Goal: Task Accomplishment & Management: Manage account settings

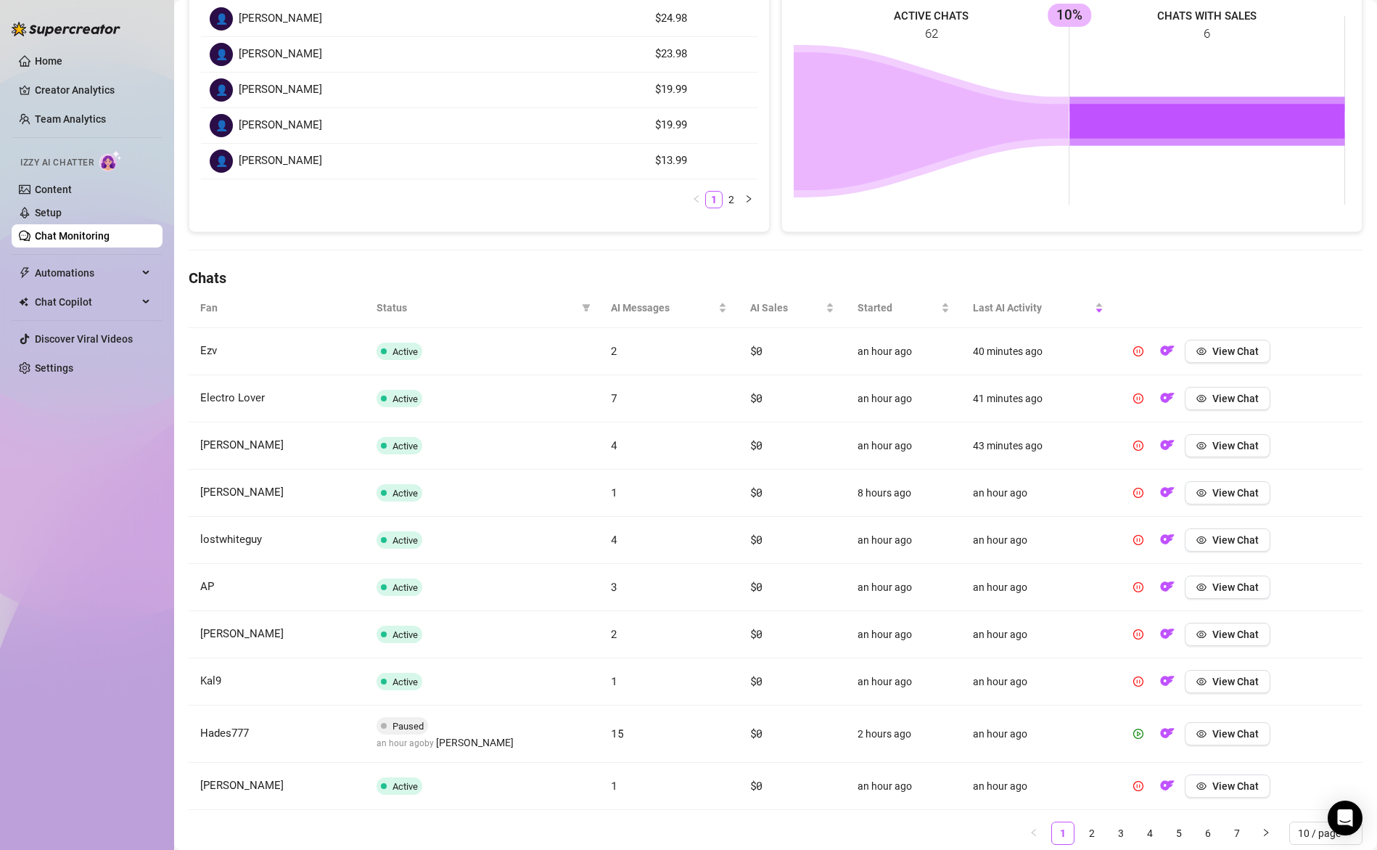
scroll to position [303, 0]
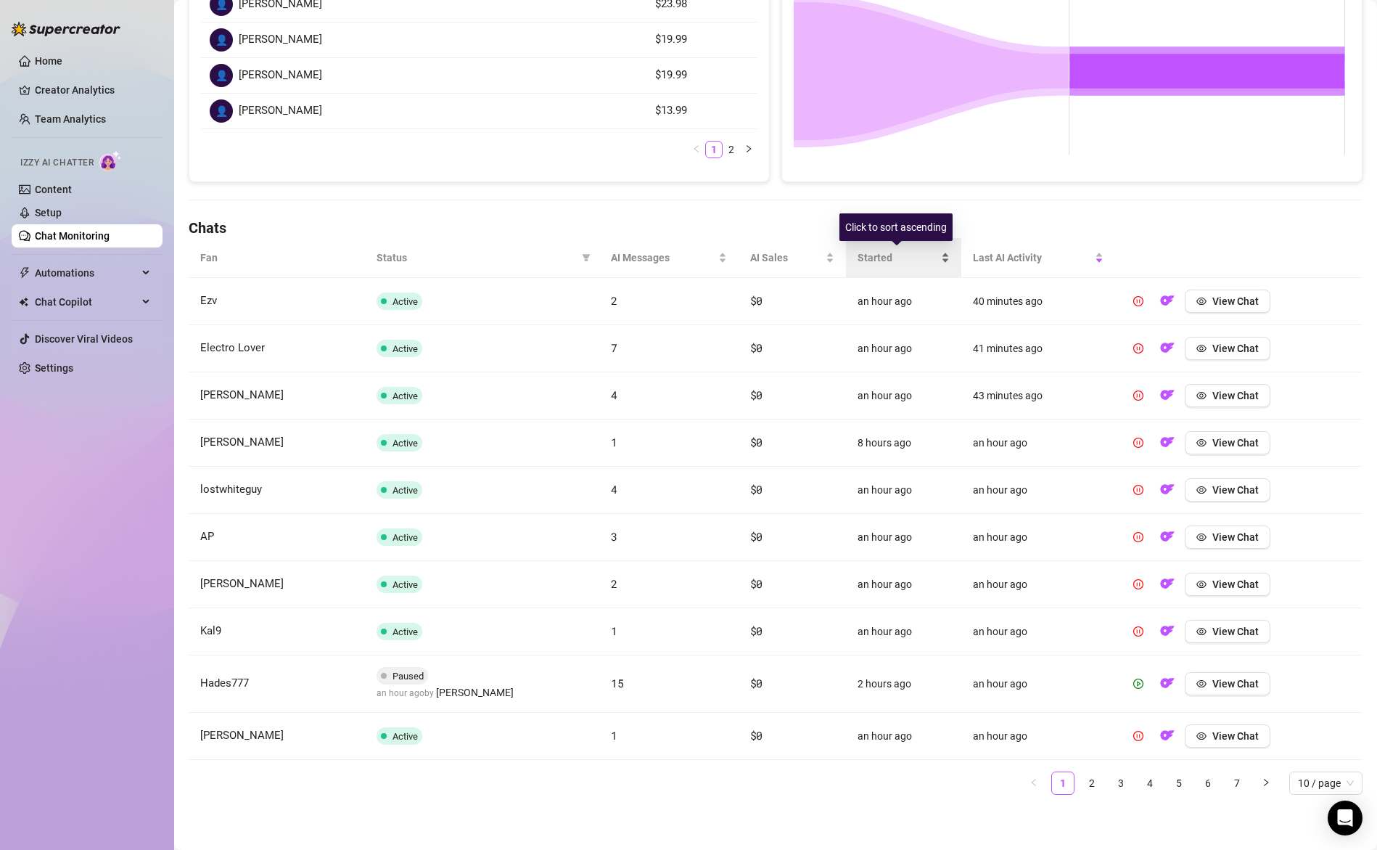
click at [873, 250] on div "Started" at bounding box center [904, 258] width 92 height 16
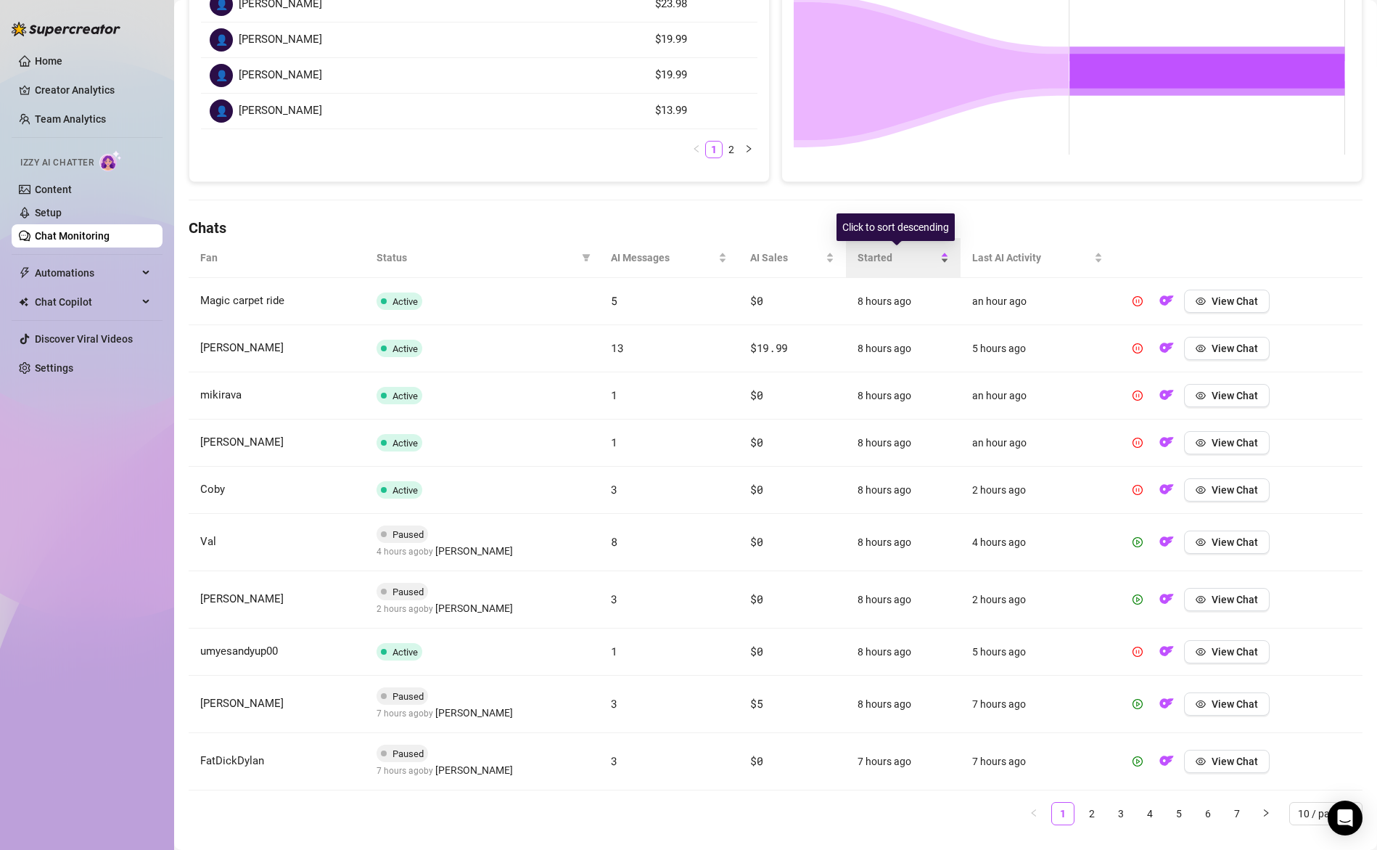
click at [873, 250] on div "Started" at bounding box center [903, 258] width 91 height 16
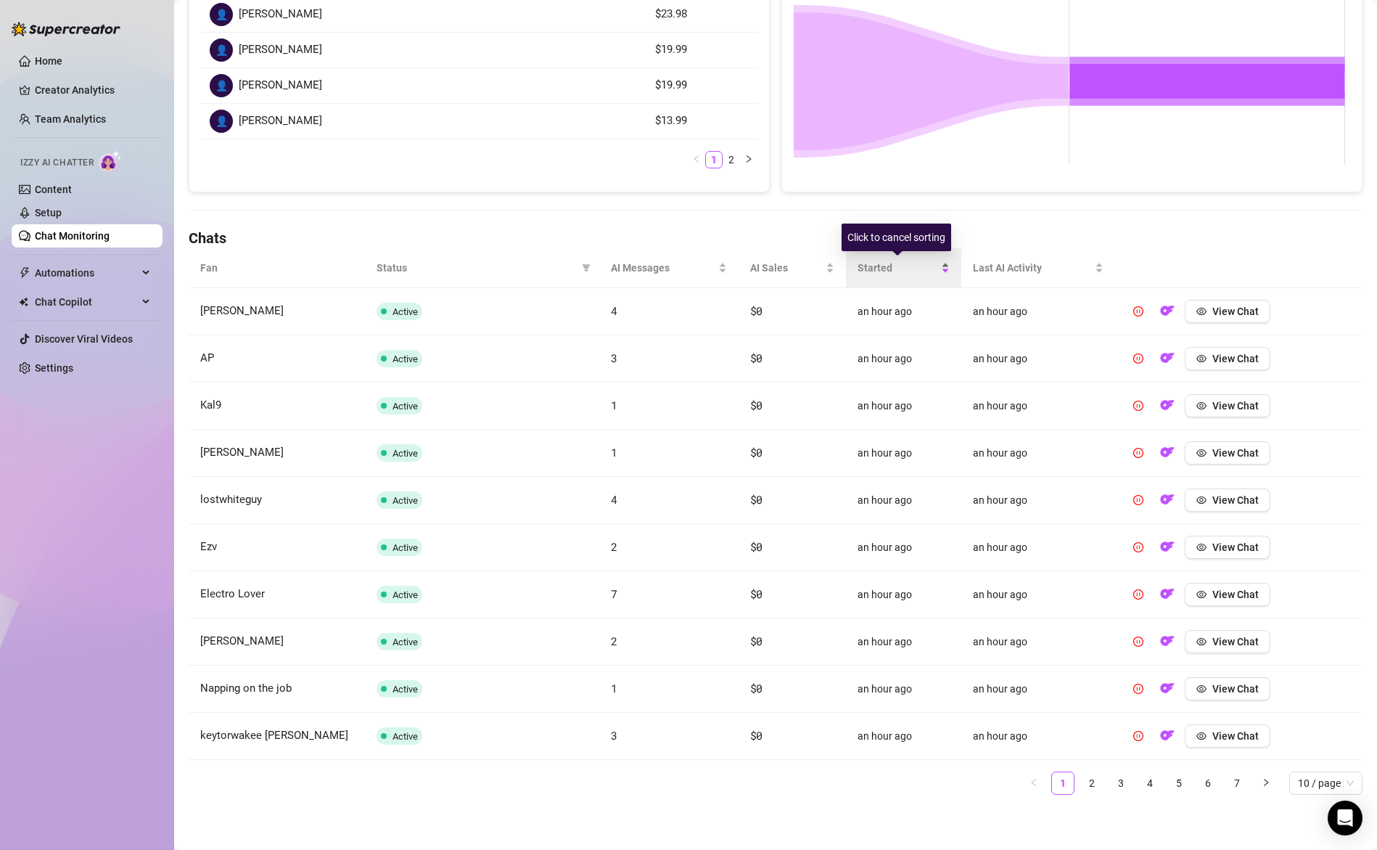
click at [885, 276] on div "Started" at bounding box center [904, 268] width 92 height 16
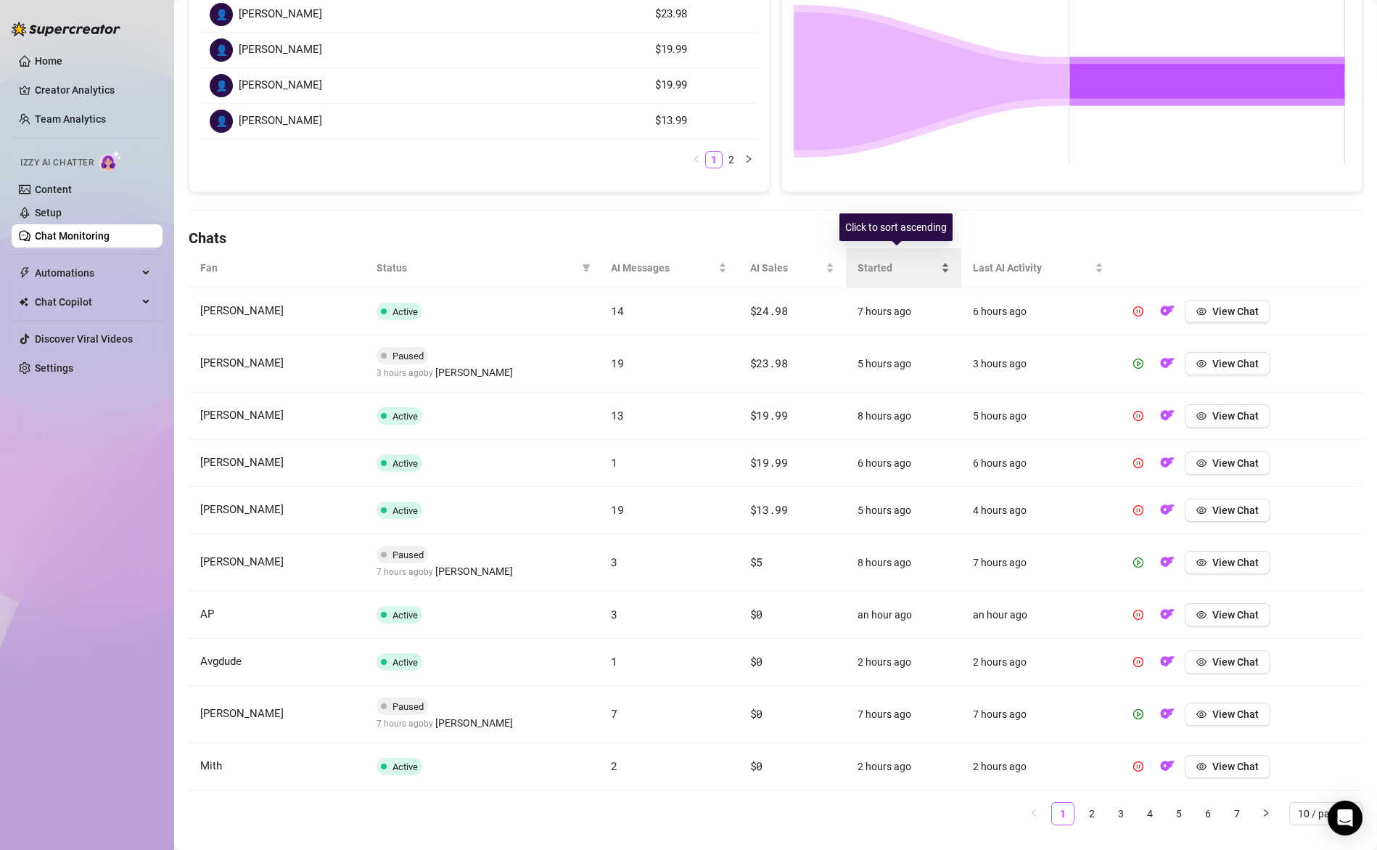
scroll to position [303, 0]
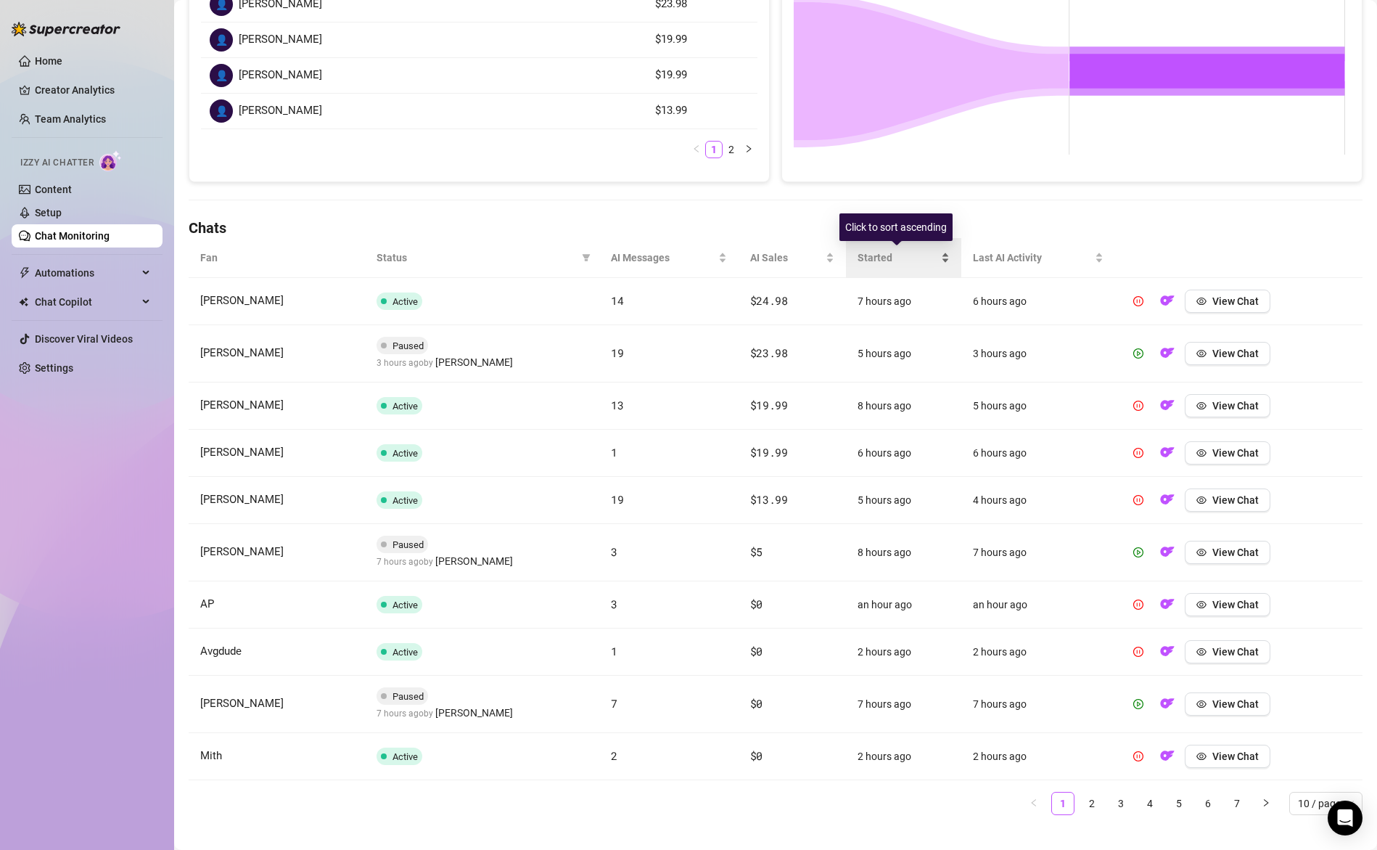
click at [886, 266] on div "Started" at bounding box center [904, 258] width 92 height 16
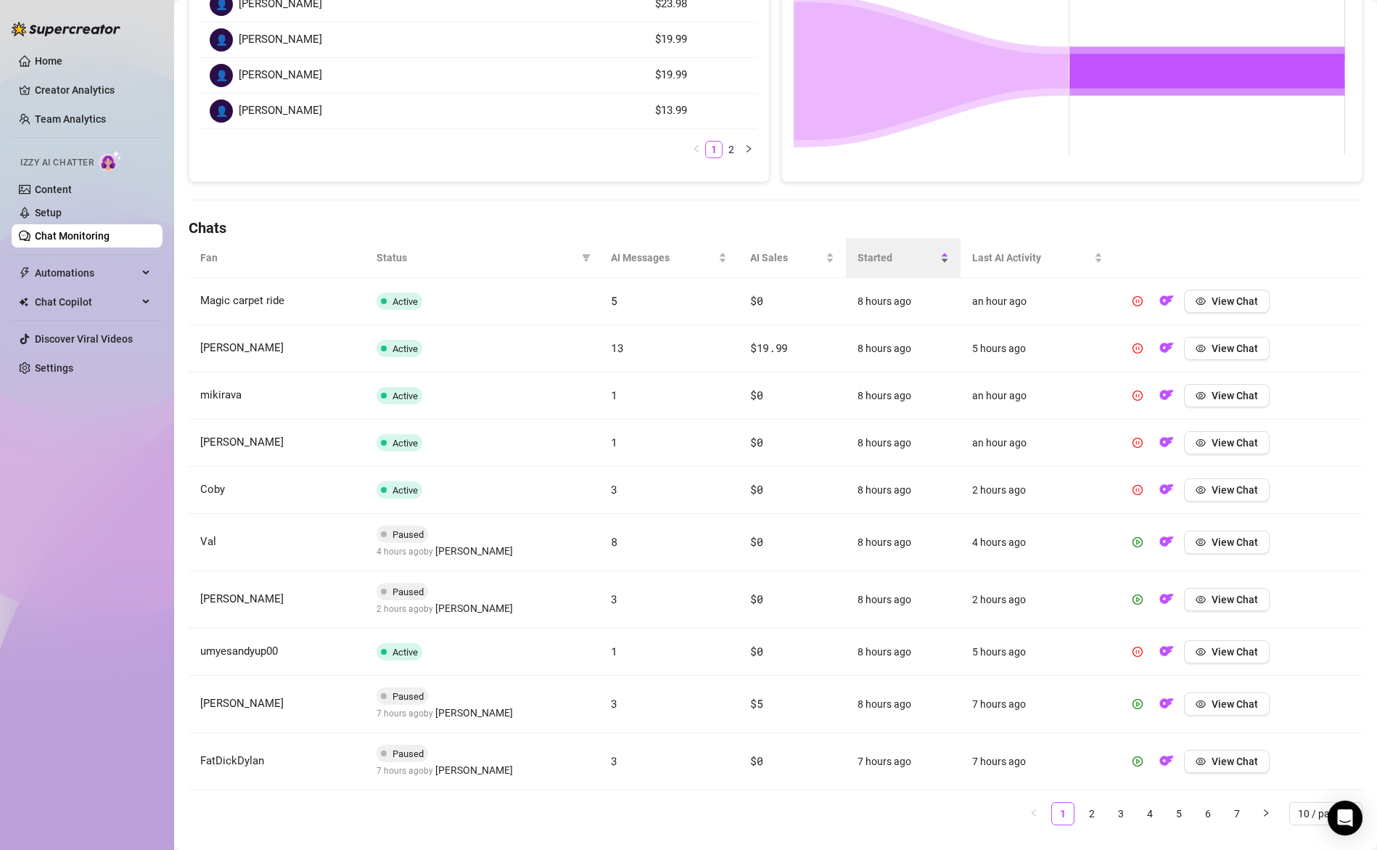
click at [887, 252] on span "Started" at bounding box center [897, 258] width 79 height 16
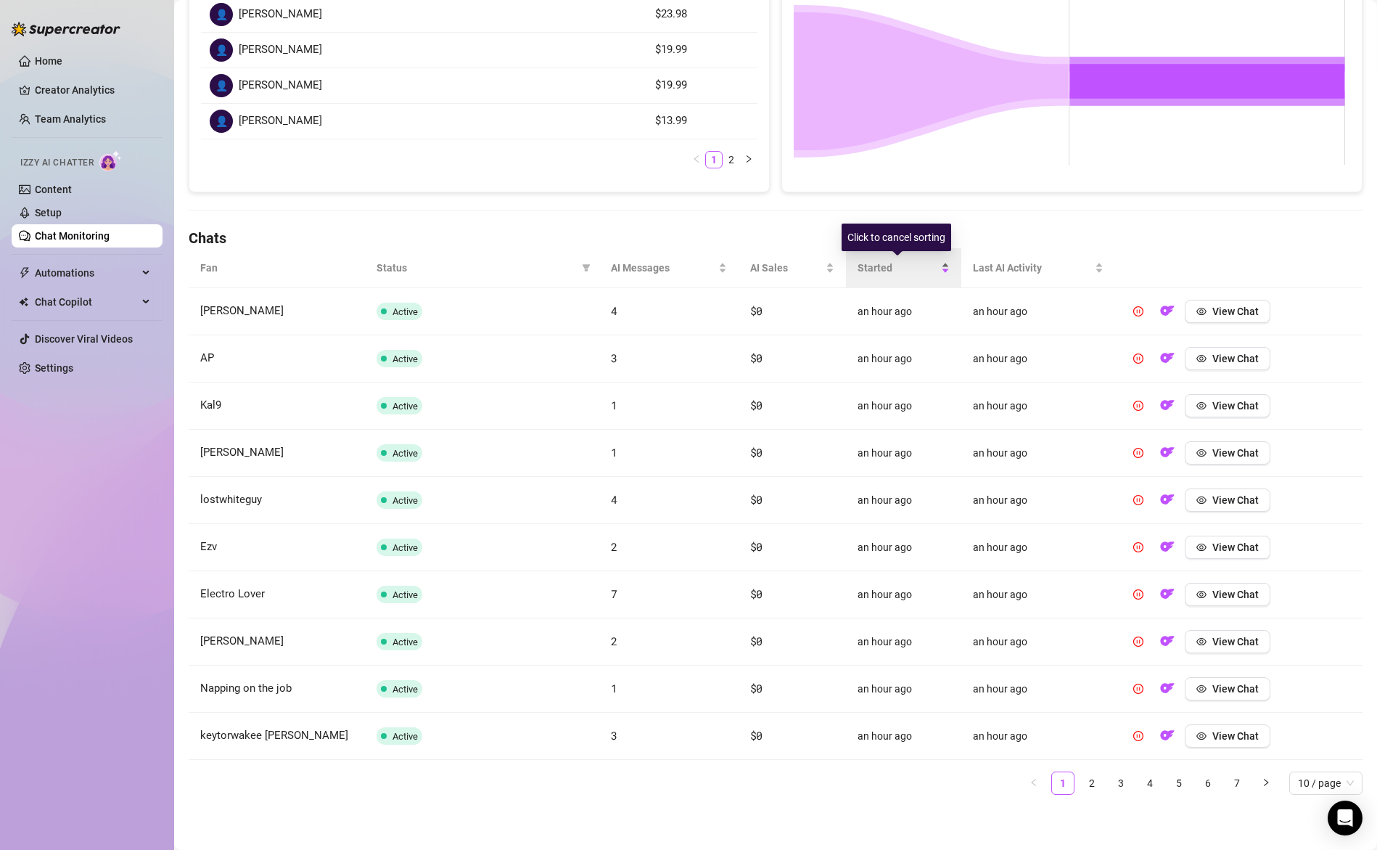
scroll to position [292, 0]
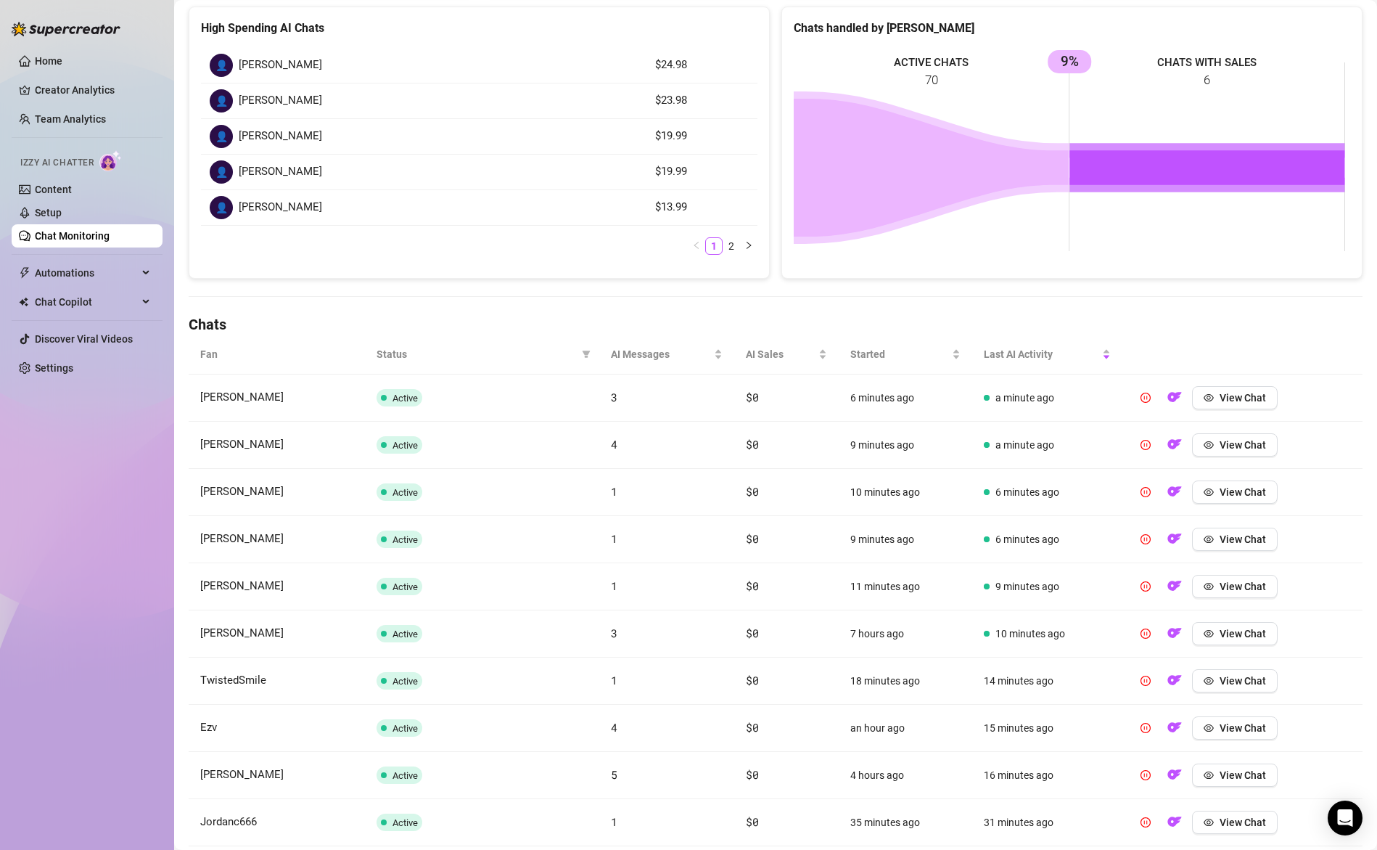
scroll to position [292, 0]
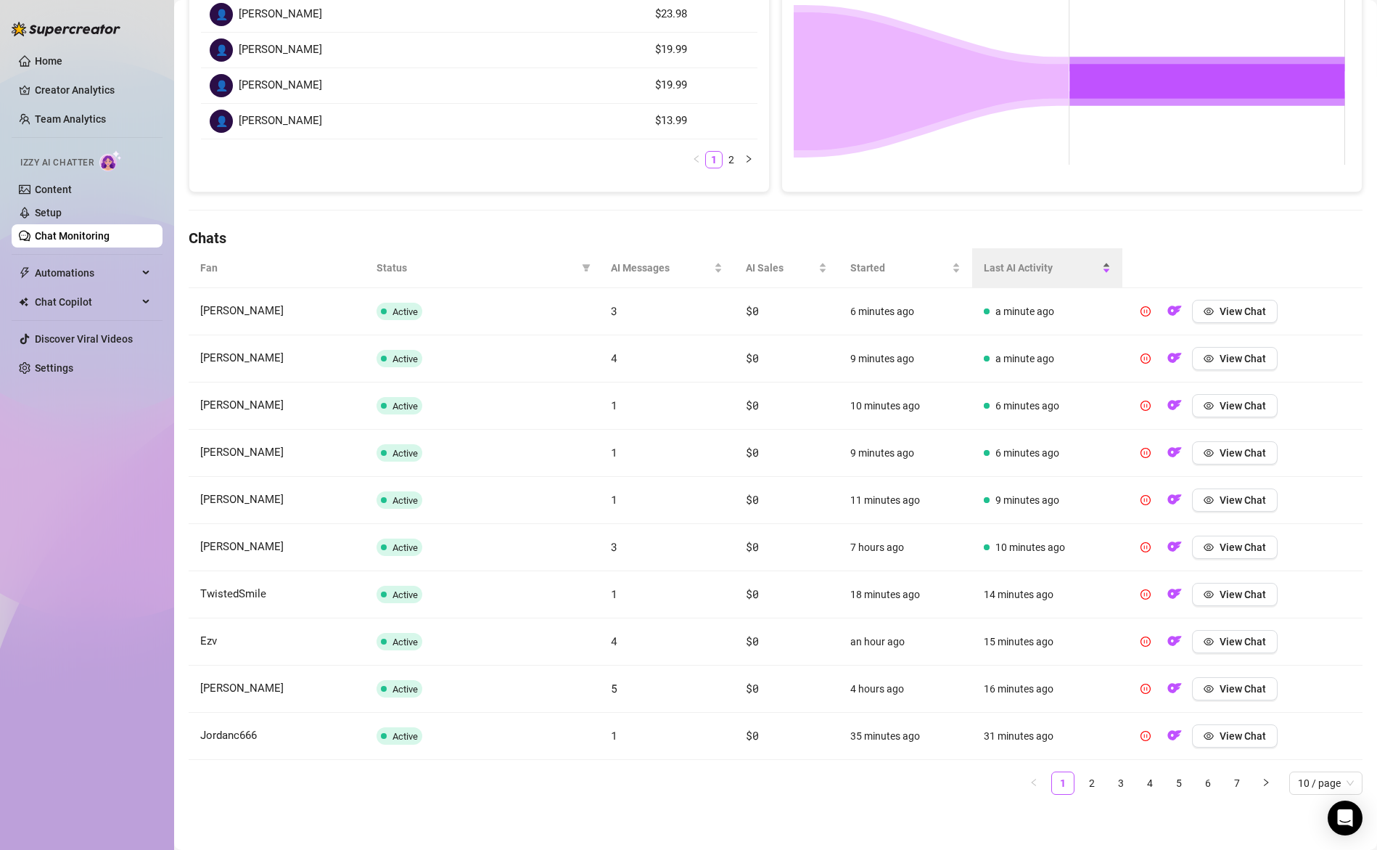
click at [1011, 267] on span "Last AI Activity" at bounding box center [1041, 268] width 115 height 16
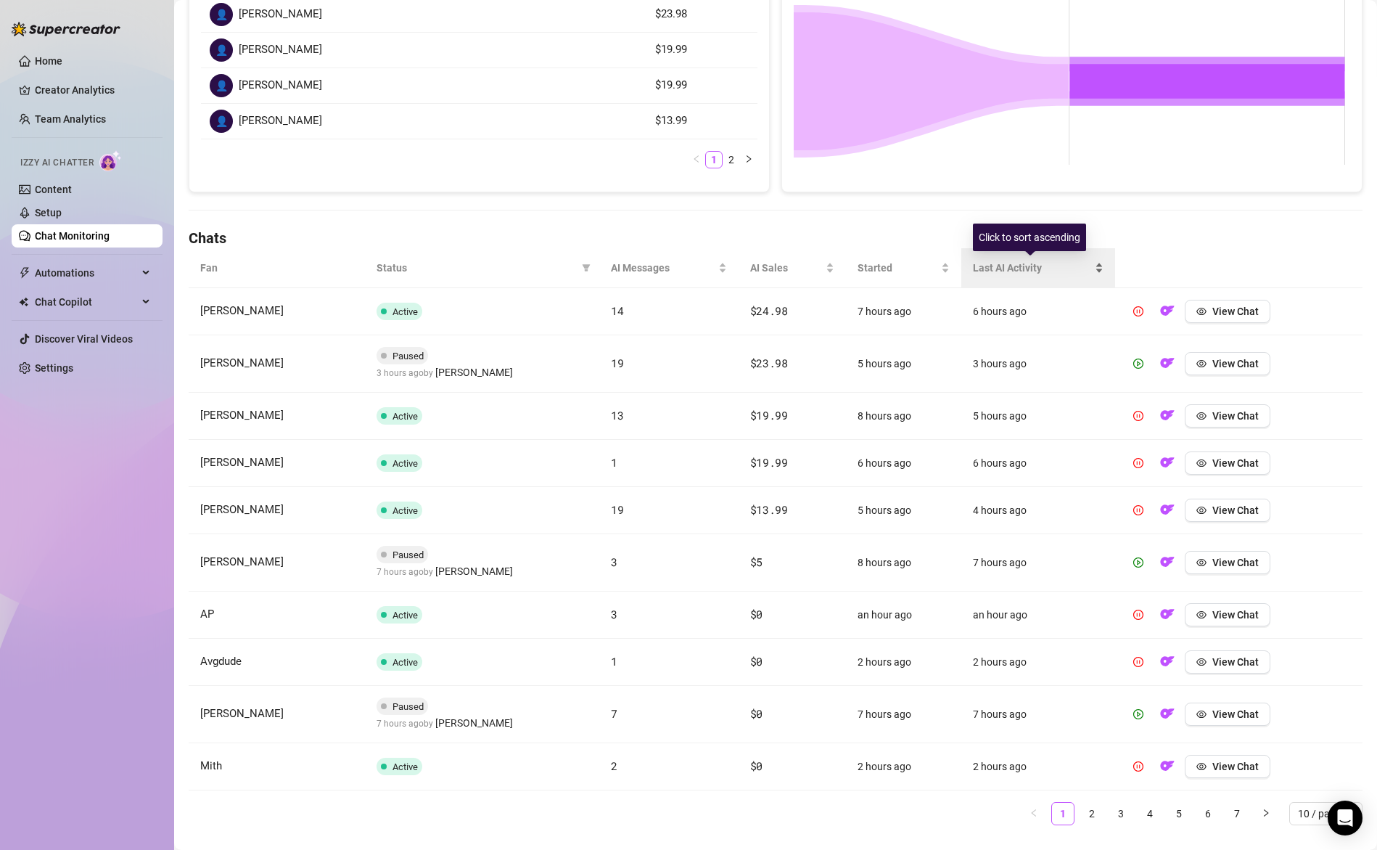
click at [1019, 267] on span "Last AI Activity" at bounding box center [1032, 268] width 119 height 16
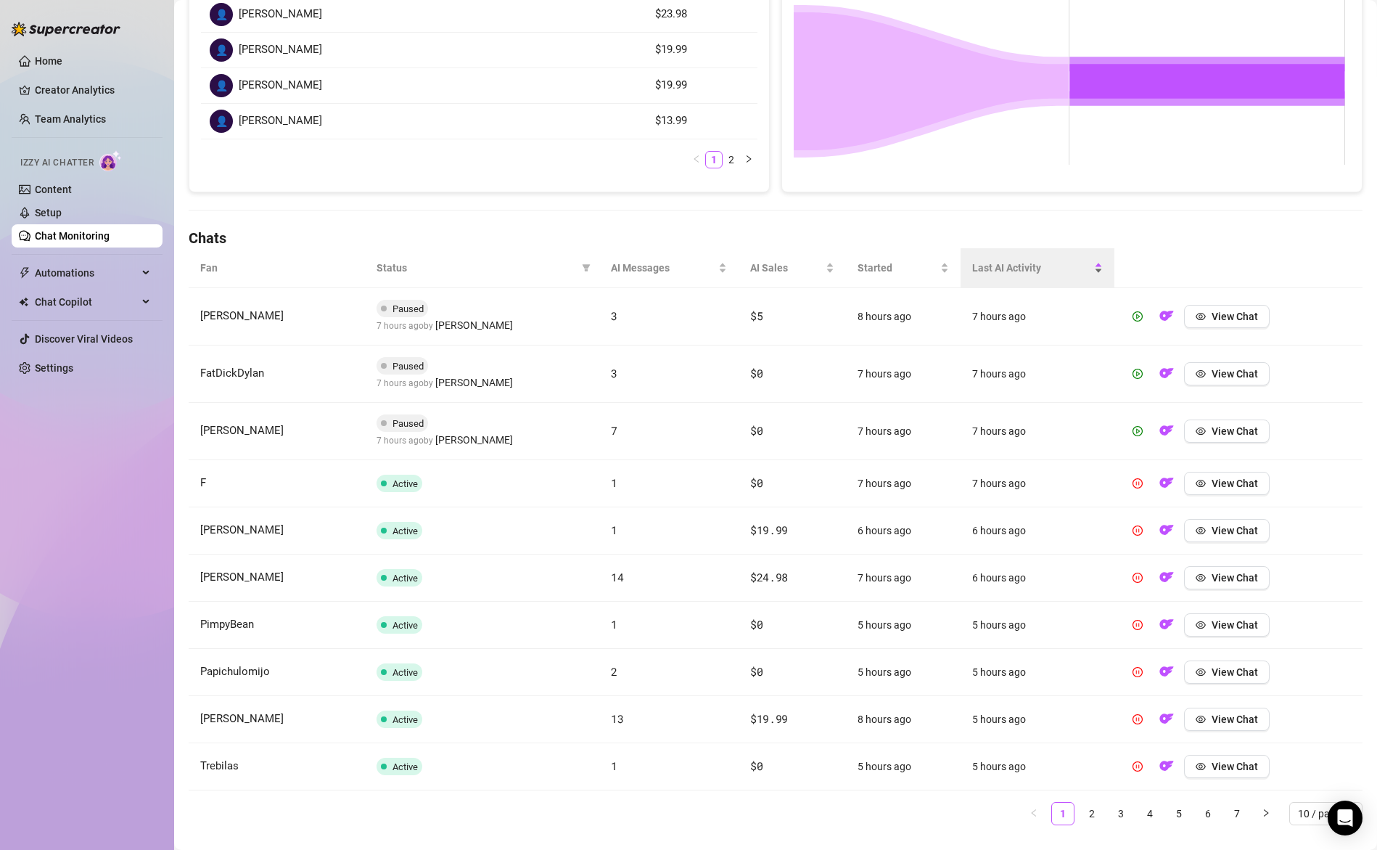
click at [1012, 271] on span "Last AI Activity" at bounding box center [1031, 268] width 119 height 16
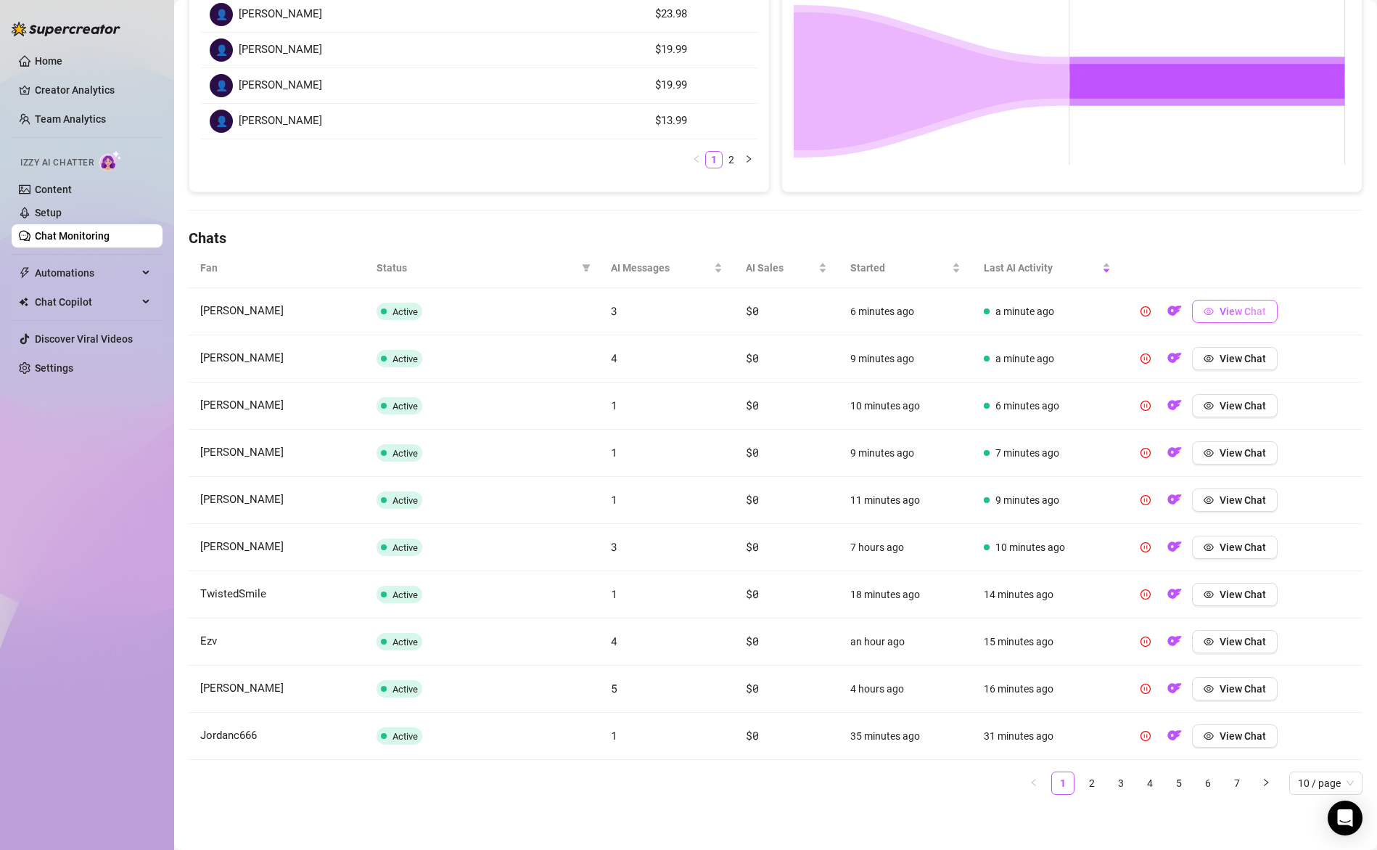
click at [1229, 309] on span "View Chat" at bounding box center [1243, 312] width 46 height 12
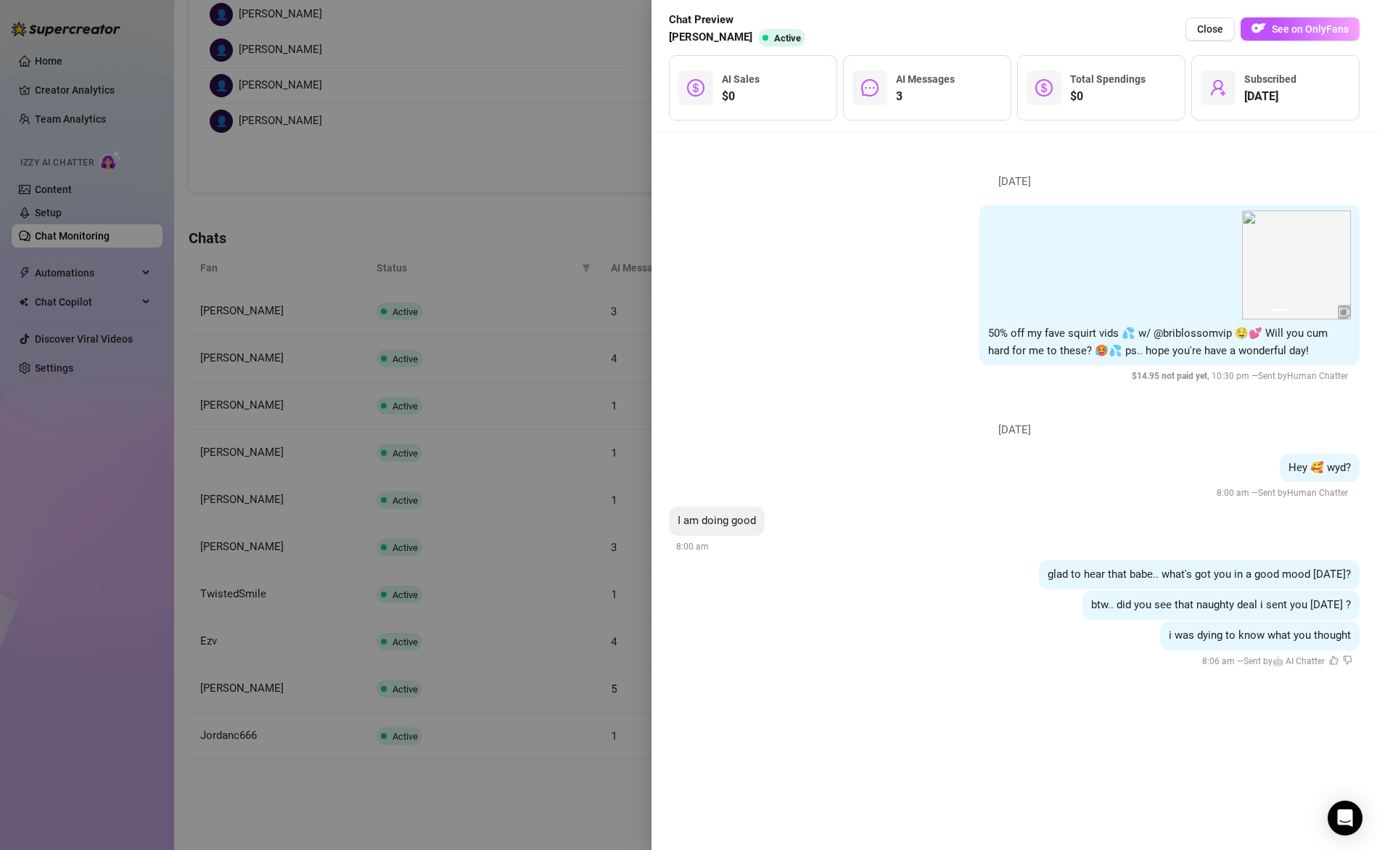
click at [578, 409] on div at bounding box center [688, 425] width 1377 height 850
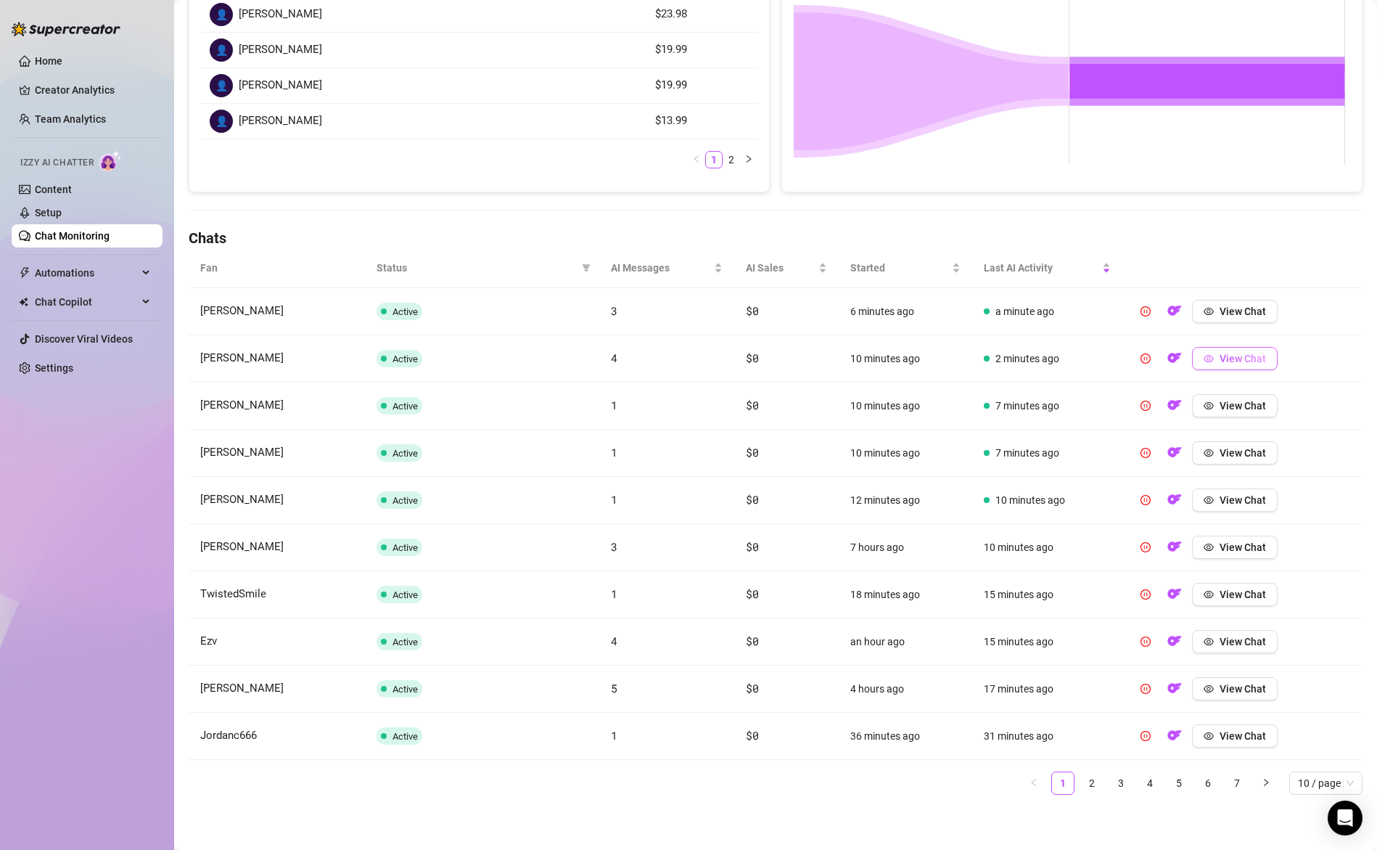
click at [1220, 357] on span "View Chat" at bounding box center [1243, 359] width 46 height 12
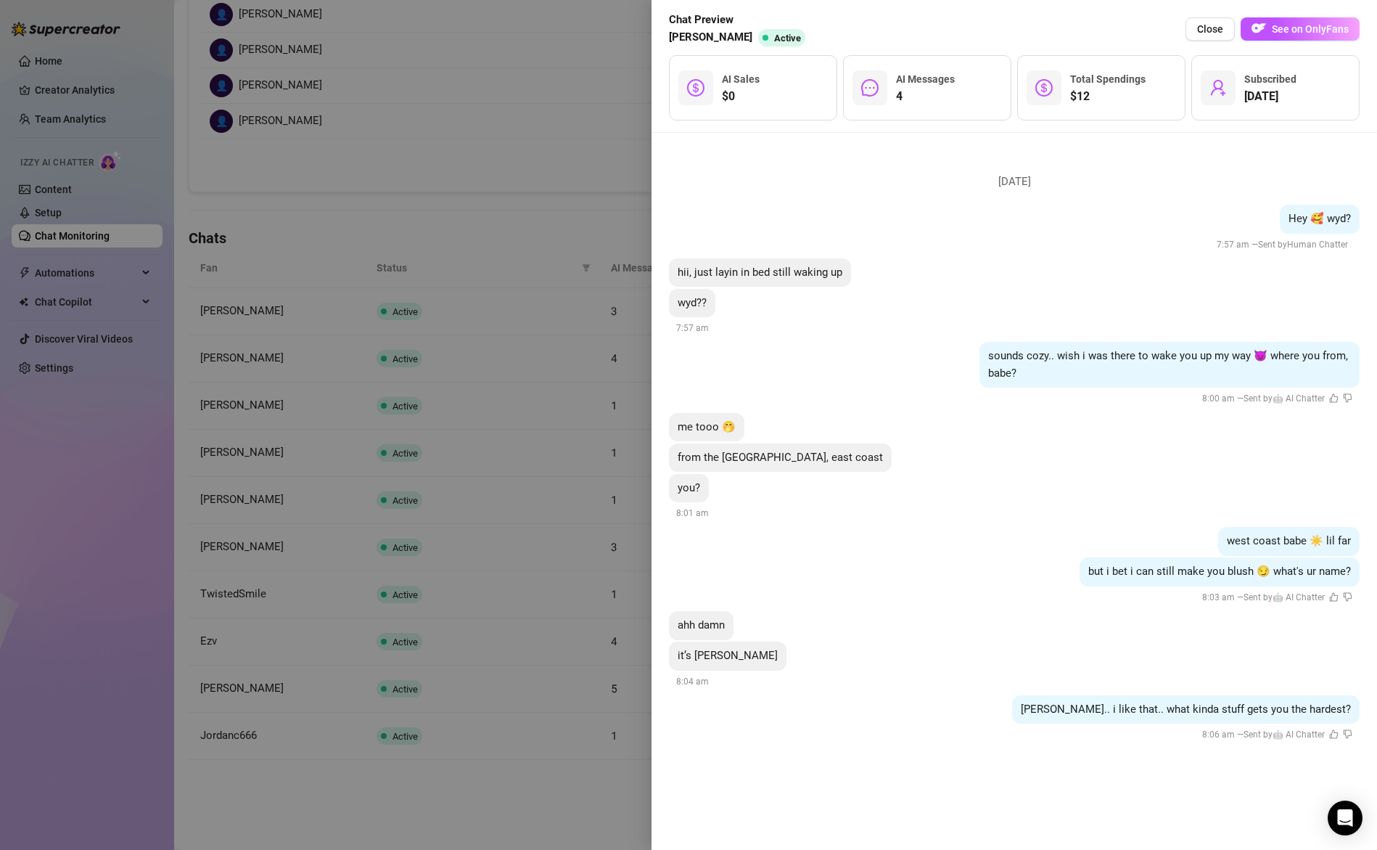
click at [1250, 648] on div "it’s [PERSON_NAME] 8:04 am" at bounding box center [1014, 666] width 691 height 48
click at [591, 570] on div at bounding box center [688, 425] width 1377 height 850
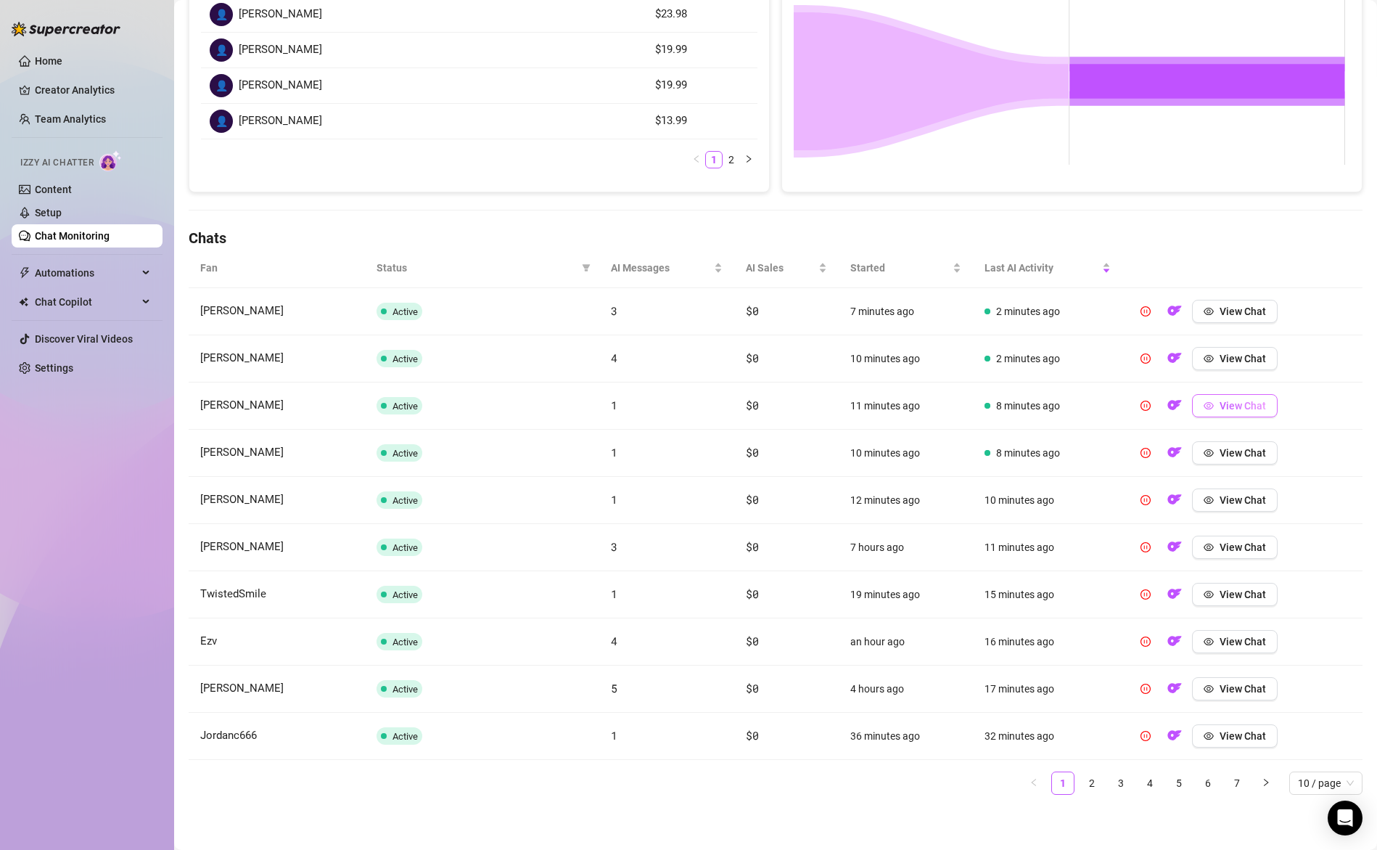
click at [1221, 409] on span "View Chat" at bounding box center [1243, 406] width 46 height 12
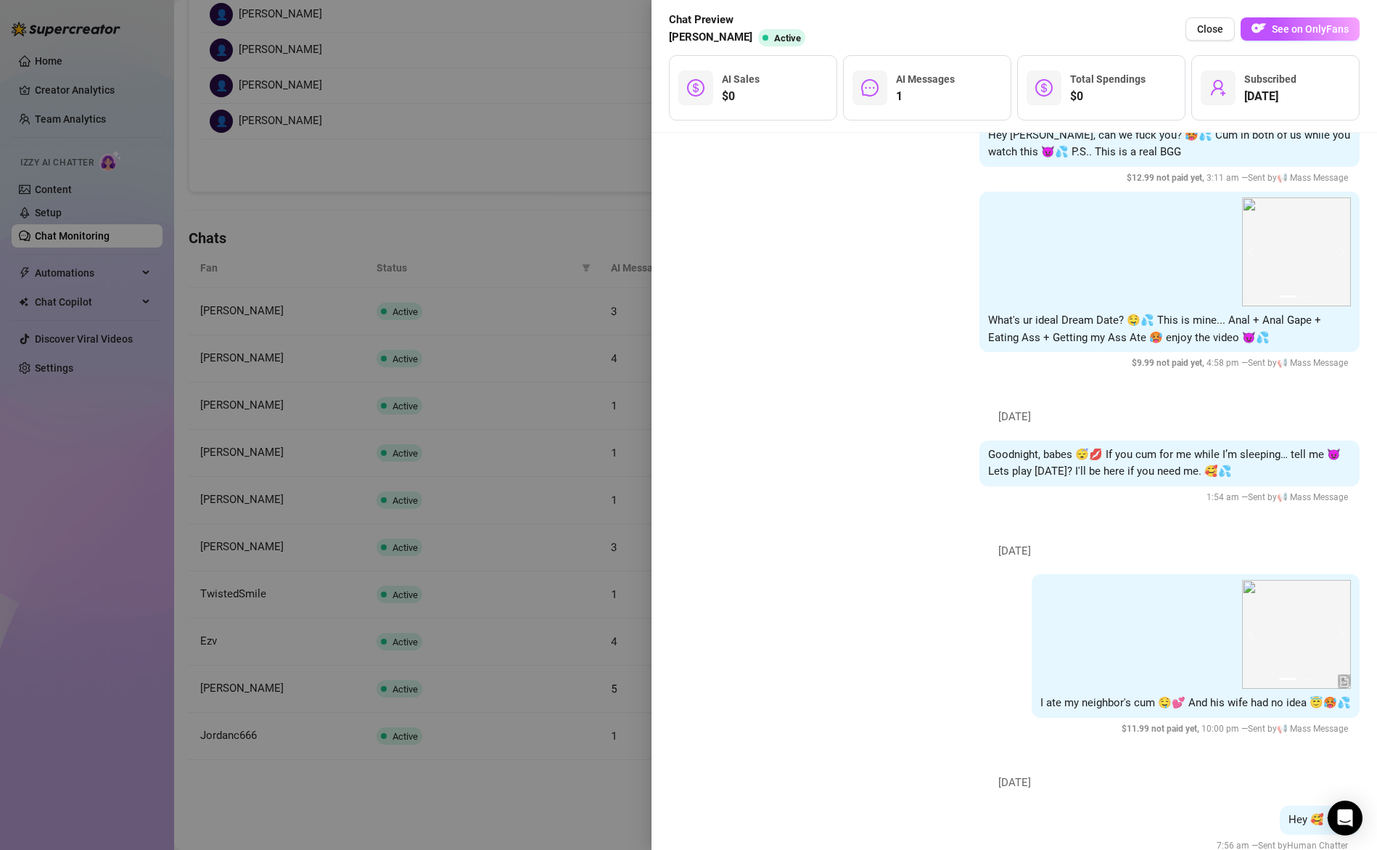
scroll to position [607, 0]
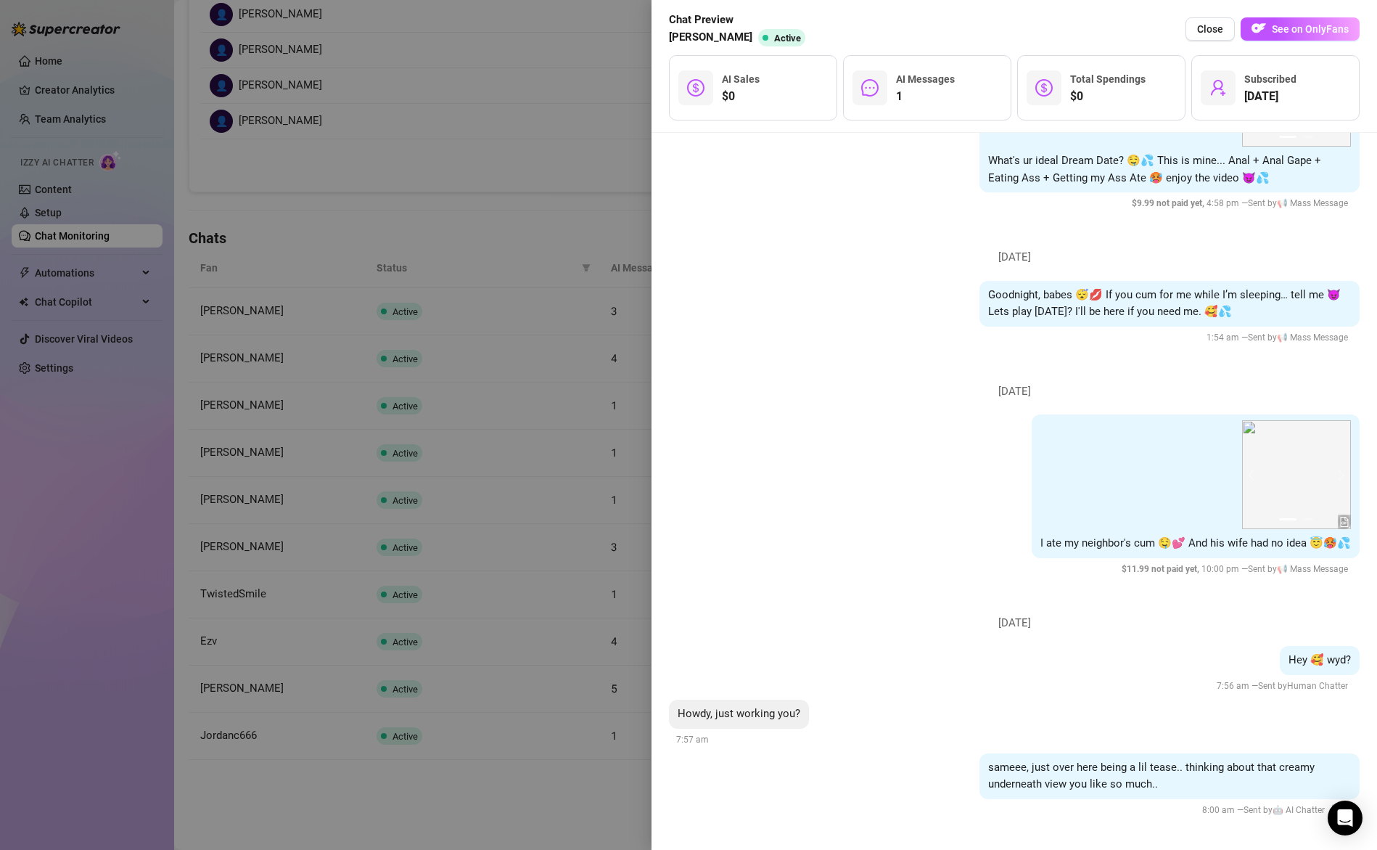
click at [538, 538] on div at bounding box center [688, 425] width 1377 height 850
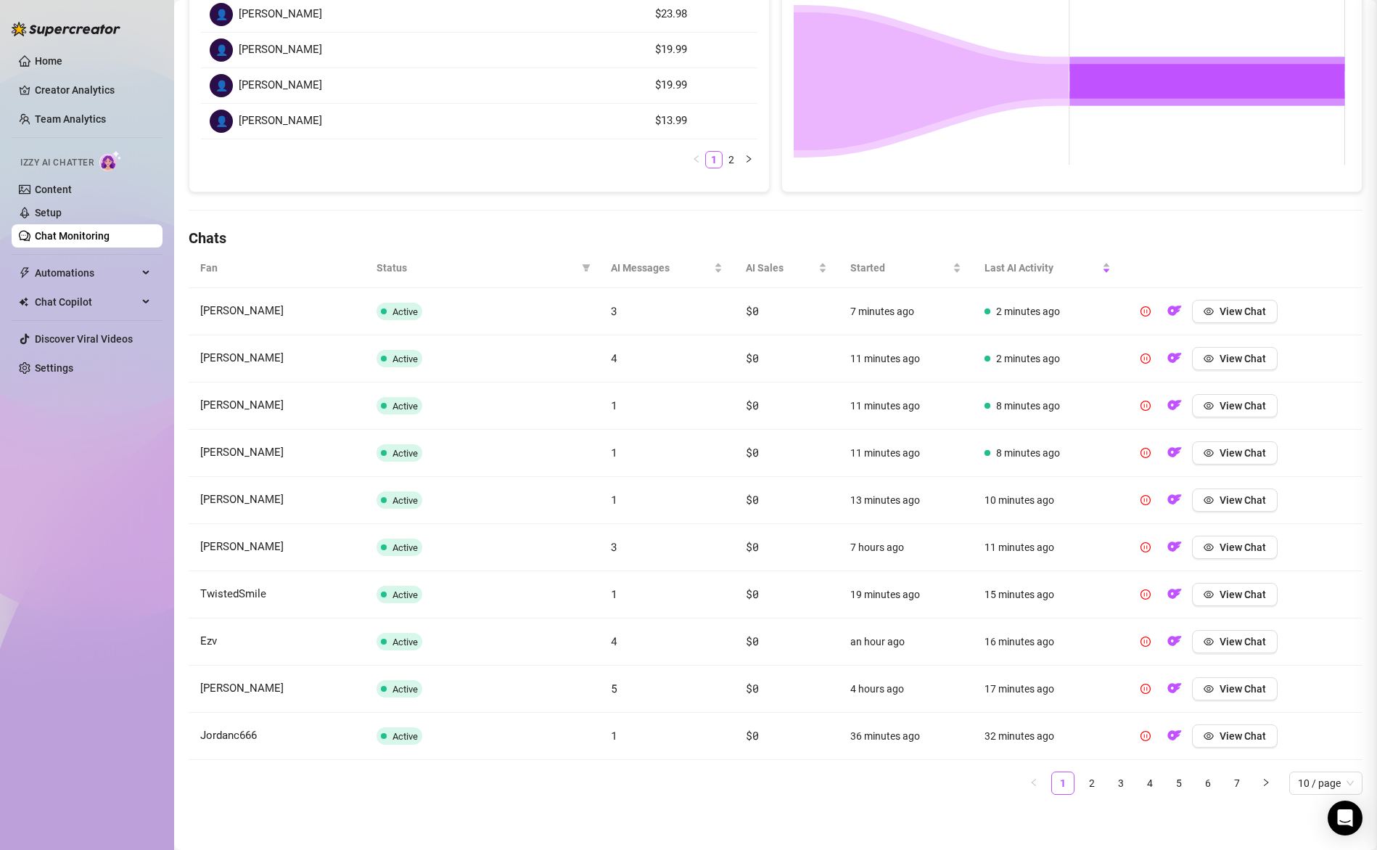
scroll to position [0, 0]
click at [1226, 504] on span "View Chat" at bounding box center [1243, 500] width 46 height 12
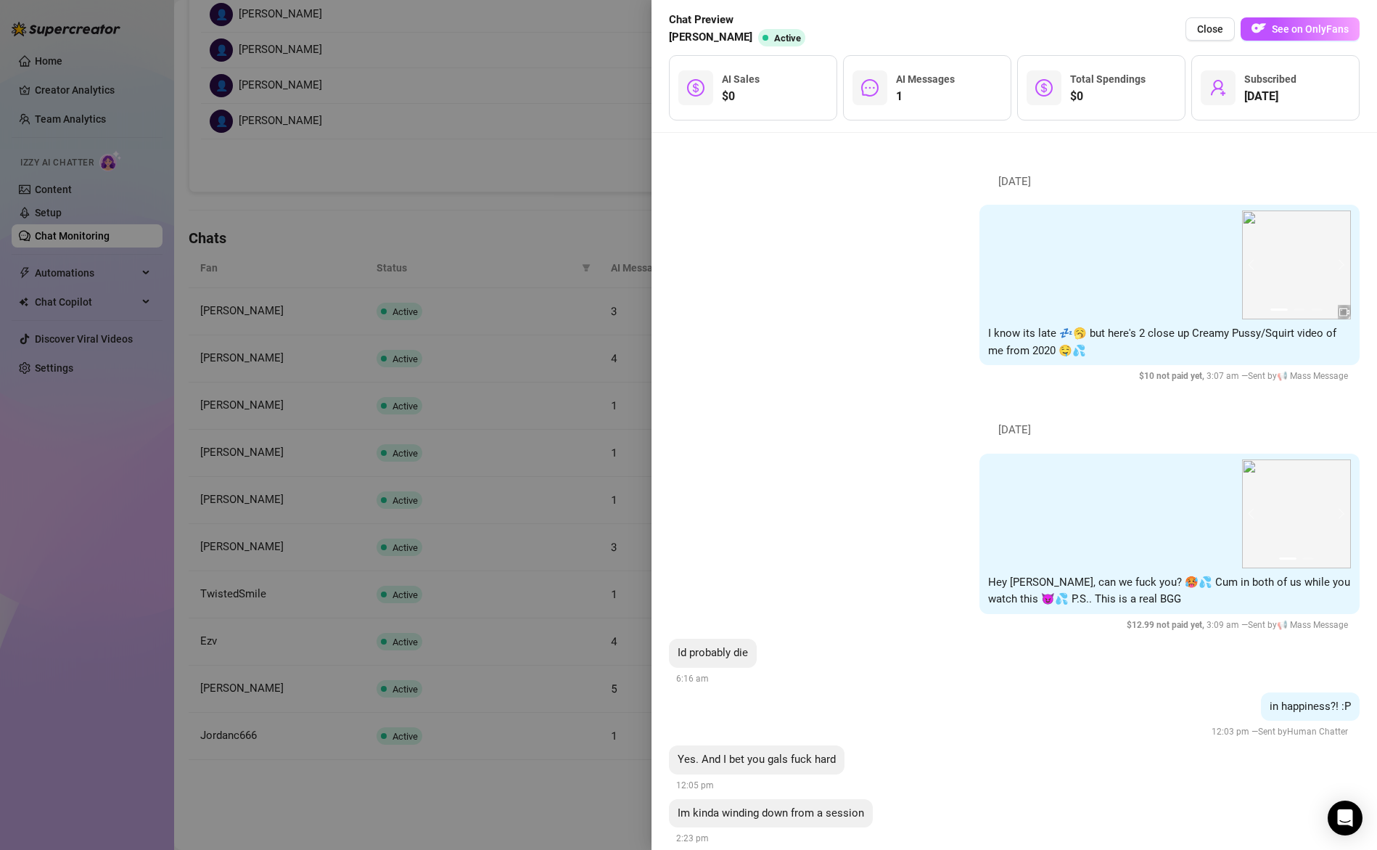
click at [570, 539] on div at bounding box center [688, 425] width 1377 height 850
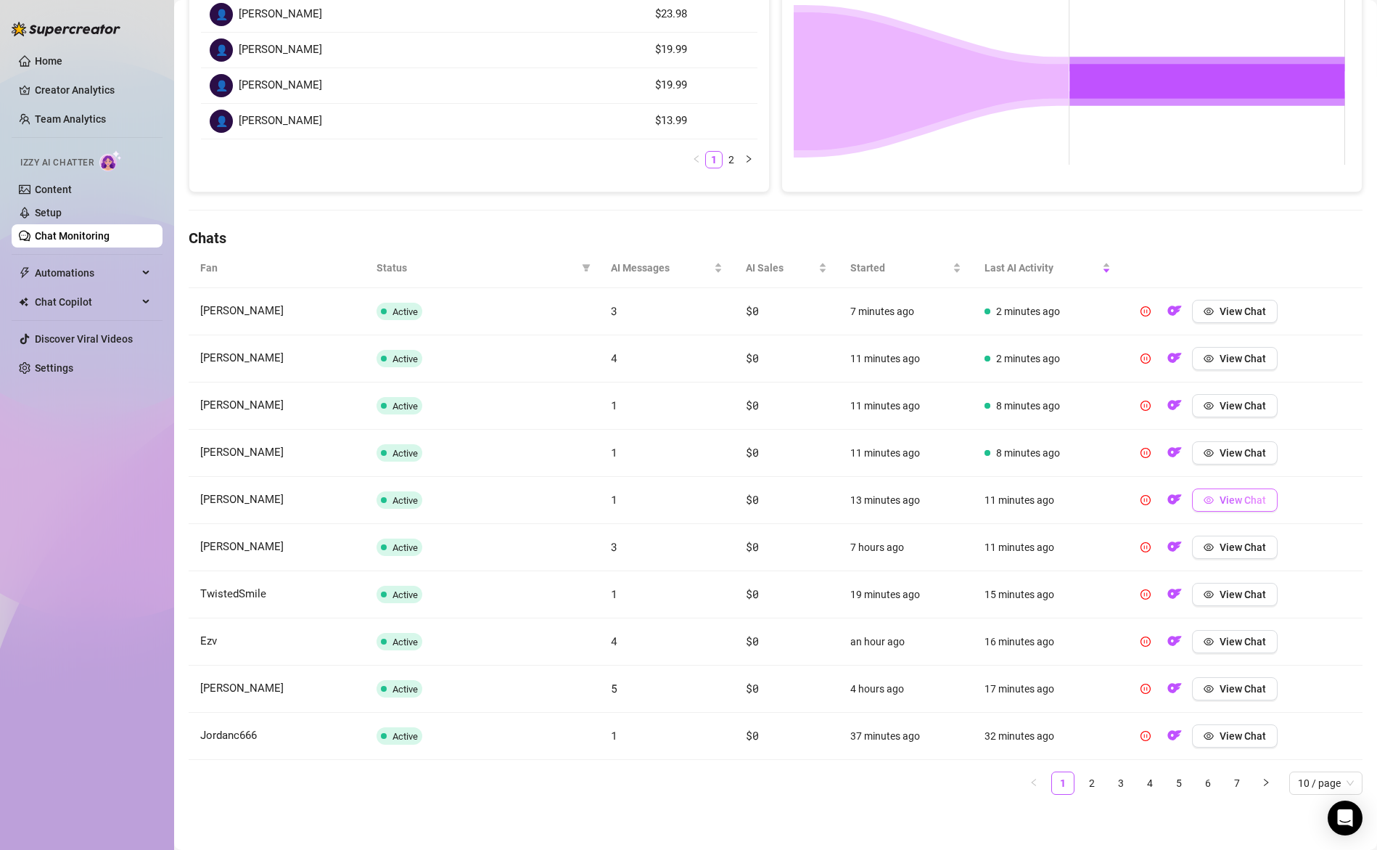
click at [1220, 503] on span "View Chat" at bounding box center [1243, 500] width 46 height 12
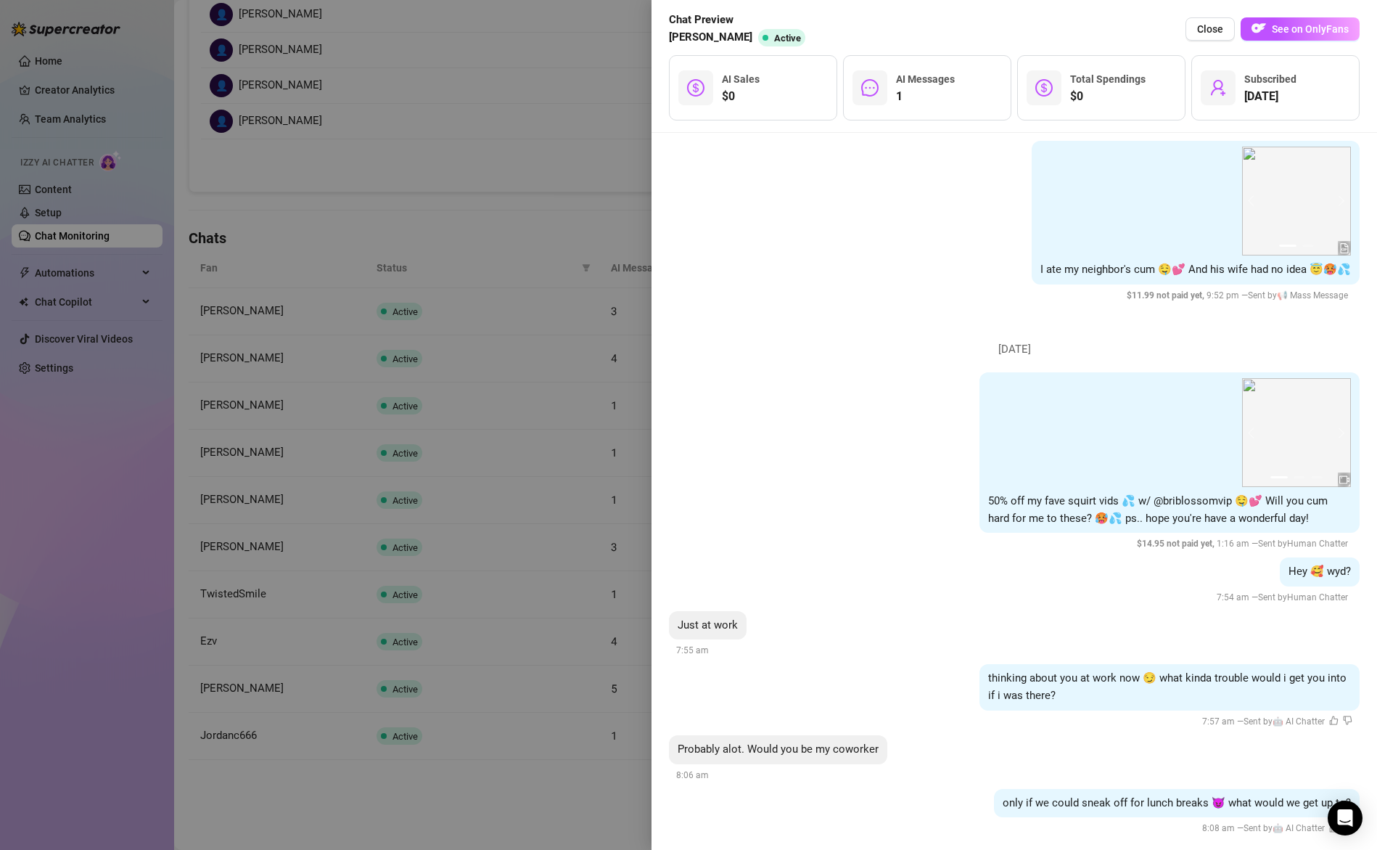
scroll to position [1375, 0]
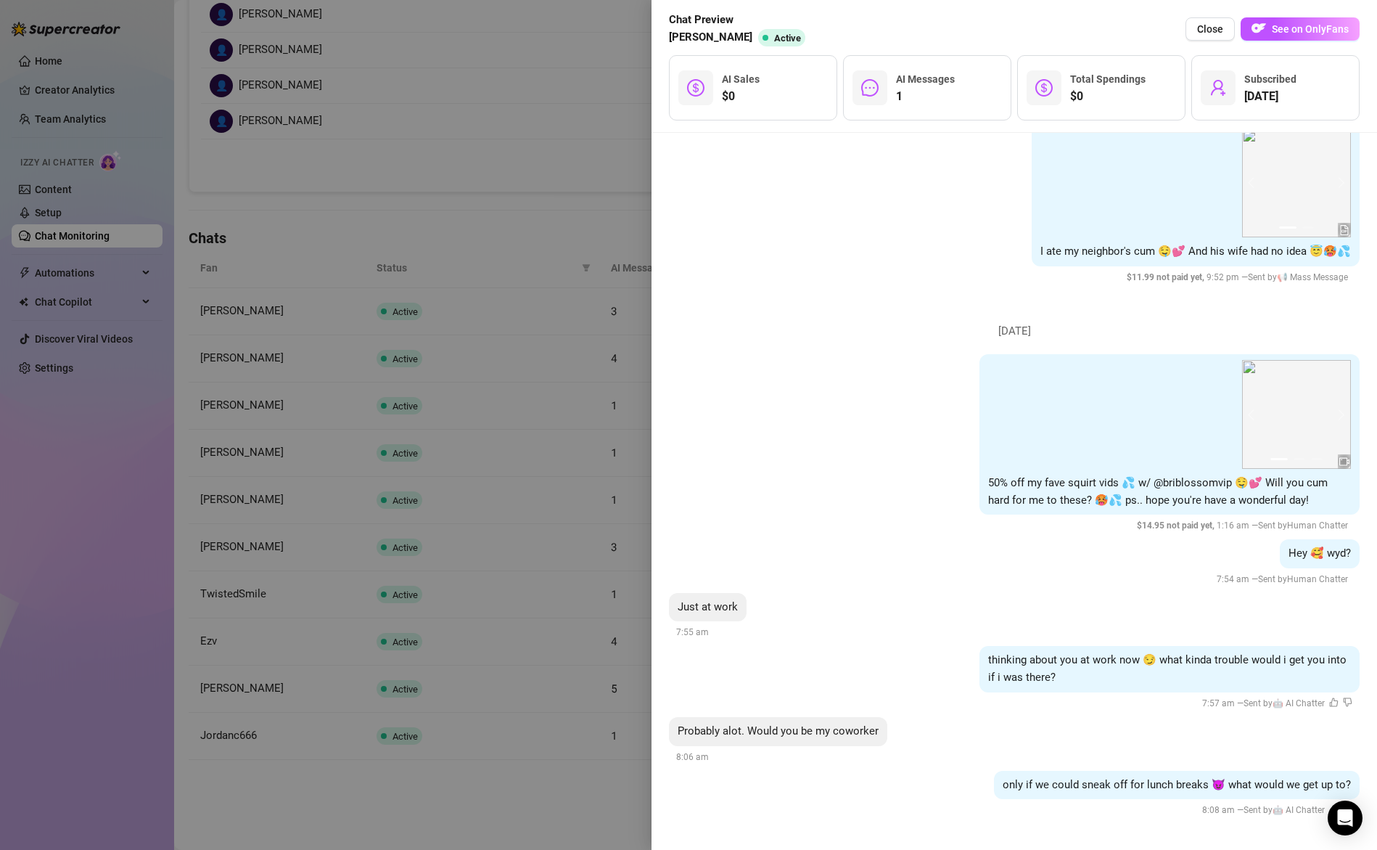
click at [549, 614] on div at bounding box center [688, 425] width 1377 height 850
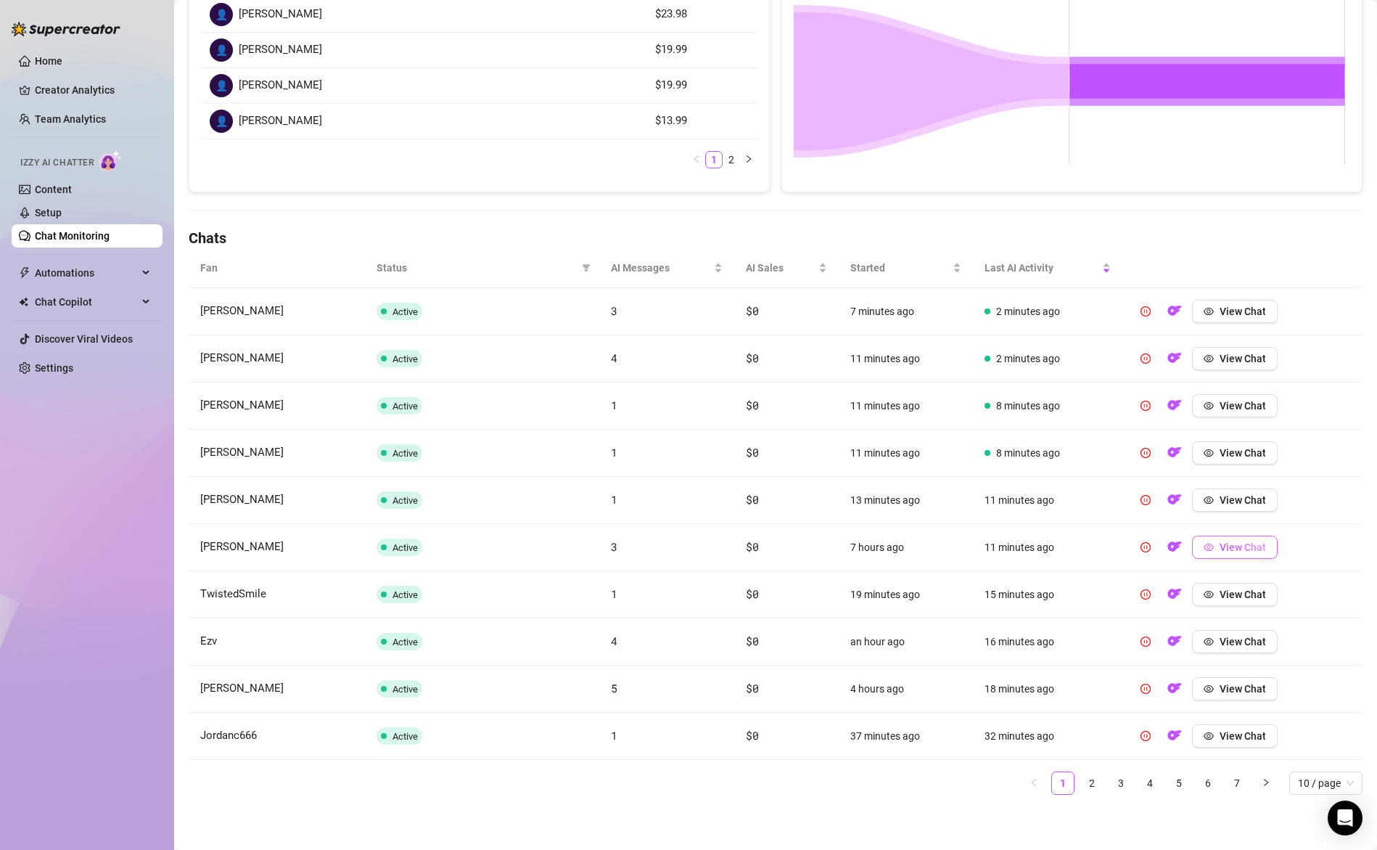
click at [1232, 546] on span "View Chat" at bounding box center [1243, 547] width 46 height 12
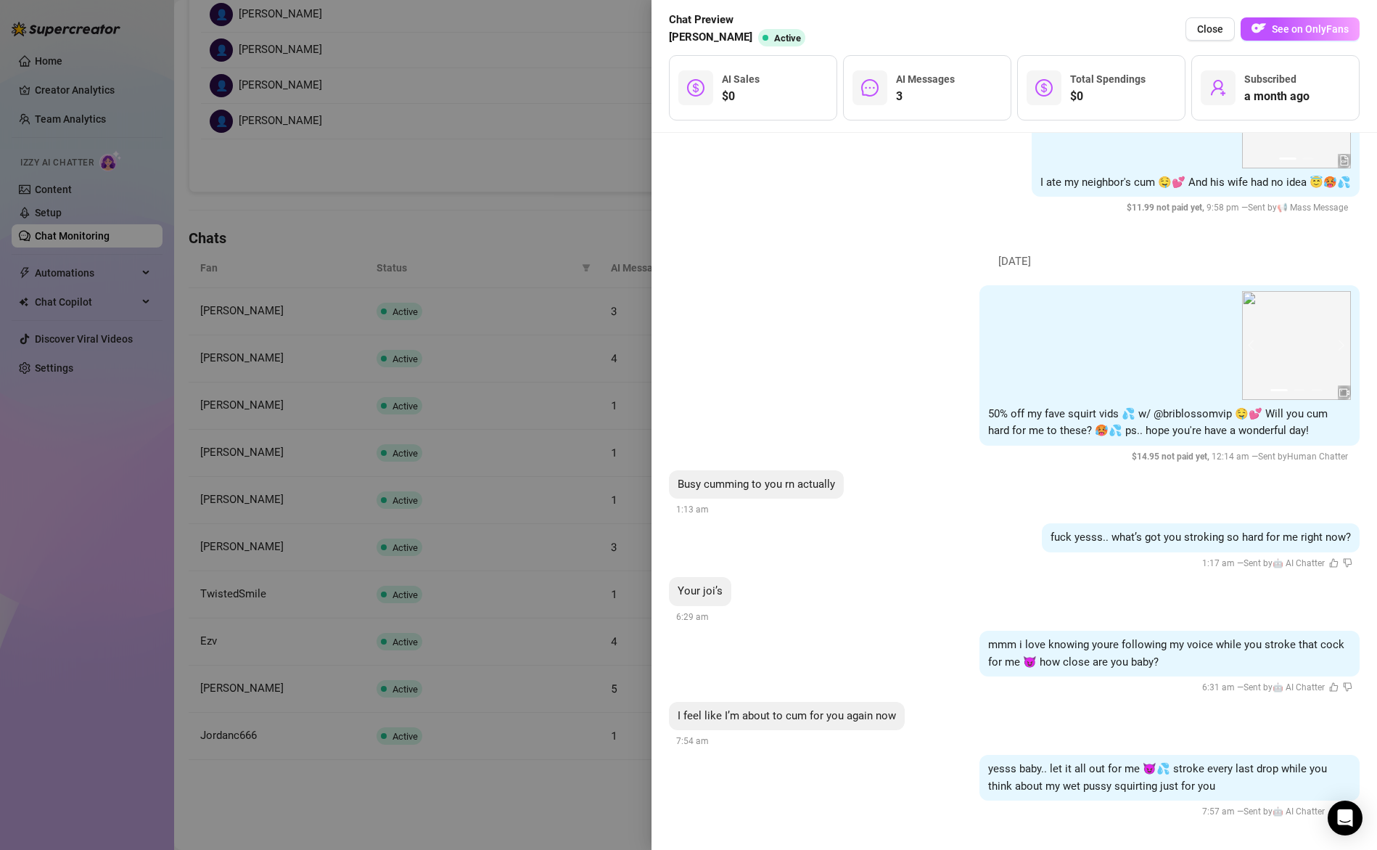
scroll to position [1498, 0]
click at [541, 637] on div at bounding box center [688, 425] width 1377 height 850
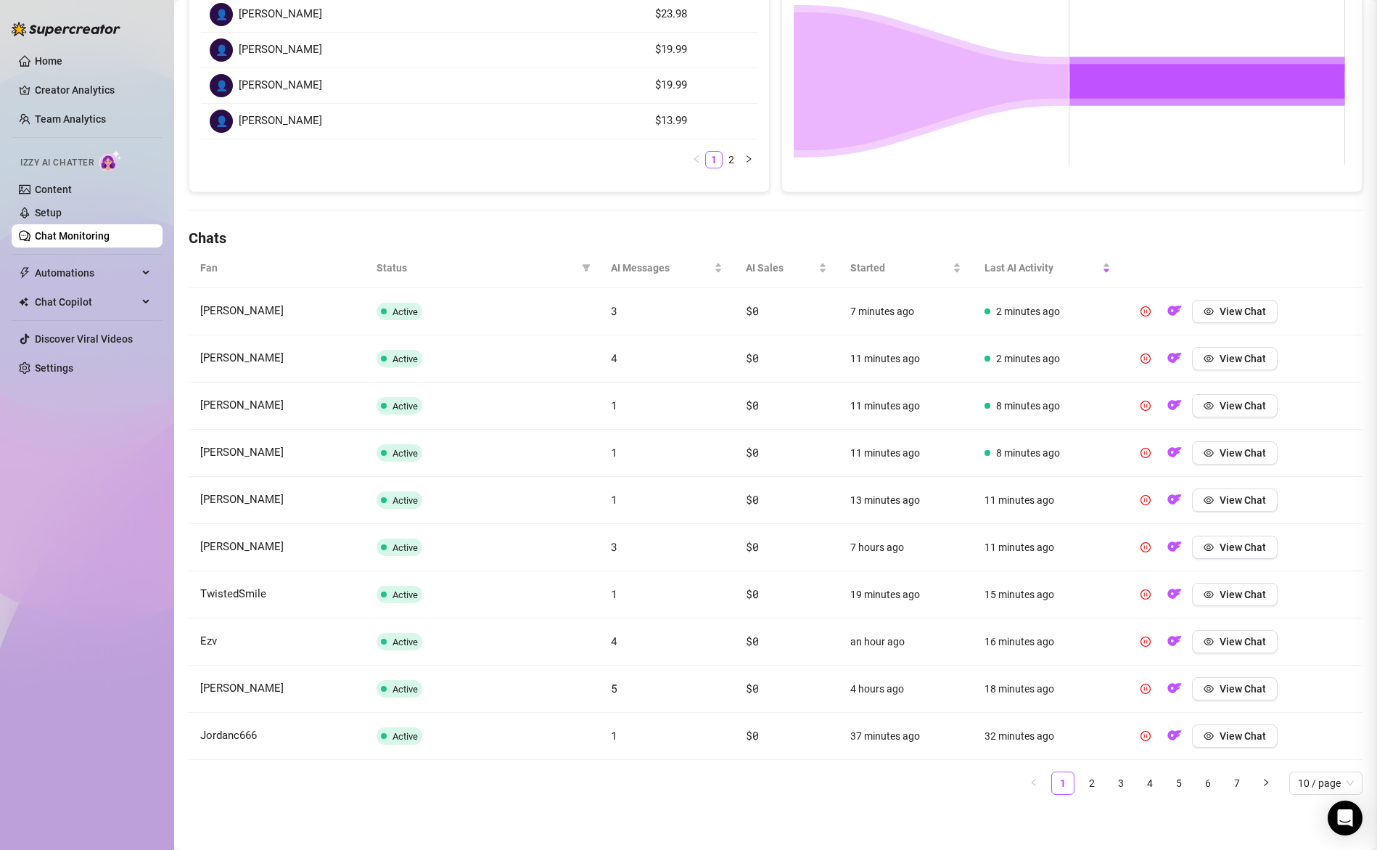
scroll to position [0, 0]
click at [1082, 784] on link "2" at bounding box center [1092, 783] width 22 height 22
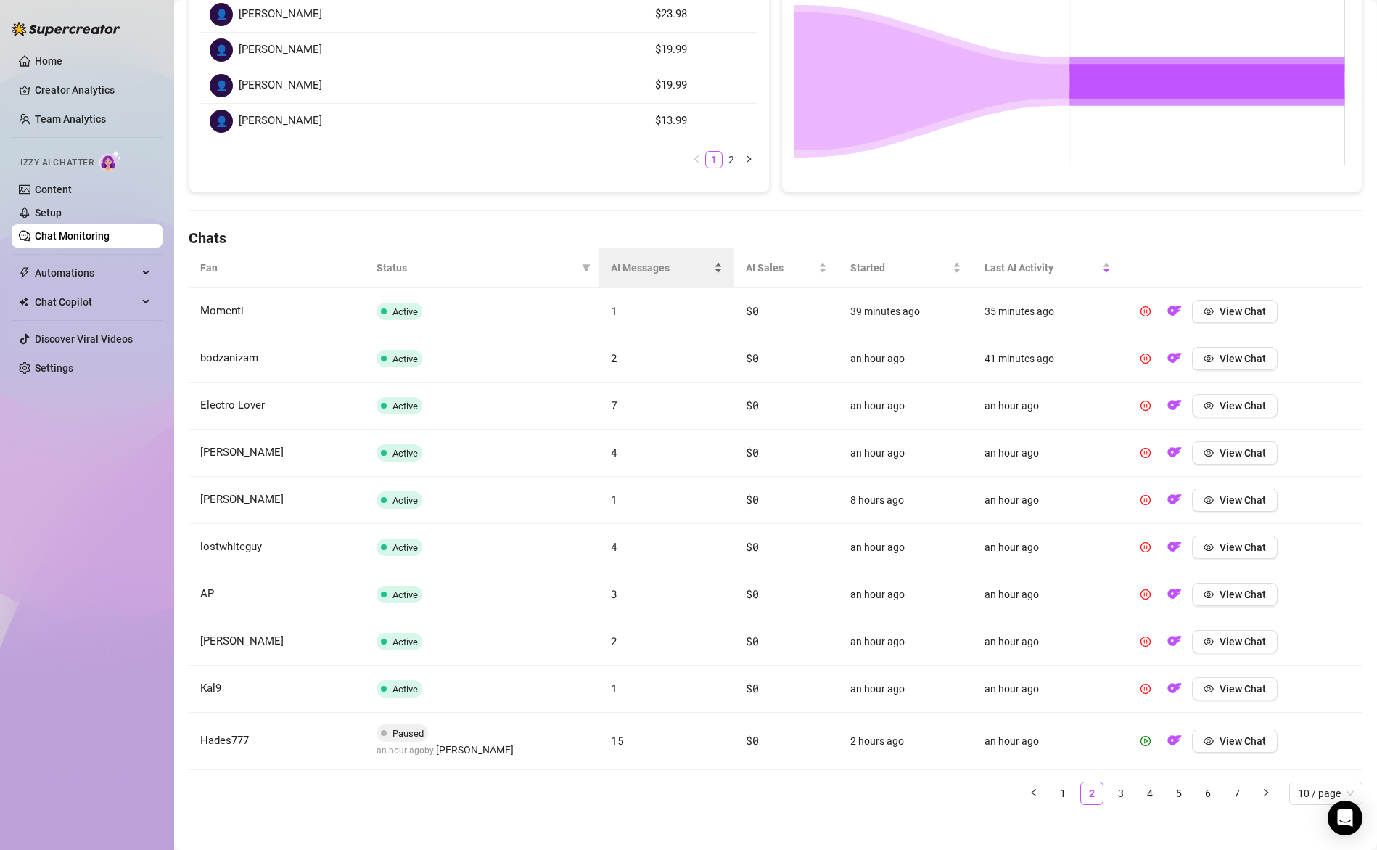
click at [636, 274] on span "AI Messages" at bounding box center [661, 268] width 100 height 16
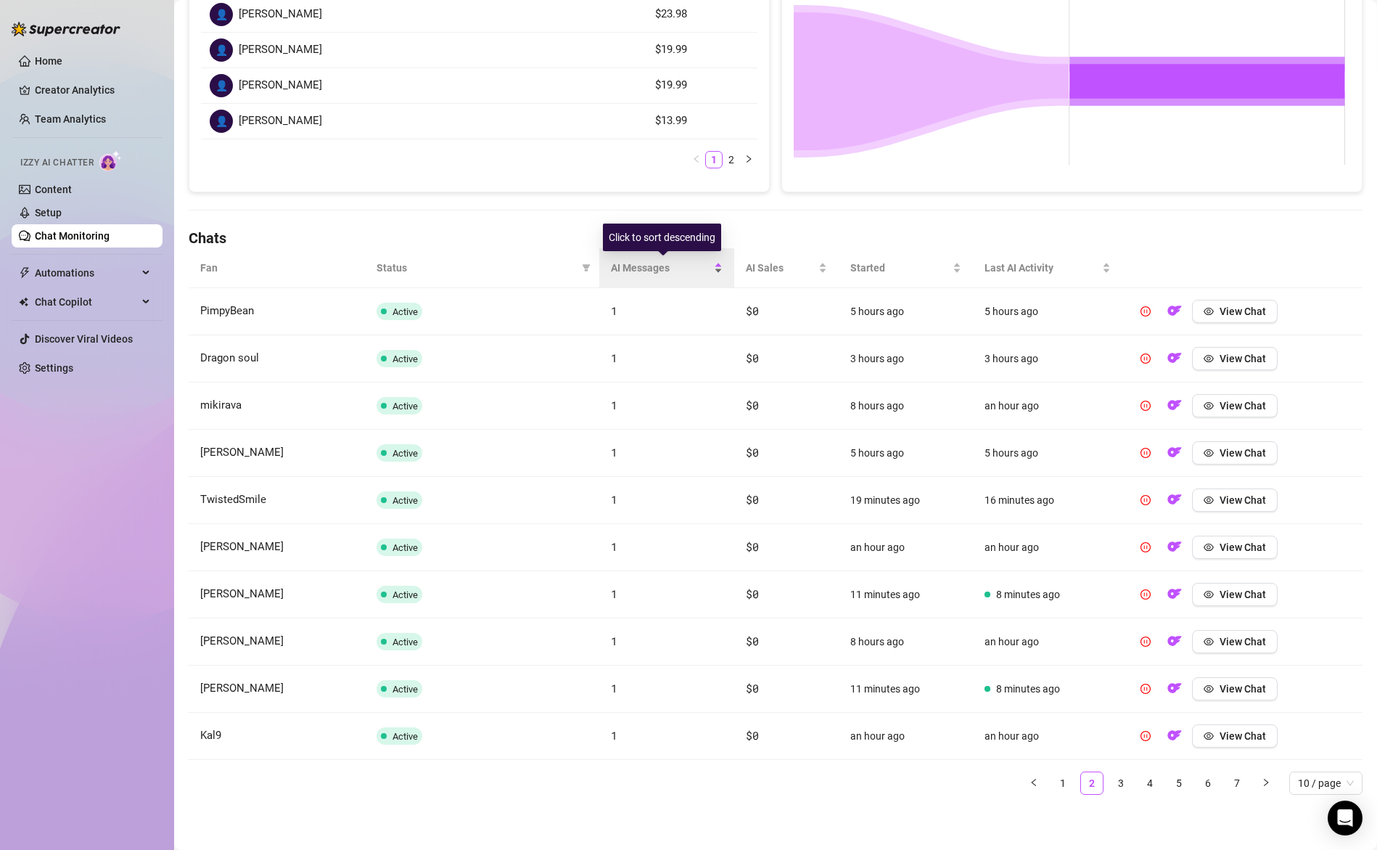
click at [642, 269] on span "AI Messages" at bounding box center [661, 268] width 100 height 16
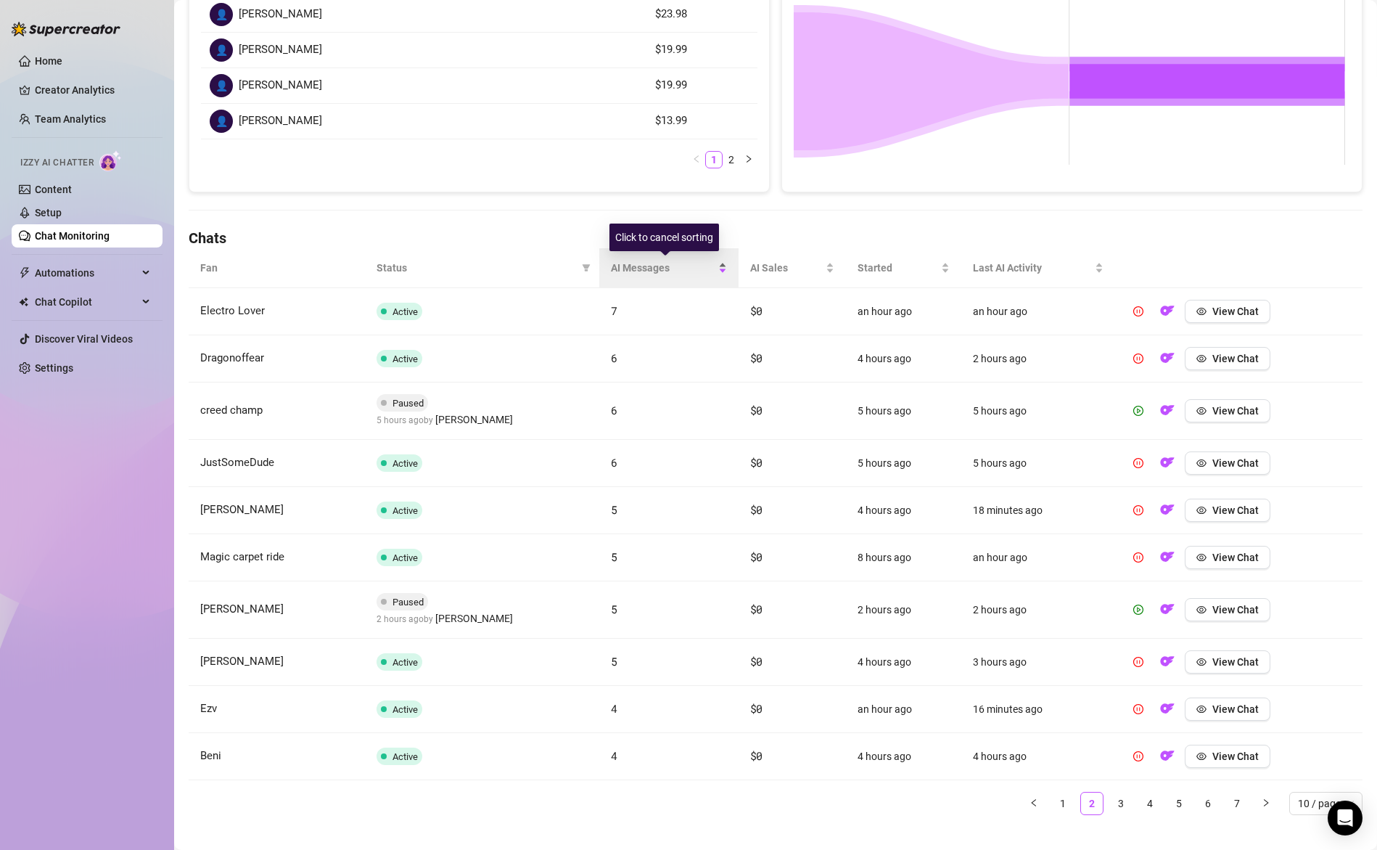
click at [628, 271] on span "AI Messages" at bounding box center [663, 268] width 104 height 16
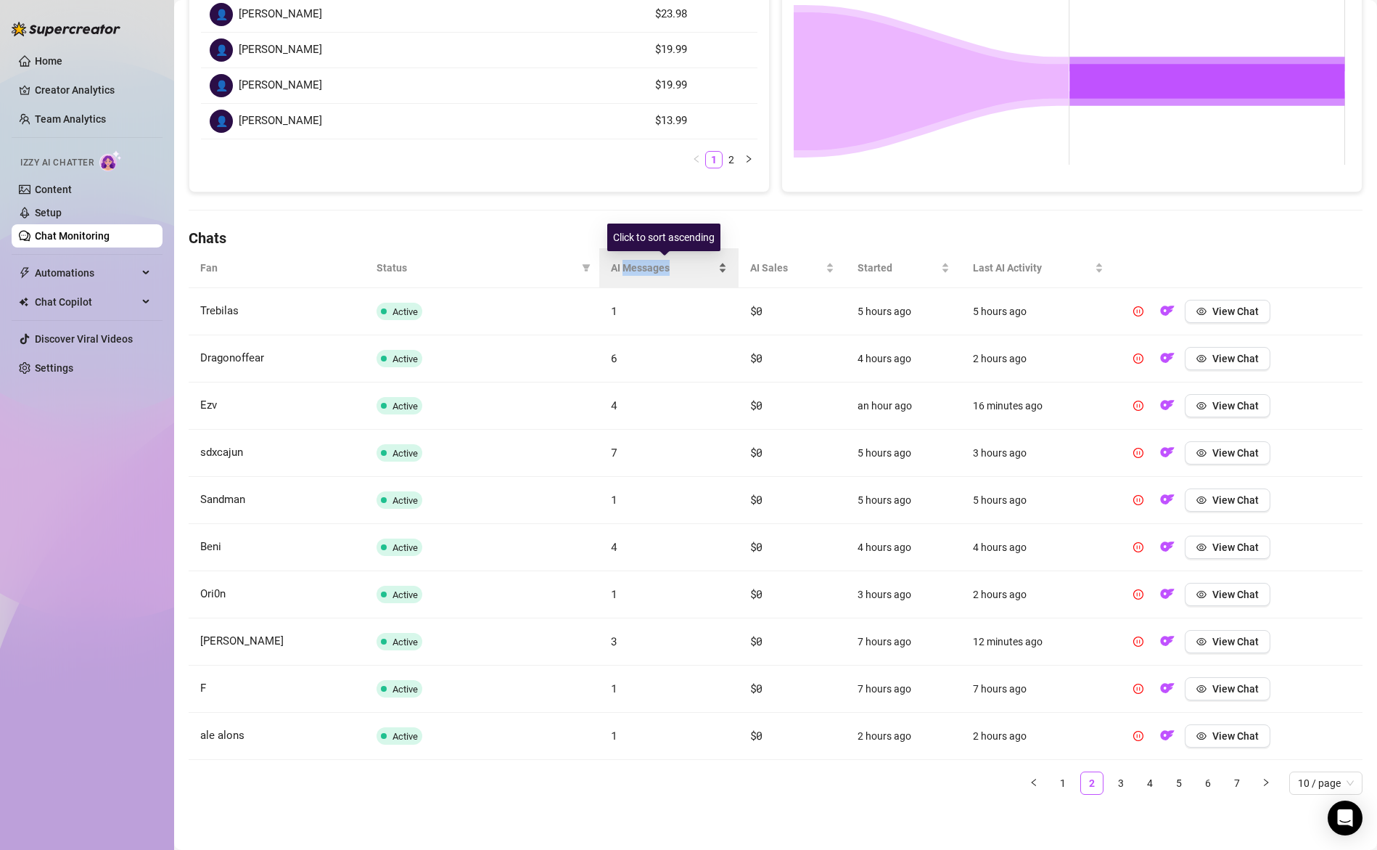
click at [628, 271] on span "AI Messages" at bounding box center [663, 268] width 104 height 16
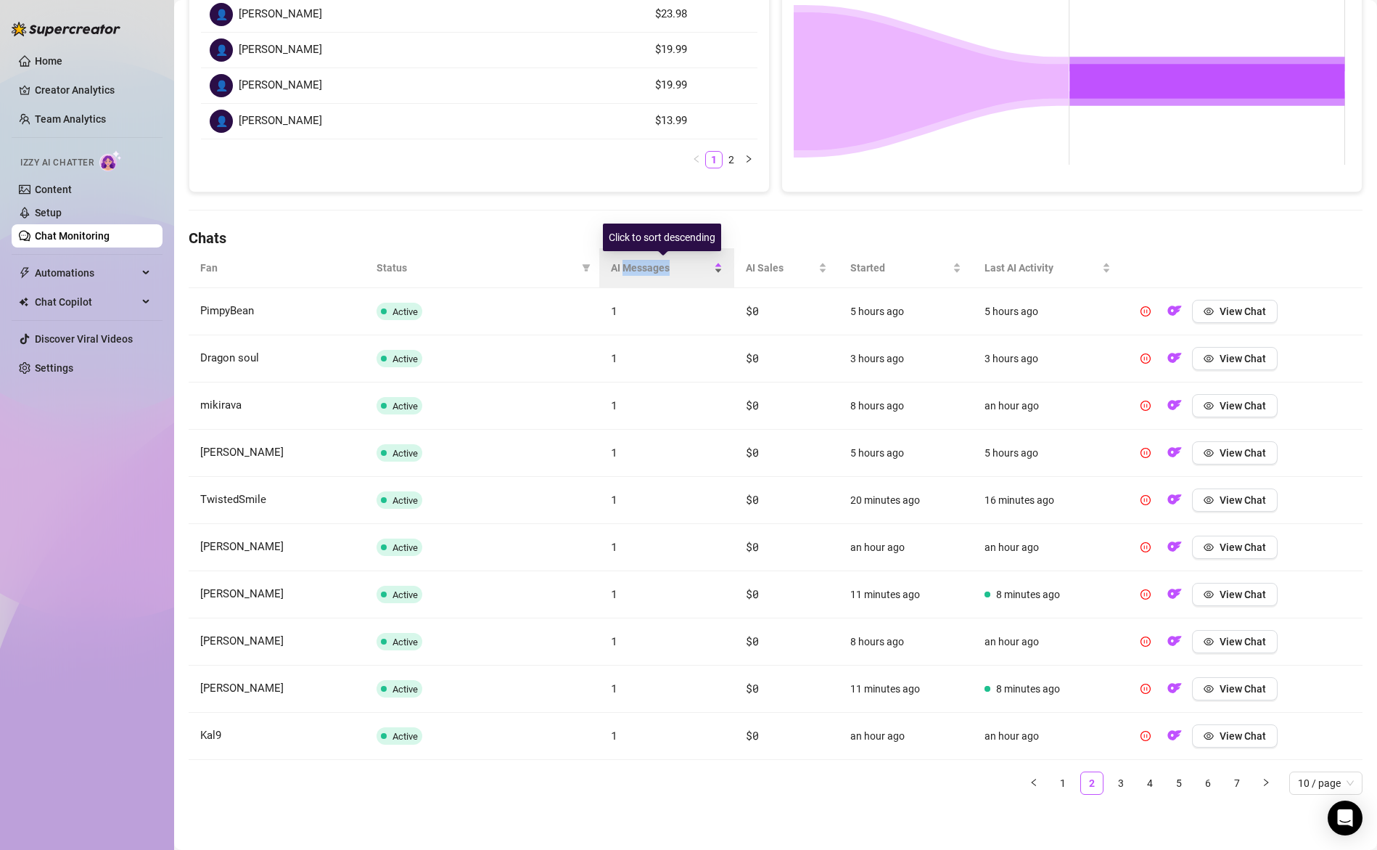
click at [628, 271] on span "AI Messages" at bounding box center [661, 268] width 100 height 16
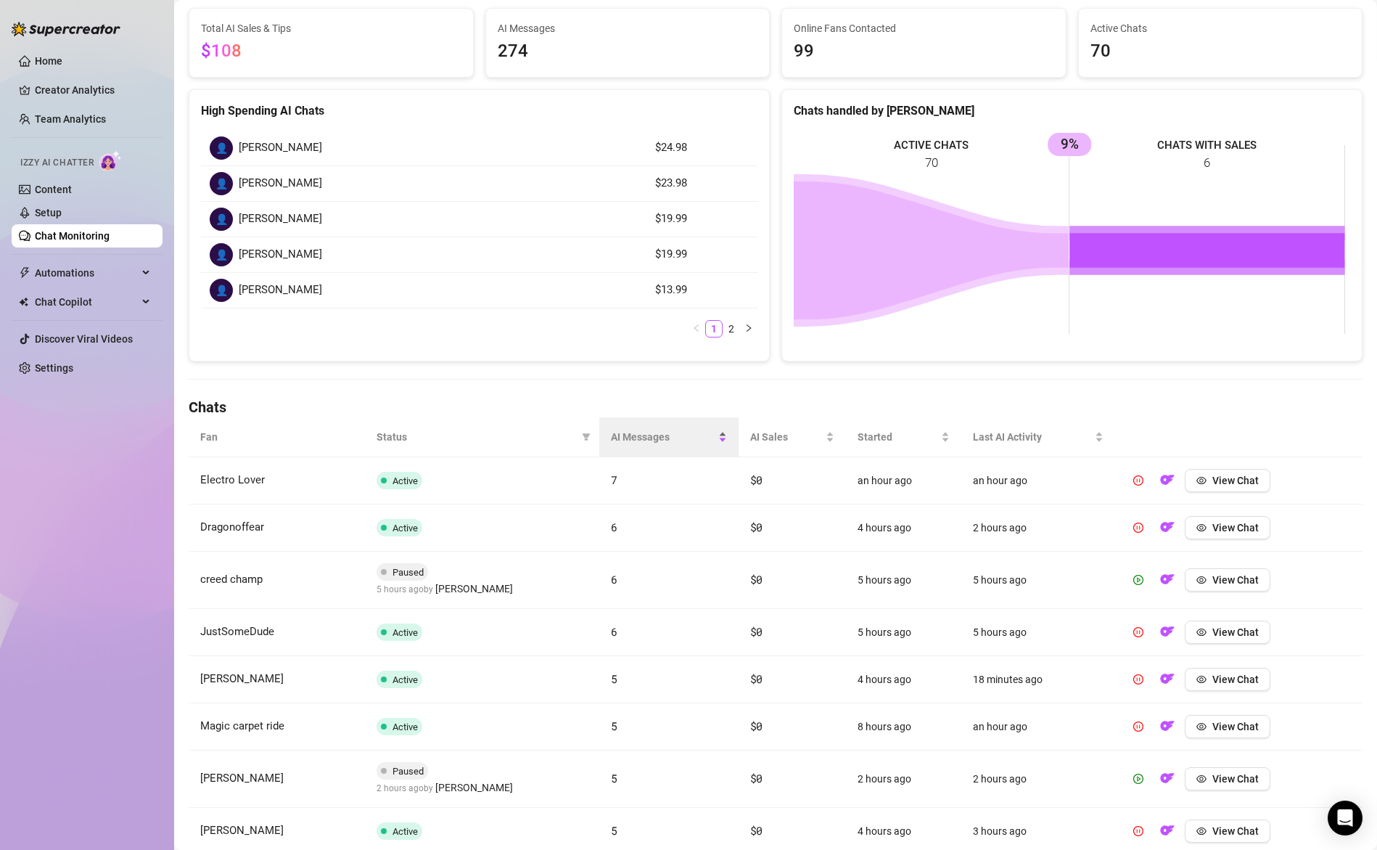
scroll to position [142, 0]
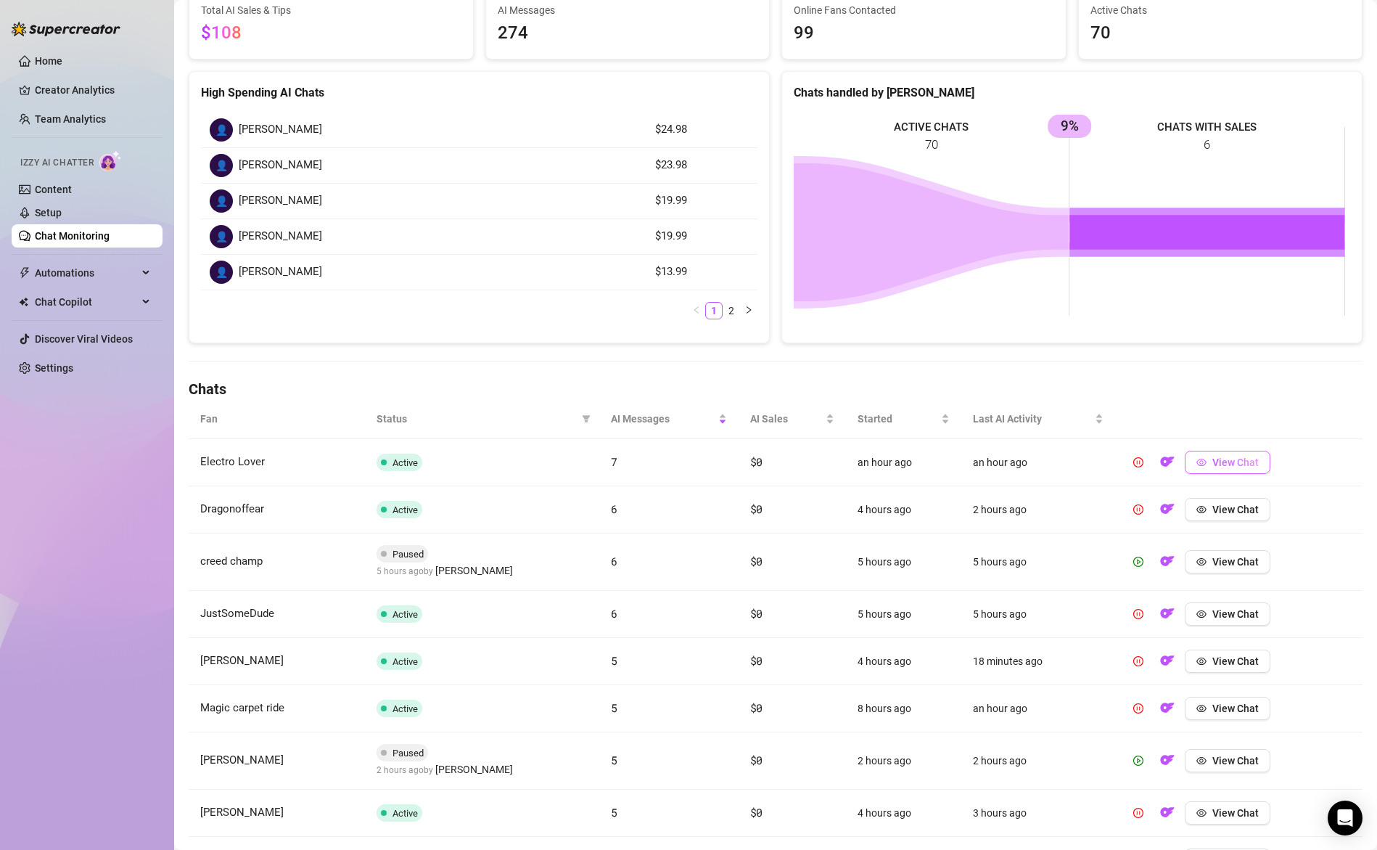
click at [1234, 463] on span "View Chat" at bounding box center [1236, 462] width 46 height 12
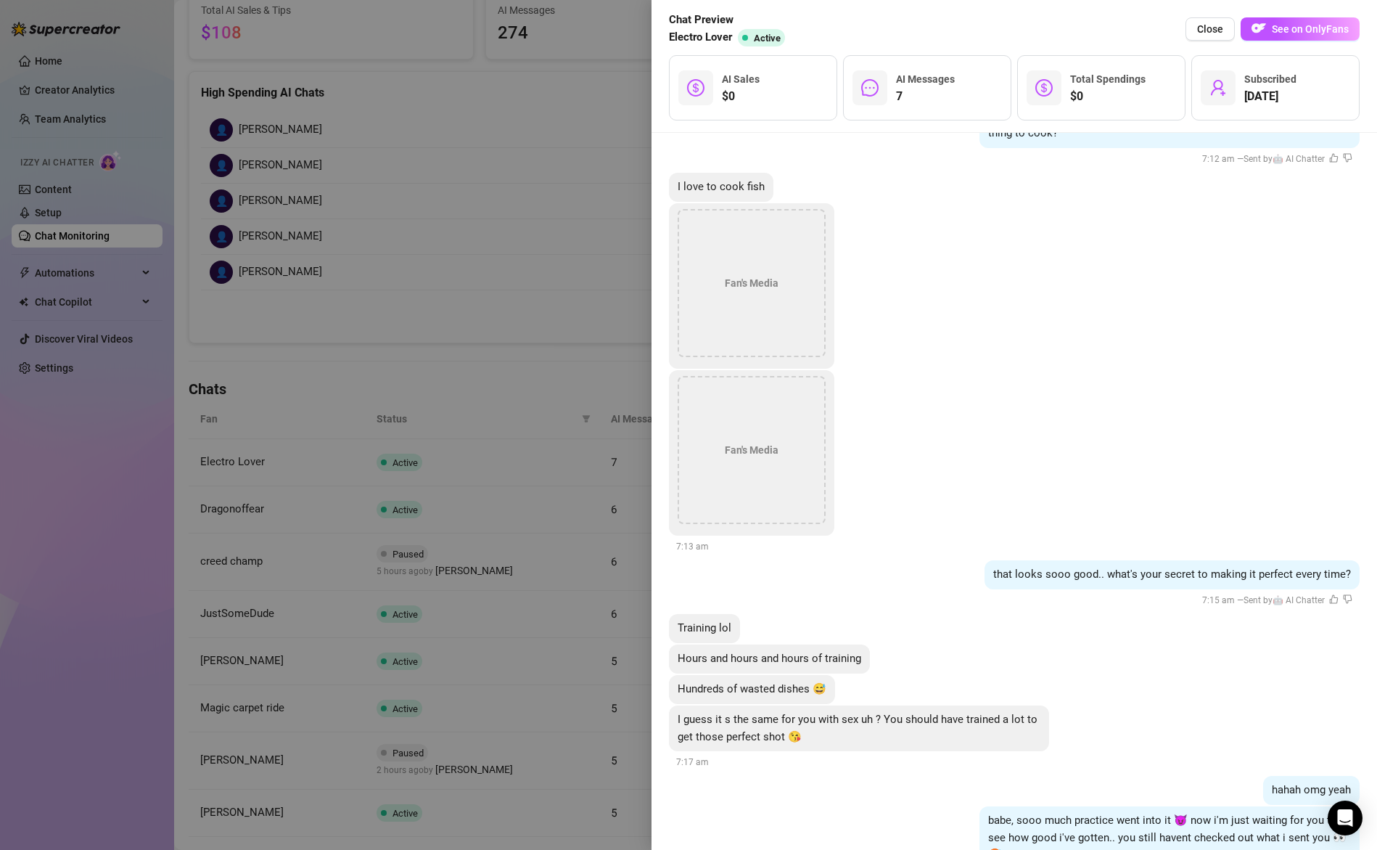
scroll to position [2212, 0]
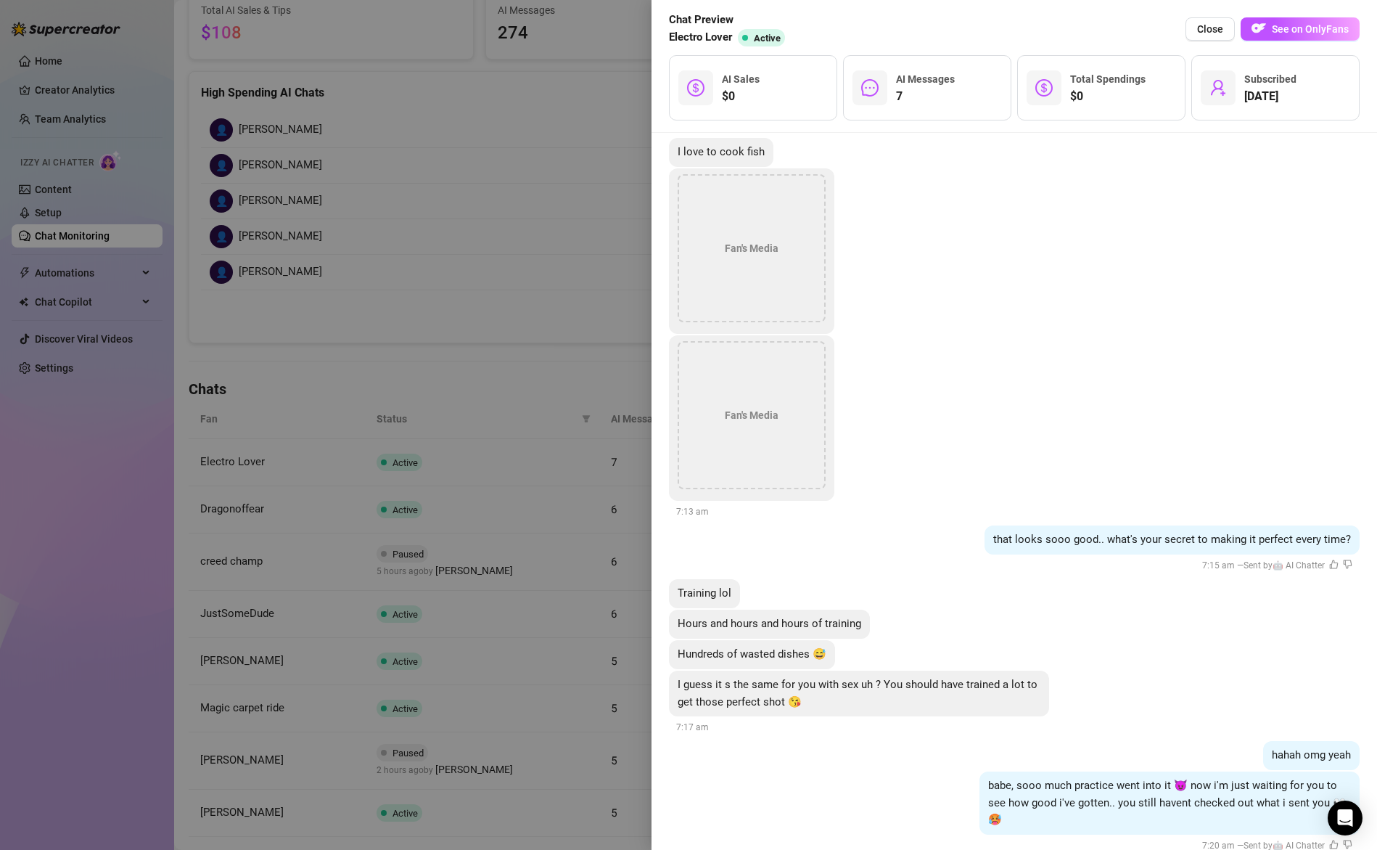
click at [477, 428] on div at bounding box center [688, 425] width 1377 height 850
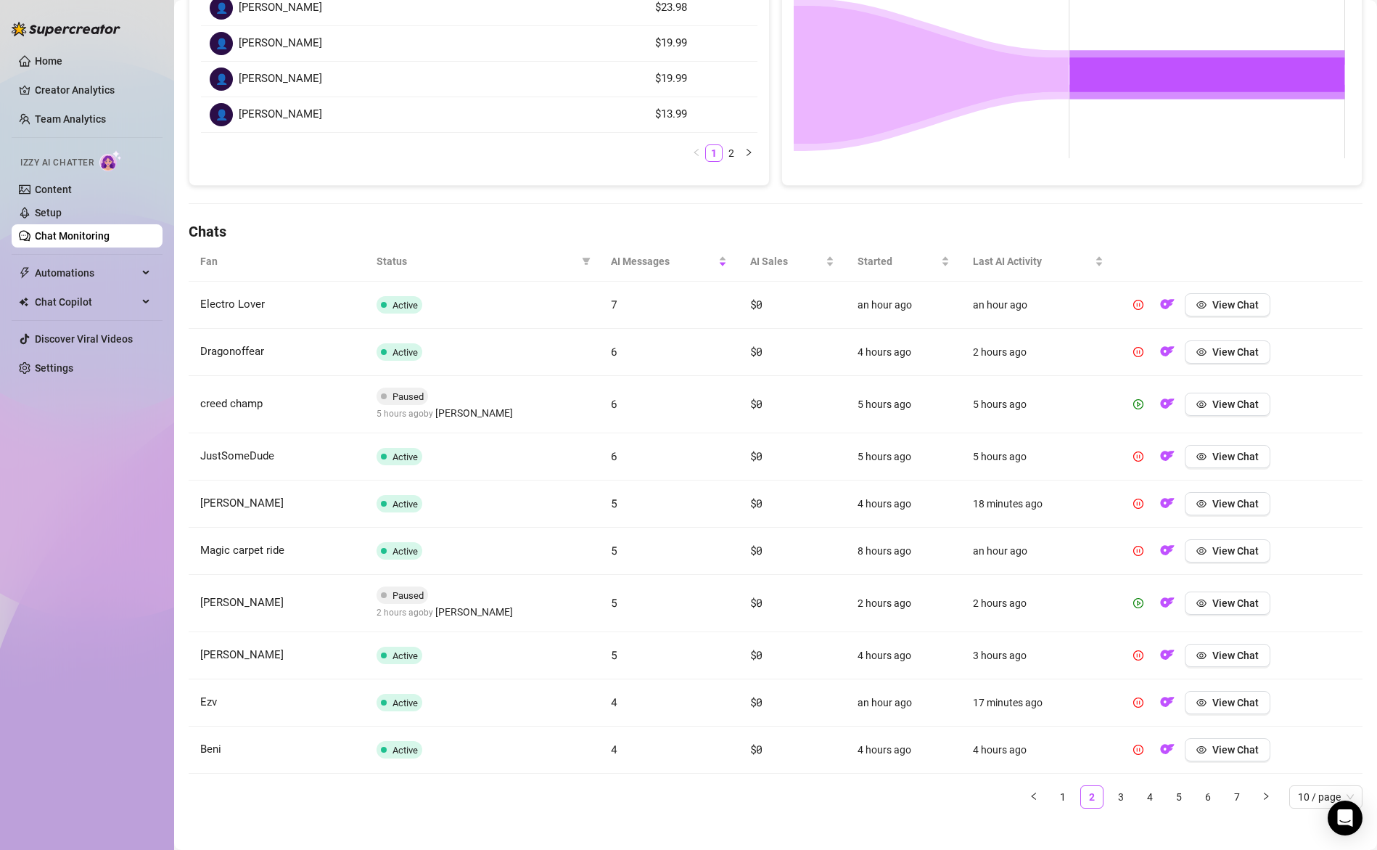
scroll to position [313, 0]
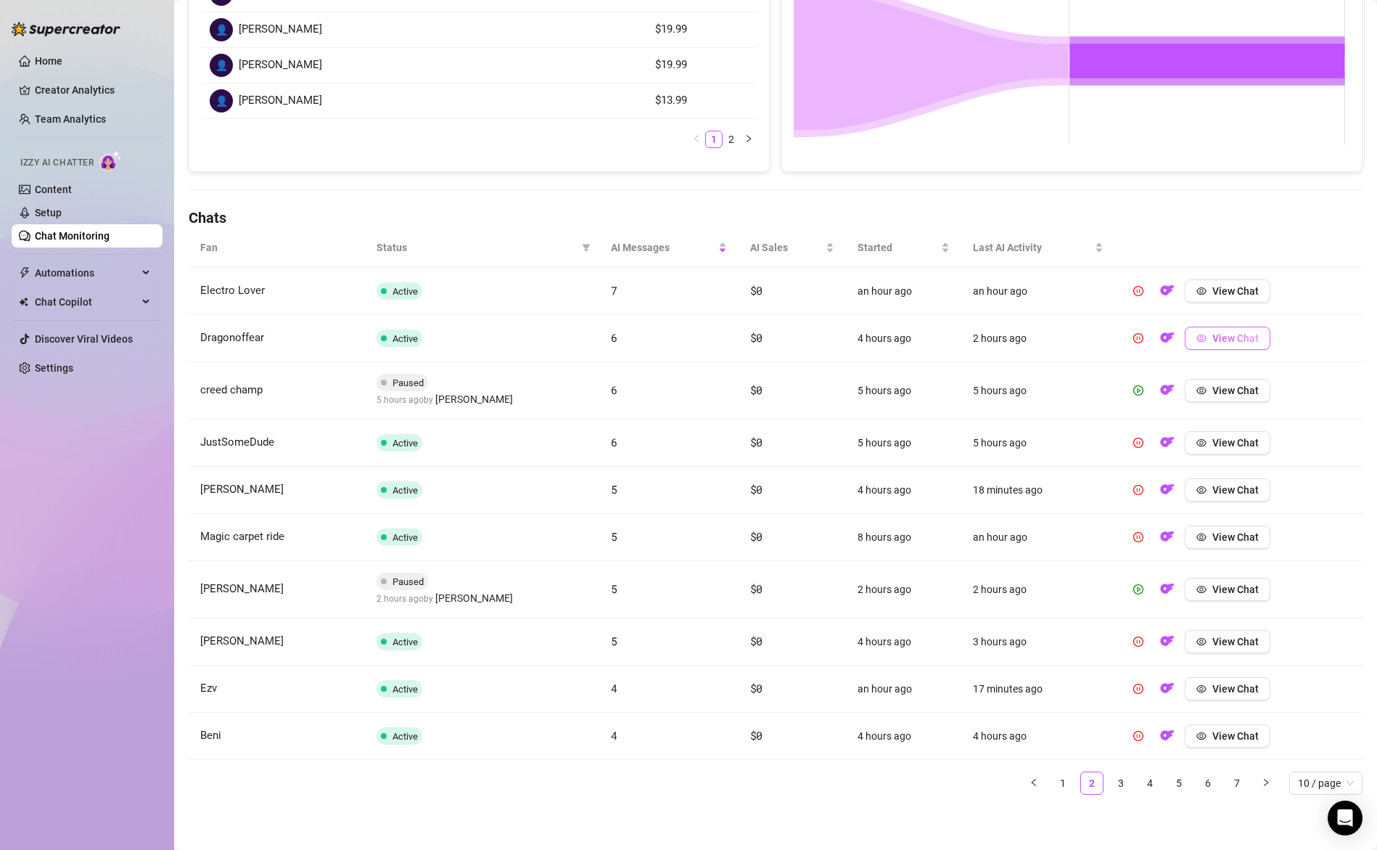
click at [1213, 343] on span "View Chat" at bounding box center [1236, 338] width 46 height 12
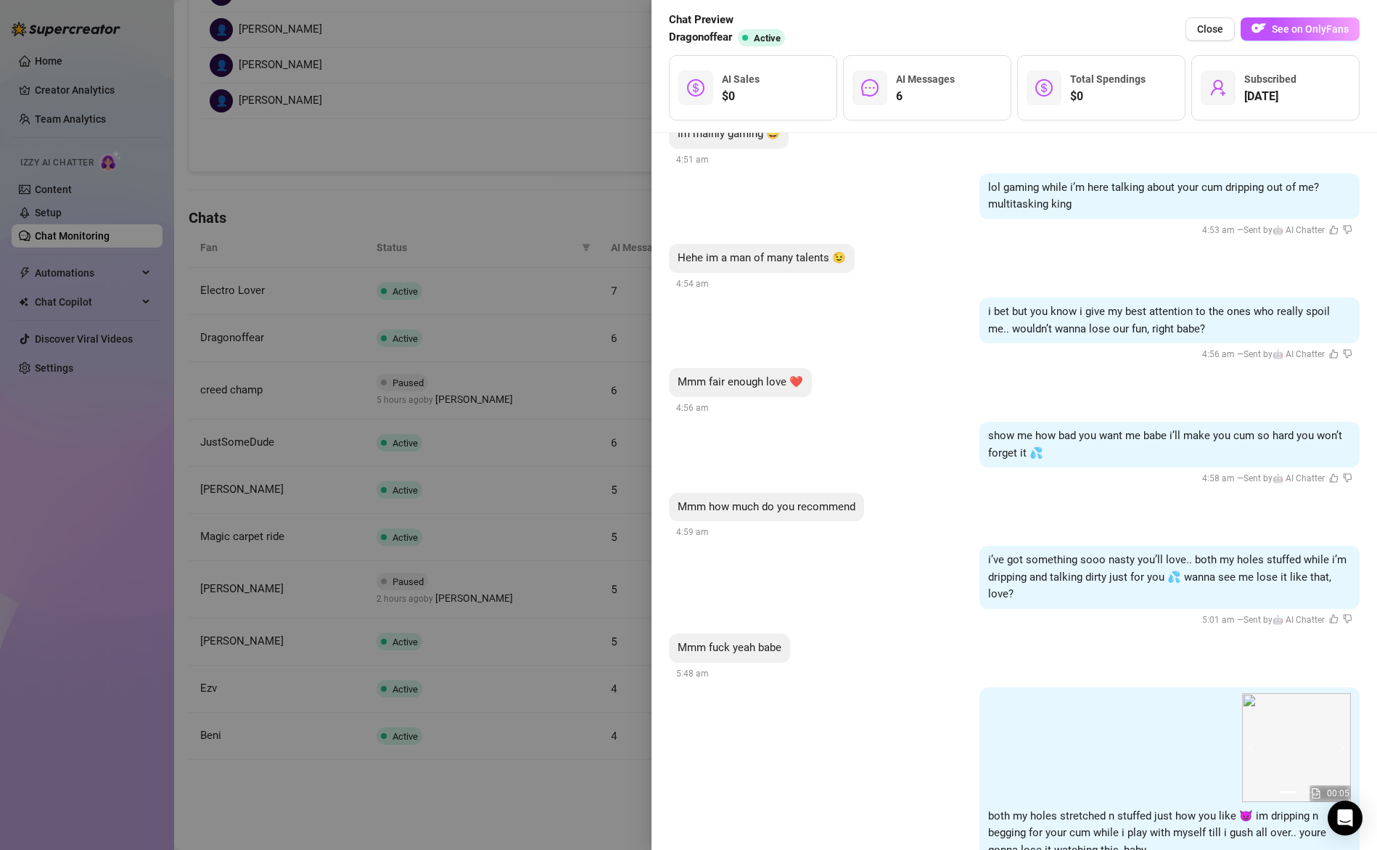
scroll to position [2566, 0]
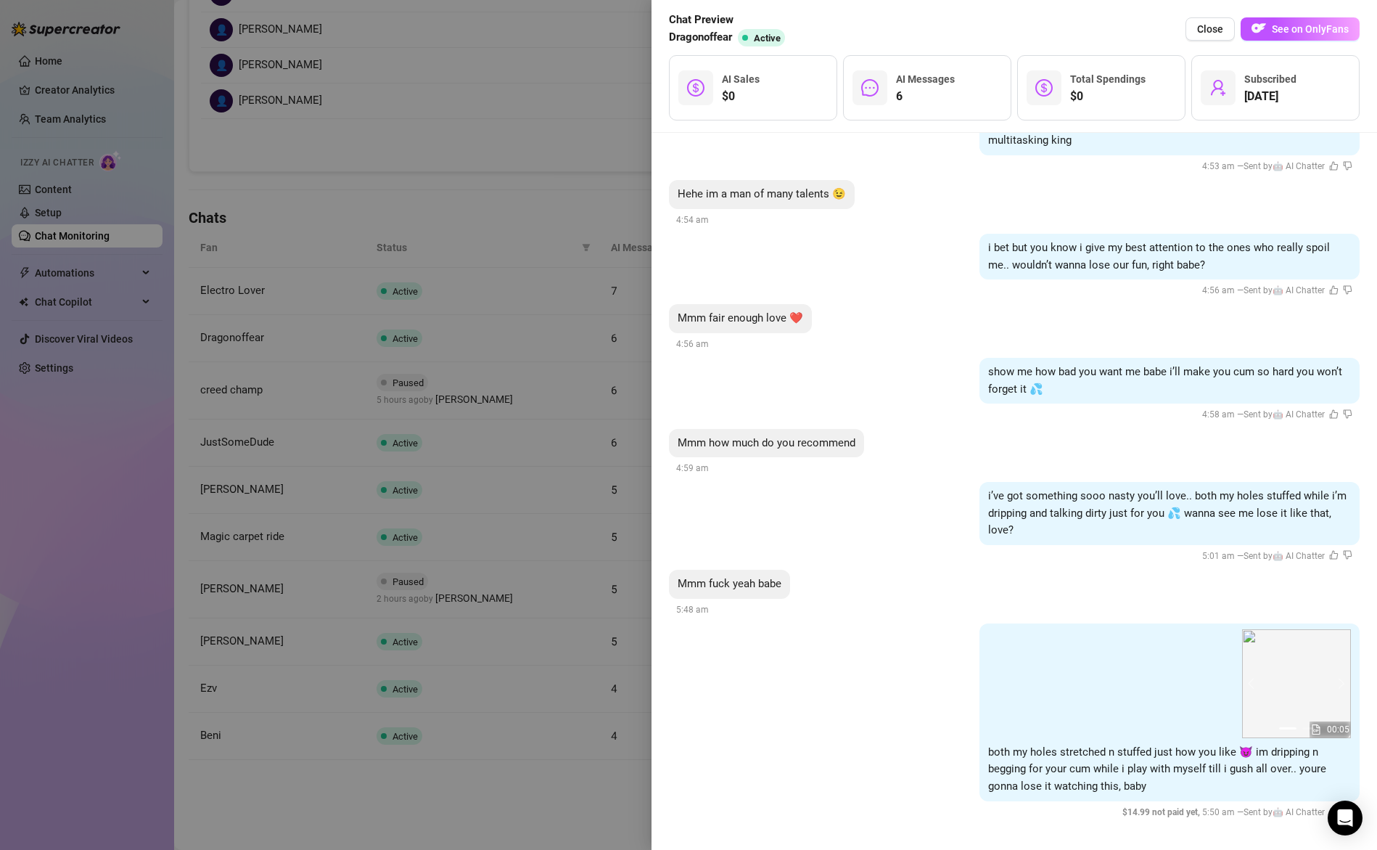
click at [617, 465] on div at bounding box center [688, 425] width 1377 height 850
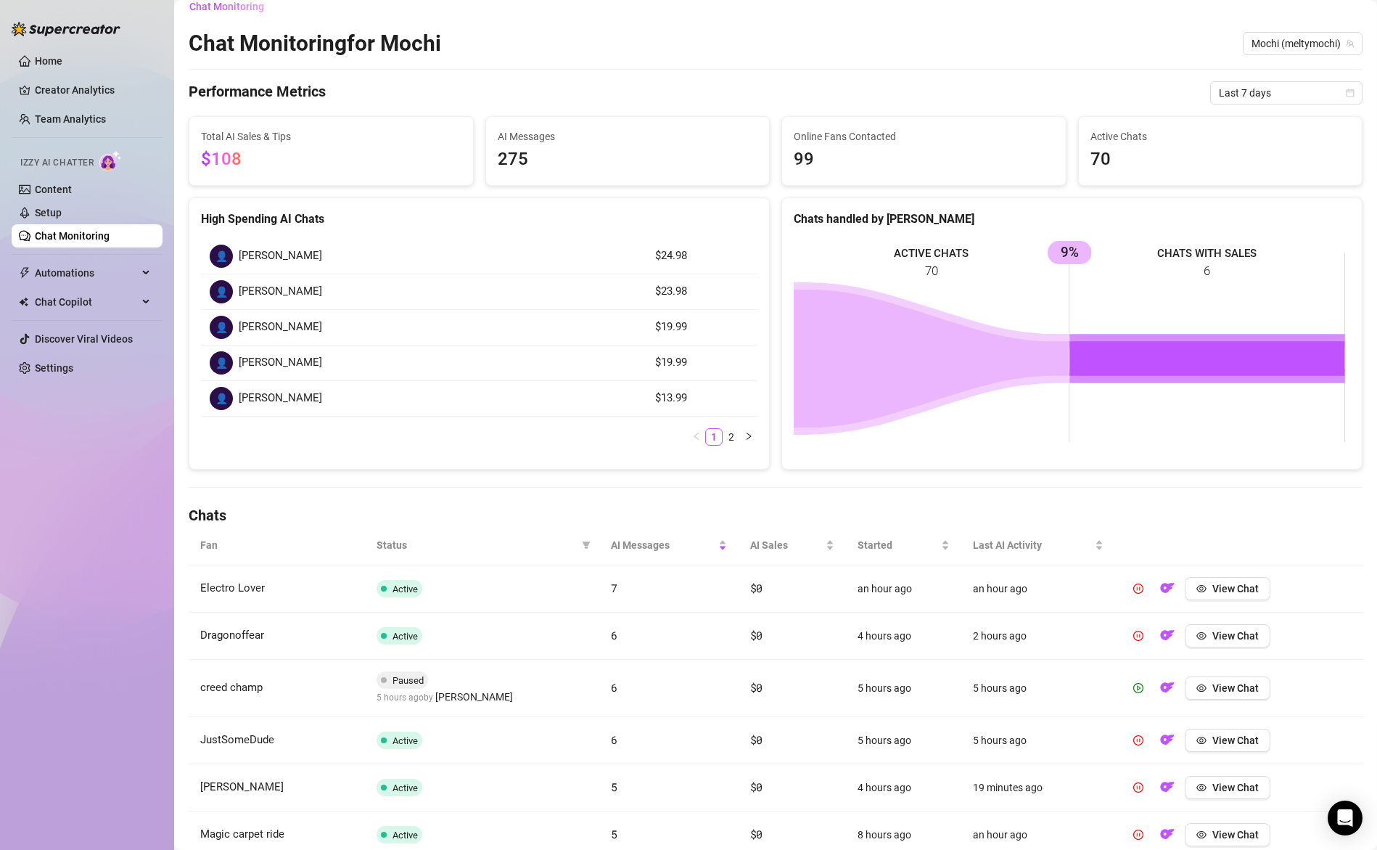
scroll to position [0, 0]
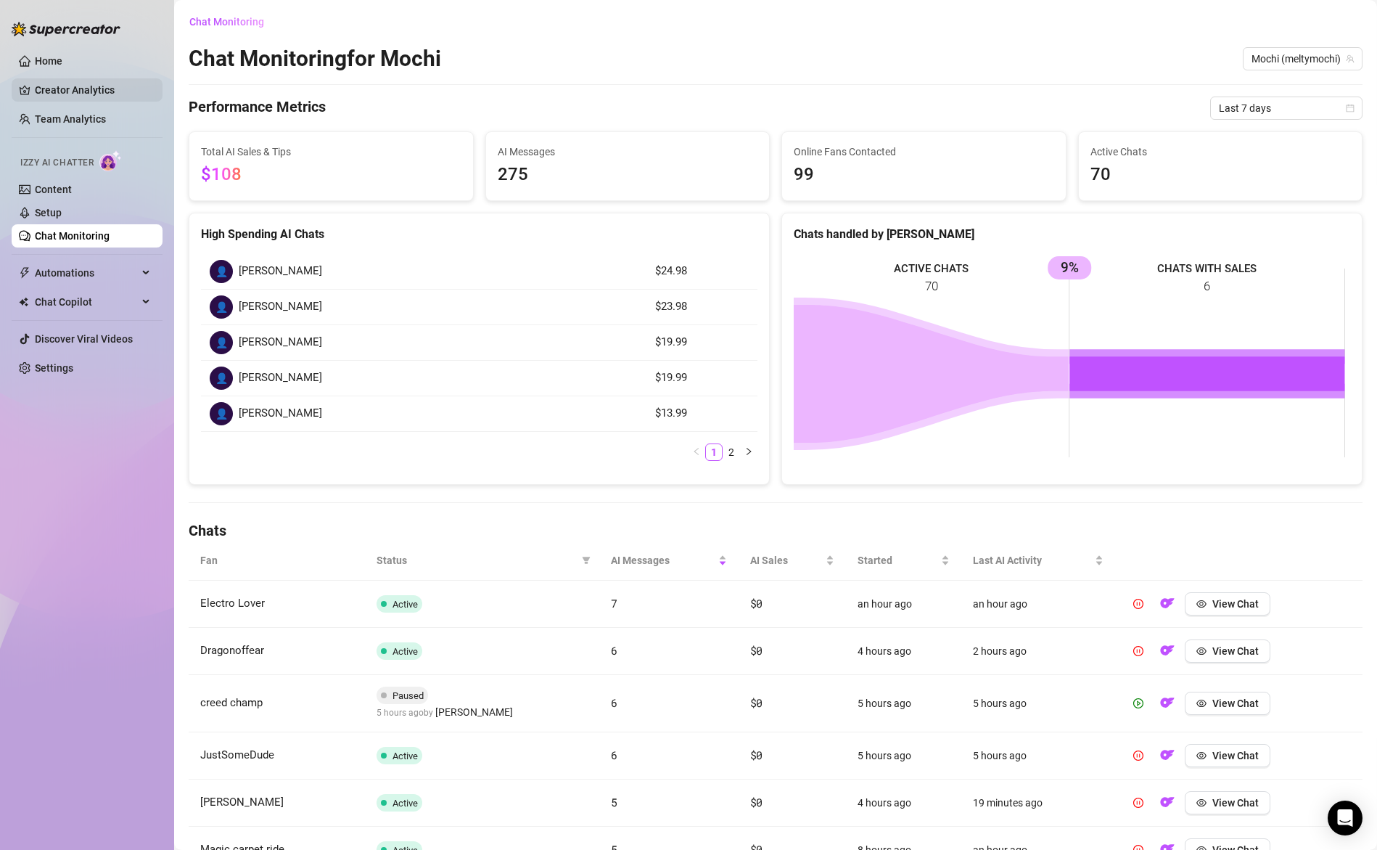
click at [56, 87] on link "Creator Analytics" at bounding box center [93, 89] width 116 height 23
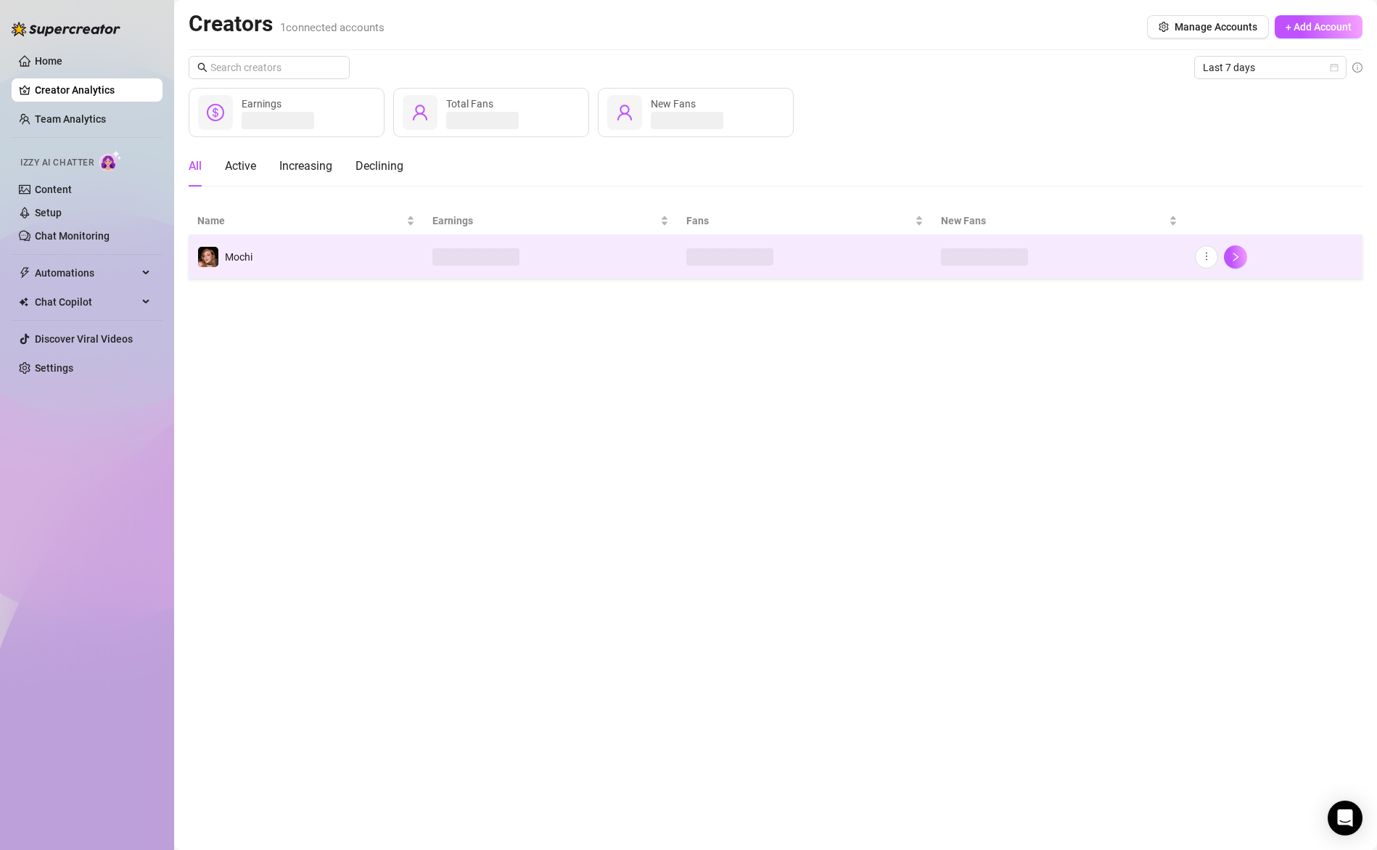
click at [390, 243] on td "Mochi" at bounding box center [306, 257] width 235 height 44
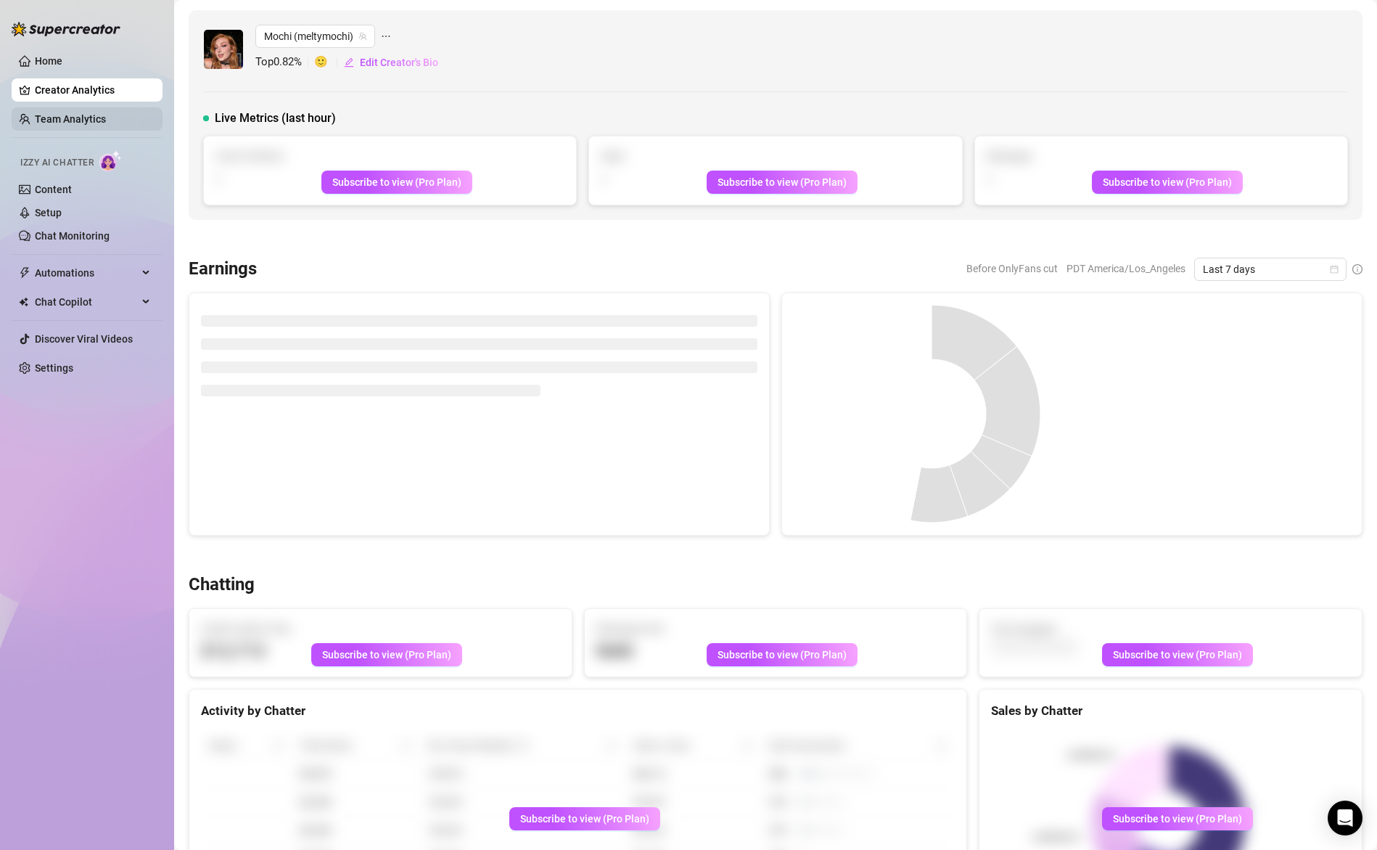
click at [106, 115] on link "Team Analytics" at bounding box center [70, 119] width 71 height 12
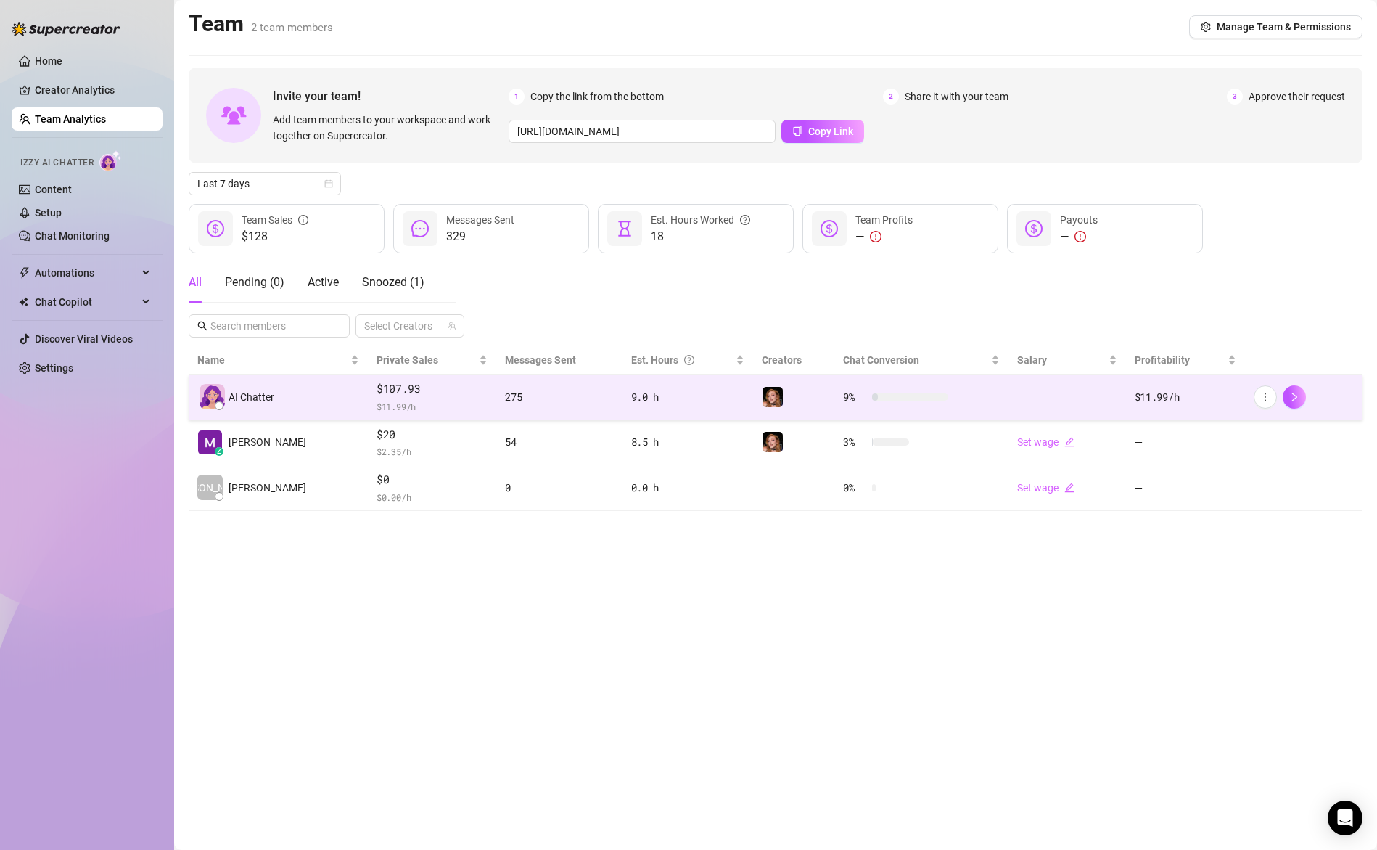
click at [553, 401] on div "275" at bounding box center [559, 397] width 108 height 16
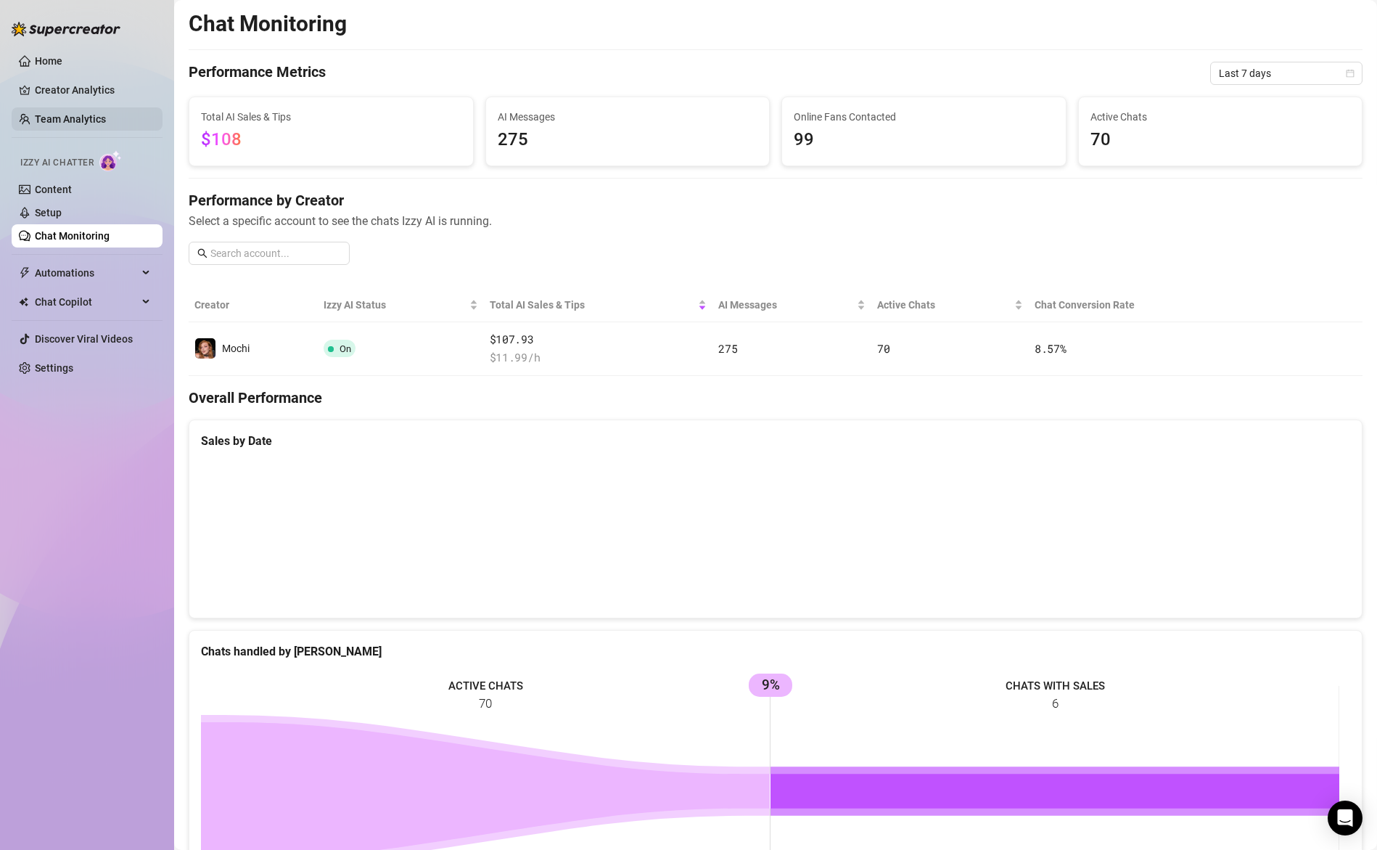
click at [59, 114] on link "Team Analytics" at bounding box center [70, 119] width 71 height 12
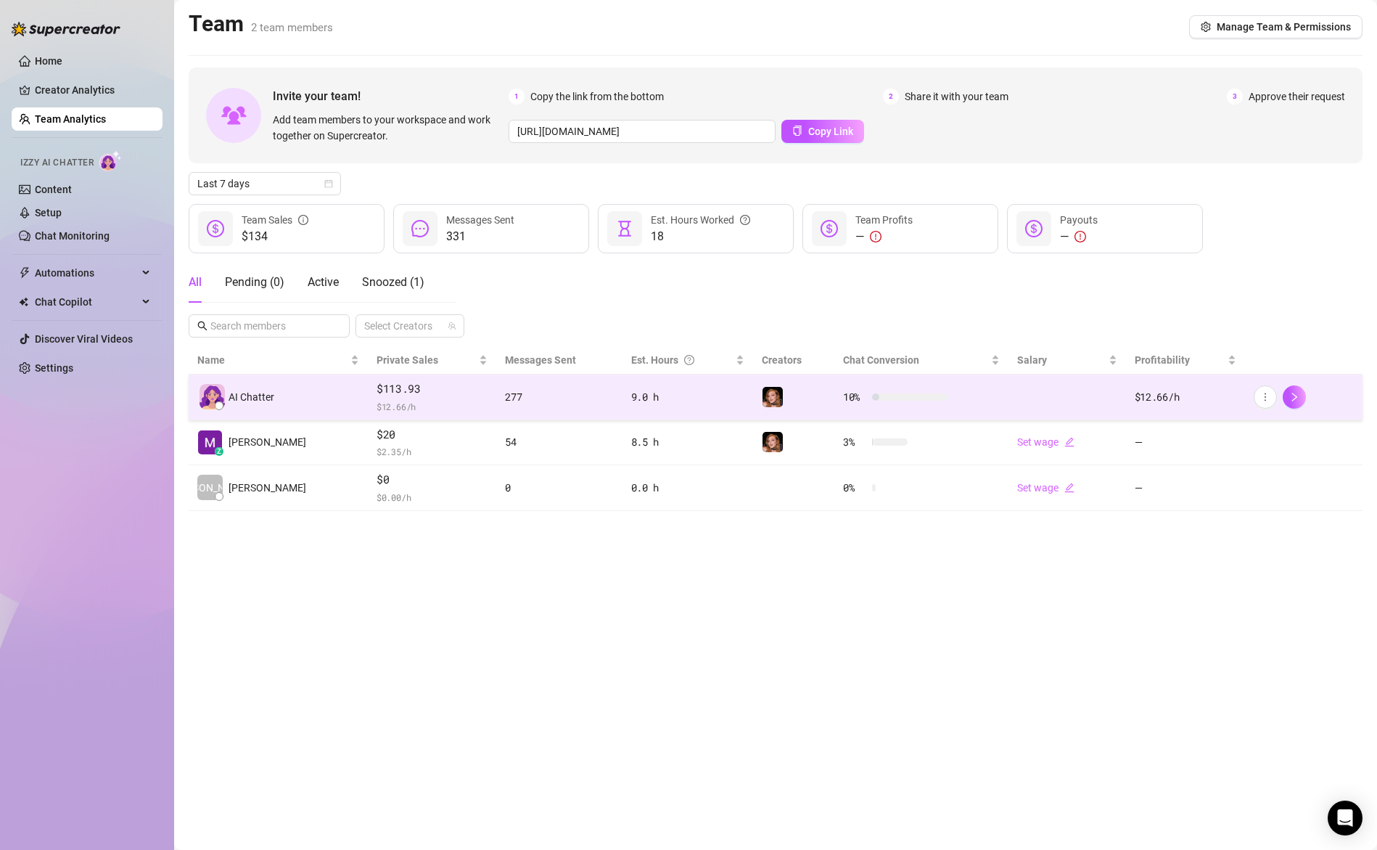
click at [991, 393] on td "10 %" at bounding box center [922, 397] width 174 height 46
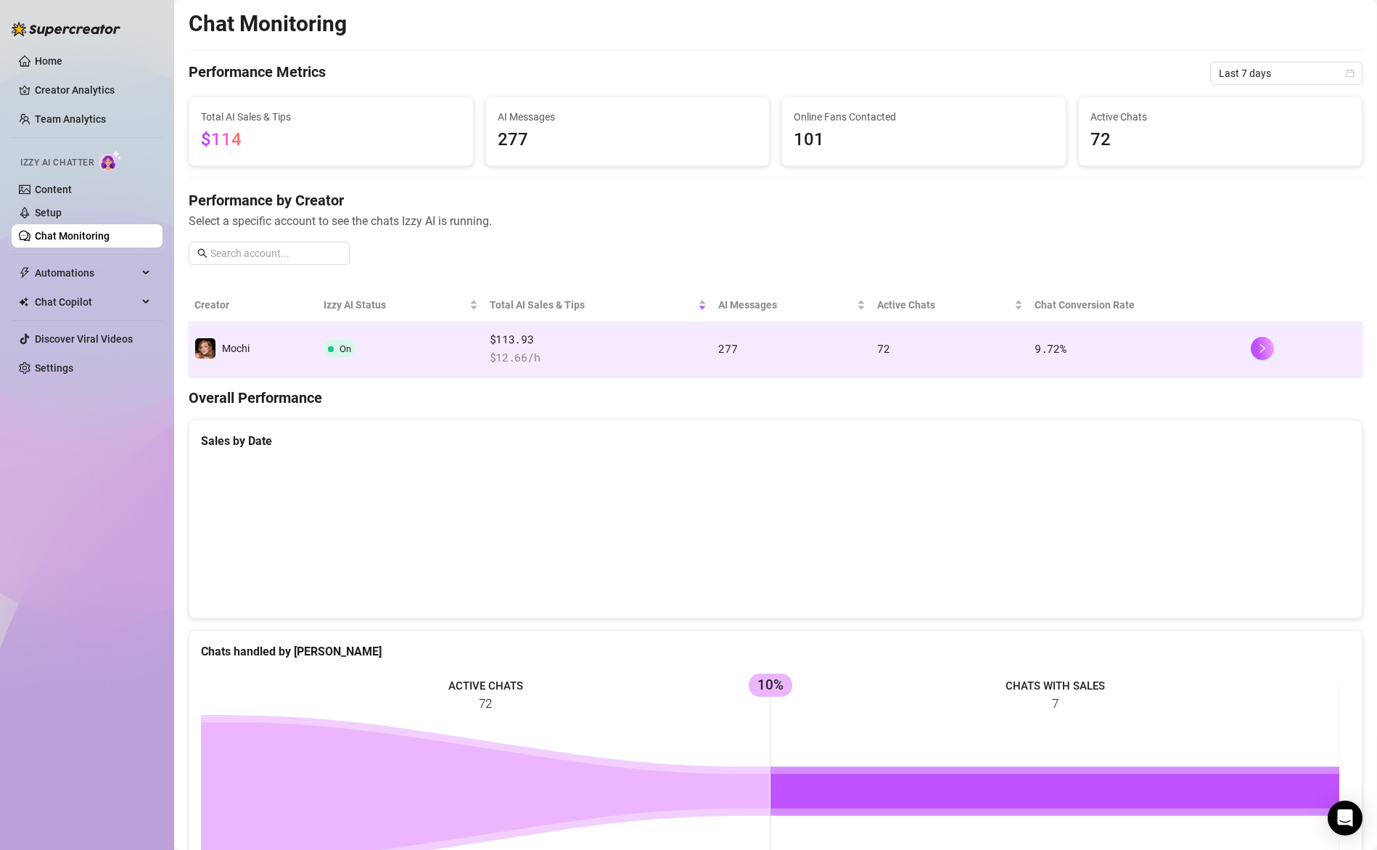
click at [715, 340] on td "277" at bounding box center [792, 349] width 159 height 54
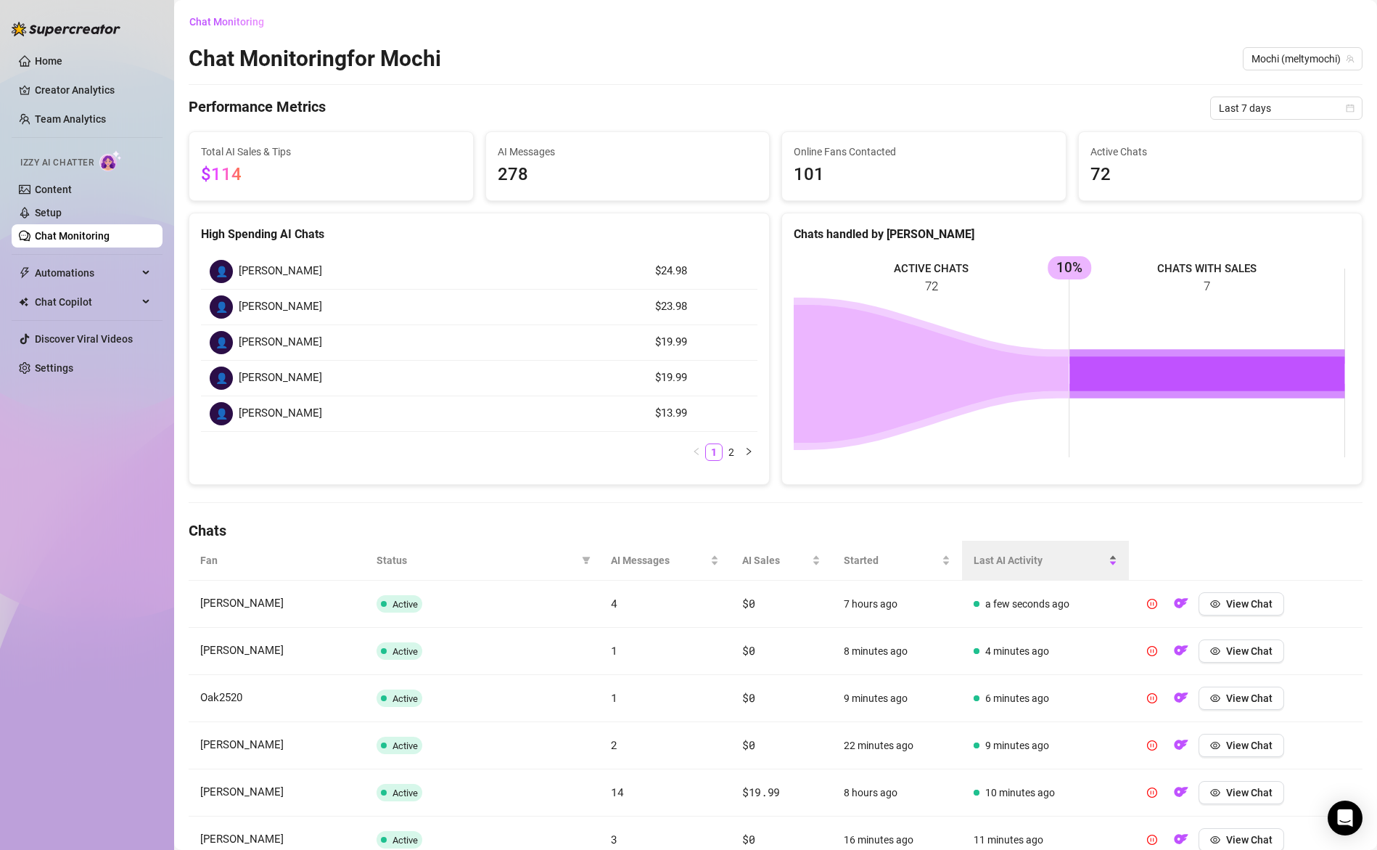
click at [1002, 554] on span "Last AI Activity" at bounding box center [1040, 560] width 132 height 16
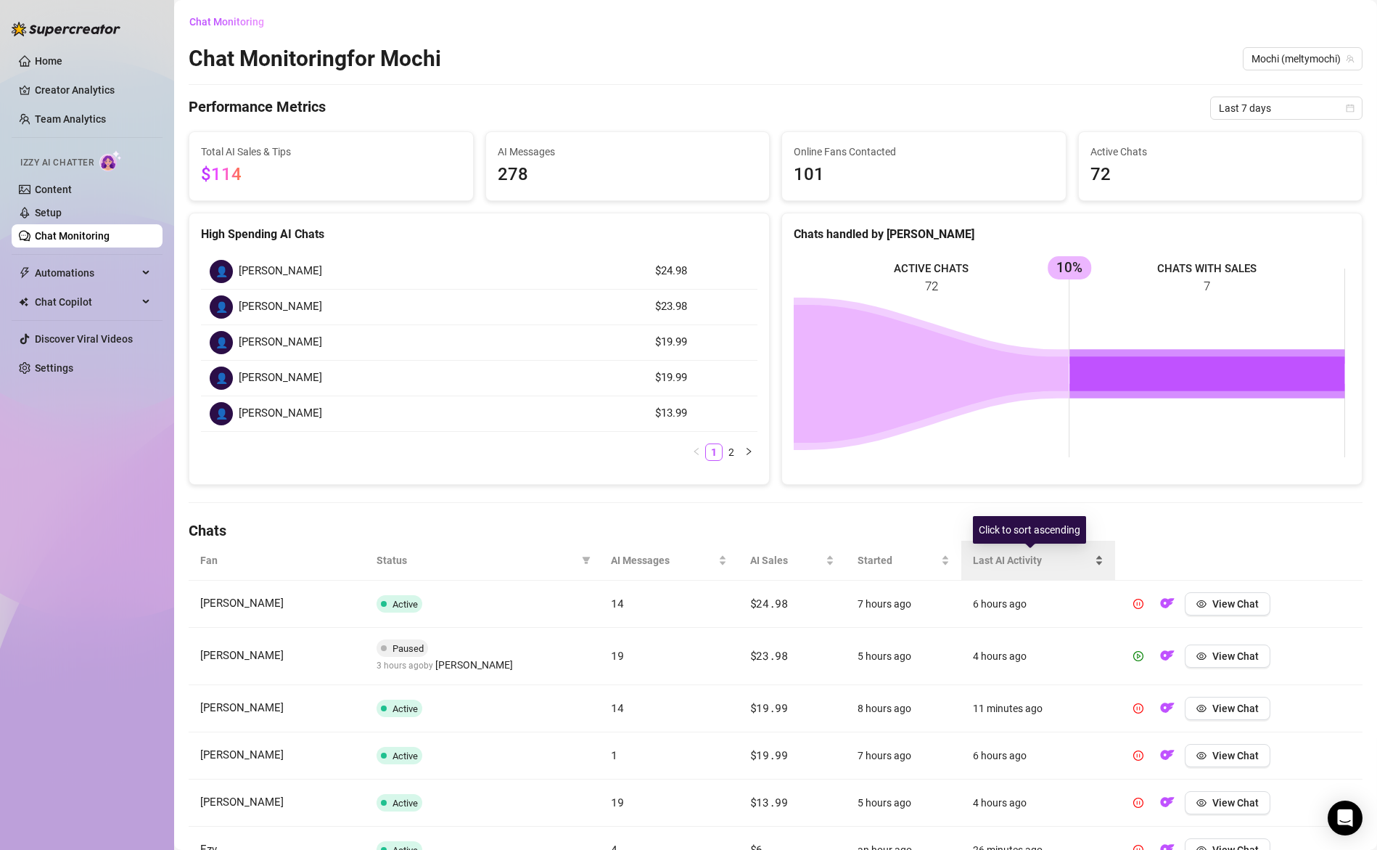
click at [1010, 560] on span "Last AI Activity" at bounding box center [1032, 560] width 119 height 16
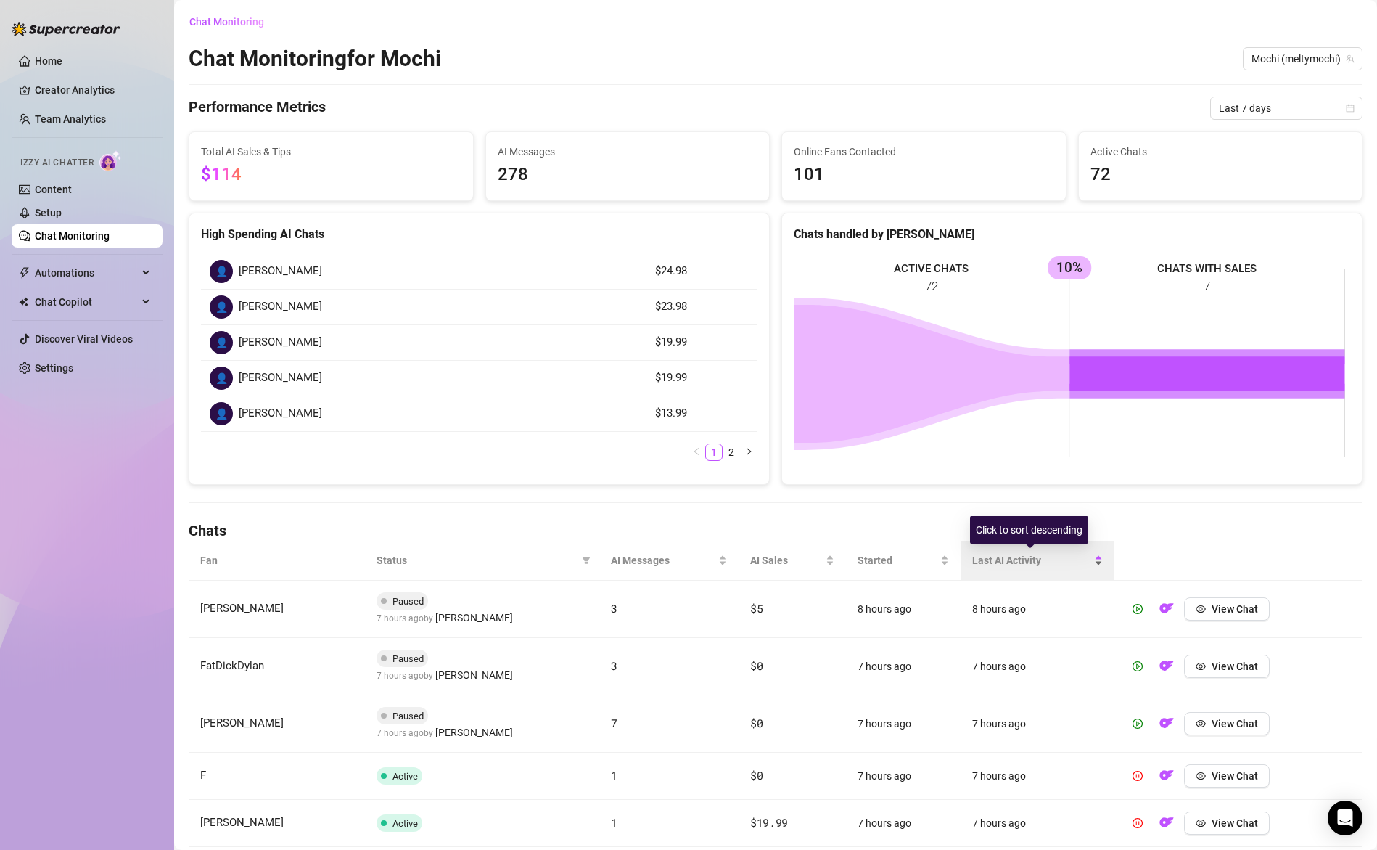
click at [1020, 561] on span "Last AI Activity" at bounding box center [1031, 560] width 119 height 16
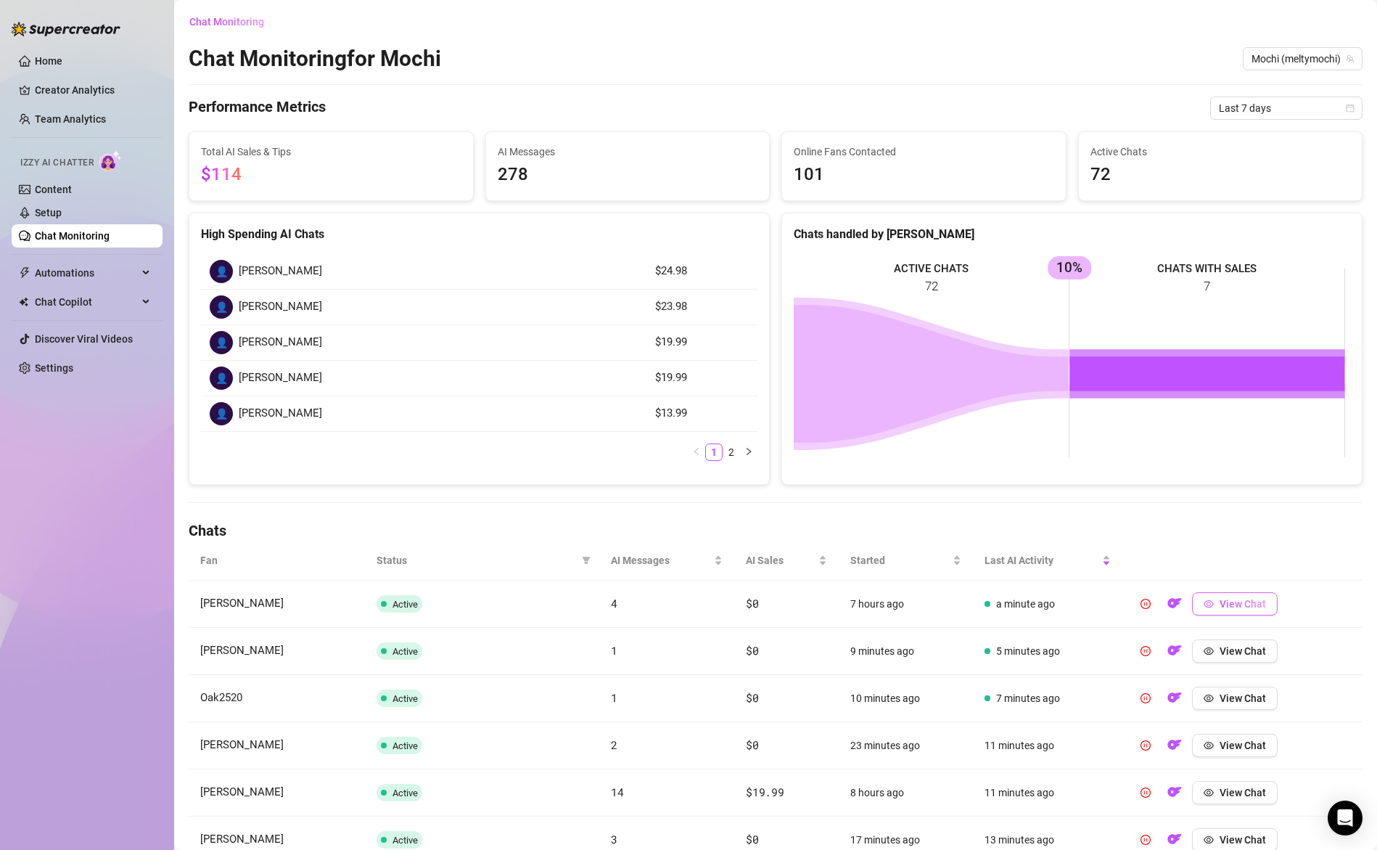
click at [1220, 599] on span "View Chat" at bounding box center [1243, 604] width 46 height 12
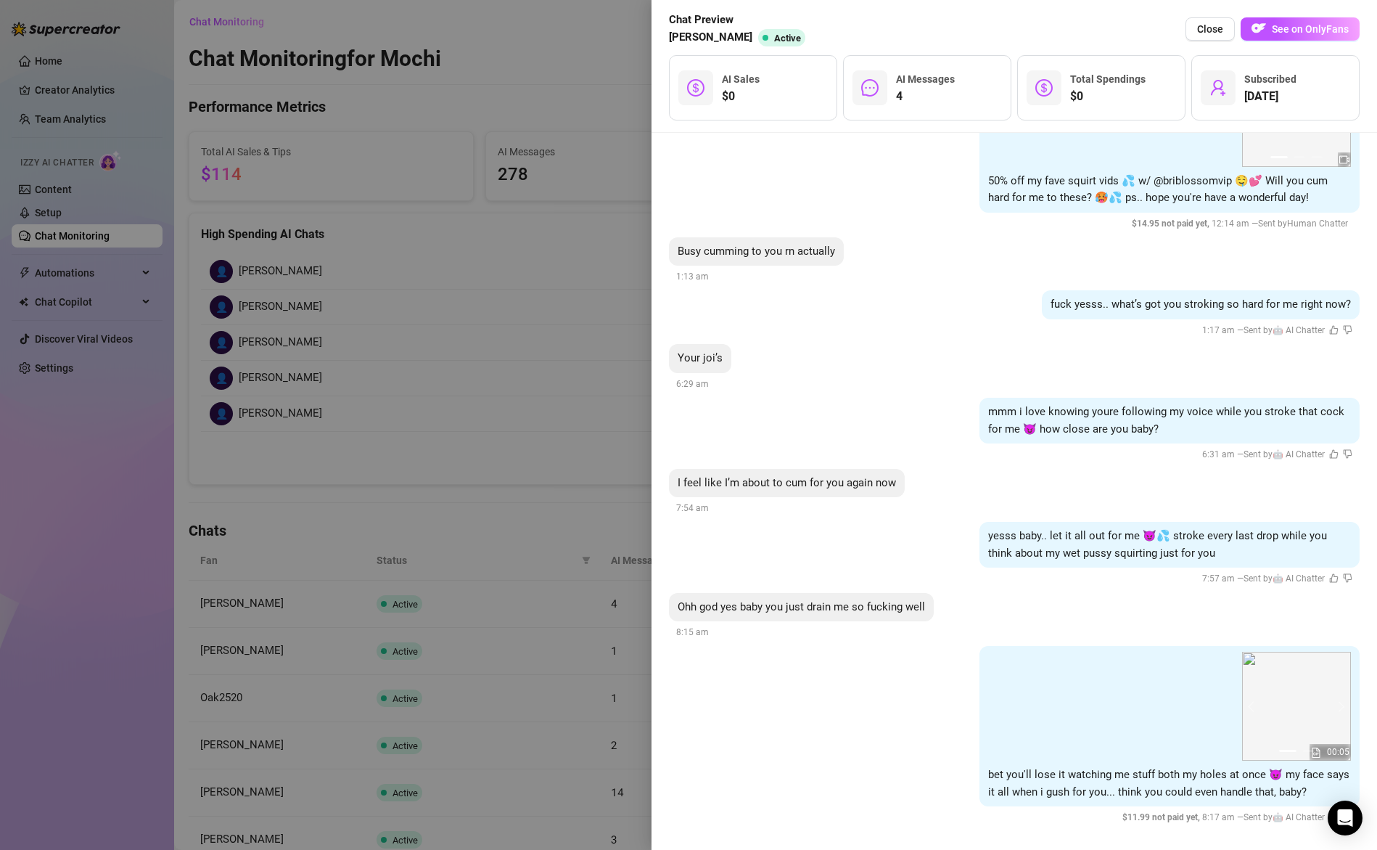
scroll to position [1737, 0]
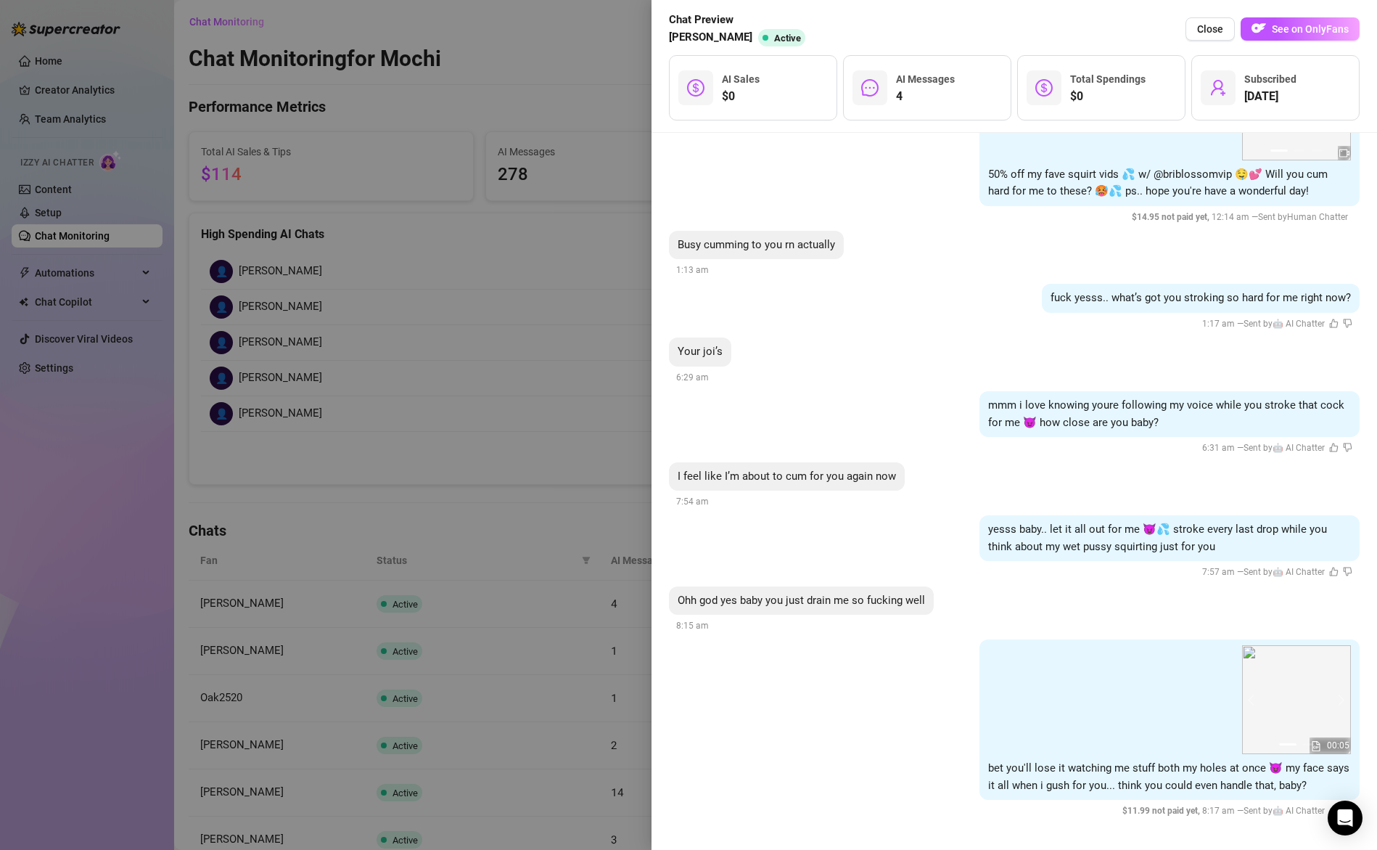
click at [536, 668] on div at bounding box center [688, 425] width 1377 height 850
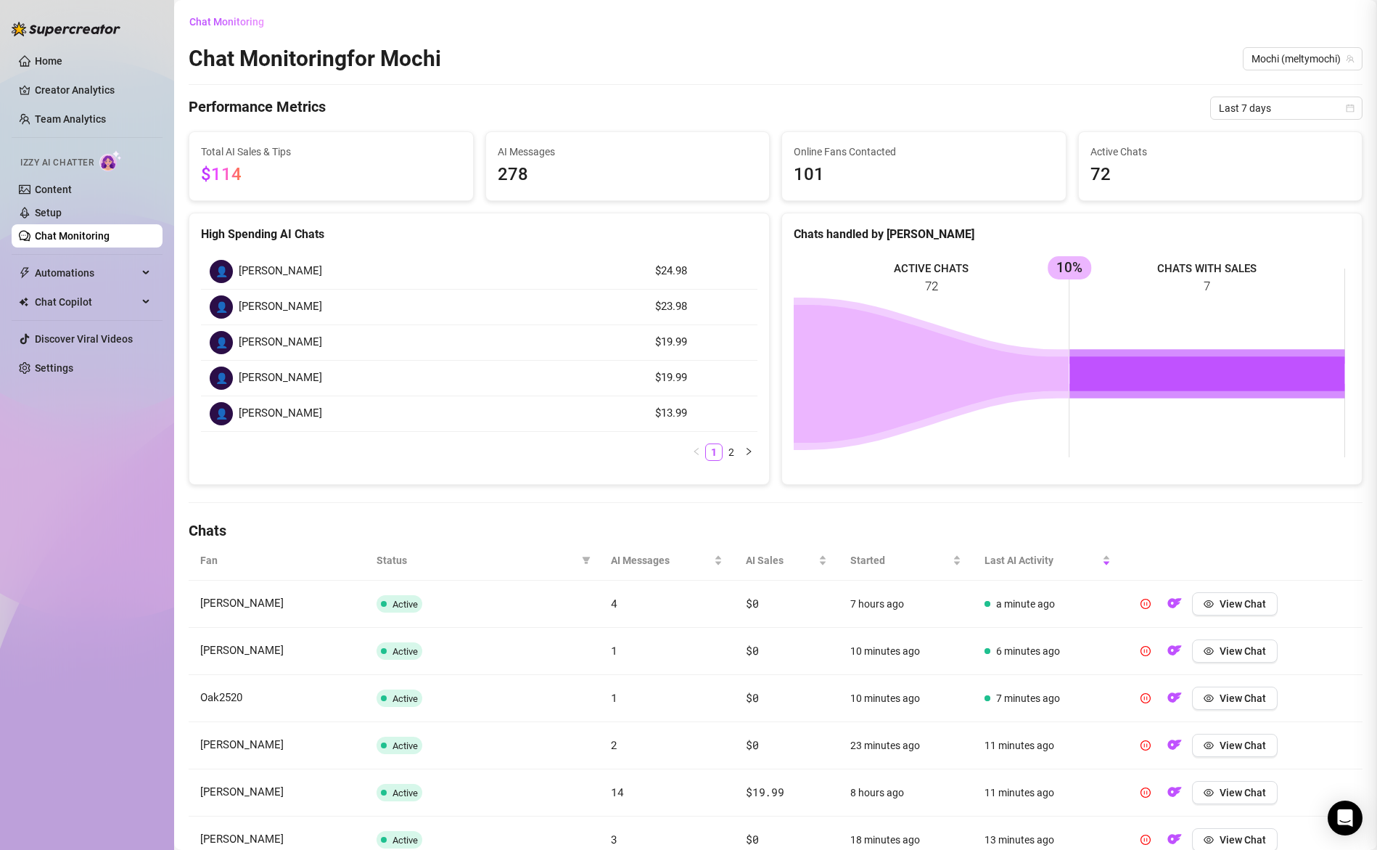
scroll to position [0, 0]
click at [1244, 650] on span "View Chat" at bounding box center [1243, 651] width 46 height 12
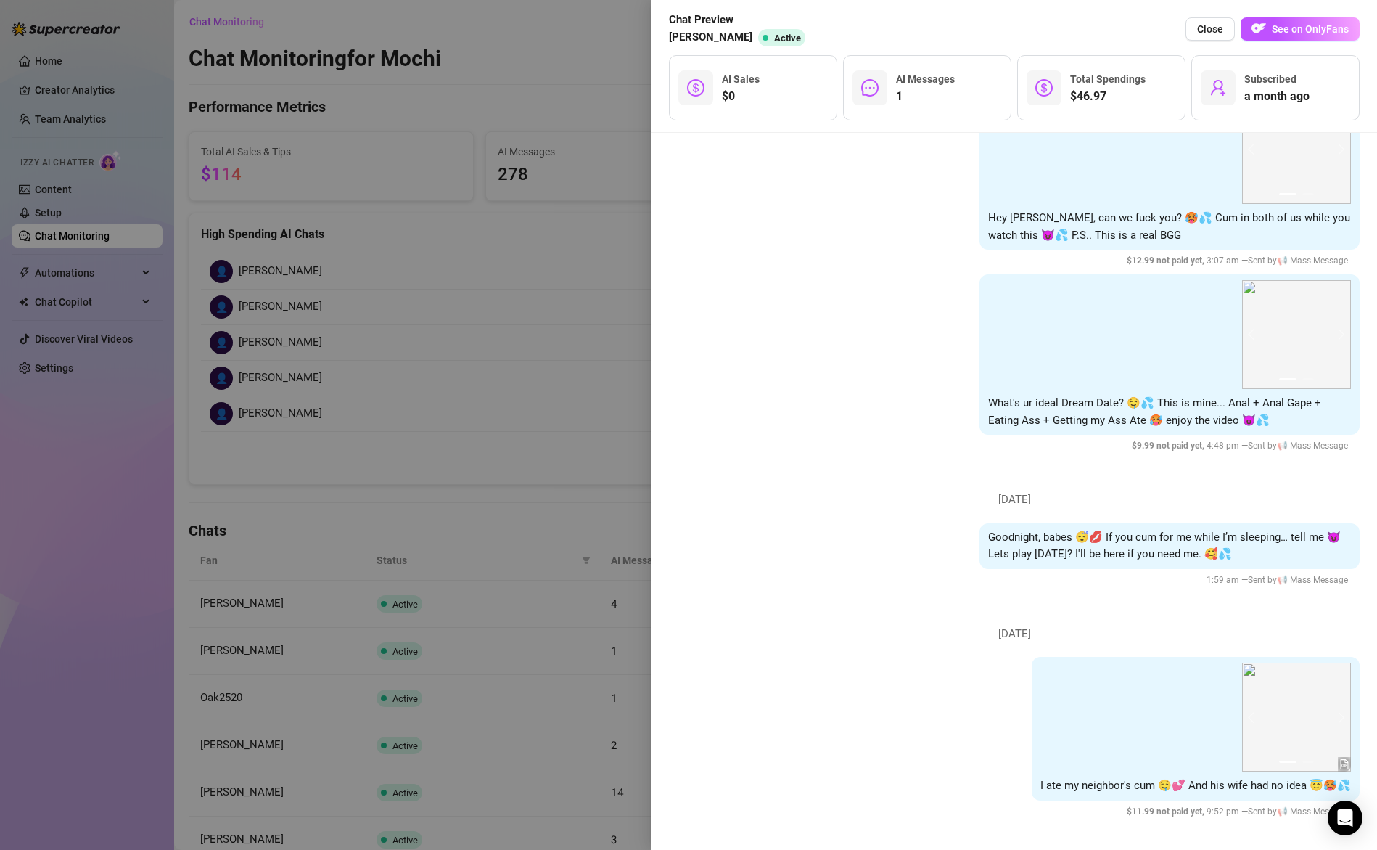
scroll to position [713, 0]
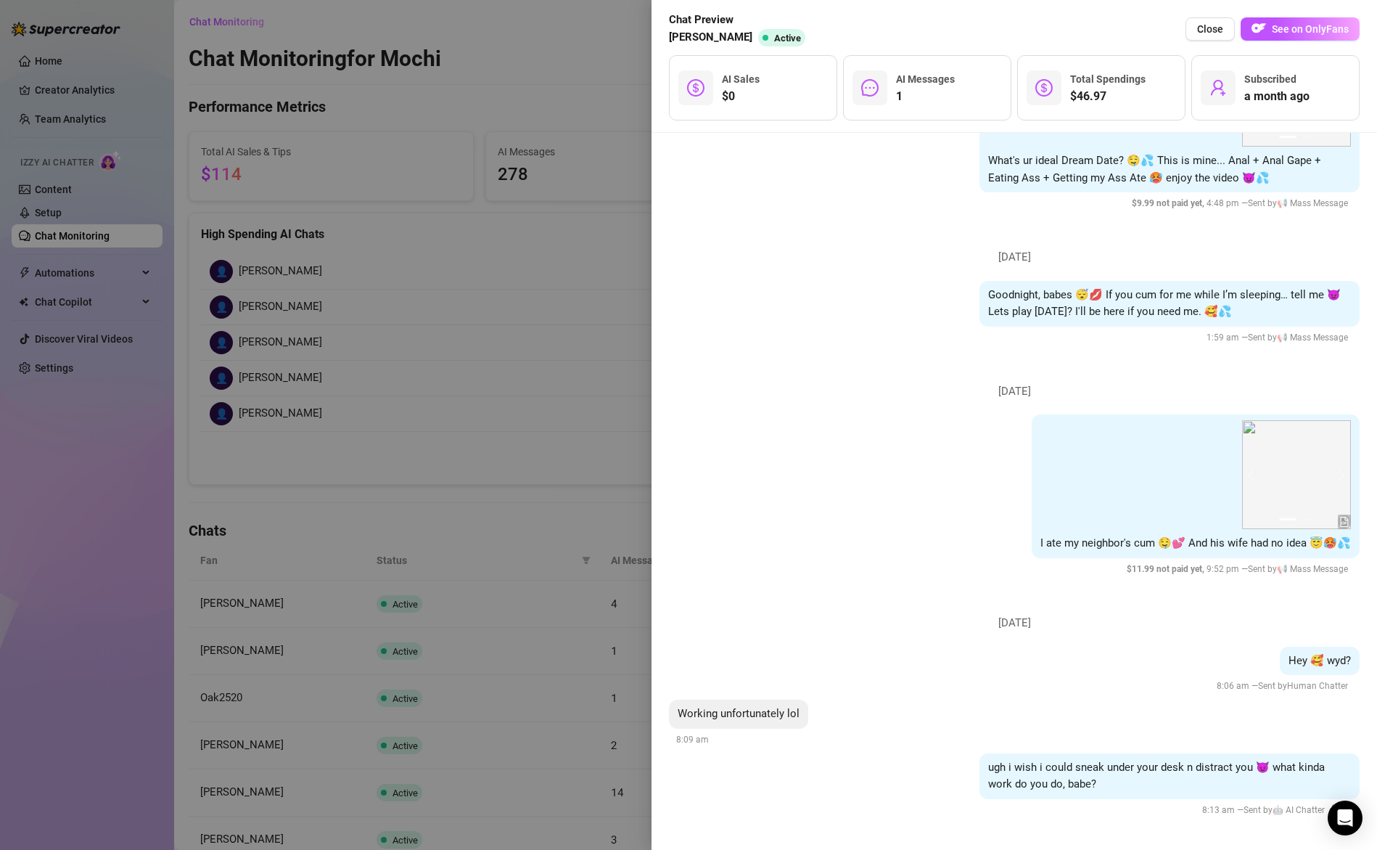
click at [571, 628] on div at bounding box center [688, 425] width 1377 height 850
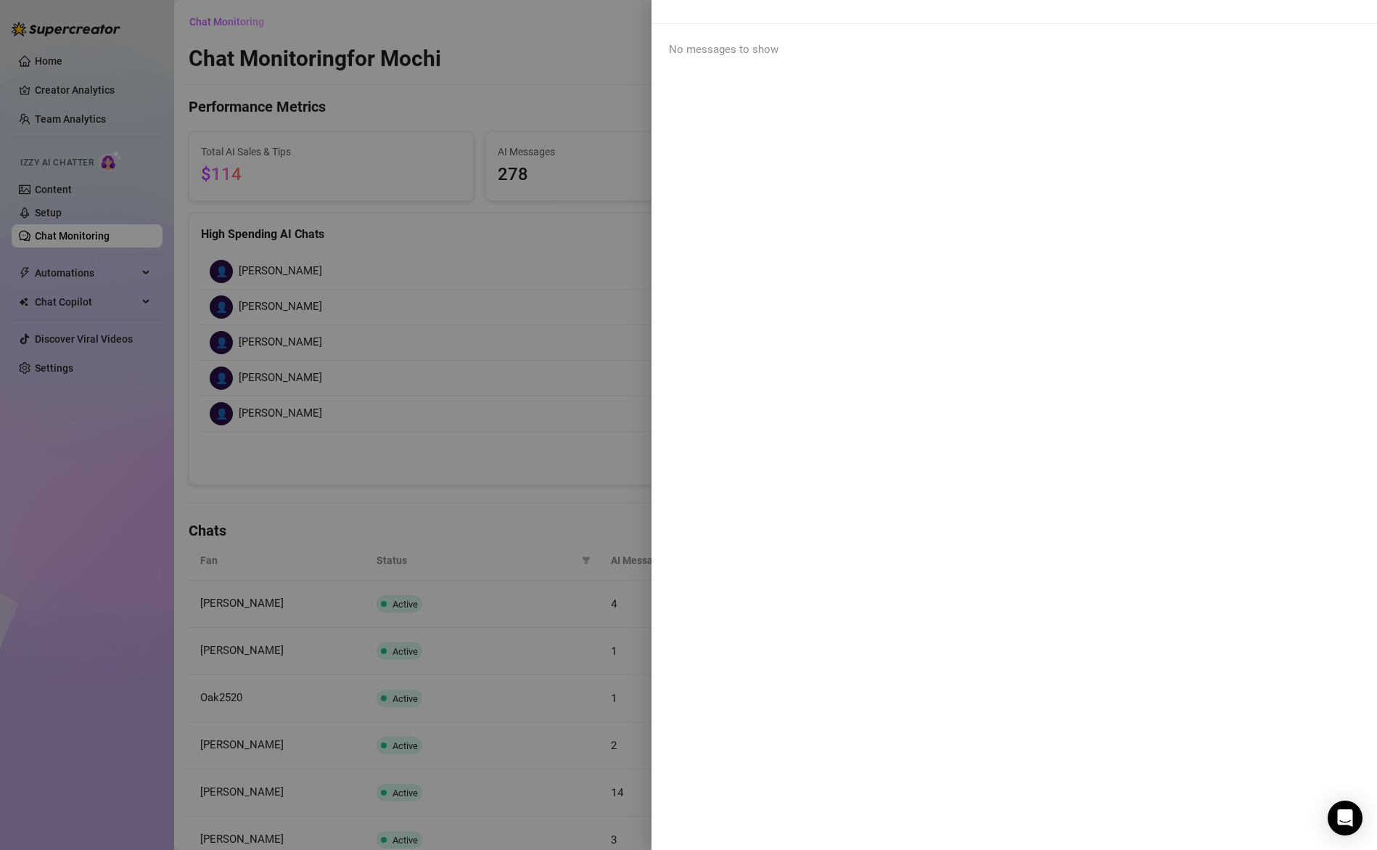
scroll to position [0, 0]
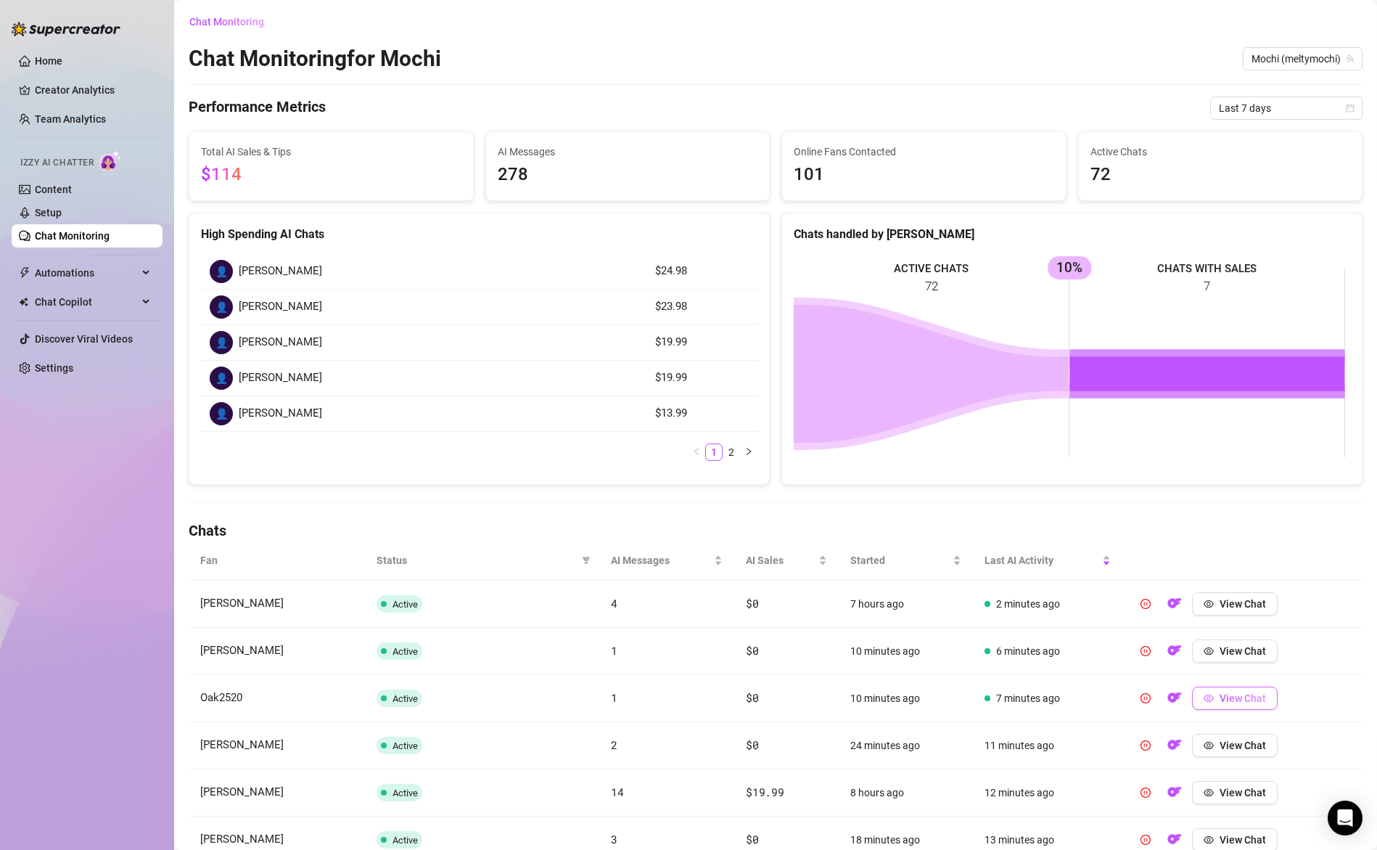
click at [1209, 695] on button "View Chat" at bounding box center [1235, 698] width 86 height 23
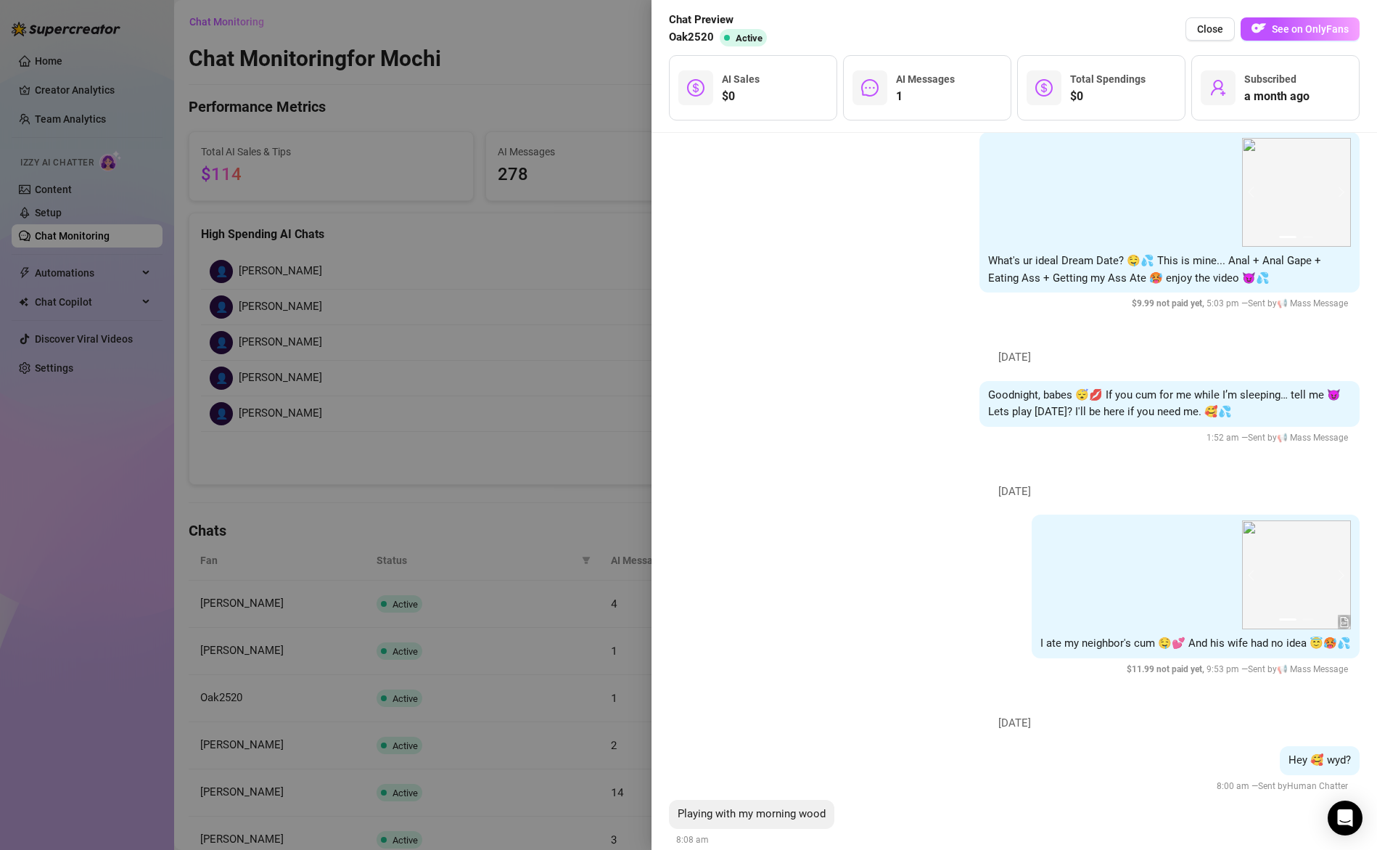
scroll to position [607, 0]
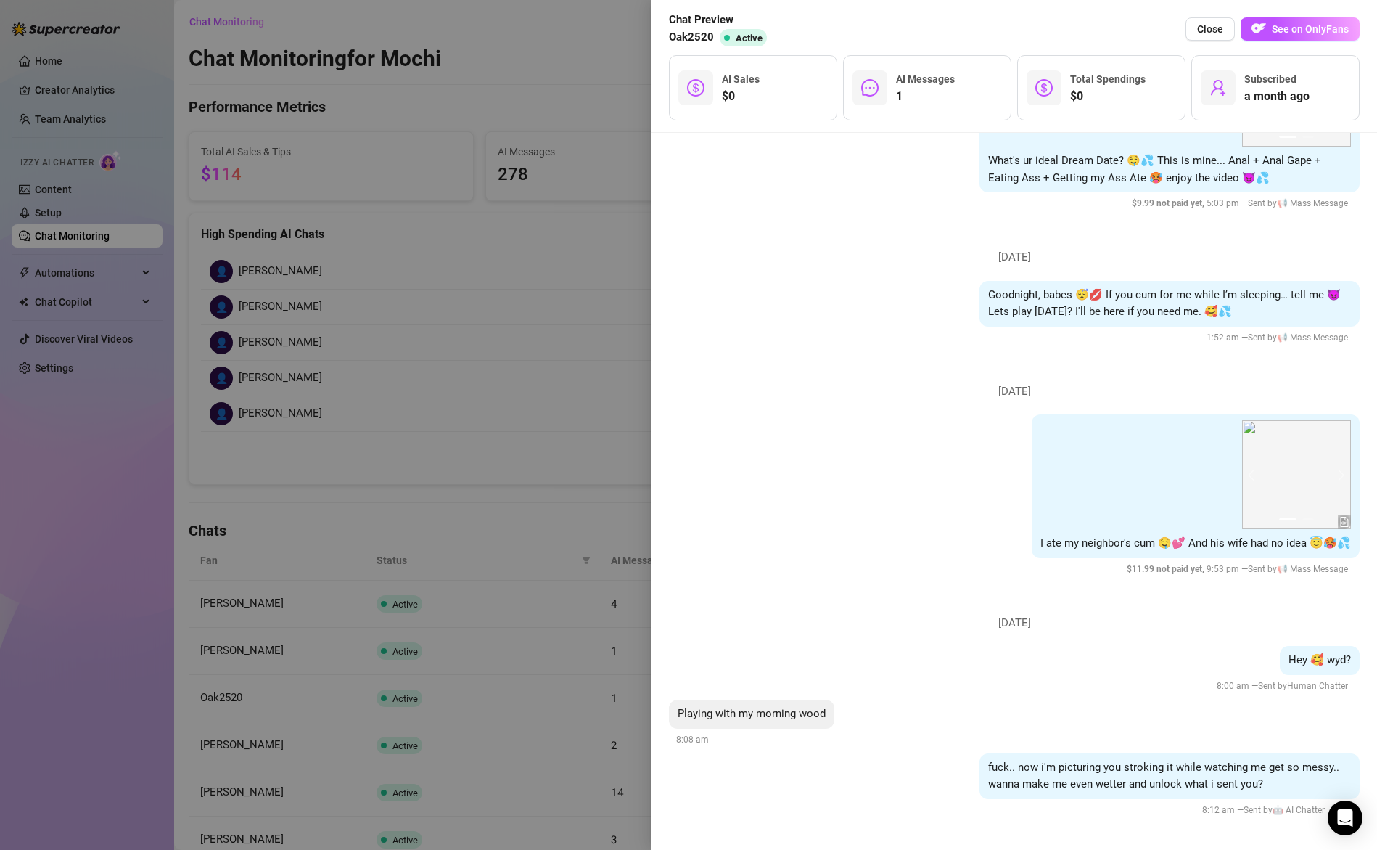
click at [509, 557] on div at bounding box center [688, 425] width 1377 height 850
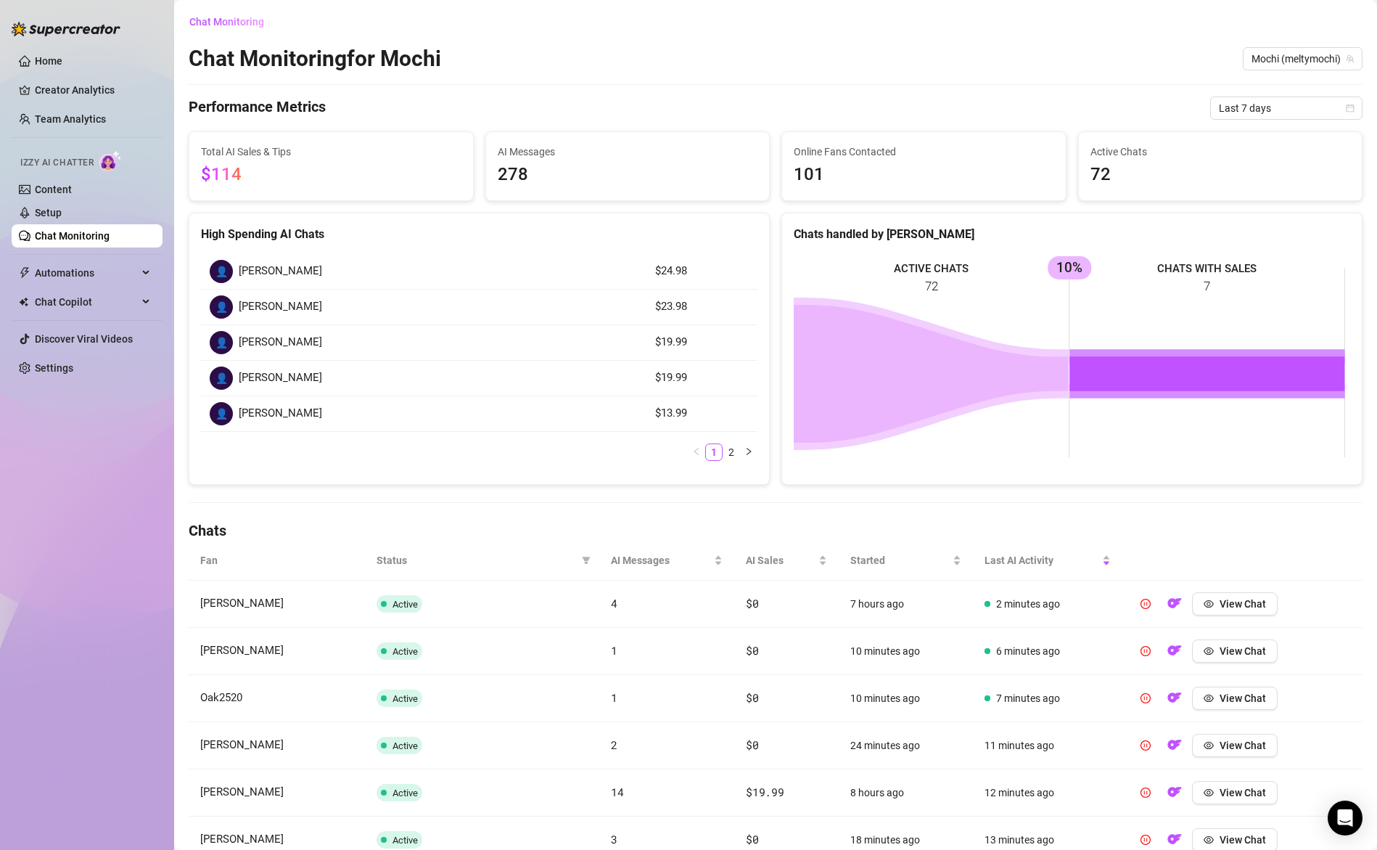
scroll to position [0, 0]
click at [673, 269] on article "$24.98" at bounding box center [702, 271] width 94 height 17
click at [662, 271] on article "$24.98" at bounding box center [702, 271] width 94 height 17
click at [248, 269] on span "[PERSON_NAME]" at bounding box center [280, 271] width 83 height 17
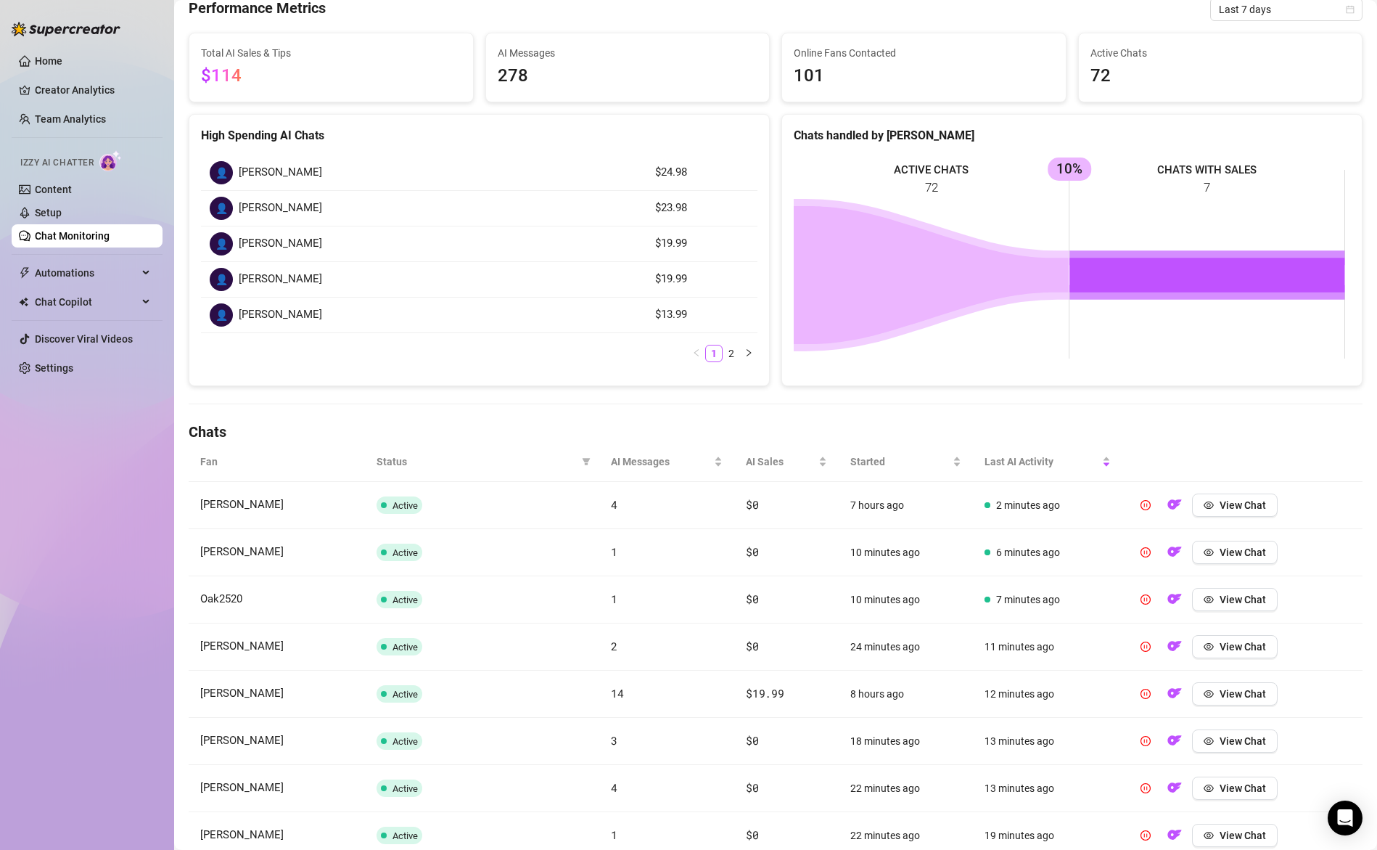
scroll to position [144, 0]
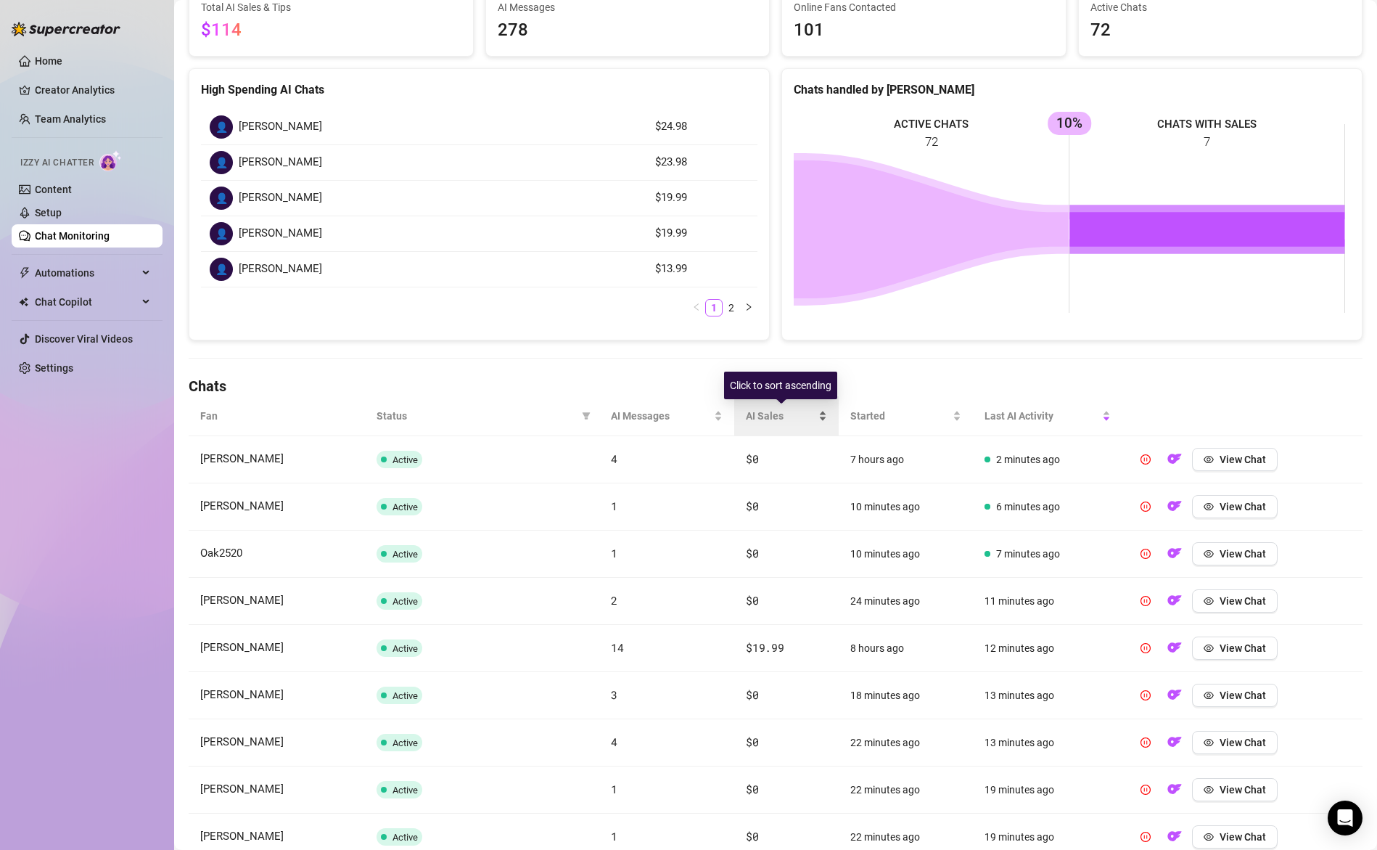
click at [763, 412] on span "AI Sales" at bounding box center [781, 416] width 70 height 16
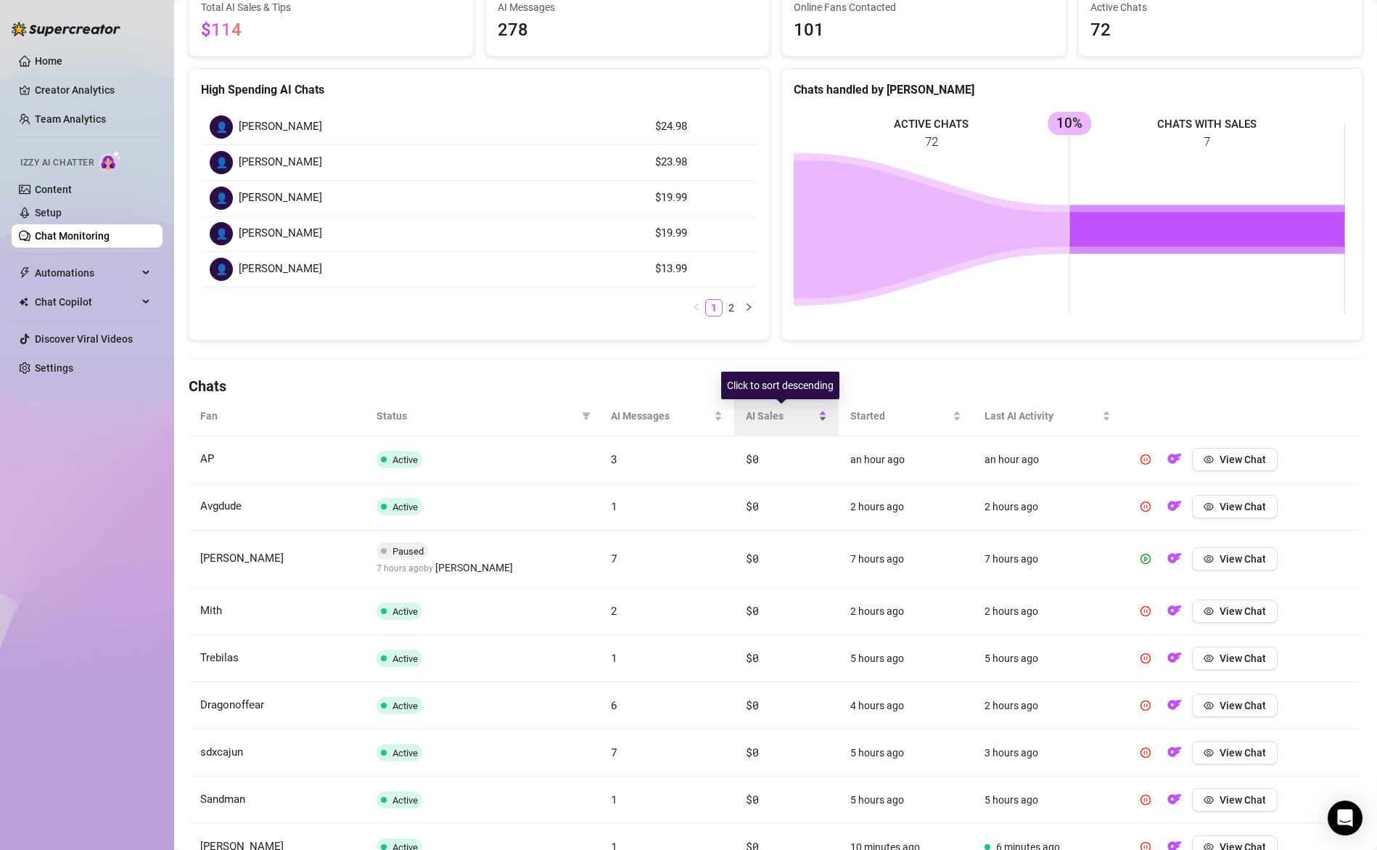
click at [763, 412] on span "AI Sales" at bounding box center [781, 416] width 70 height 16
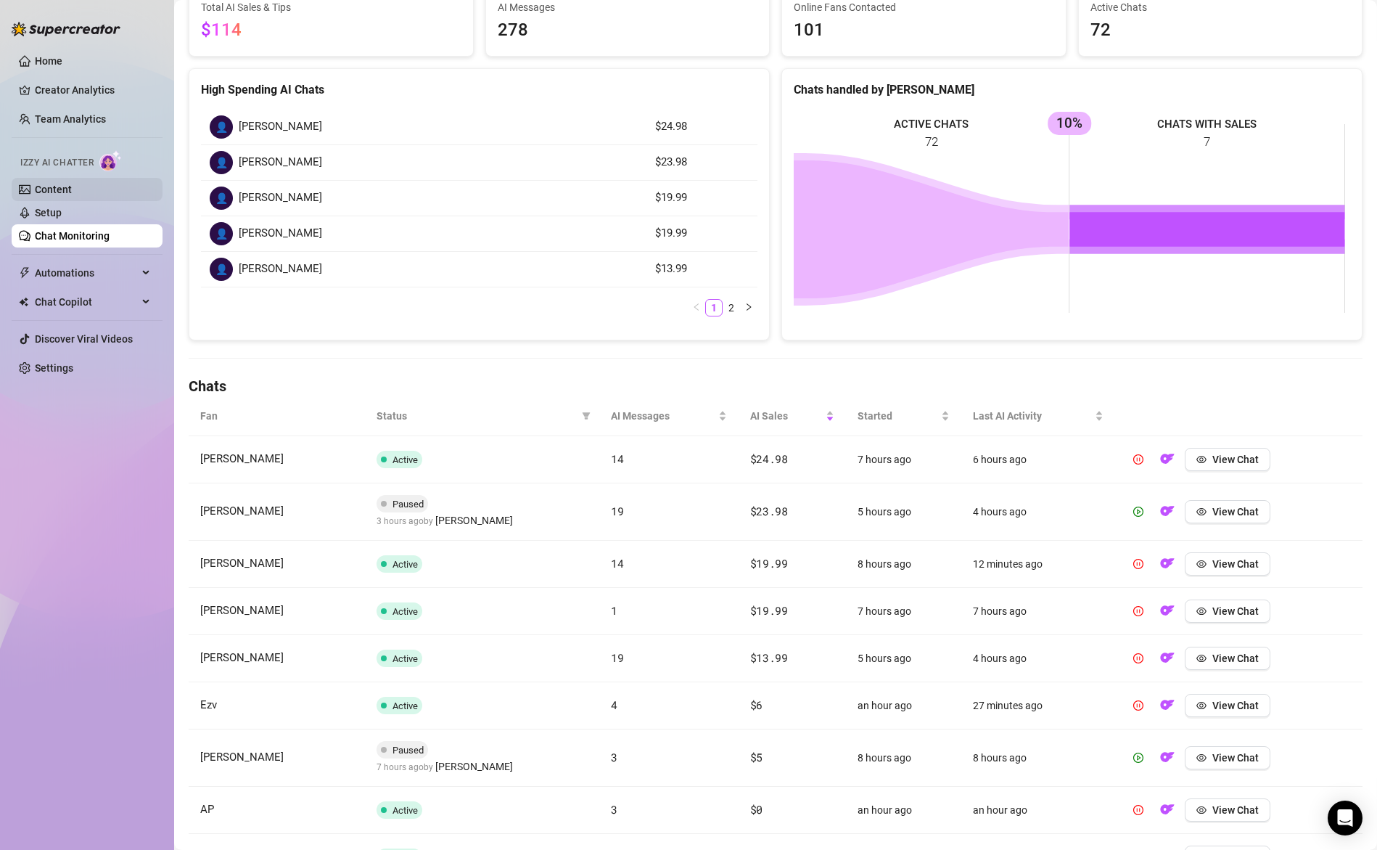
click at [44, 193] on link "Content" at bounding box center [53, 190] width 37 height 12
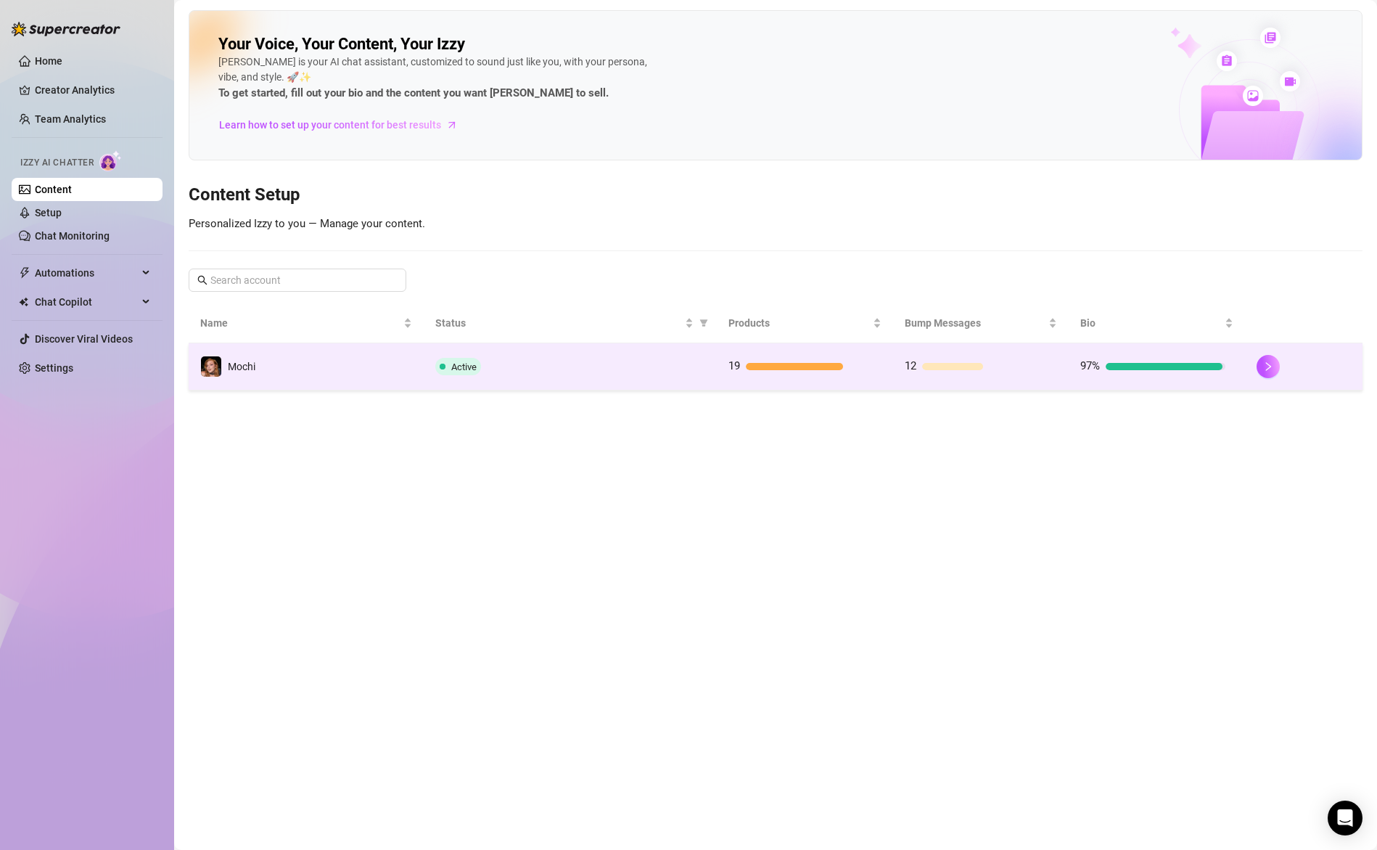
click at [646, 373] on div "Active" at bounding box center [570, 366] width 271 height 17
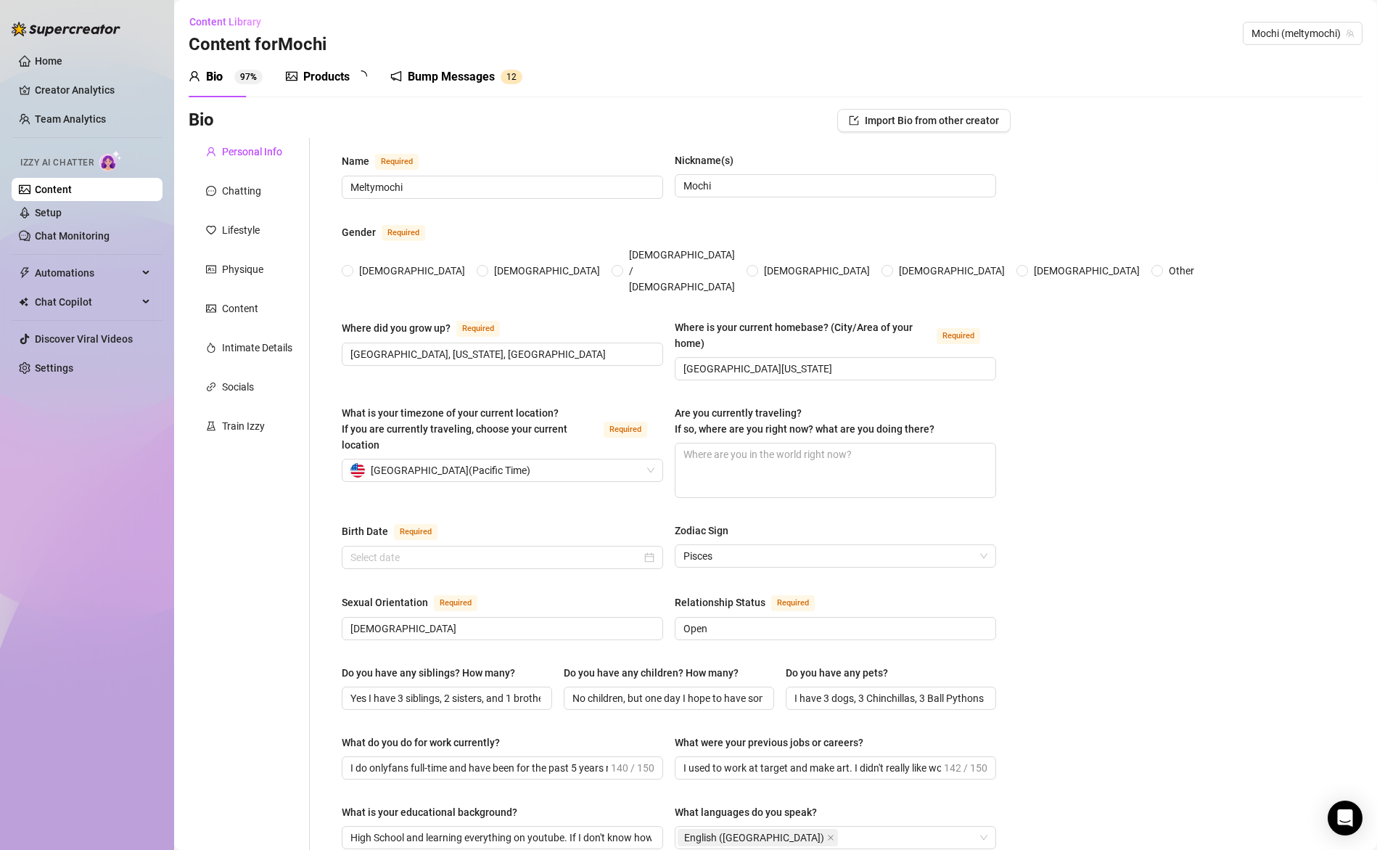
radio input "true"
type input "[DATE]"
click at [325, 74] on div "Products" at bounding box center [326, 76] width 46 height 17
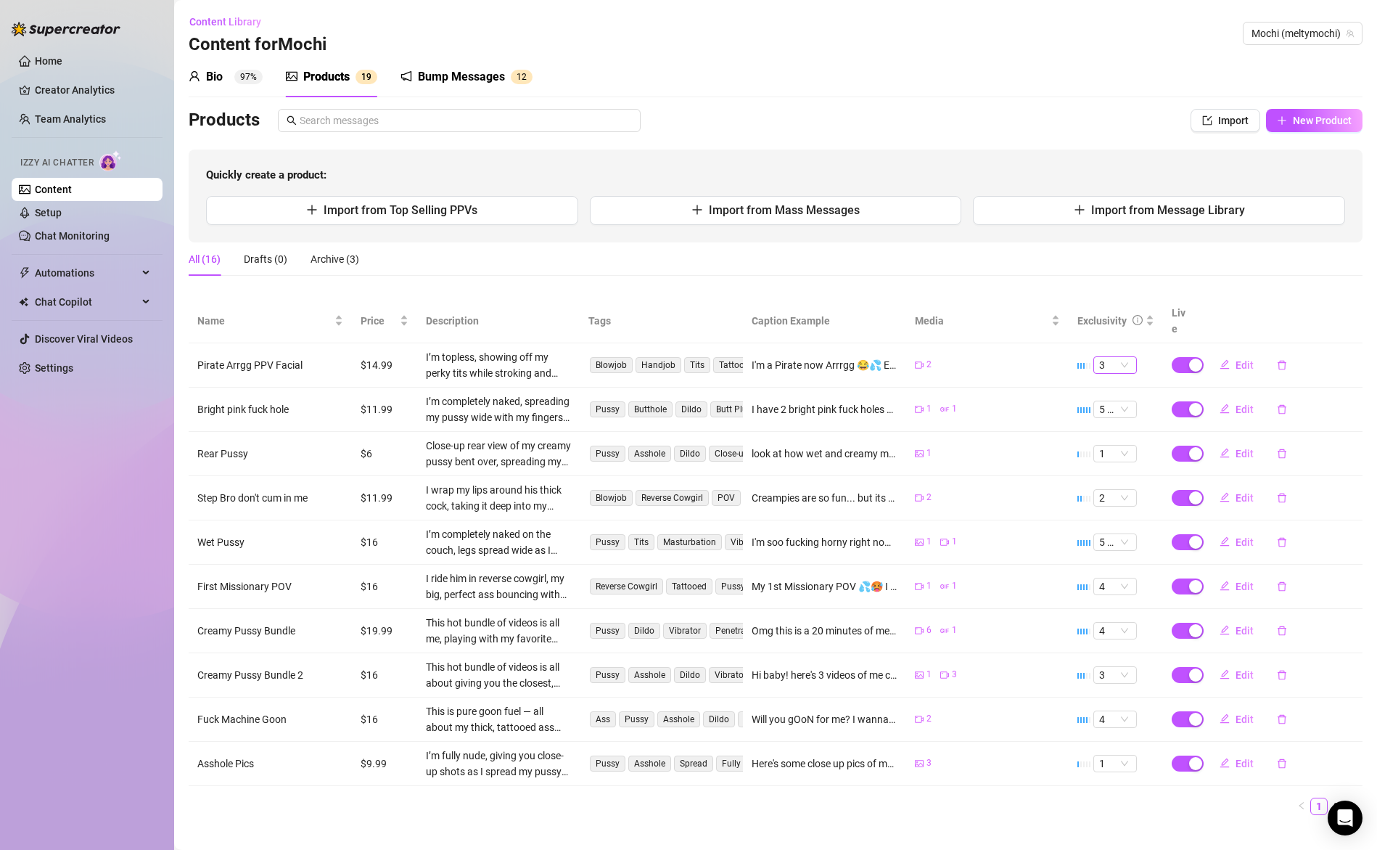
click at [1117, 357] on span "3" at bounding box center [1115, 365] width 32 height 16
click at [1119, 357] on span "3" at bounding box center [1115, 365] width 32 height 16
click at [1119, 401] on span "5 🔥" at bounding box center [1115, 409] width 32 height 16
click at [1115, 446] on span "1" at bounding box center [1115, 454] width 32 height 16
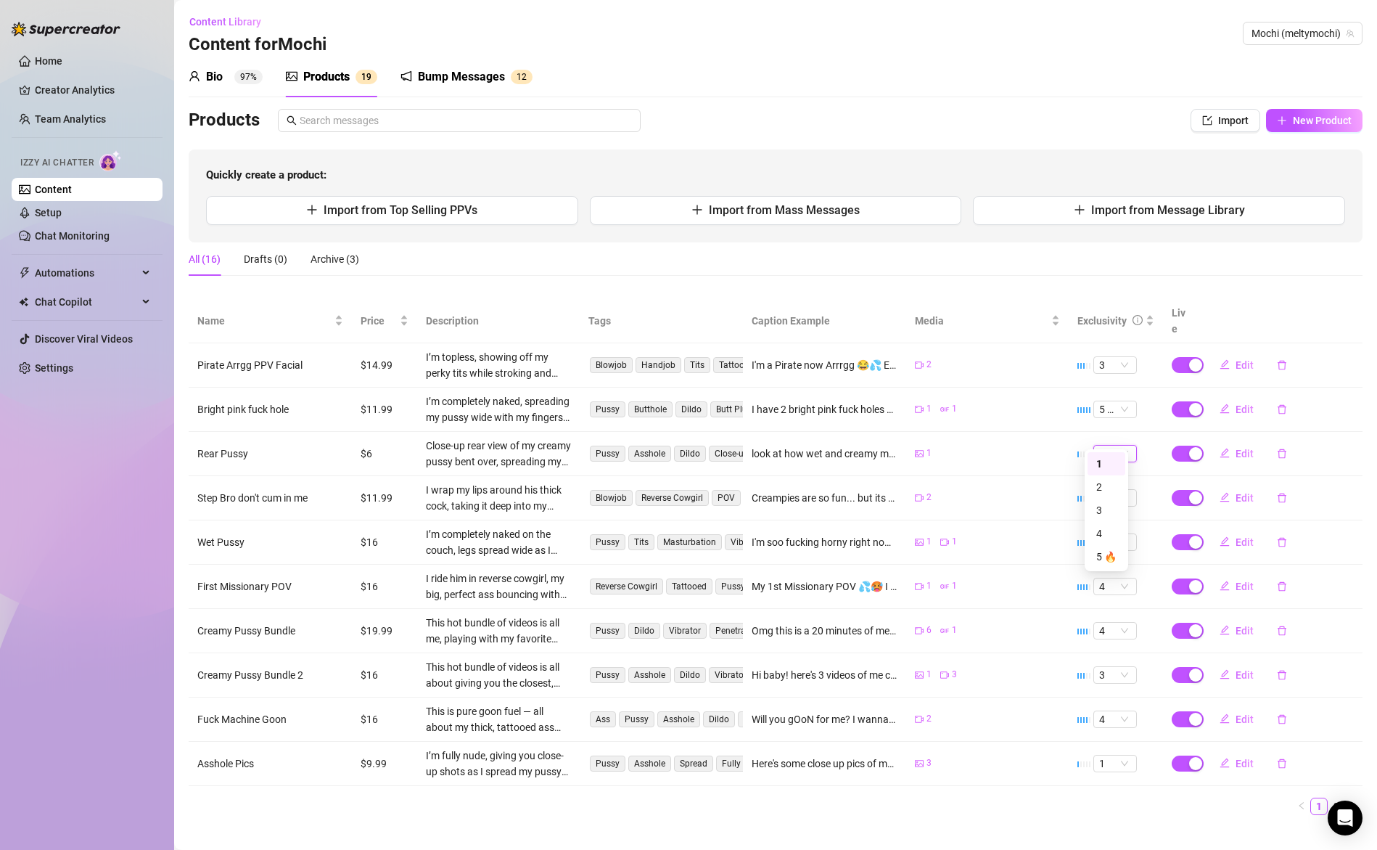
click at [1121, 446] on span "1" at bounding box center [1115, 454] width 32 height 16
click at [1115, 490] on span "2" at bounding box center [1115, 498] width 32 height 16
drag, startPoint x: 1115, startPoint y: 478, endPoint x: 1119, endPoint y: 488, distance: 10.8
click at [1115, 490] on span "2" at bounding box center [1115, 498] width 32 height 16
click at [1121, 534] on span "5 🔥" at bounding box center [1115, 542] width 32 height 16
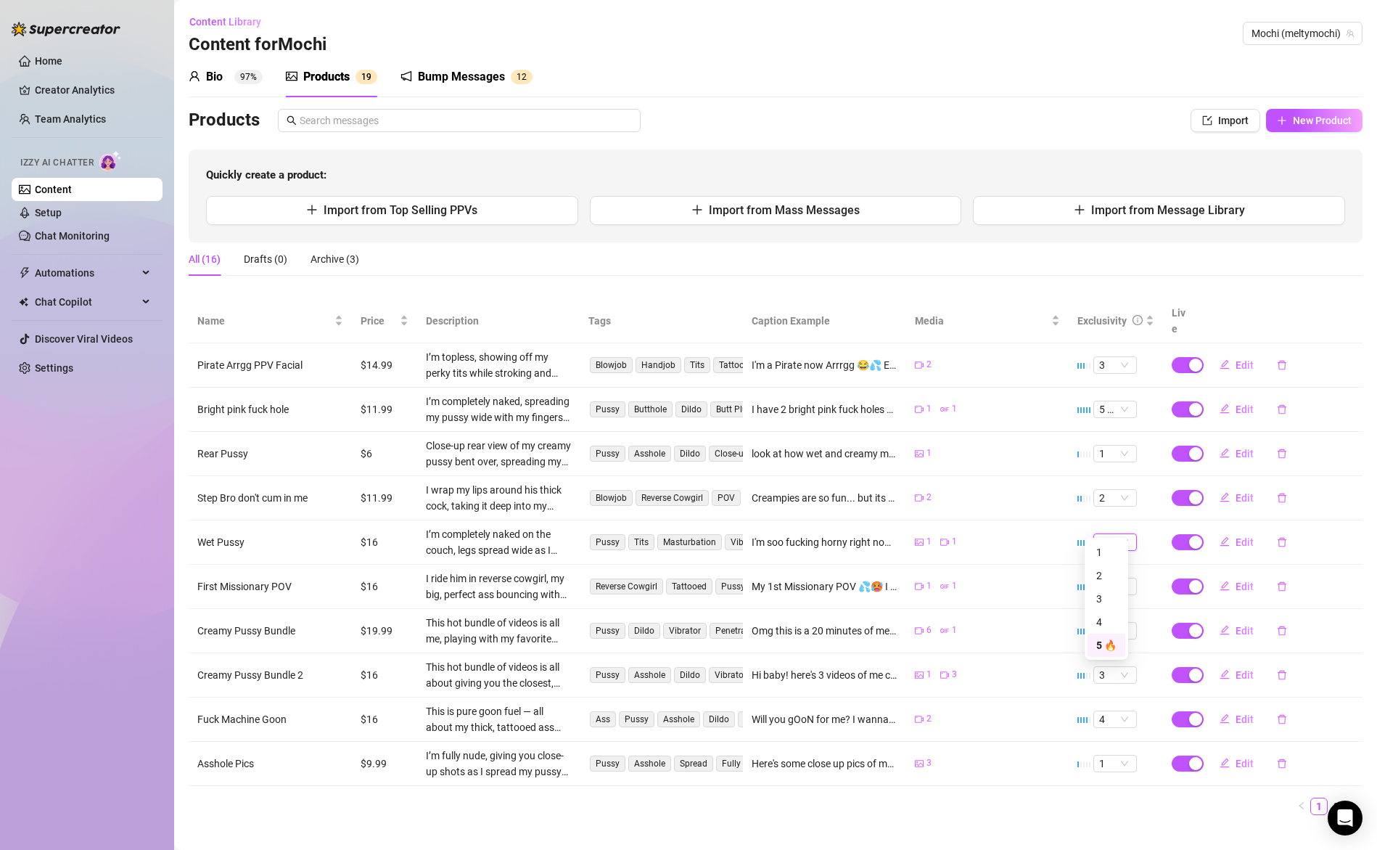
click at [1121, 534] on span "5 🔥" at bounding box center [1115, 542] width 32 height 16
click at [1122, 578] on span "4" at bounding box center [1115, 586] width 32 height 16
click at [1121, 578] on span "4" at bounding box center [1115, 586] width 32 height 16
click at [1108, 578] on span "4" at bounding box center [1115, 586] width 32 height 16
click at [1111, 578] on span "4" at bounding box center [1115, 586] width 32 height 16
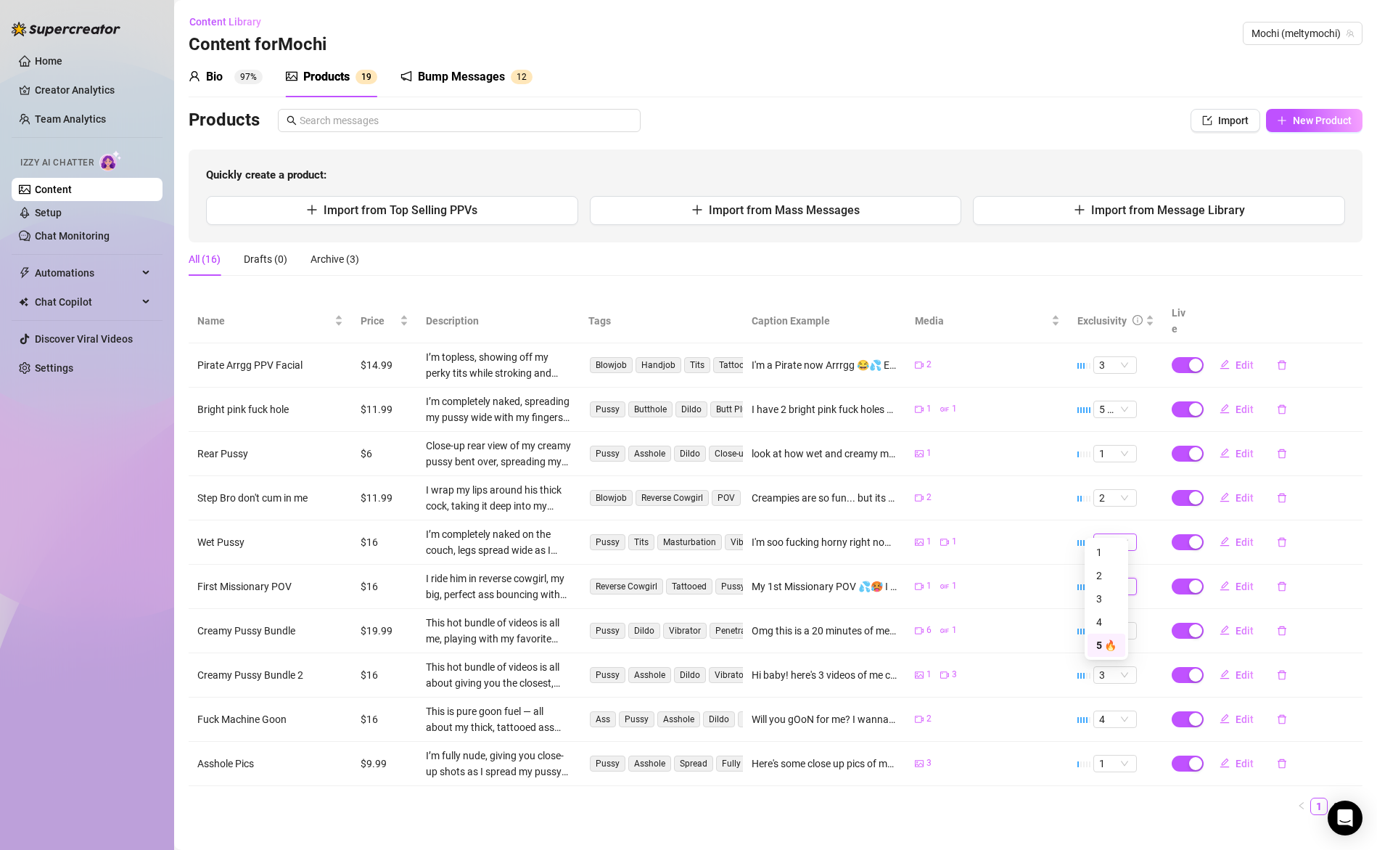
click at [1116, 534] on span "5 🔥" at bounding box center [1115, 542] width 32 height 16
click at [1236, 359] on span "Edit" at bounding box center [1245, 365] width 18 height 12
type textarea "I'm a Pirate now Arrrgg 😂💦 Enjoy the full video 🥰💕 I fucking love sucking cock …"
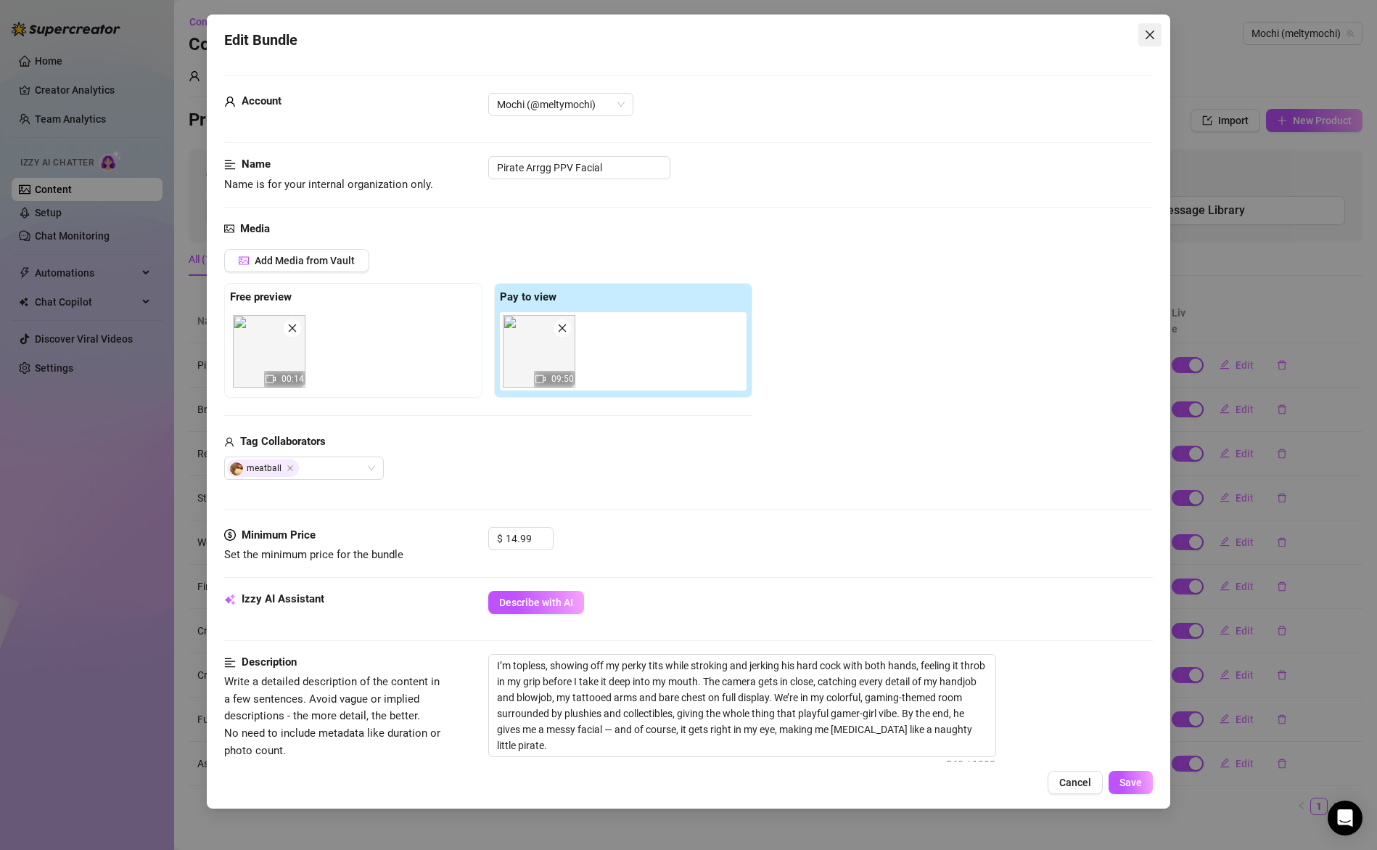
click at [1150, 30] on icon "close" at bounding box center [1150, 35] width 12 height 12
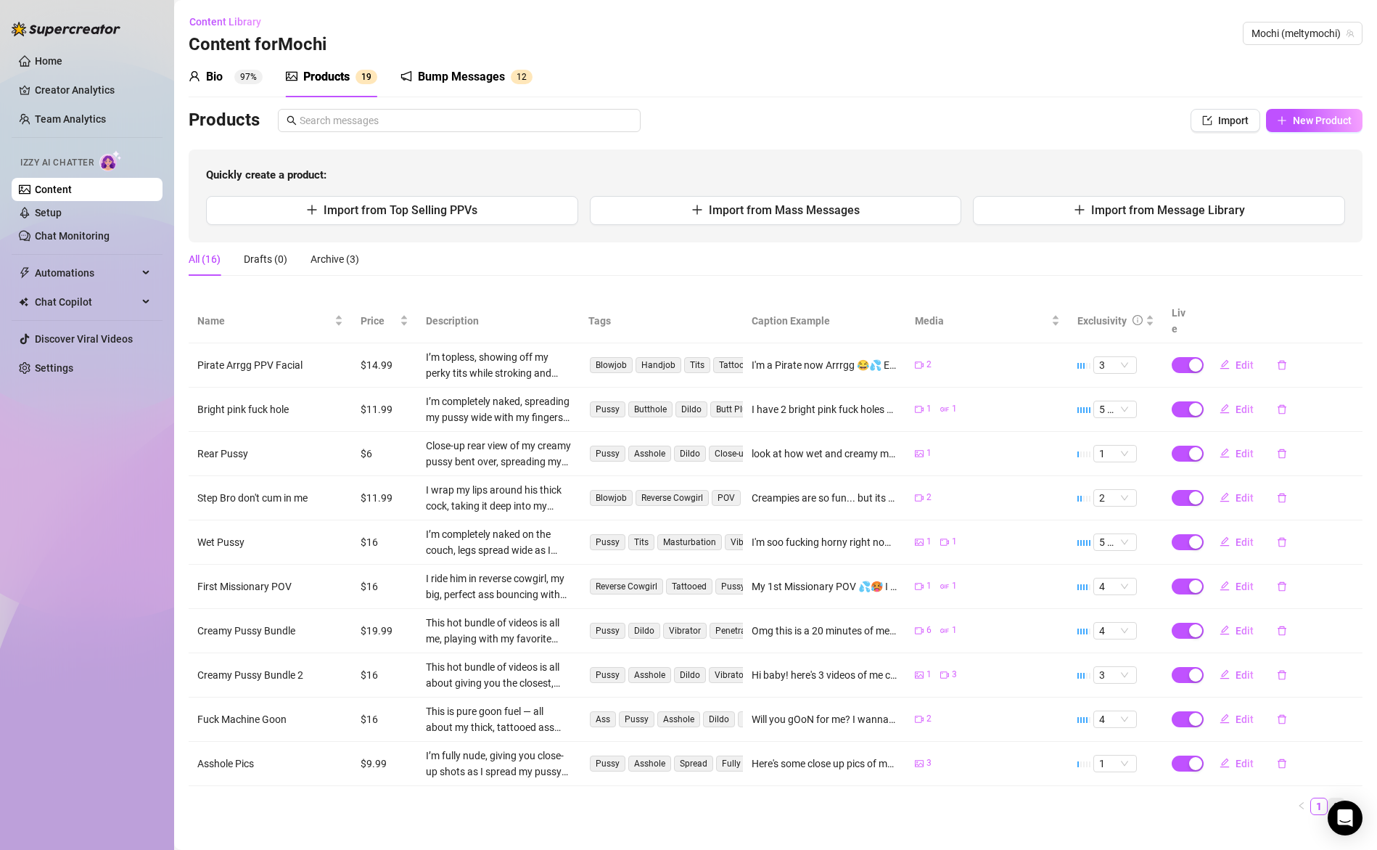
click at [1329, 798] on link "2" at bounding box center [1337, 806] width 16 height 16
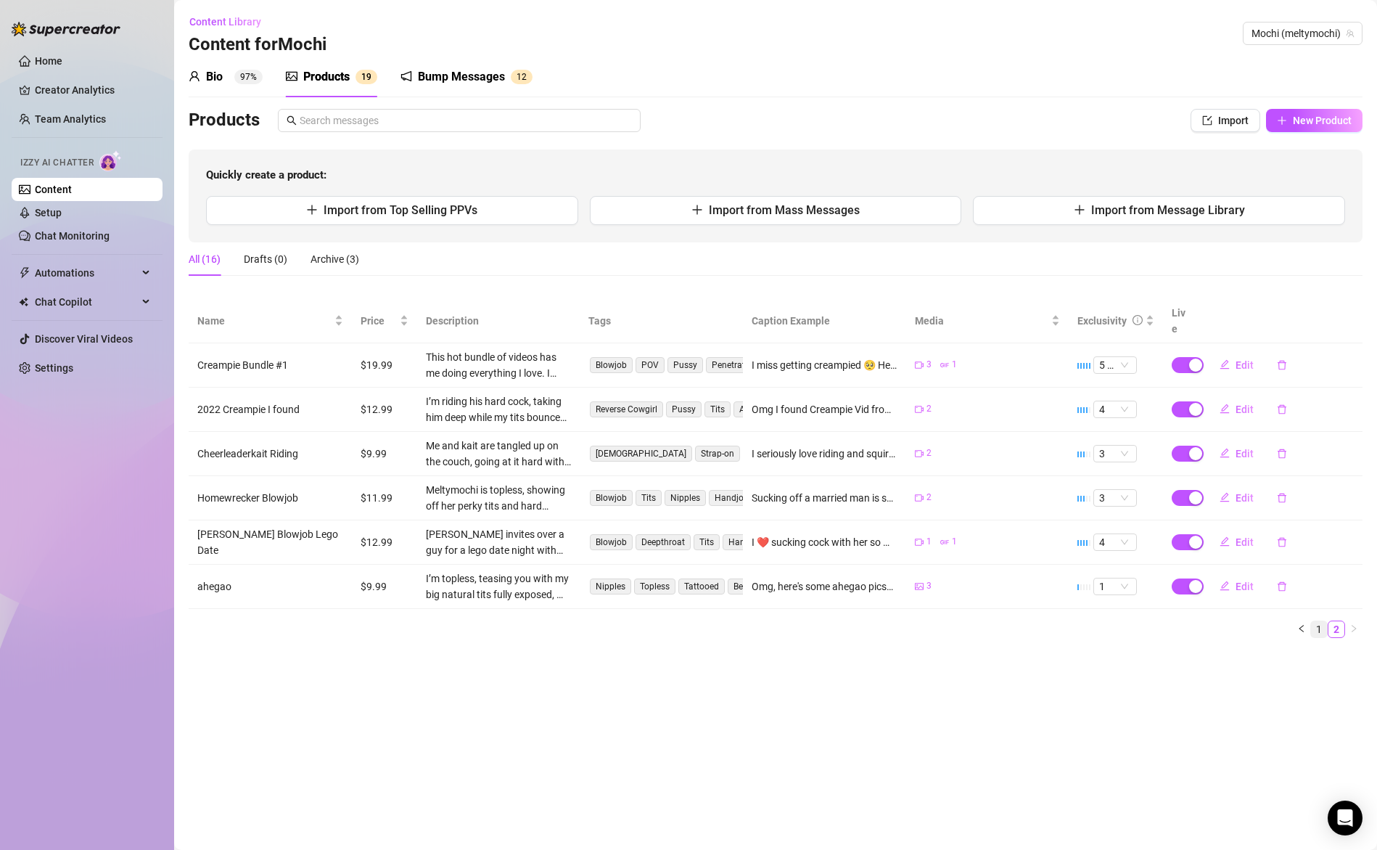
click at [1320, 621] on link "1" at bounding box center [1319, 629] width 16 height 16
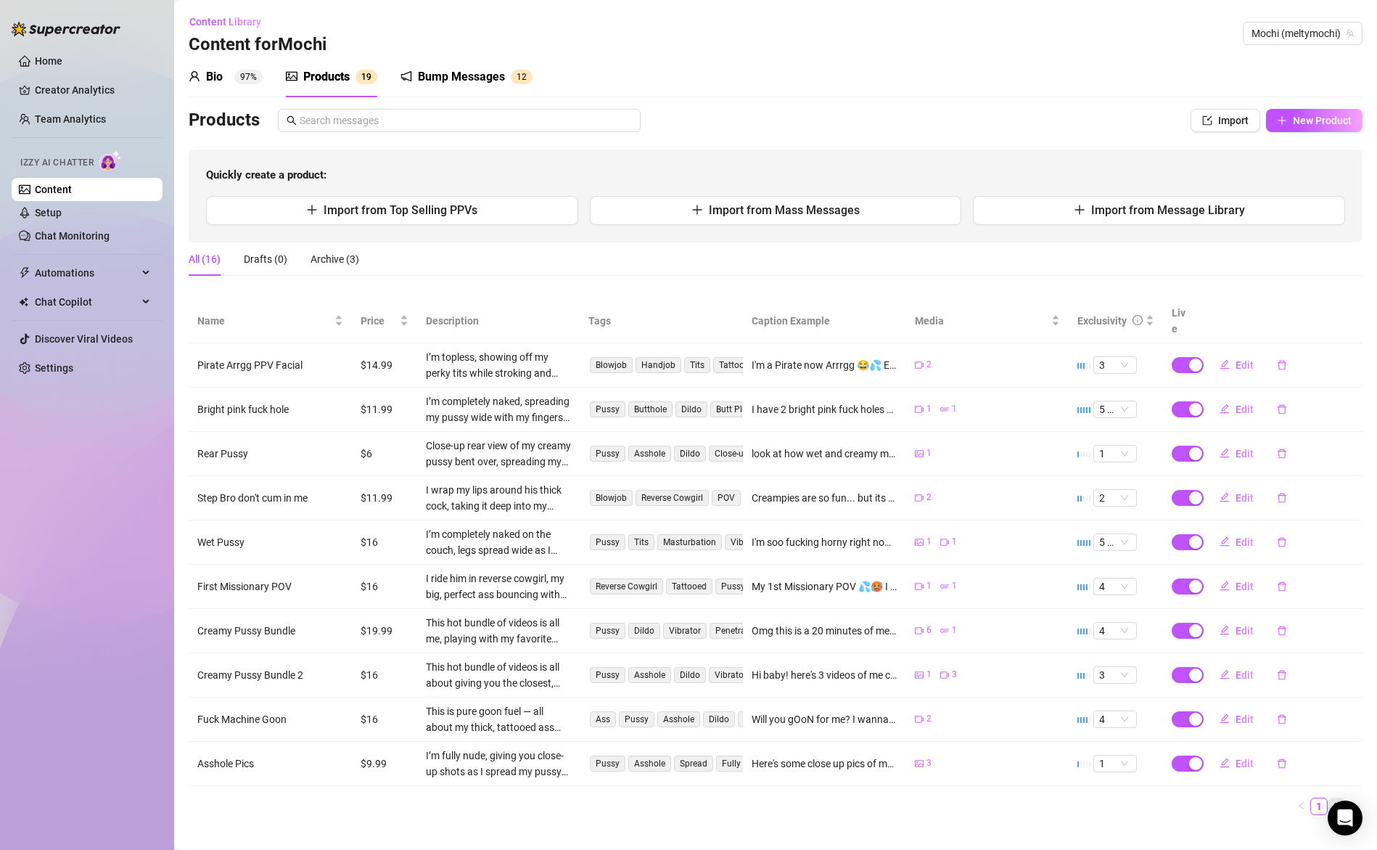
click at [1329, 798] on link "2" at bounding box center [1337, 806] width 16 height 16
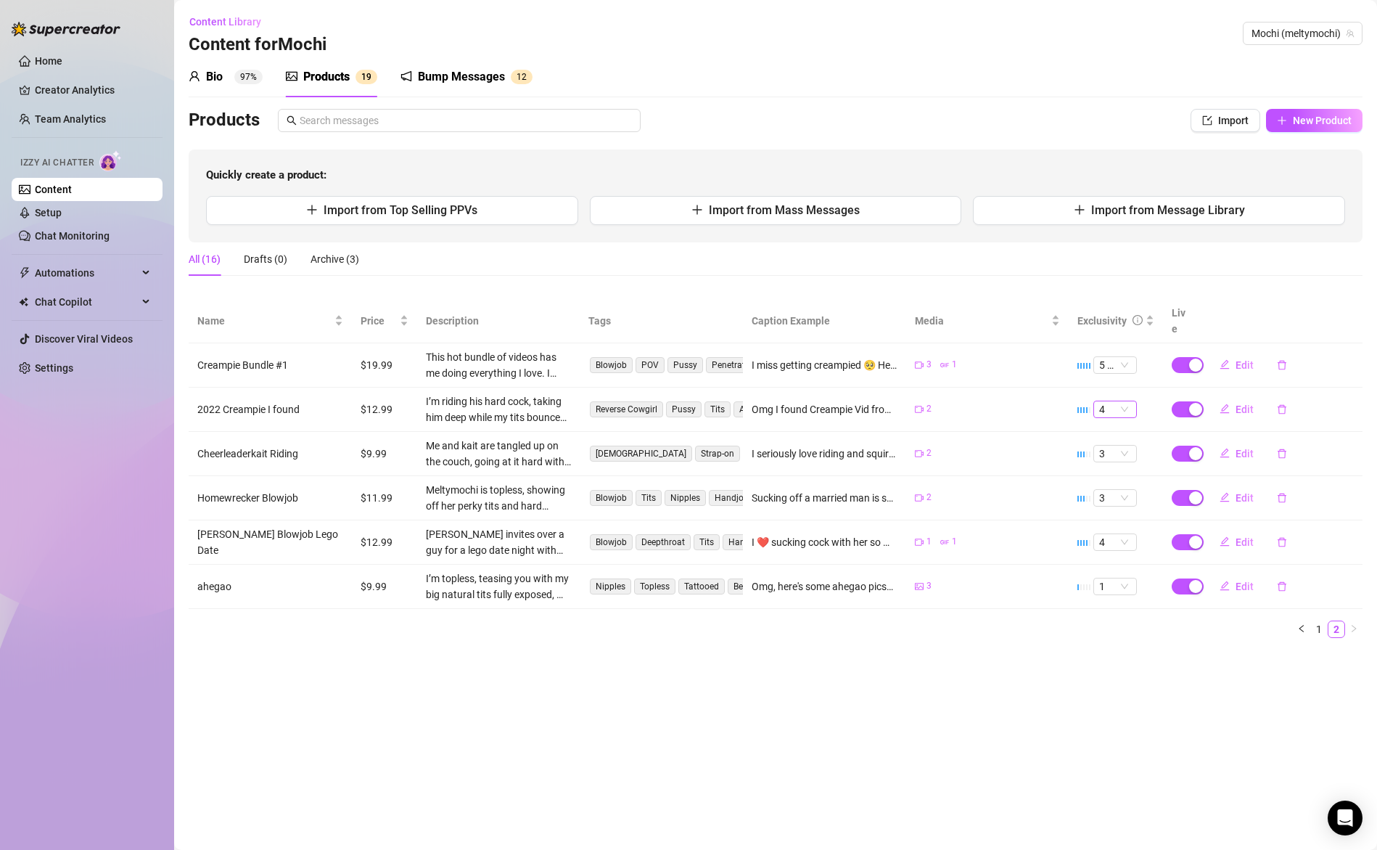
click at [1119, 401] on span "4" at bounding box center [1115, 409] width 32 height 16
click at [1121, 401] on span "4" at bounding box center [1115, 409] width 32 height 16
click at [1115, 717] on main "Content Library Content for [PERSON_NAME] (meltymochi) Bio 97% Products 1 9 Bum…" at bounding box center [775, 425] width 1203 height 850
click at [75, 121] on link "Team Analytics" at bounding box center [70, 119] width 71 height 12
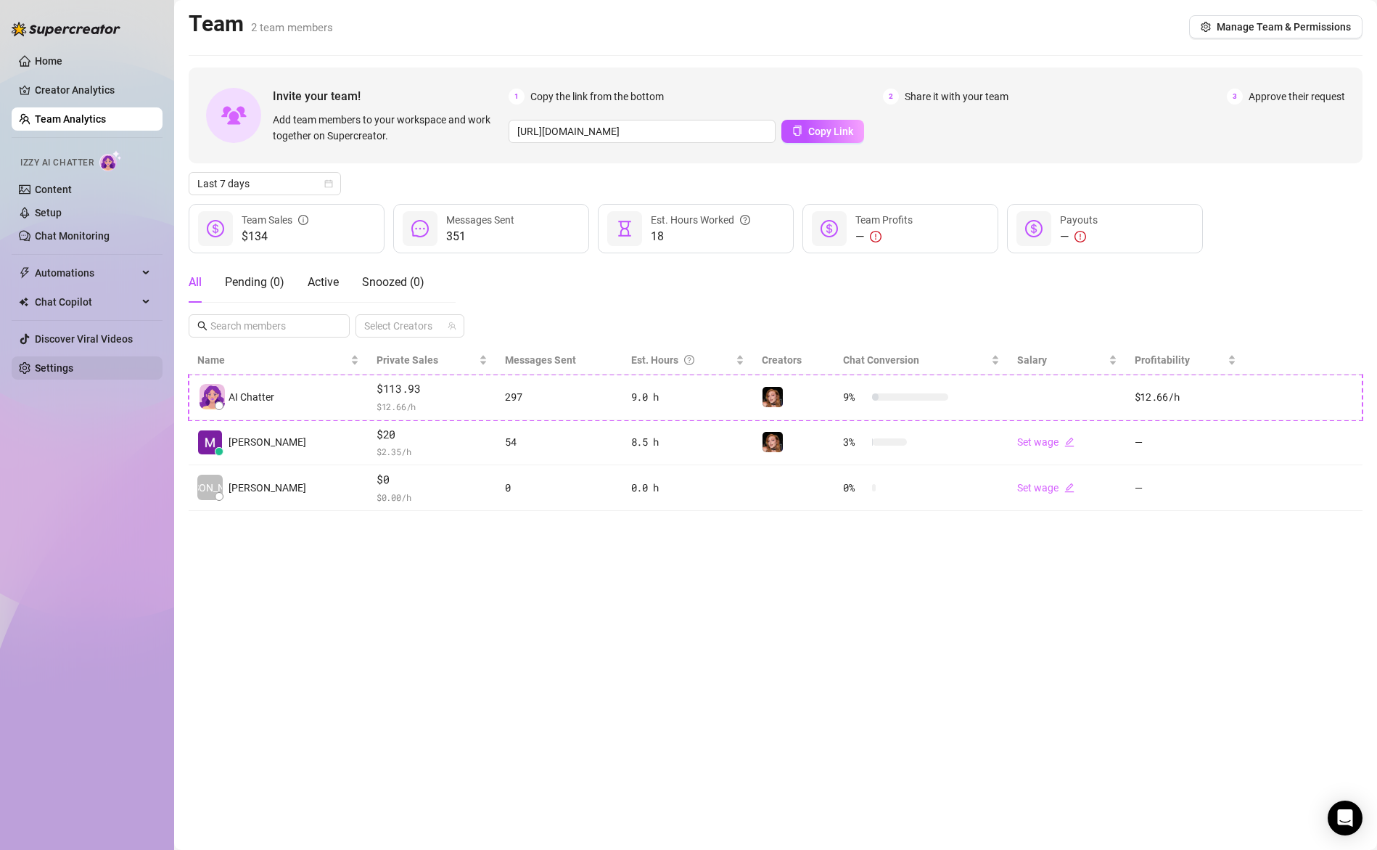
click at [60, 369] on link "Settings" at bounding box center [54, 368] width 38 height 12
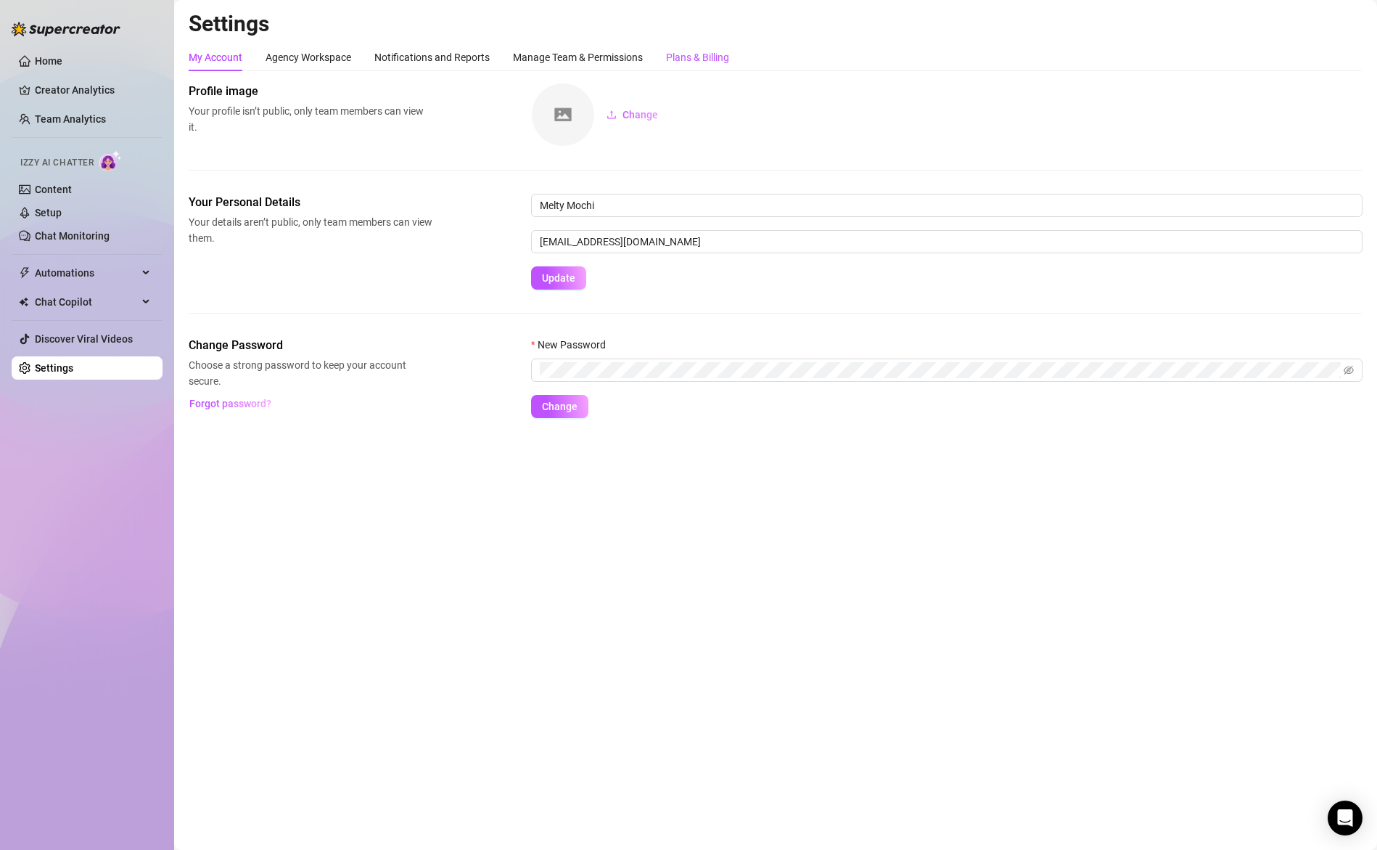
click at [709, 60] on div "Plans & Billing" at bounding box center [697, 57] width 63 height 16
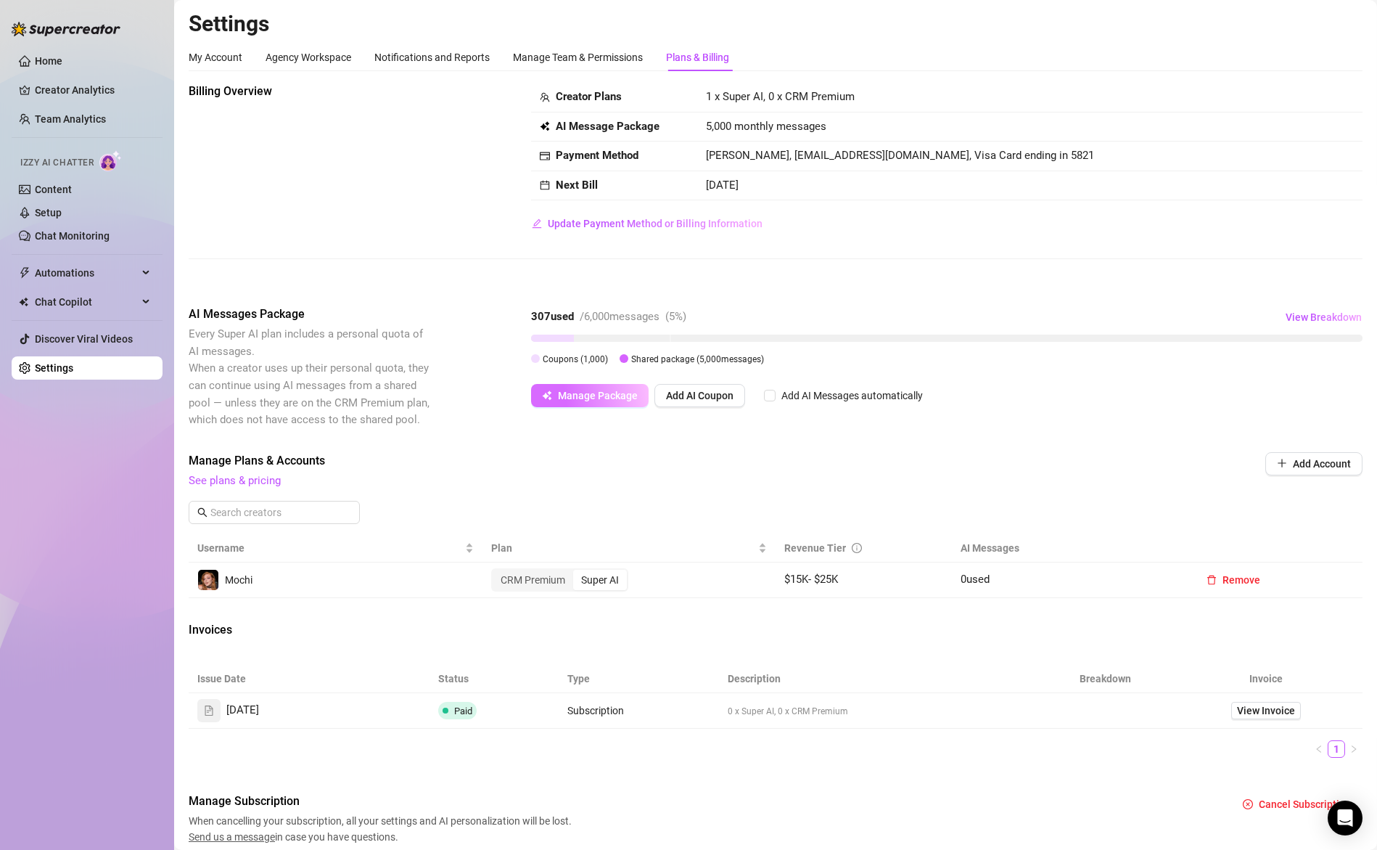
click at [580, 398] on span "Manage Package" at bounding box center [598, 396] width 80 height 12
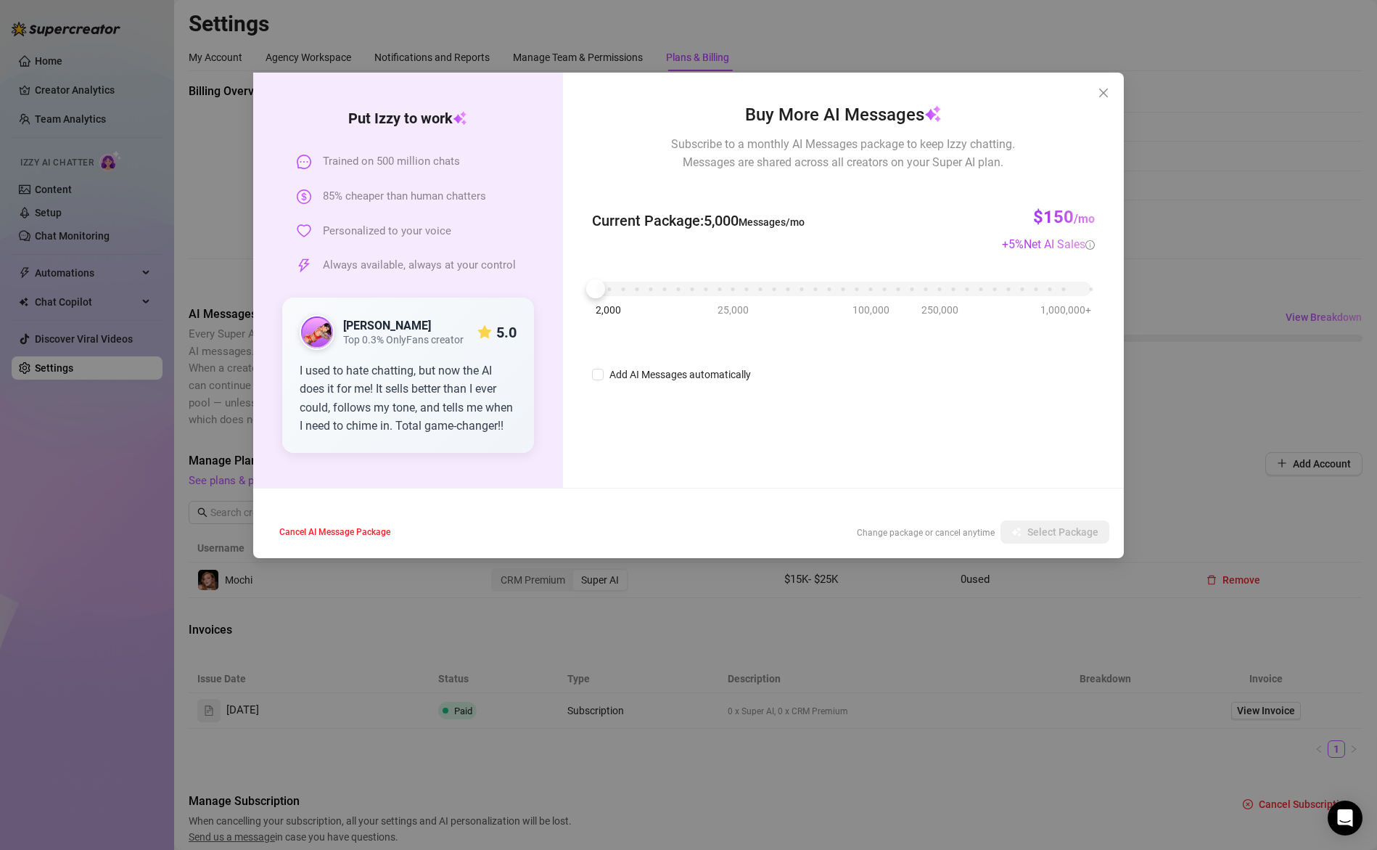
drag, startPoint x: 802, startPoint y: 298, endPoint x: 769, endPoint y: 295, distance: 32.7
click at [775, 296] on div "2,000 25,000 100,000 250,000 1,000,000+" at bounding box center [843, 290] width 503 height 38
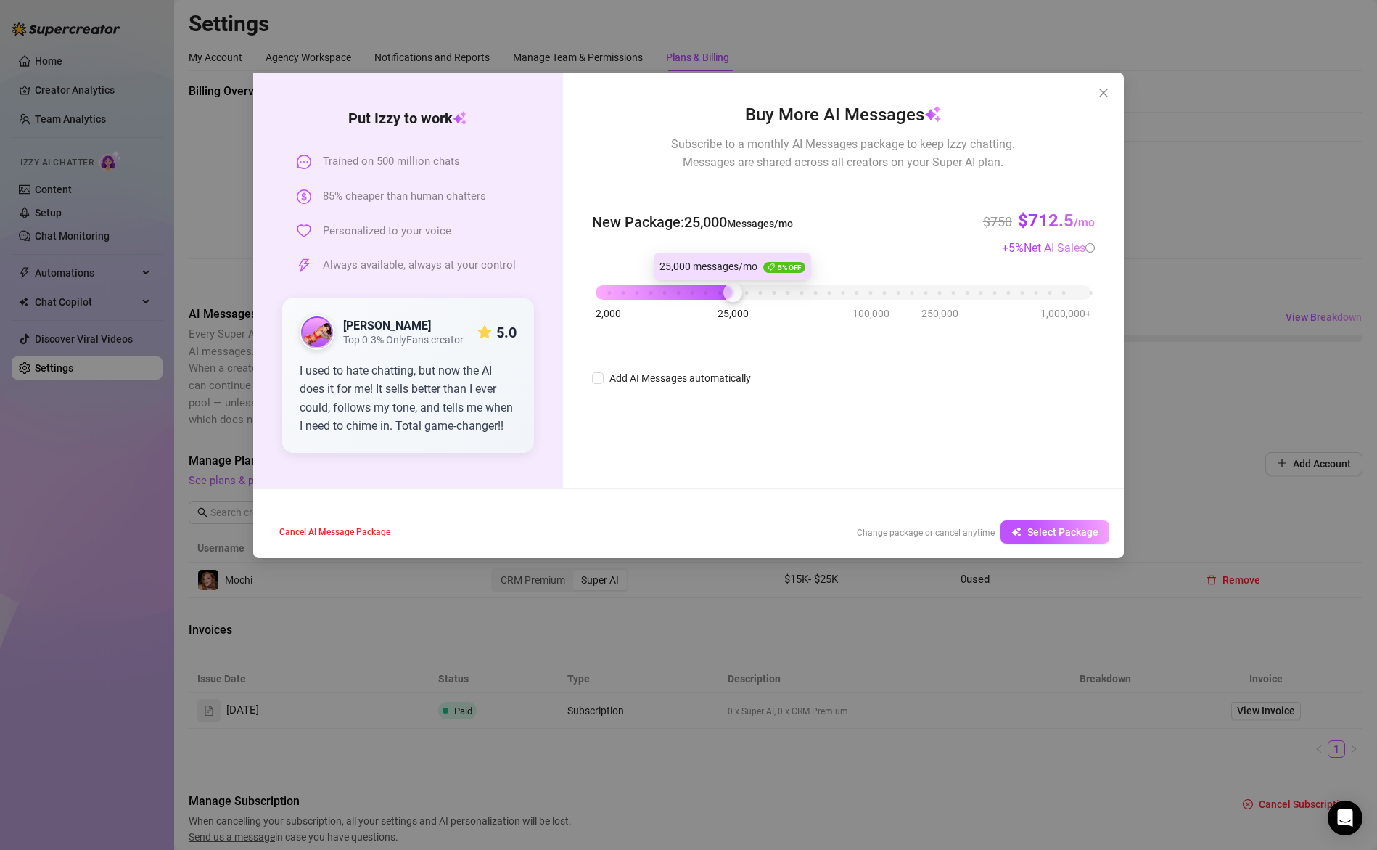
drag, startPoint x: 737, startPoint y: 287, endPoint x: 737, endPoint y: 298, distance: 10.9
click at [737, 291] on div "2,000 25,000 100,000 250,000 1,000,000+" at bounding box center [844, 286] width 496 height 9
click at [726, 293] on div at bounding box center [733, 292] width 19 height 19
click at [1110, 89] on span "Close" at bounding box center [1103, 93] width 23 height 12
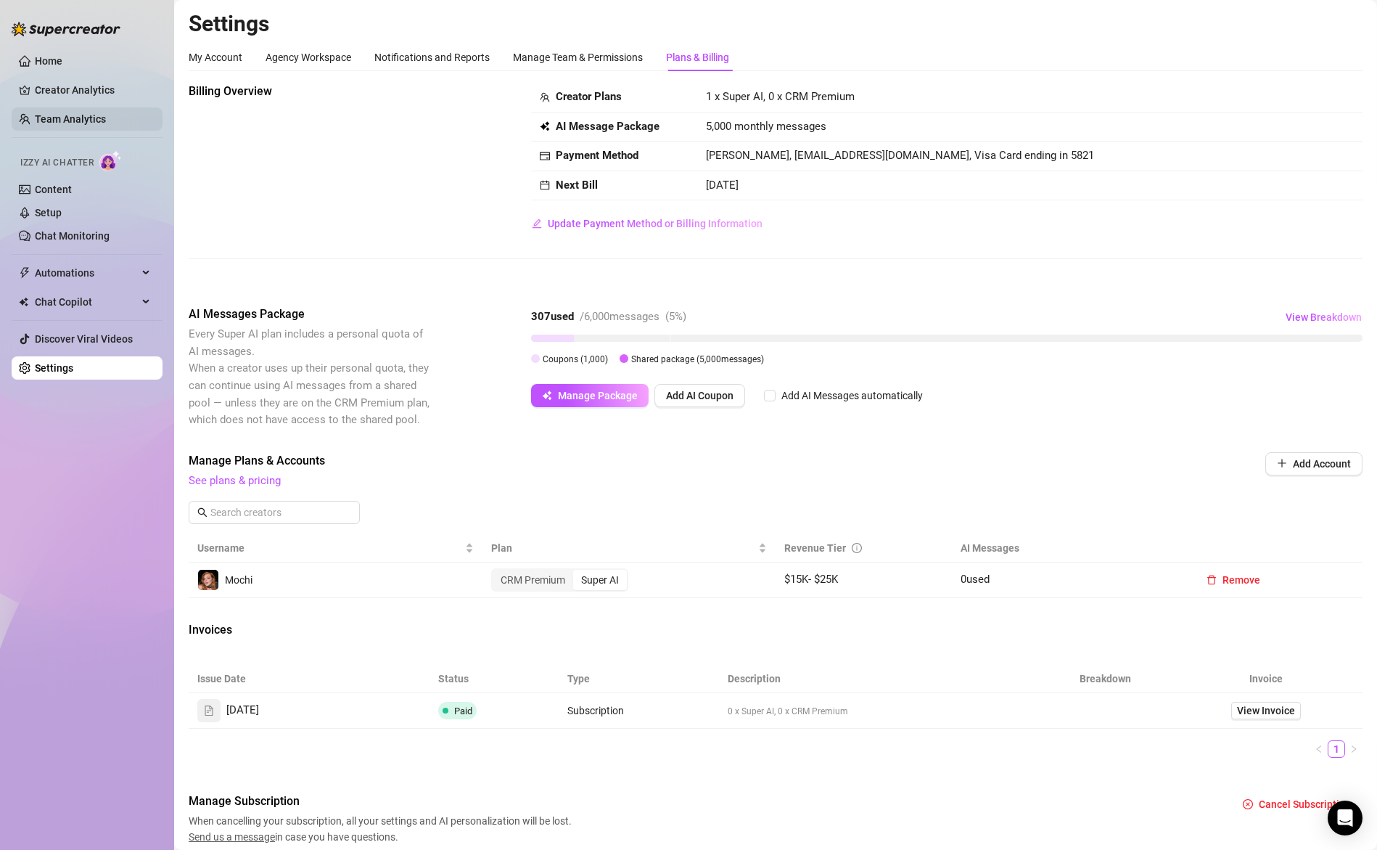
click at [67, 115] on link "Team Analytics" at bounding box center [70, 119] width 71 height 12
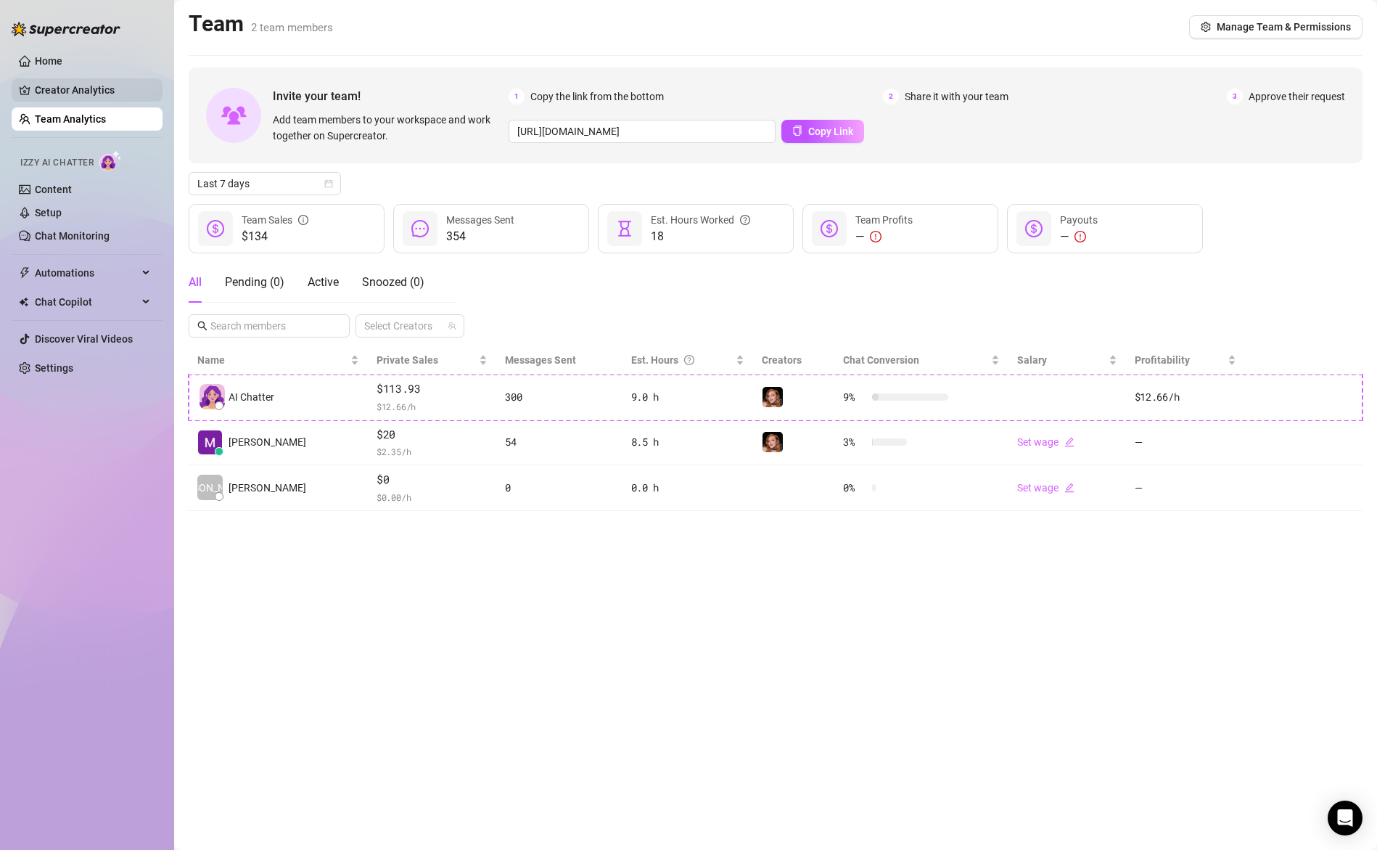
click at [96, 94] on link "Creator Analytics" at bounding box center [93, 89] width 116 height 23
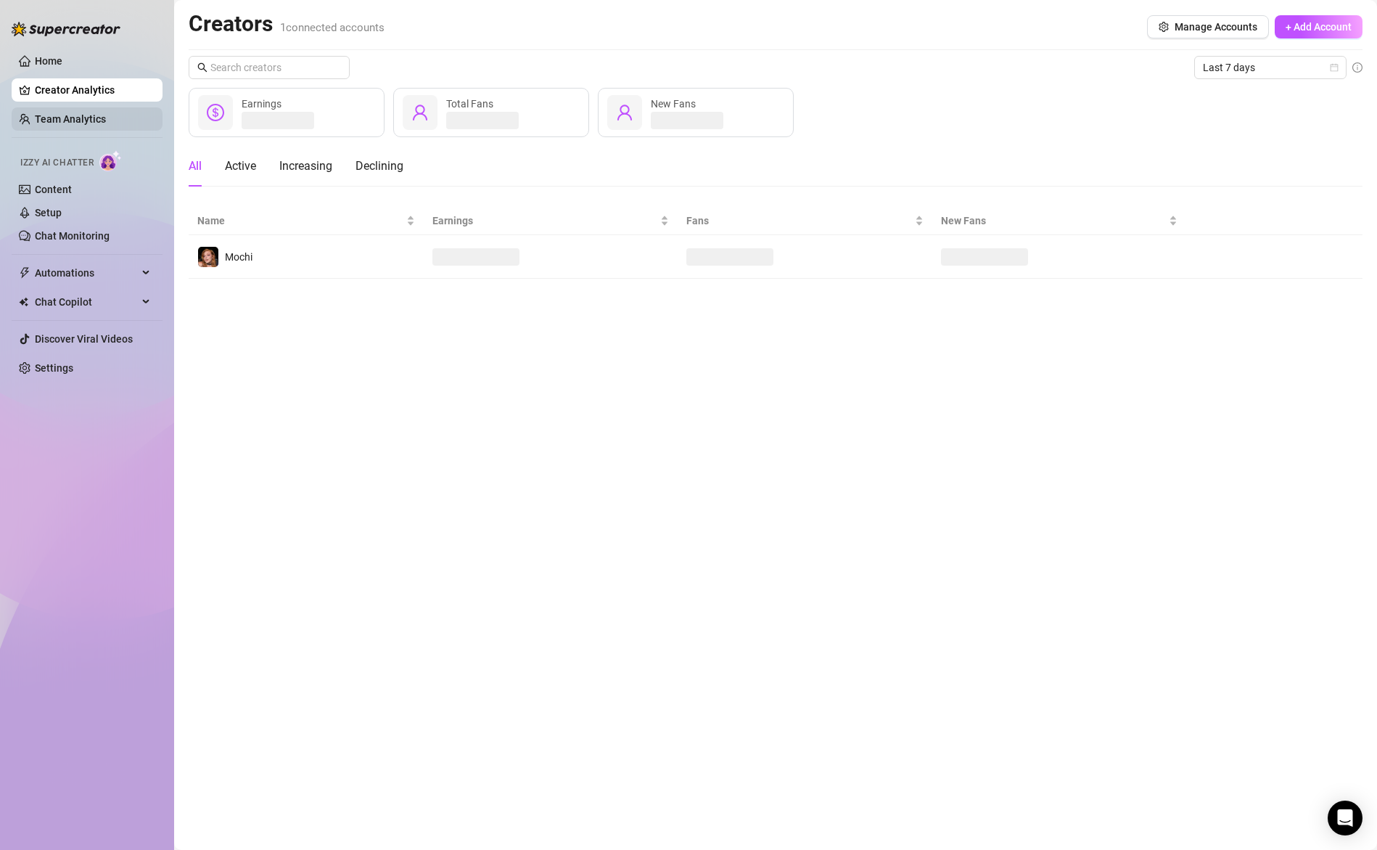
click at [93, 120] on link "Team Analytics" at bounding box center [70, 119] width 71 height 12
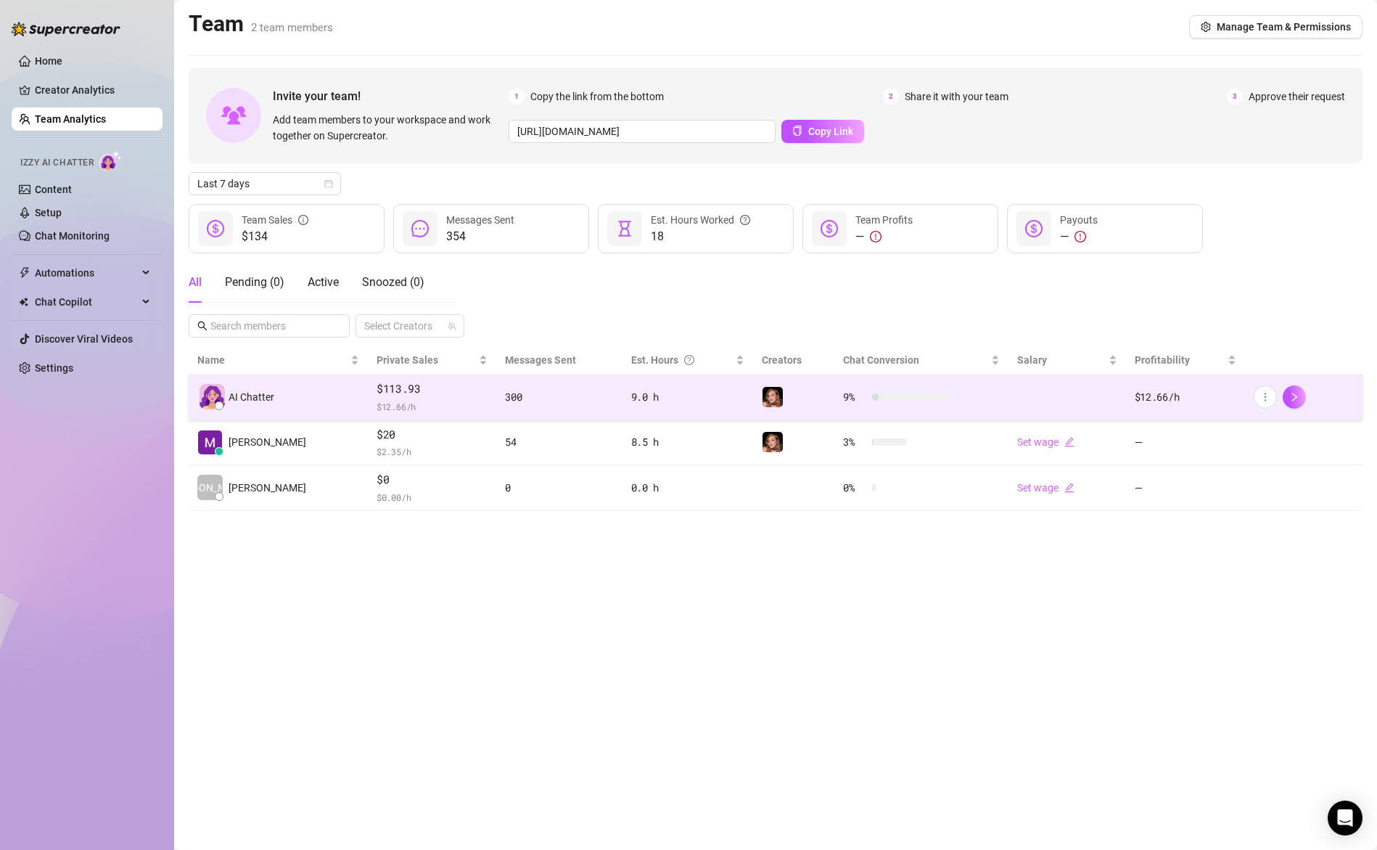
click at [385, 388] on span "$113.93" at bounding box center [432, 388] width 111 height 17
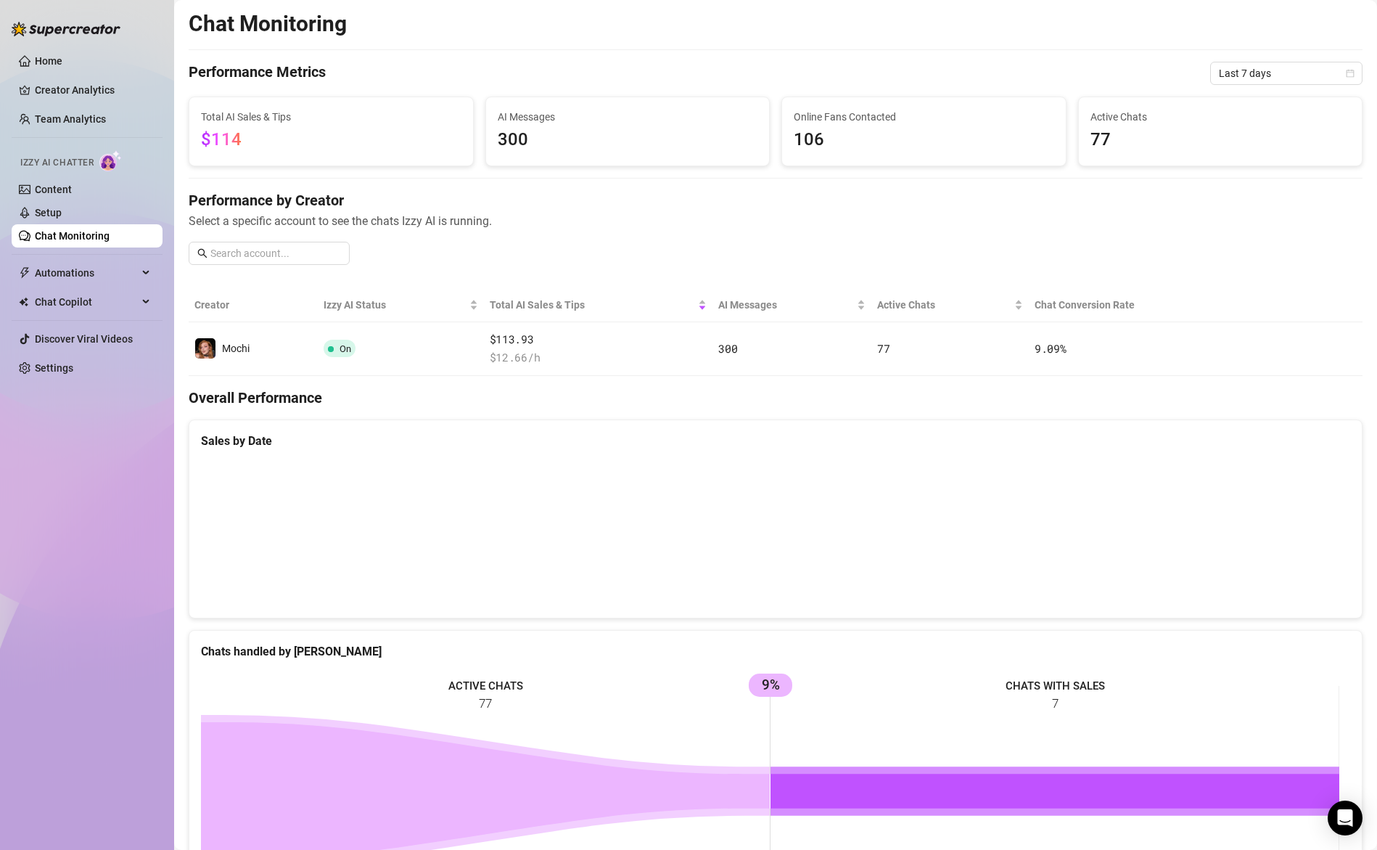
scroll to position [184, 0]
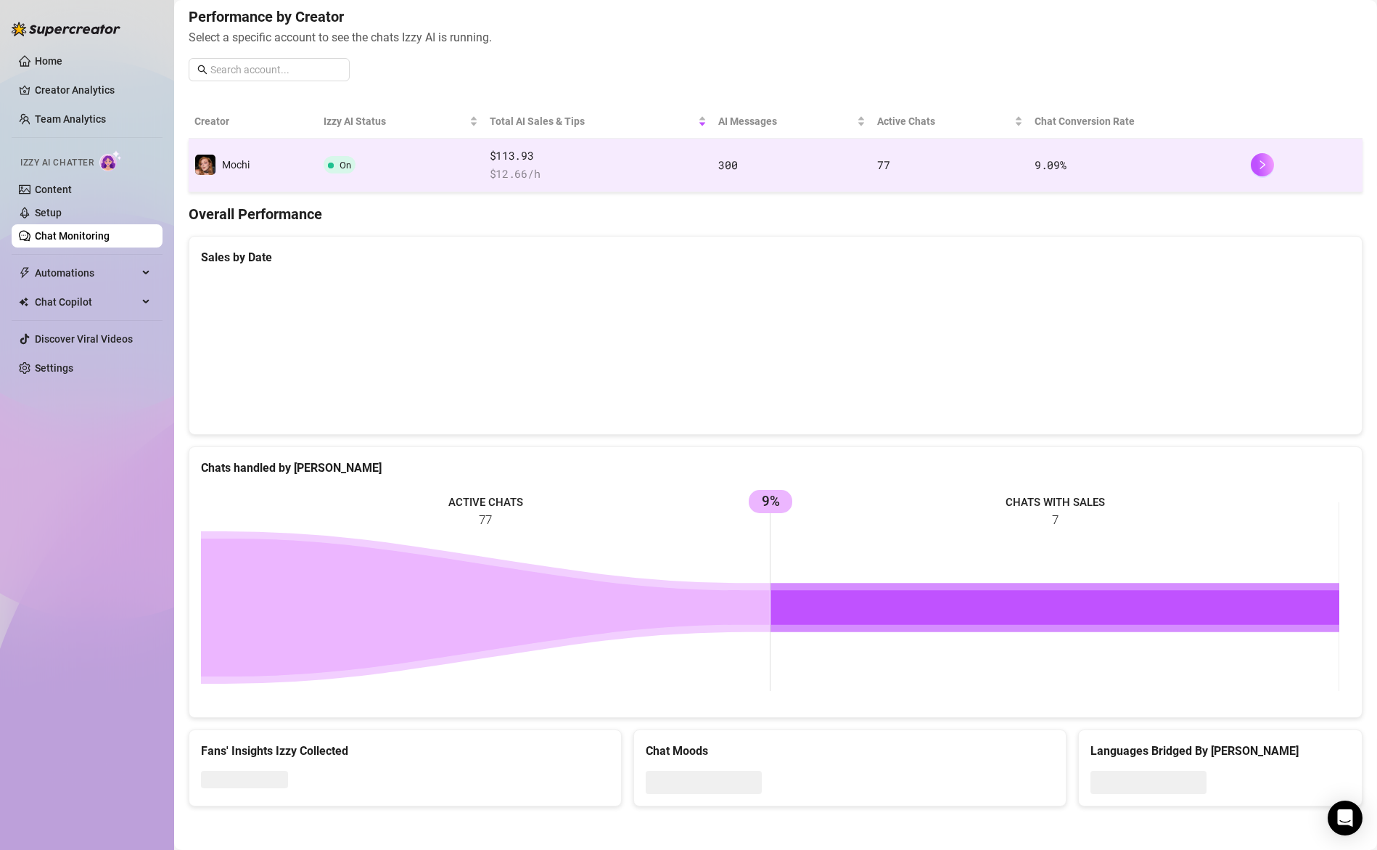
click at [625, 174] on span "$ 12.66 /h" at bounding box center [599, 173] width 218 height 17
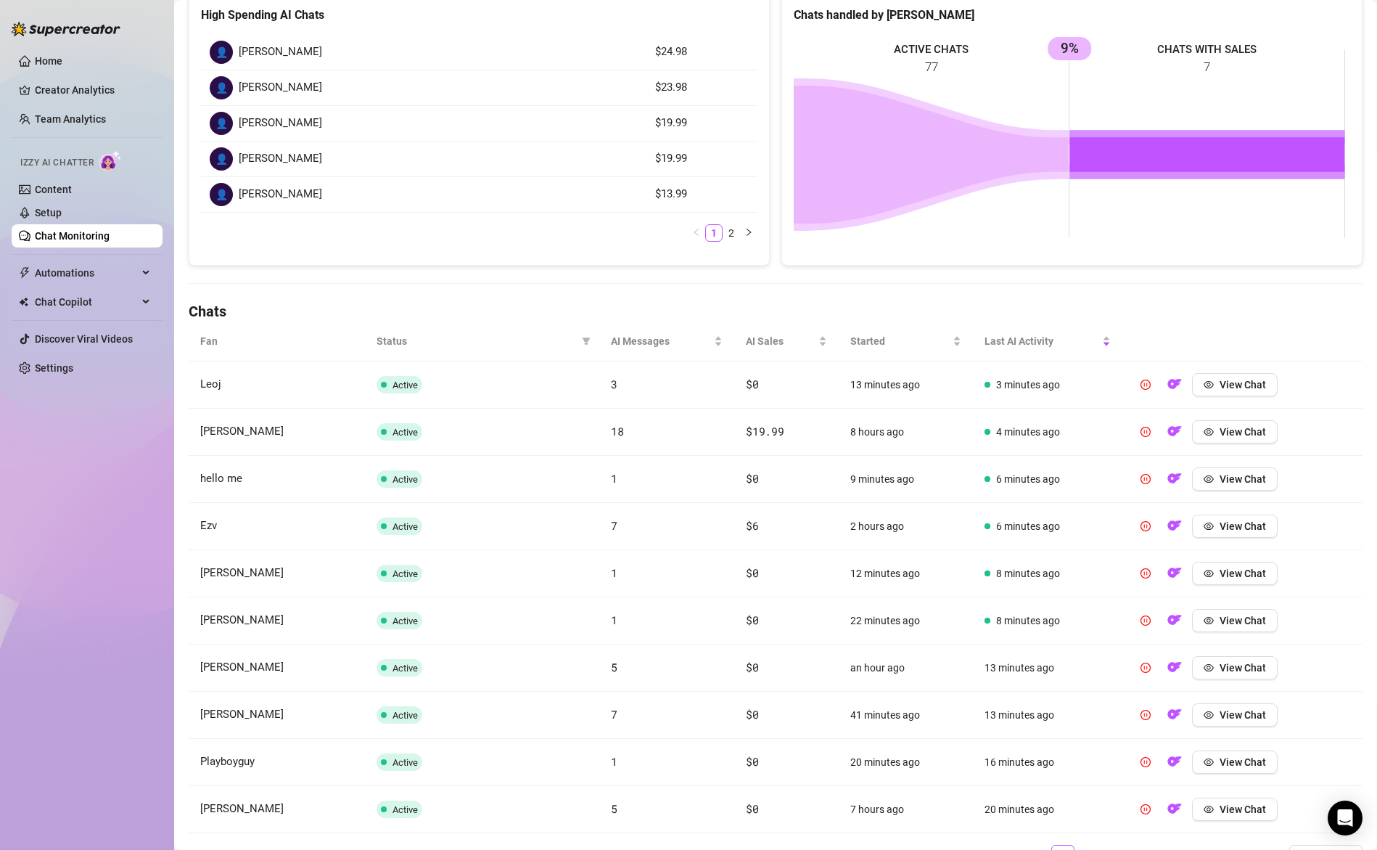
scroll to position [292, 0]
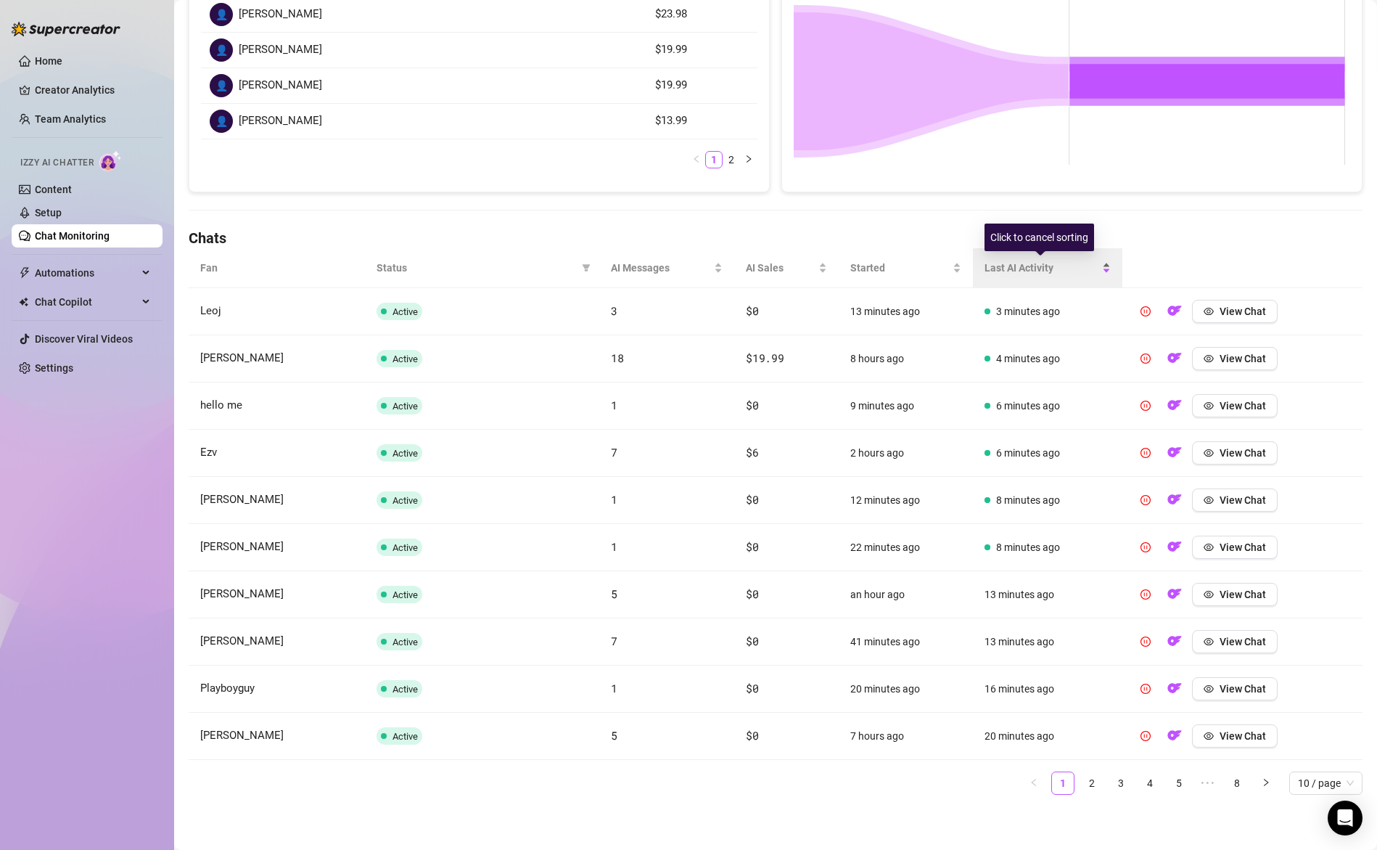
click at [1020, 265] on span "Last AI Activity" at bounding box center [1042, 268] width 115 height 16
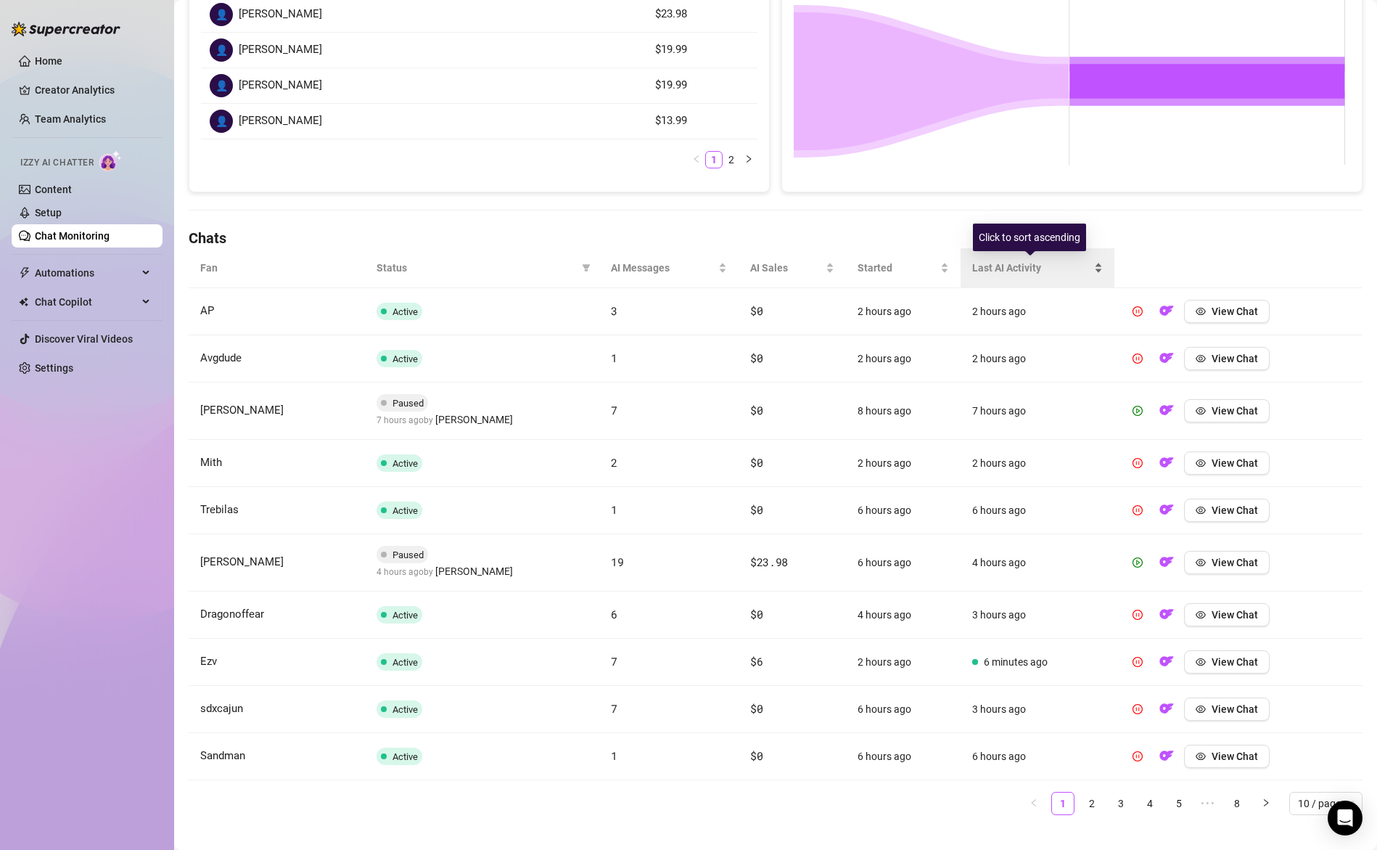
click at [1004, 266] on span "Last AI Activity" at bounding box center [1031, 268] width 119 height 16
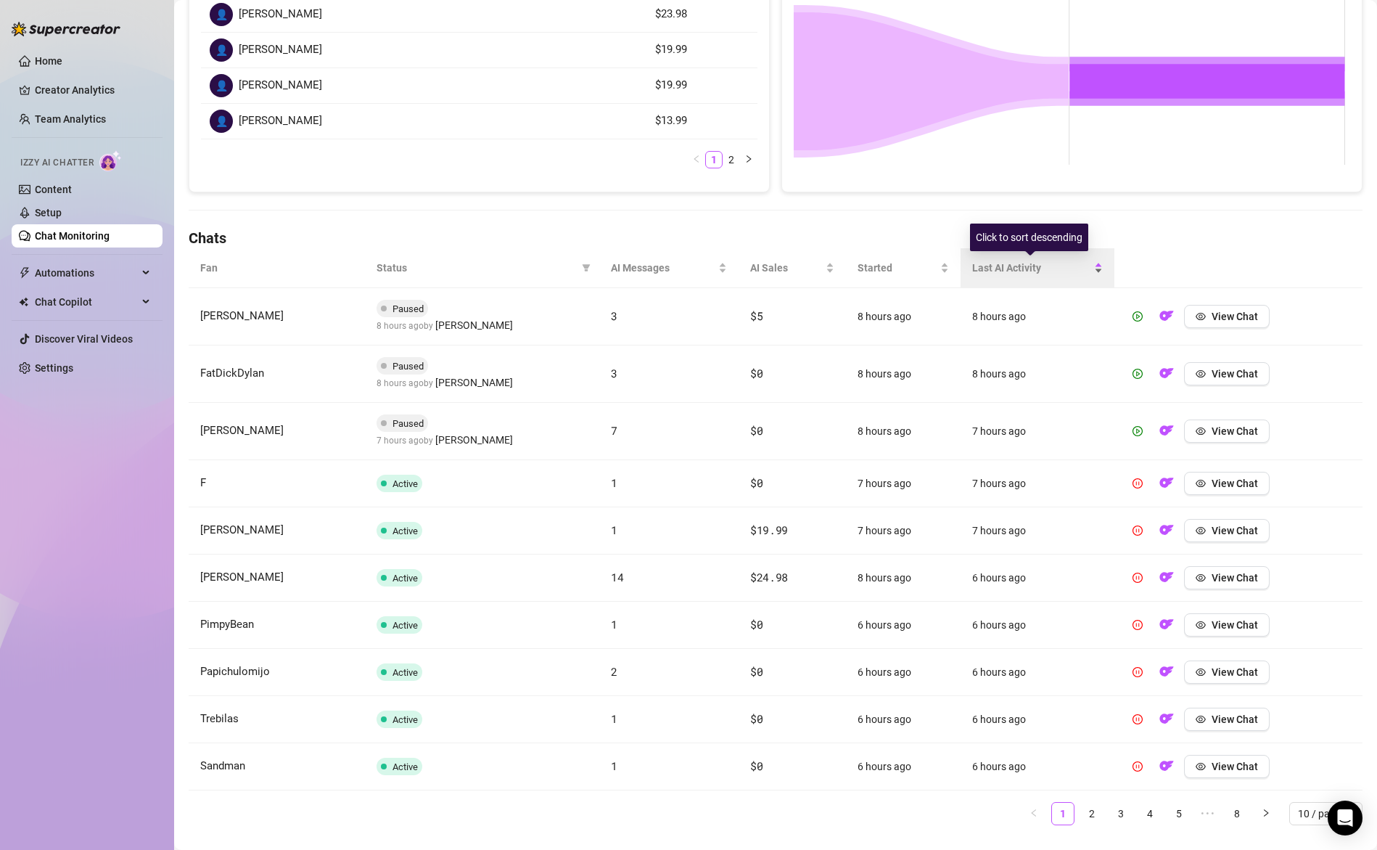
drag, startPoint x: 1021, startPoint y: 270, endPoint x: 1025, endPoint y: 281, distance: 11.7
click at [1021, 270] on span "Last AI Activity" at bounding box center [1031, 268] width 119 height 16
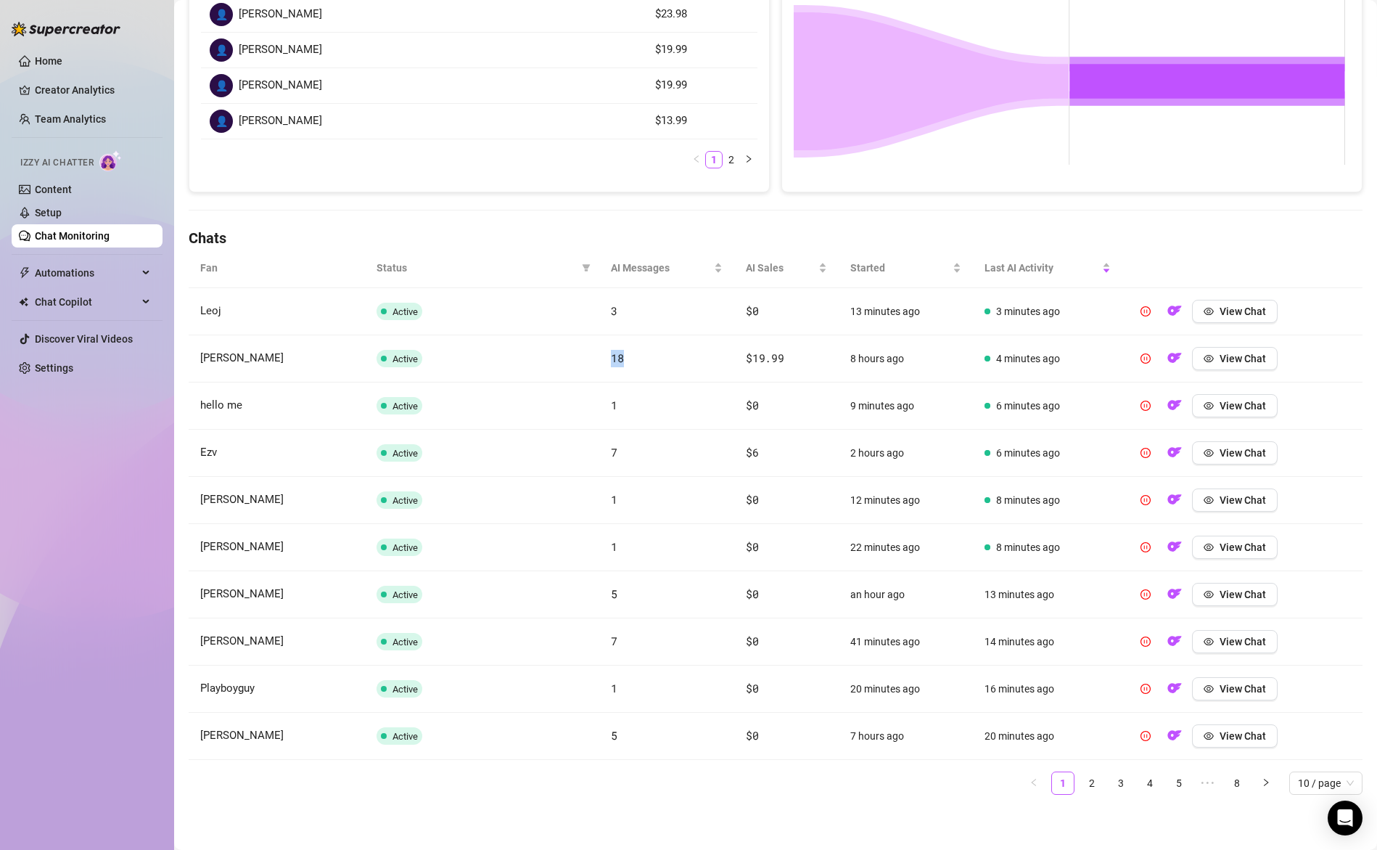
drag, startPoint x: 615, startPoint y: 362, endPoint x: 642, endPoint y: 362, distance: 26.9
click at [633, 362] on tr "[PERSON_NAME] Active 18 $19.99 8 hours ago 4 minutes ago View Chat" at bounding box center [776, 358] width 1174 height 47
drag, startPoint x: 594, startPoint y: 357, endPoint x: 650, endPoint y: 364, distance: 56.3
click at [651, 364] on tr "[PERSON_NAME] Active 18 $19.99 8 hours ago 4 minutes ago View Chat" at bounding box center [776, 358] width 1174 height 47
click at [611, 356] on span "18" at bounding box center [617, 358] width 12 height 15
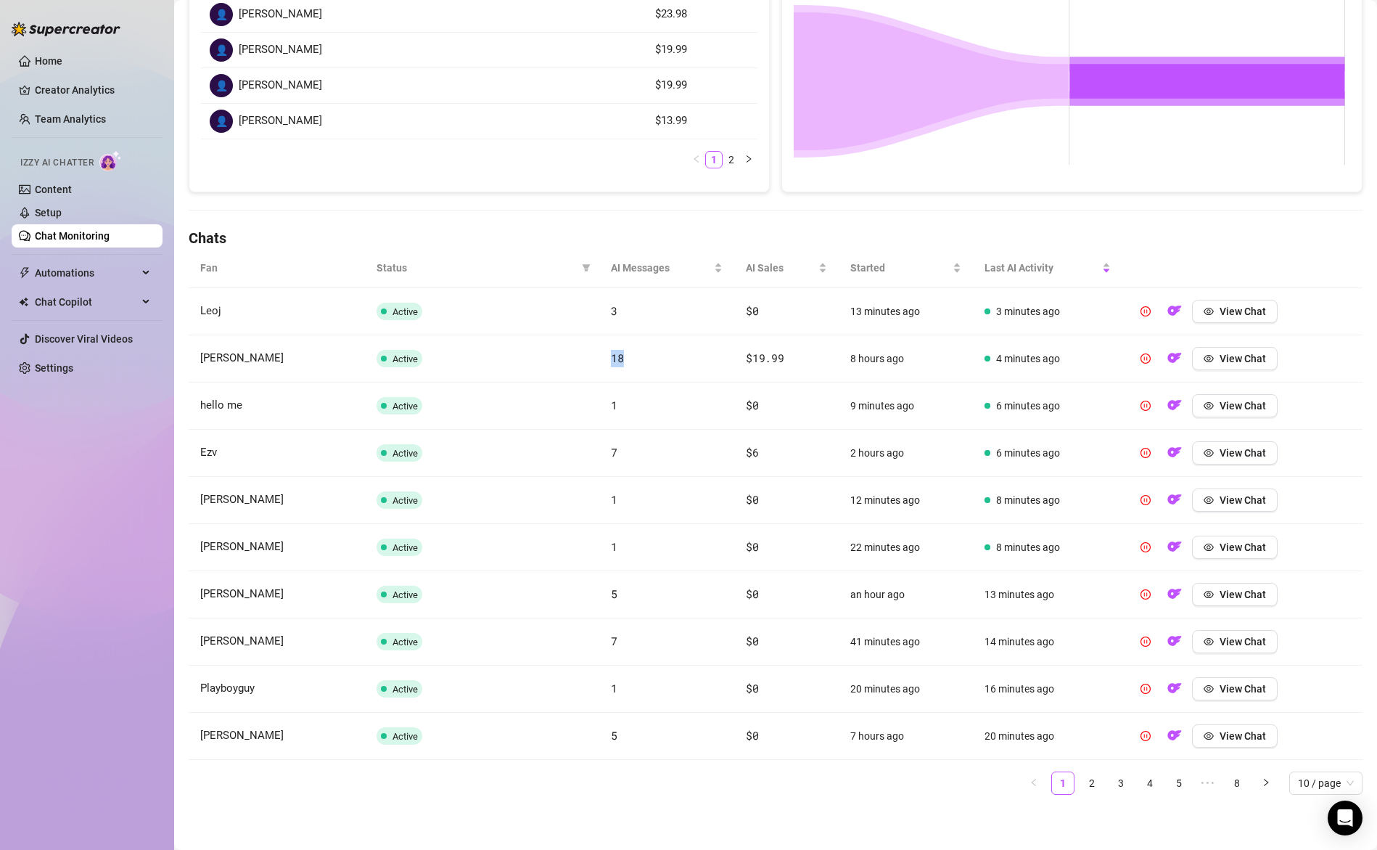
click at [611, 356] on span "18" at bounding box center [617, 358] width 12 height 15
click at [752, 356] on span "$19.99" at bounding box center [765, 358] width 38 height 15
click at [753, 356] on span "$19.99" at bounding box center [765, 358] width 38 height 15
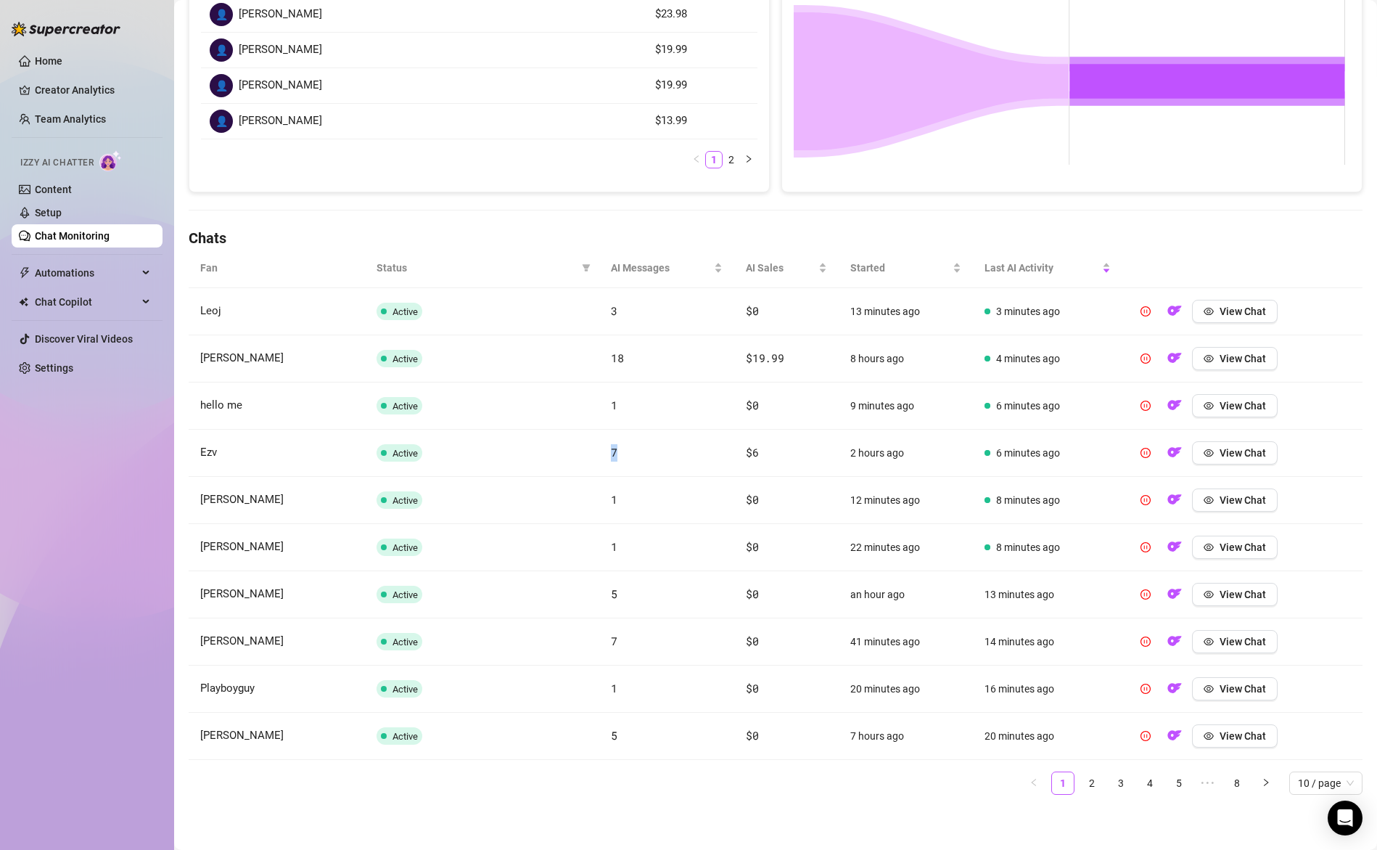
drag, startPoint x: 603, startPoint y: 451, endPoint x: 633, endPoint y: 450, distance: 29.8
click at [631, 450] on td "7" at bounding box center [666, 453] width 135 height 47
drag, startPoint x: 739, startPoint y: 453, endPoint x: 799, endPoint y: 459, distance: 60.6
click at [785, 456] on td "$6" at bounding box center [786, 453] width 105 height 47
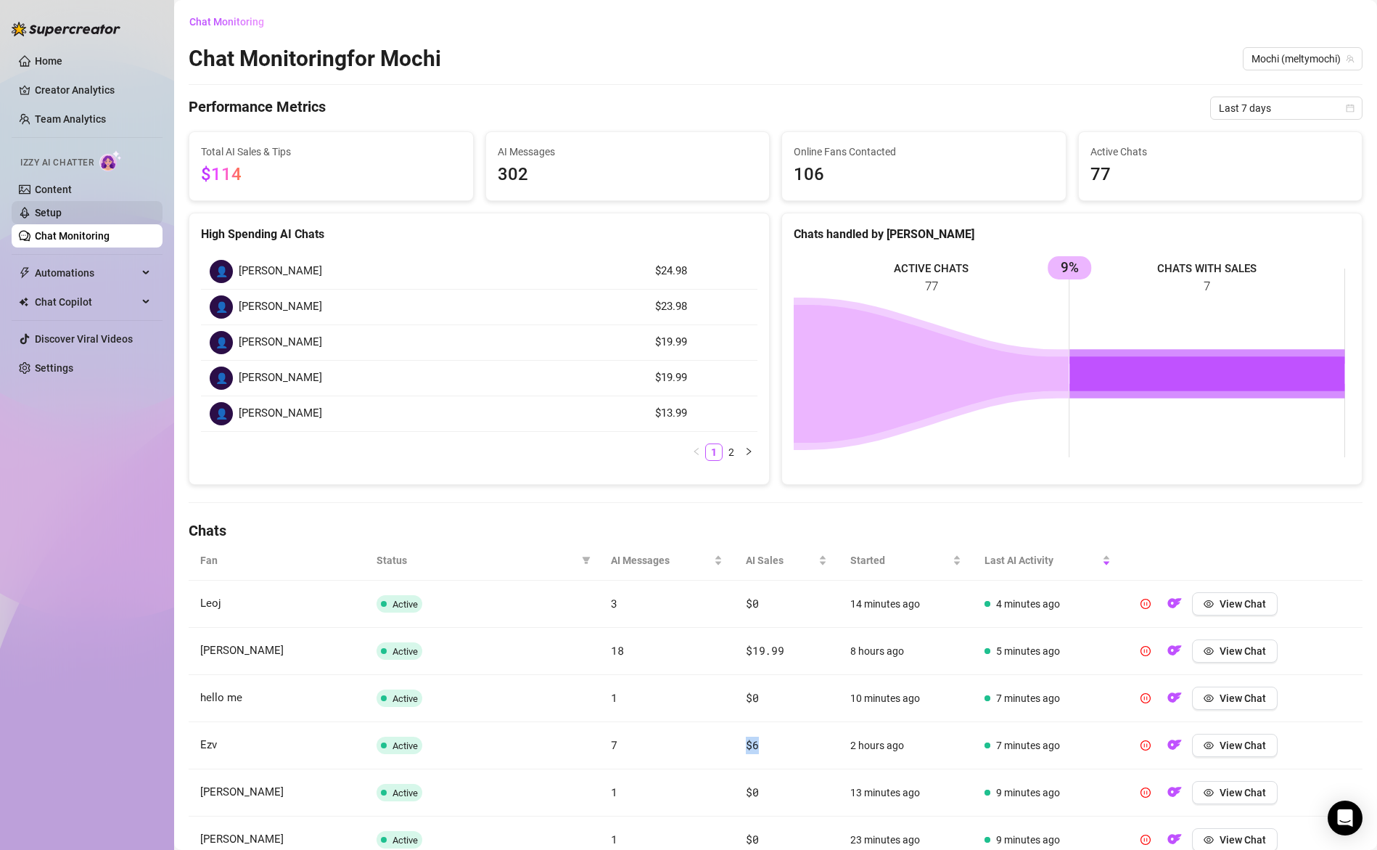
click at [54, 208] on link "Setup" at bounding box center [48, 213] width 27 height 12
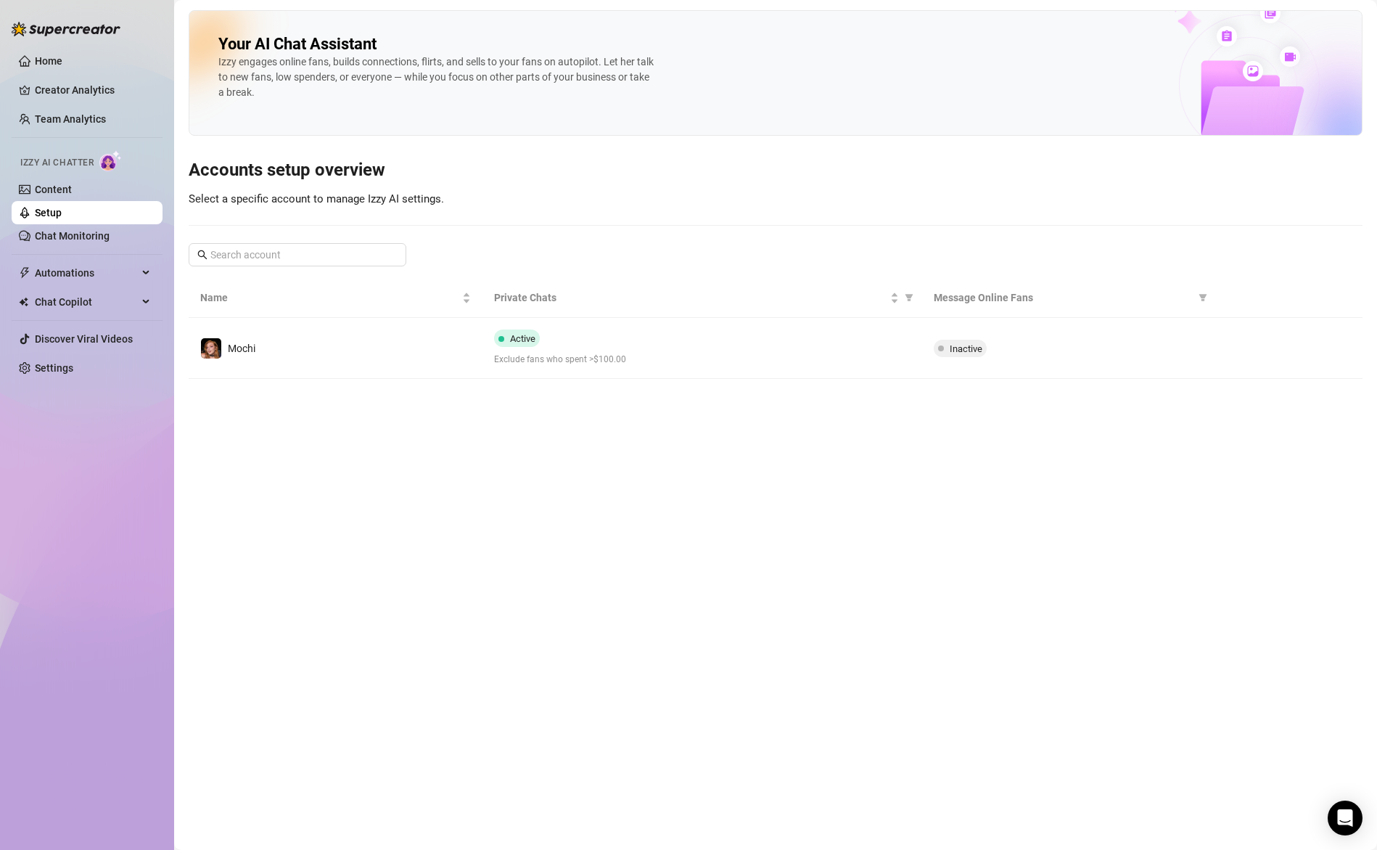
click at [657, 348] on div "Active Exclude fans who spent >$100.00" at bounding box center [702, 347] width 417 height 37
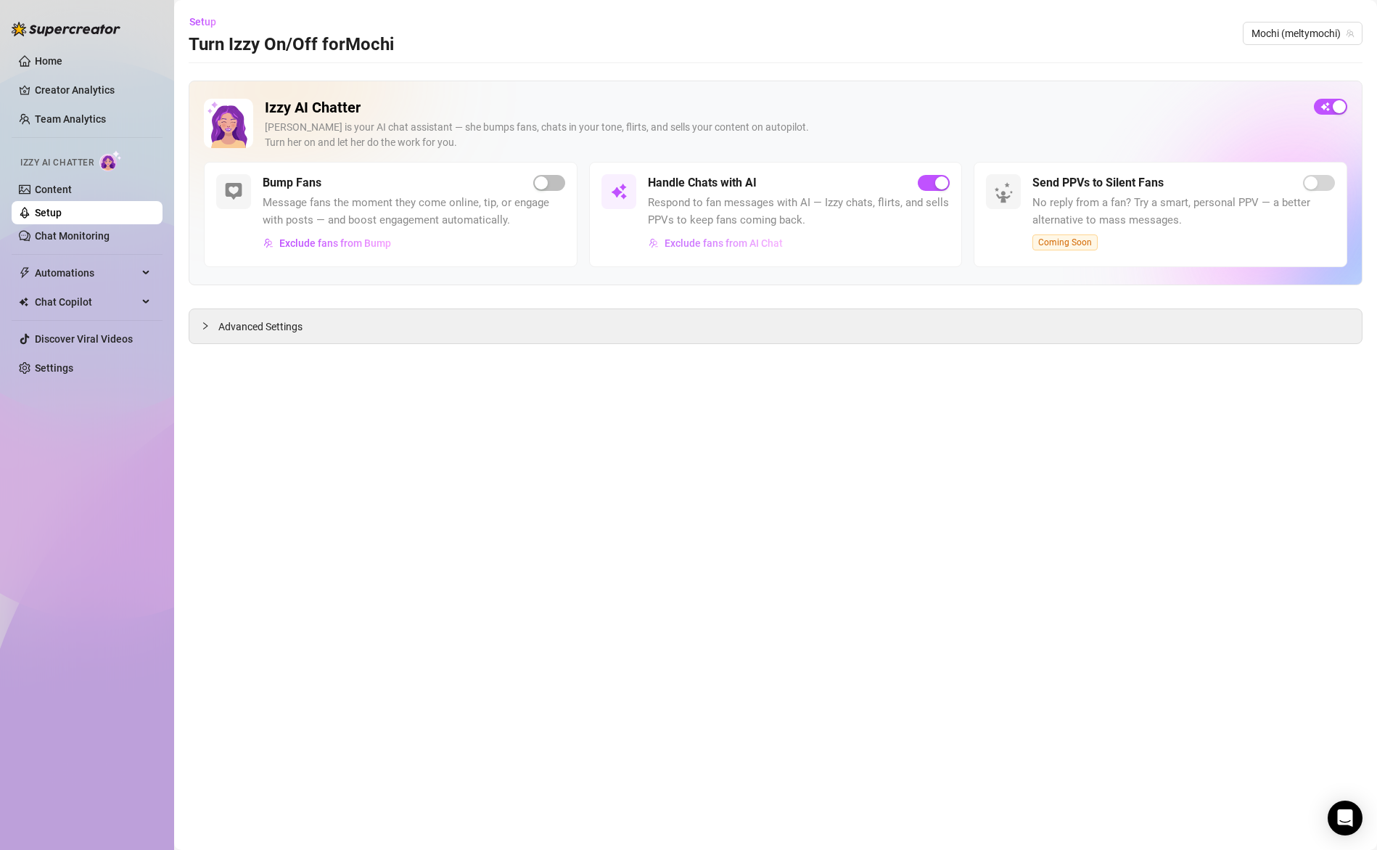
click at [728, 236] on button "Exclude fans from AI Chat" at bounding box center [716, 243] width 136 height 23
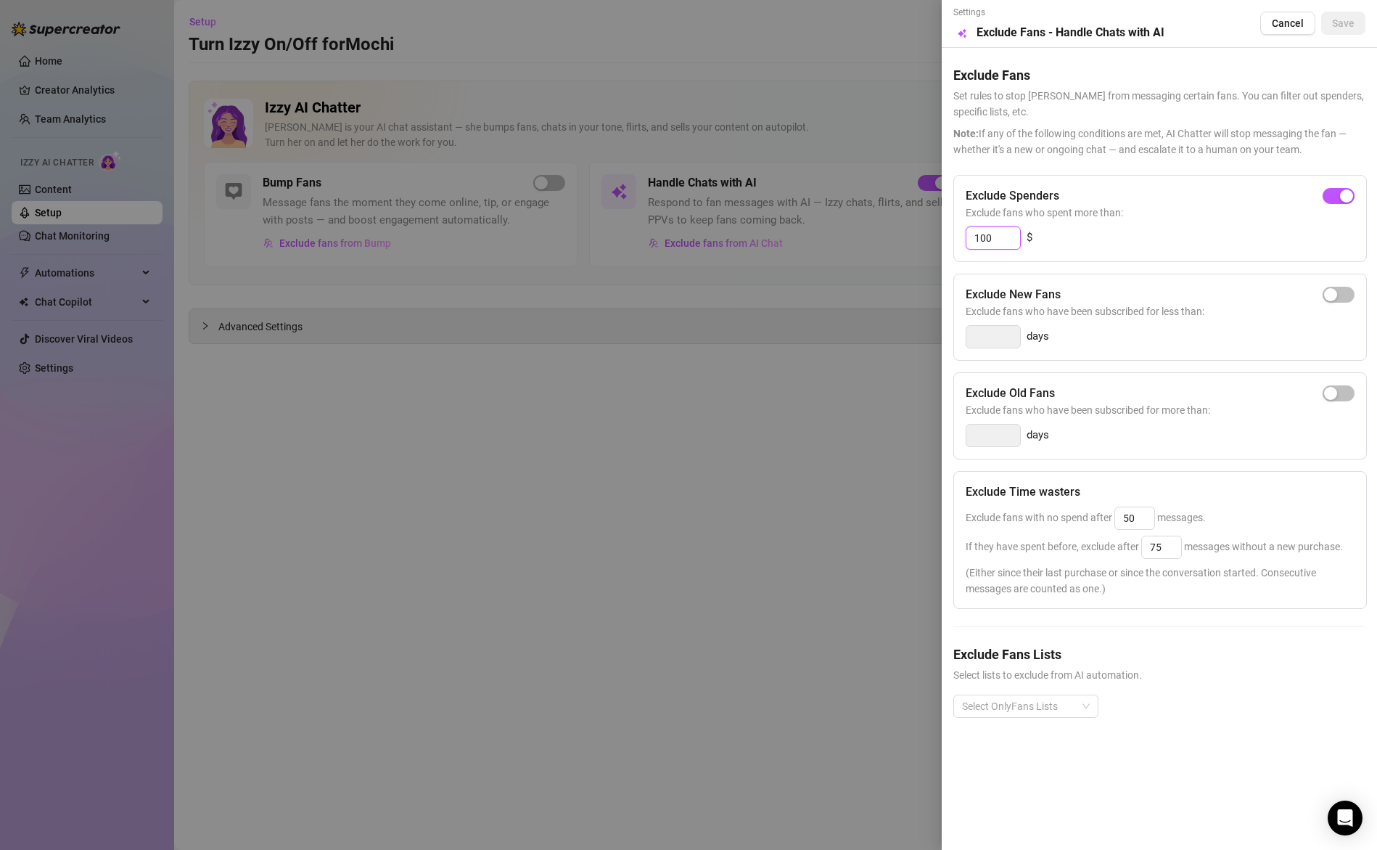
click at [996, 243] on input "100" at bounding box center [994, 238] width 54 height 22
click at [1347, 390] on span "button" at bounding box center [1339, 393] width 32 height 16
type input "14"
click at [996, 438] on input "14" at bounding box center [994, 436] width 54 height 22
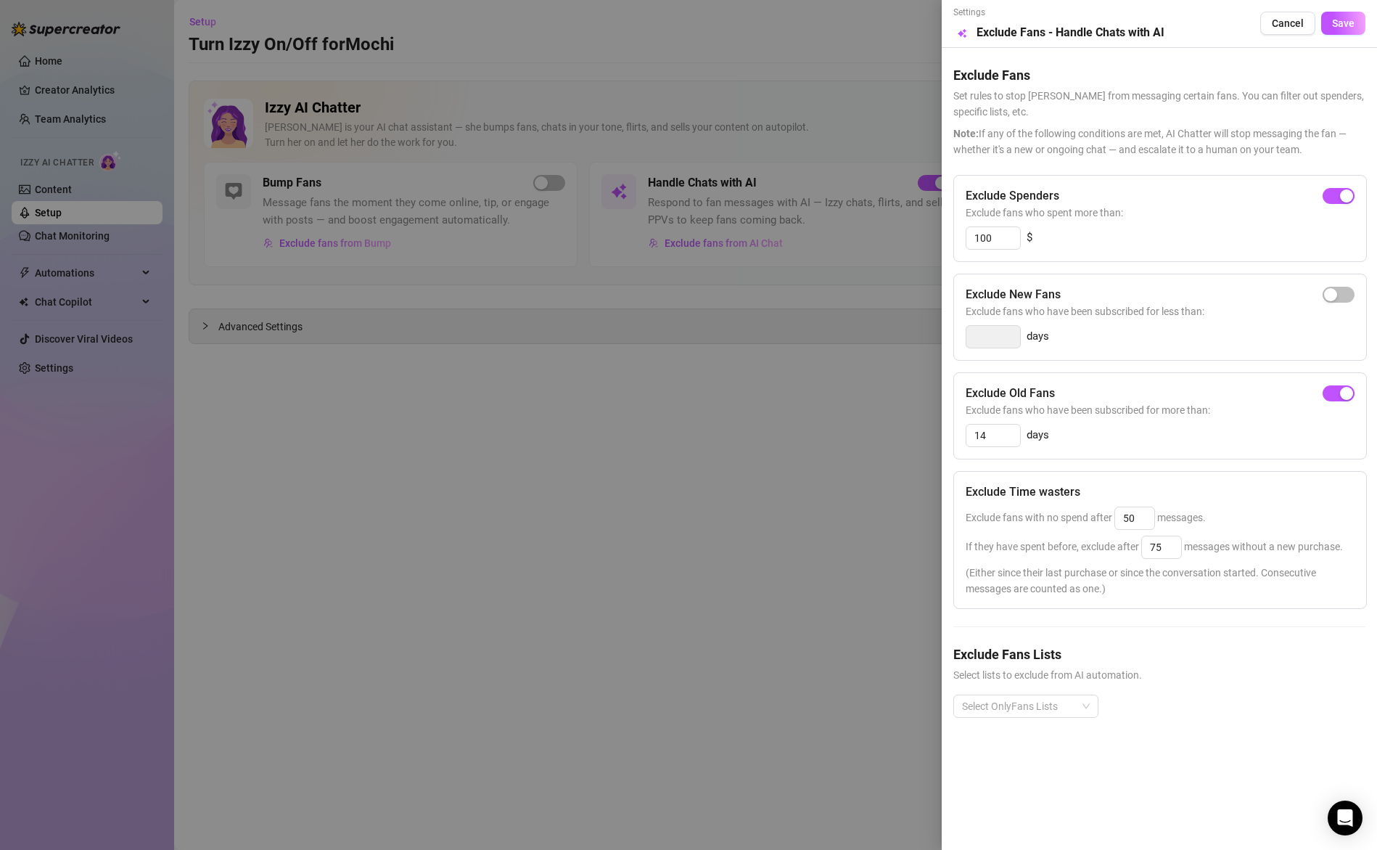
drag, startPoint x: 1346, startPoint y: 389, endPoint x: 1338, endPoint y: 410, distance: 22.5
click at [1346, 388] on div "button" at bounding box center [1346, 393] width 13 height 13
click at [1080, 700] on div at bounding box center [1019, 706] width 124 height 20
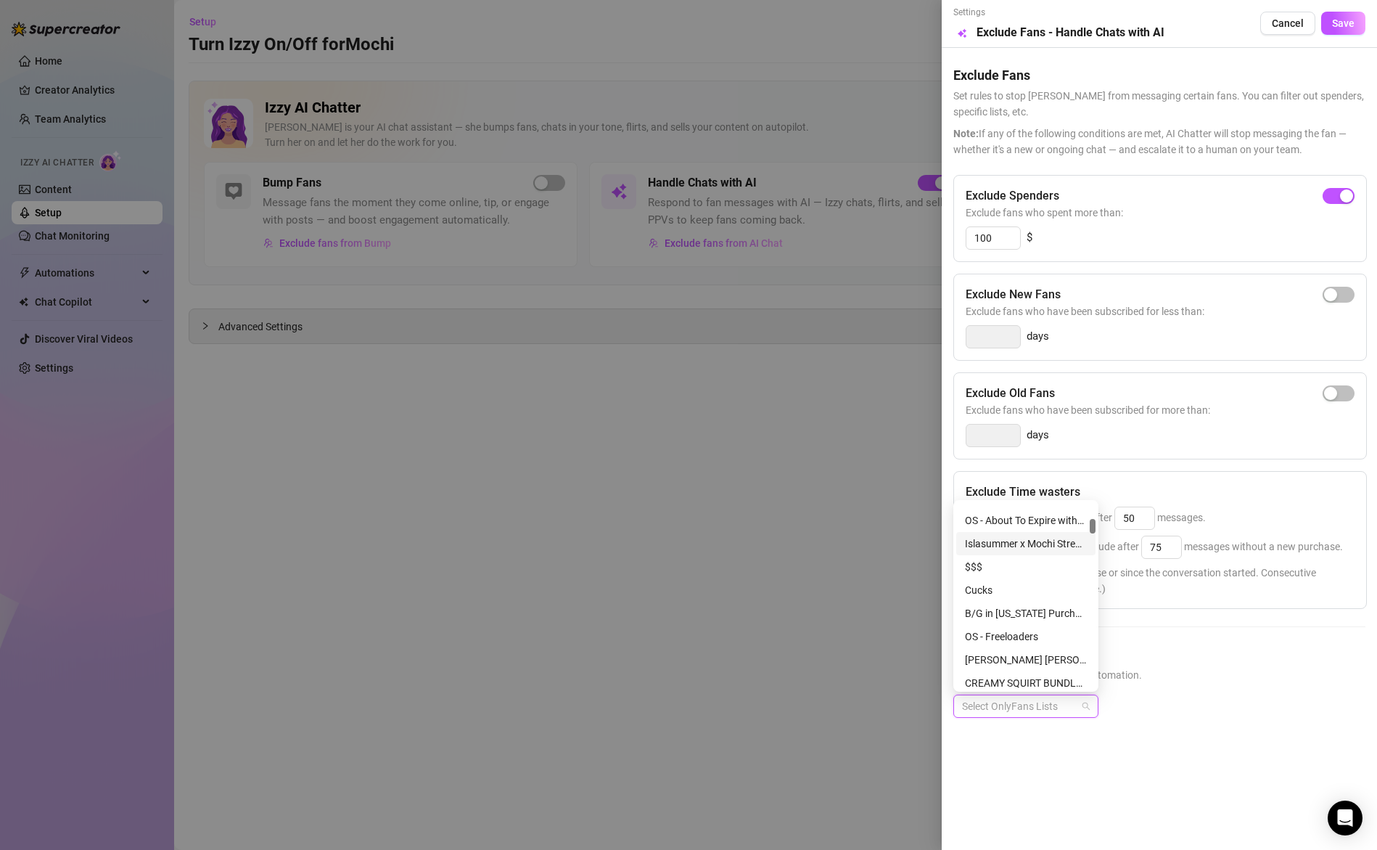
scroll to position [206, 0]
click at [1017, 631] on div "OS - Freeloaders" at bounding box center [1026, 634] width 122 height 16
click at [1196, 671] on span "Select lists to exclude from AI automation." at bounding box center [1160, 675] width 412 height 16
click at [1043, 705] on icon "close" at bounding box center [1042, 706] width 7 height 7
click at [584, 554] on div at bounding box center [688, 425] width 1377 height 850
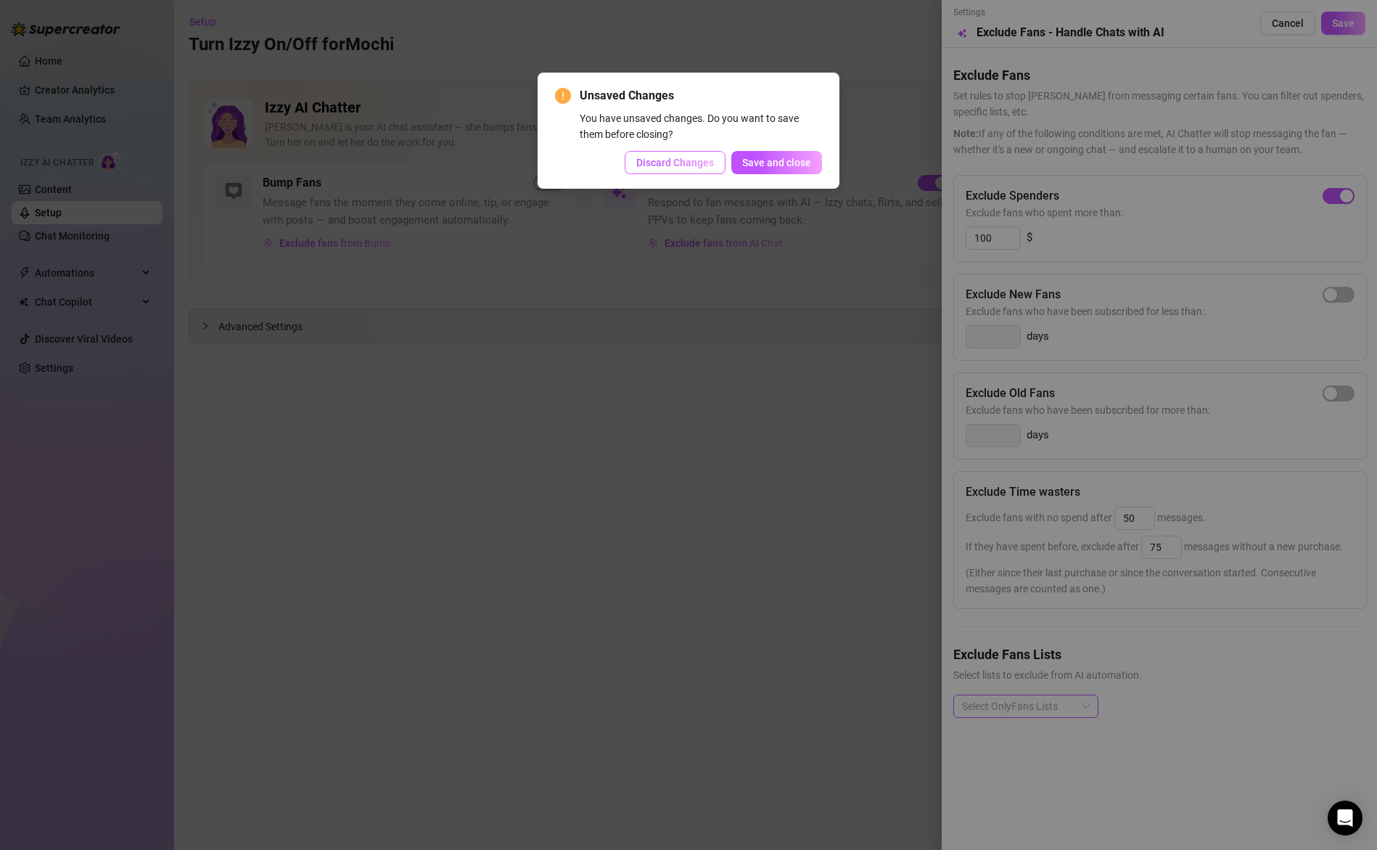
click at [685, 157] on span "Discard Changes" at bounding box center [675, 163] width 78 height 12
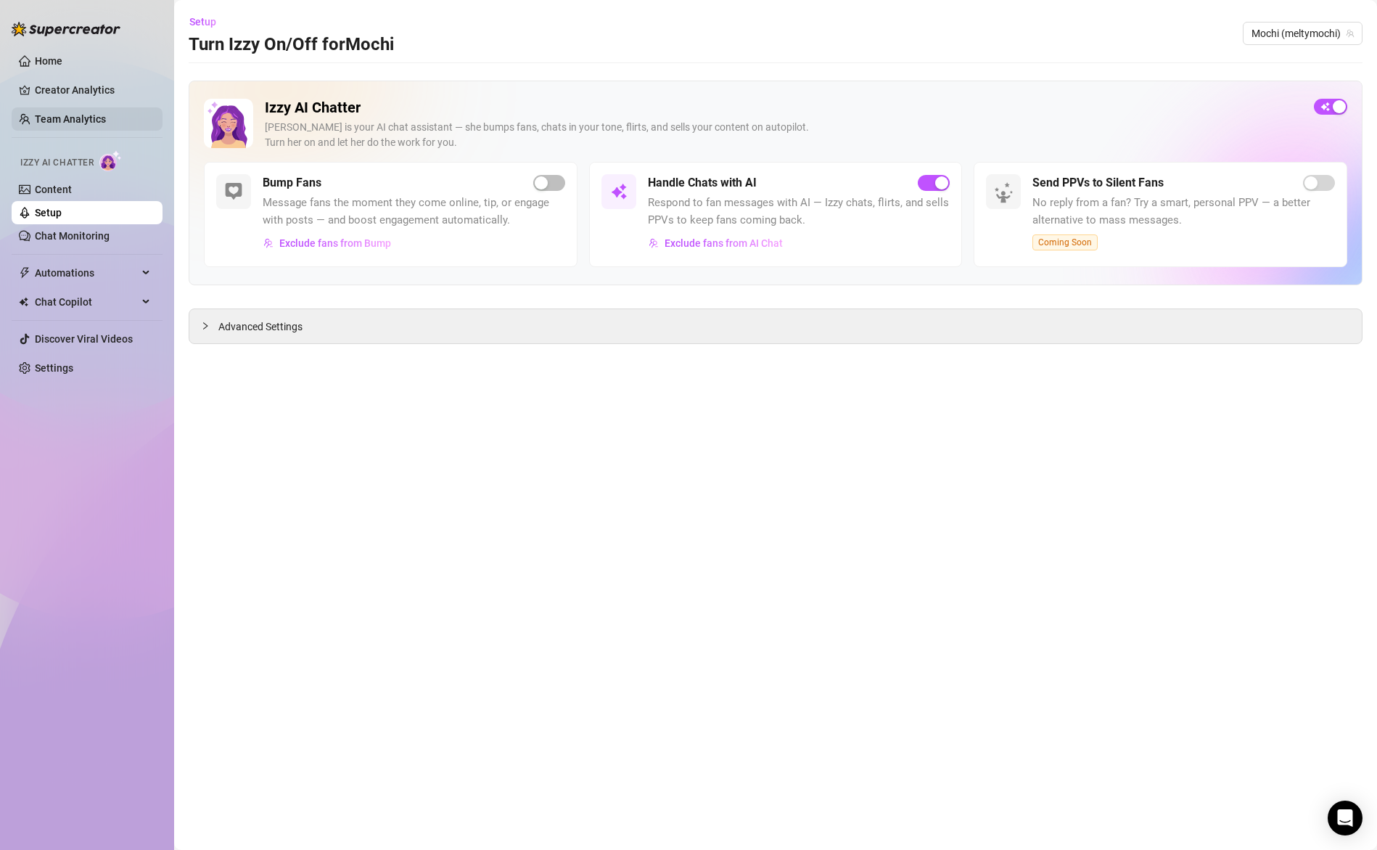
click at [81, 118] on link "Team Analytics" at bounding box center [70, 119] width 71 height 12
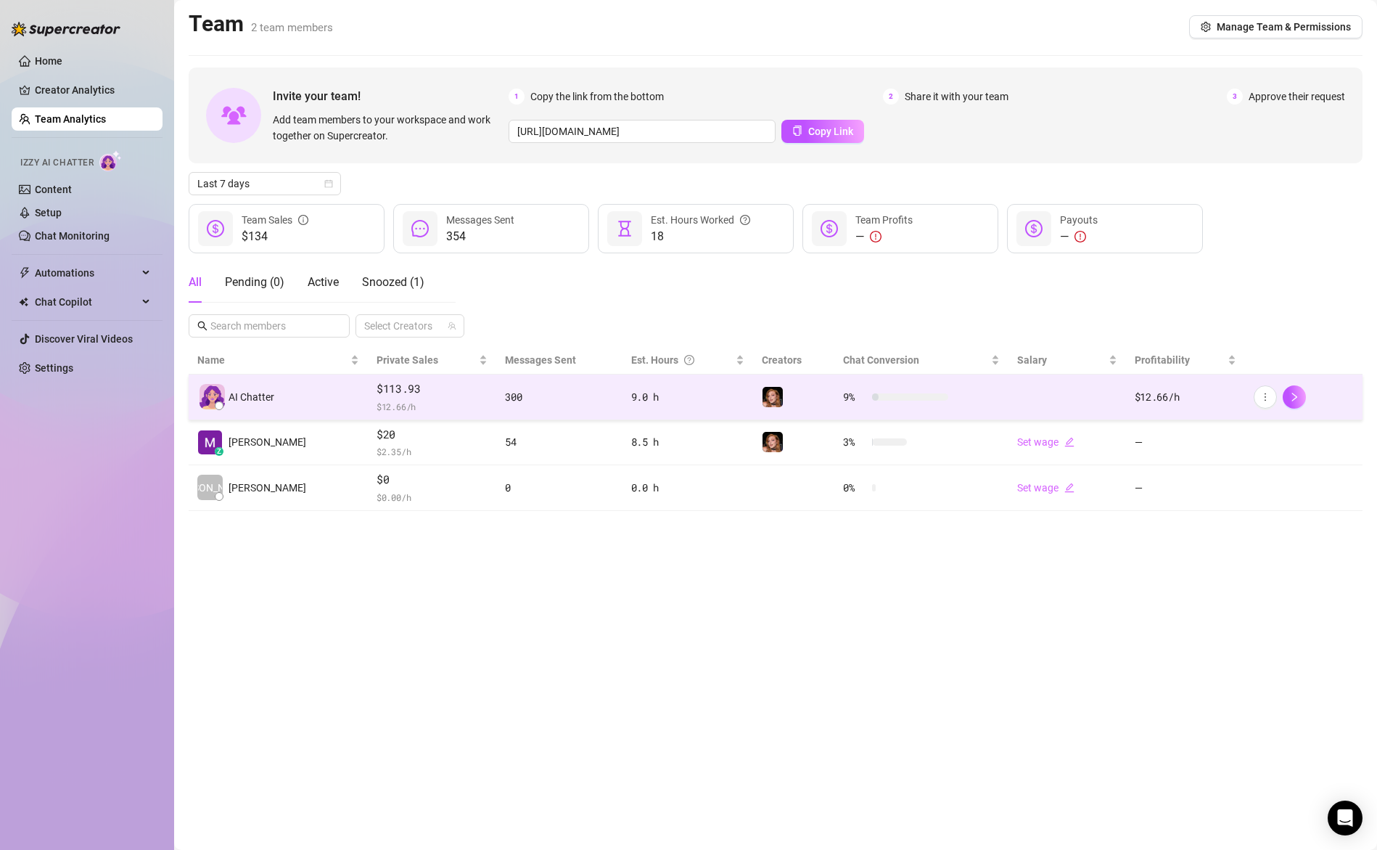
click at [311, 401] on div "AI Chatter" at bounding box center [278, 396] width 162 height 25
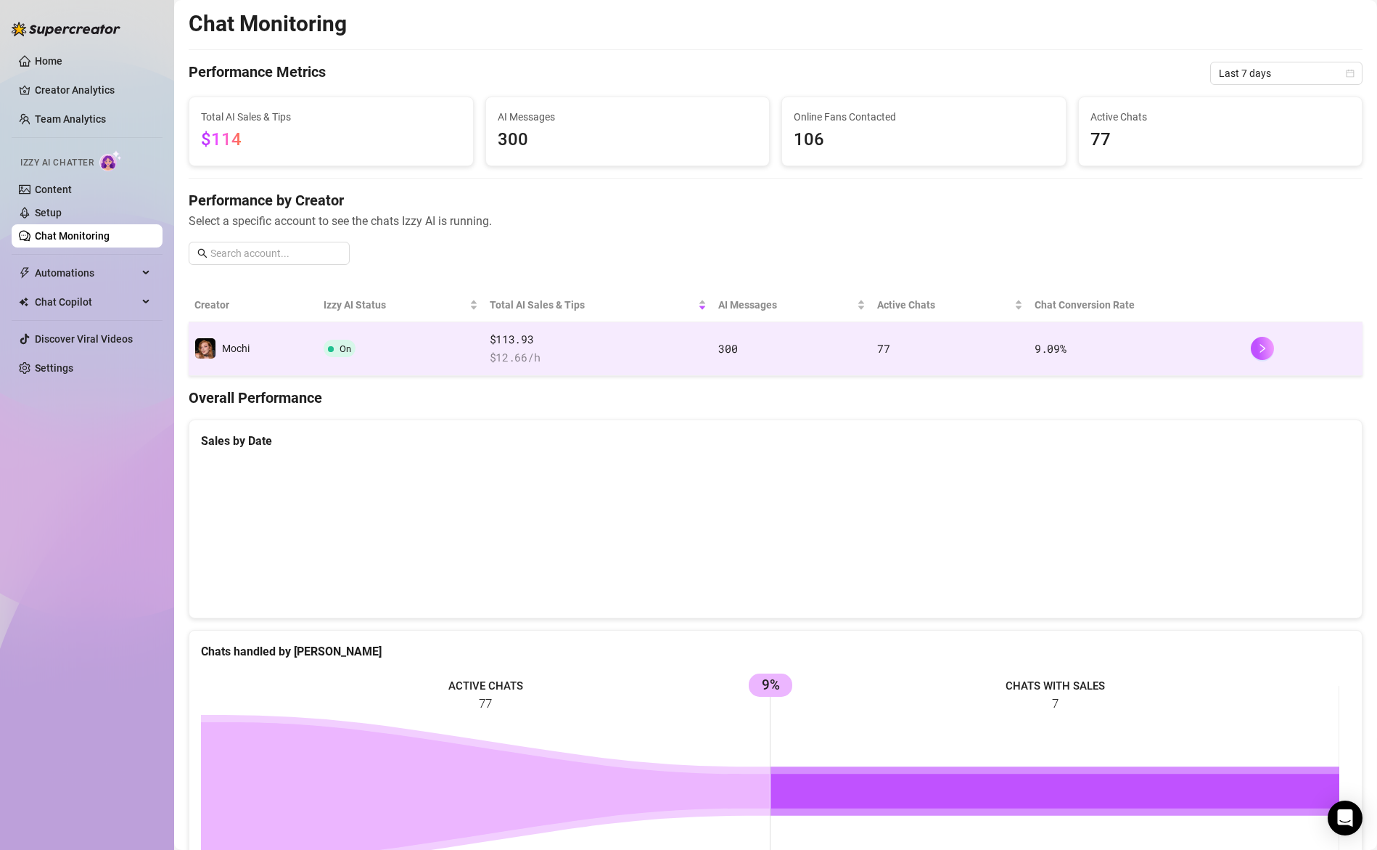
click at [697, 343] on span "$113.93" at bounding box center [599, 339] width 218 height 17
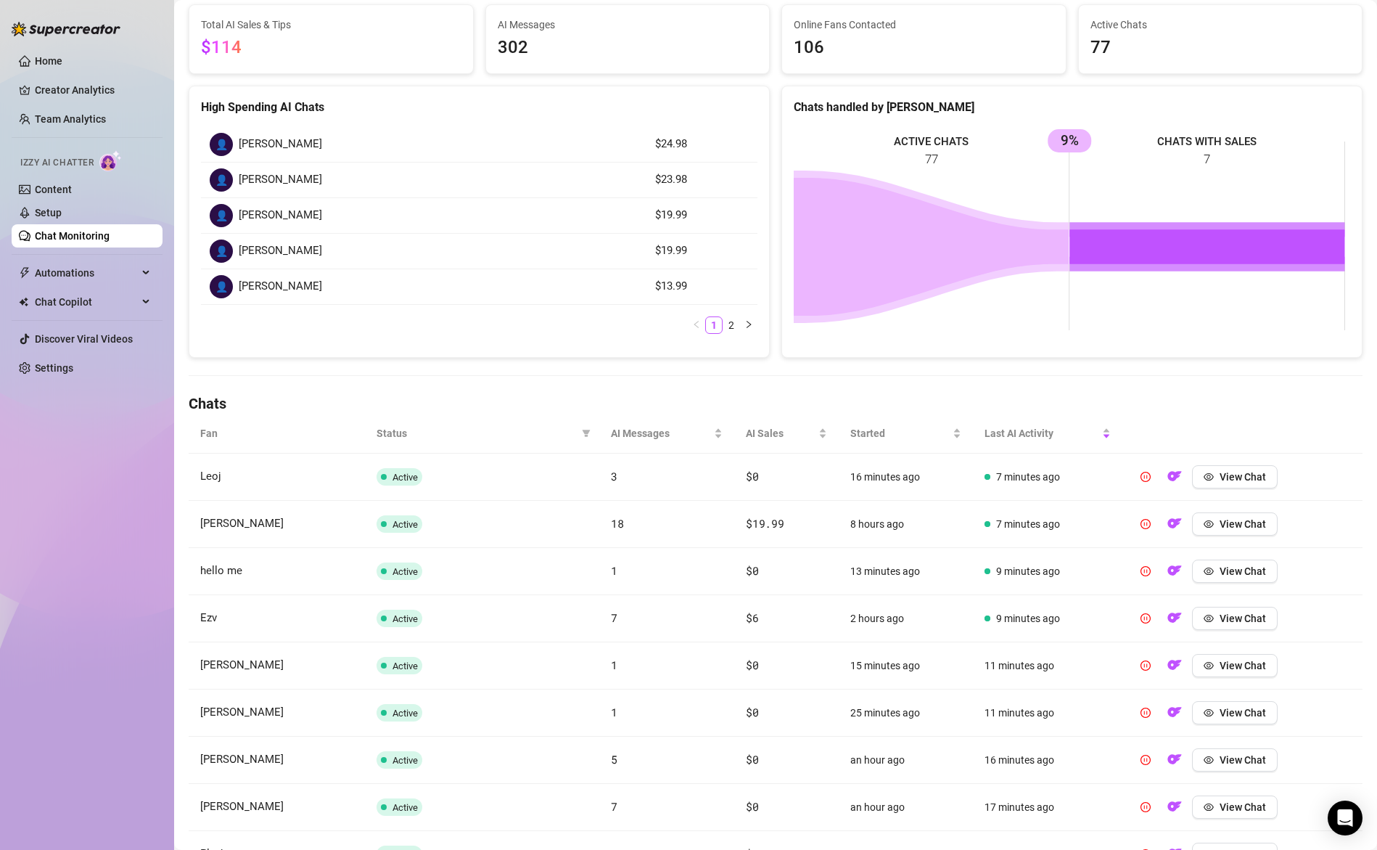
scroll to position [144, 0]
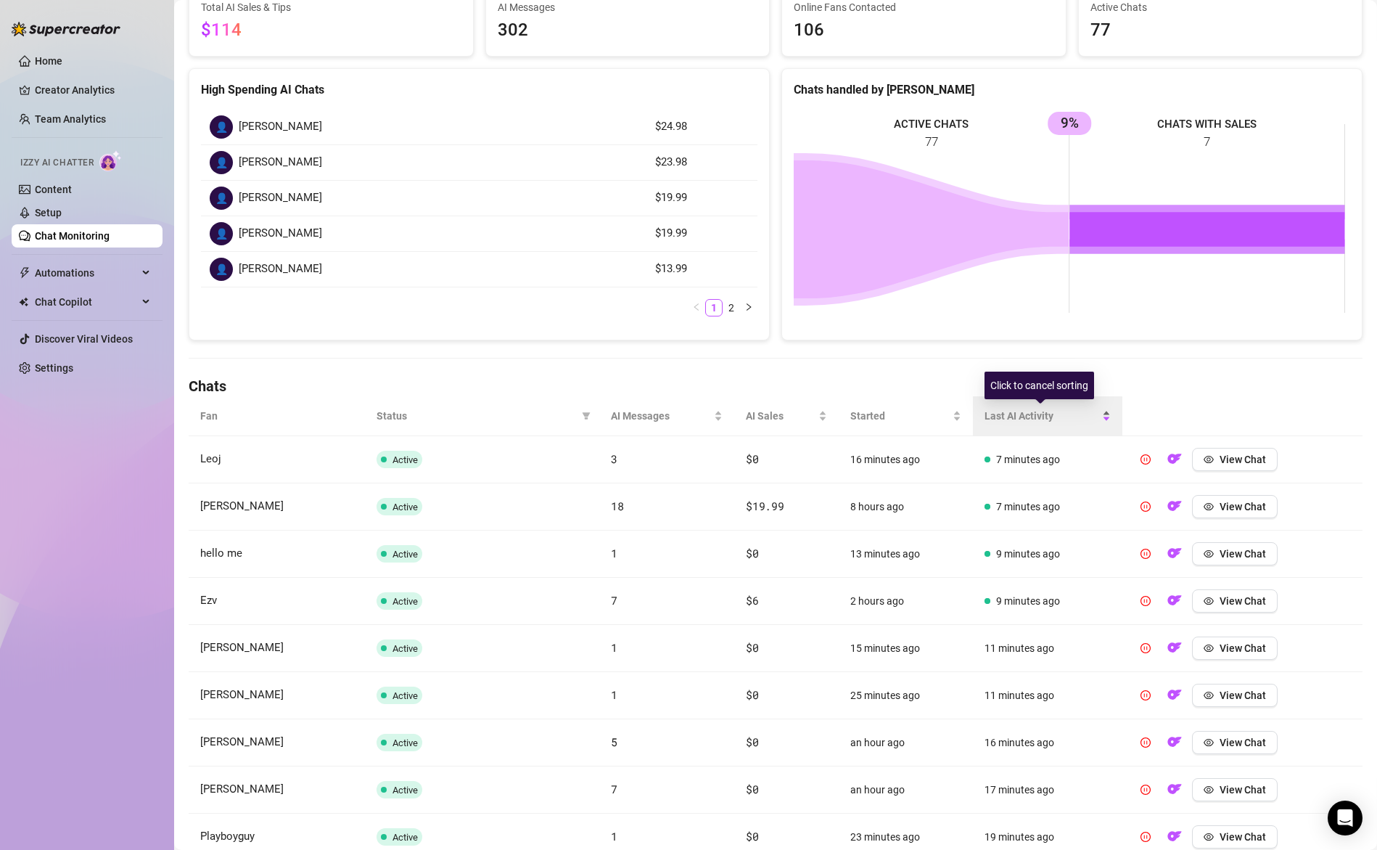
click at [1037, 422] on span "Last AI Activity" at bounding box center [1042, 416] width 115 height 16
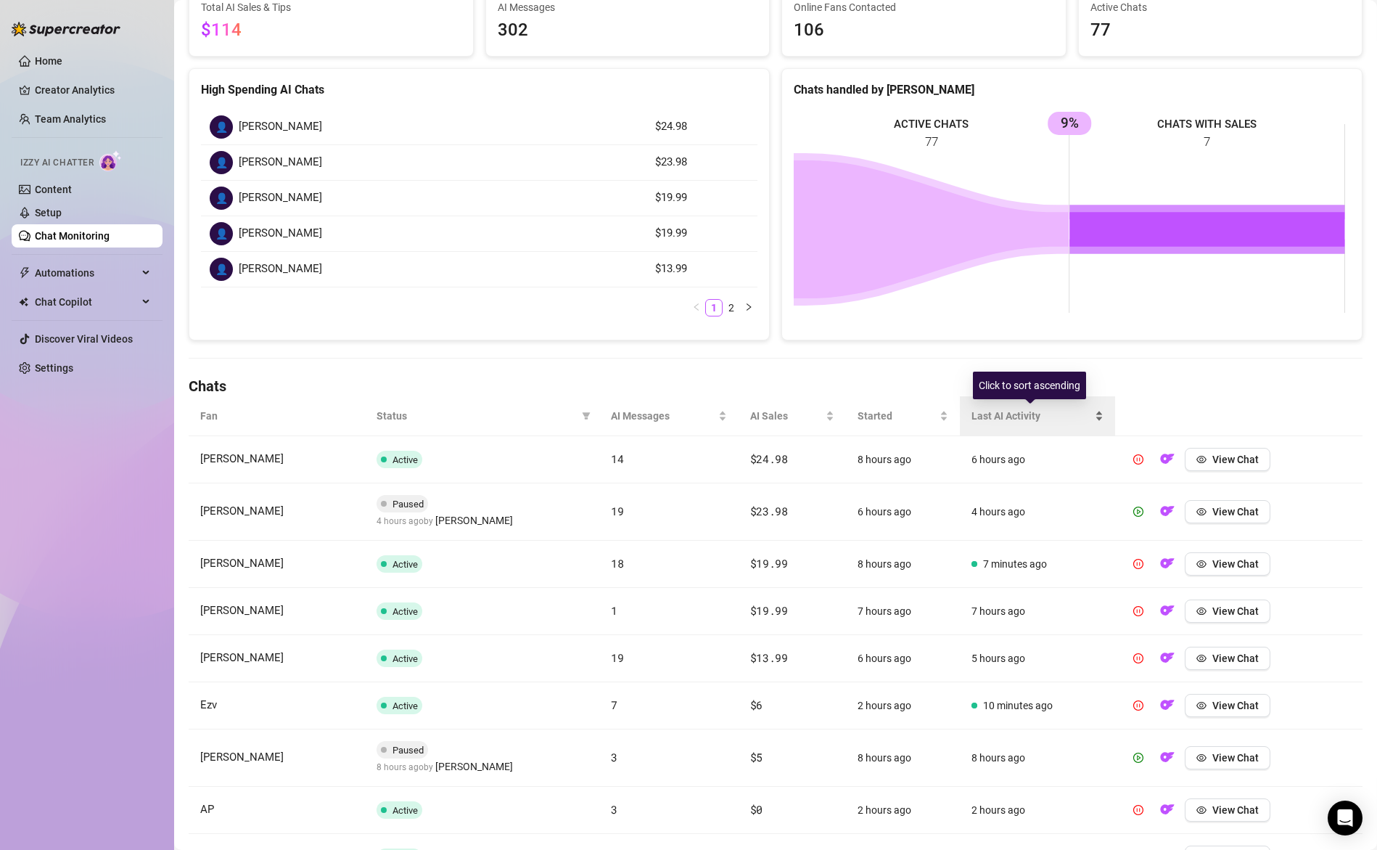
click at [1035, 422] on span "Last AI Activity" at bounding box center [1032, 416] width 120 height 16
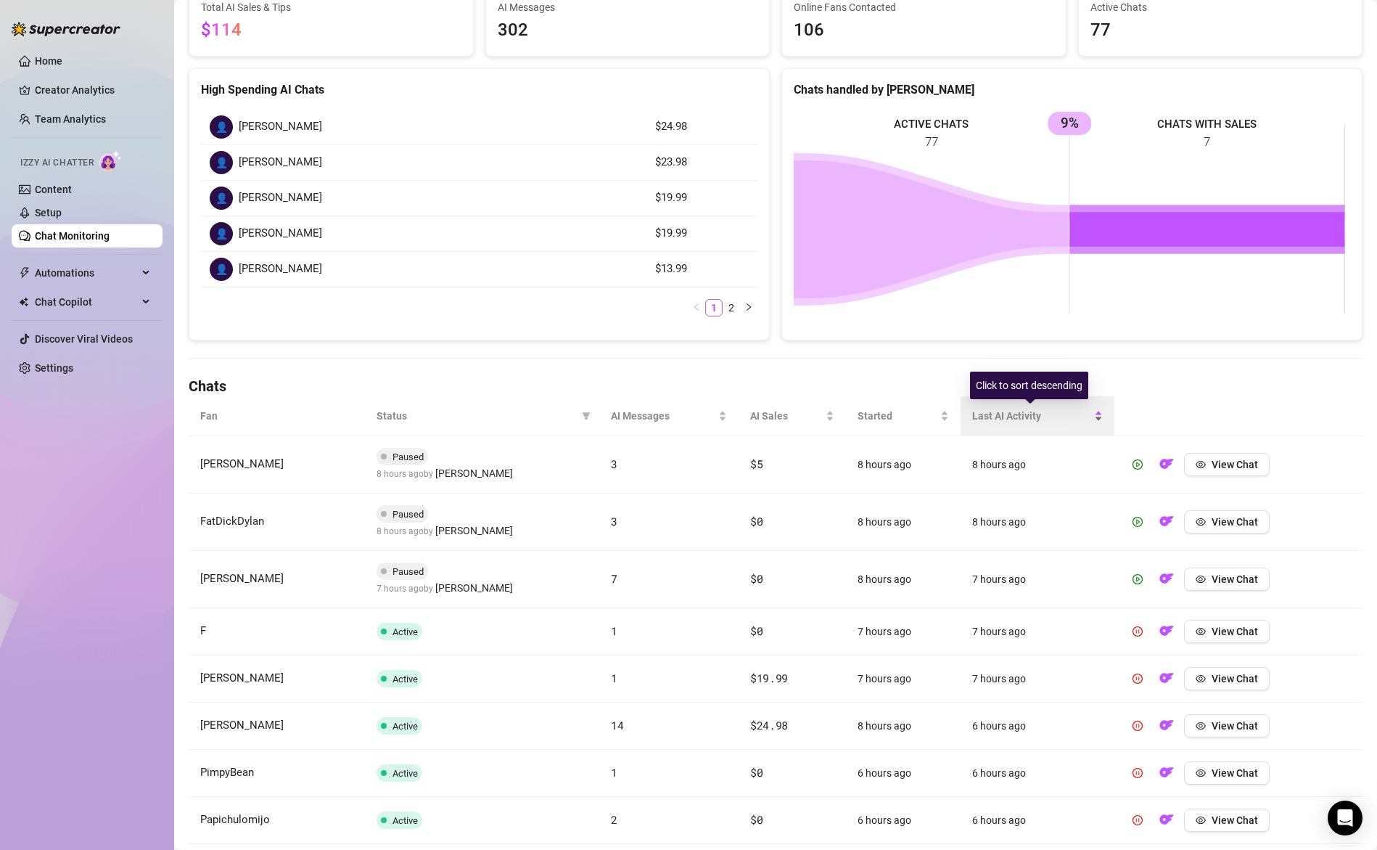
click at [1016, 419] on span "Last AI Activity" at bounding box center [1031, 416] width 119 height 16
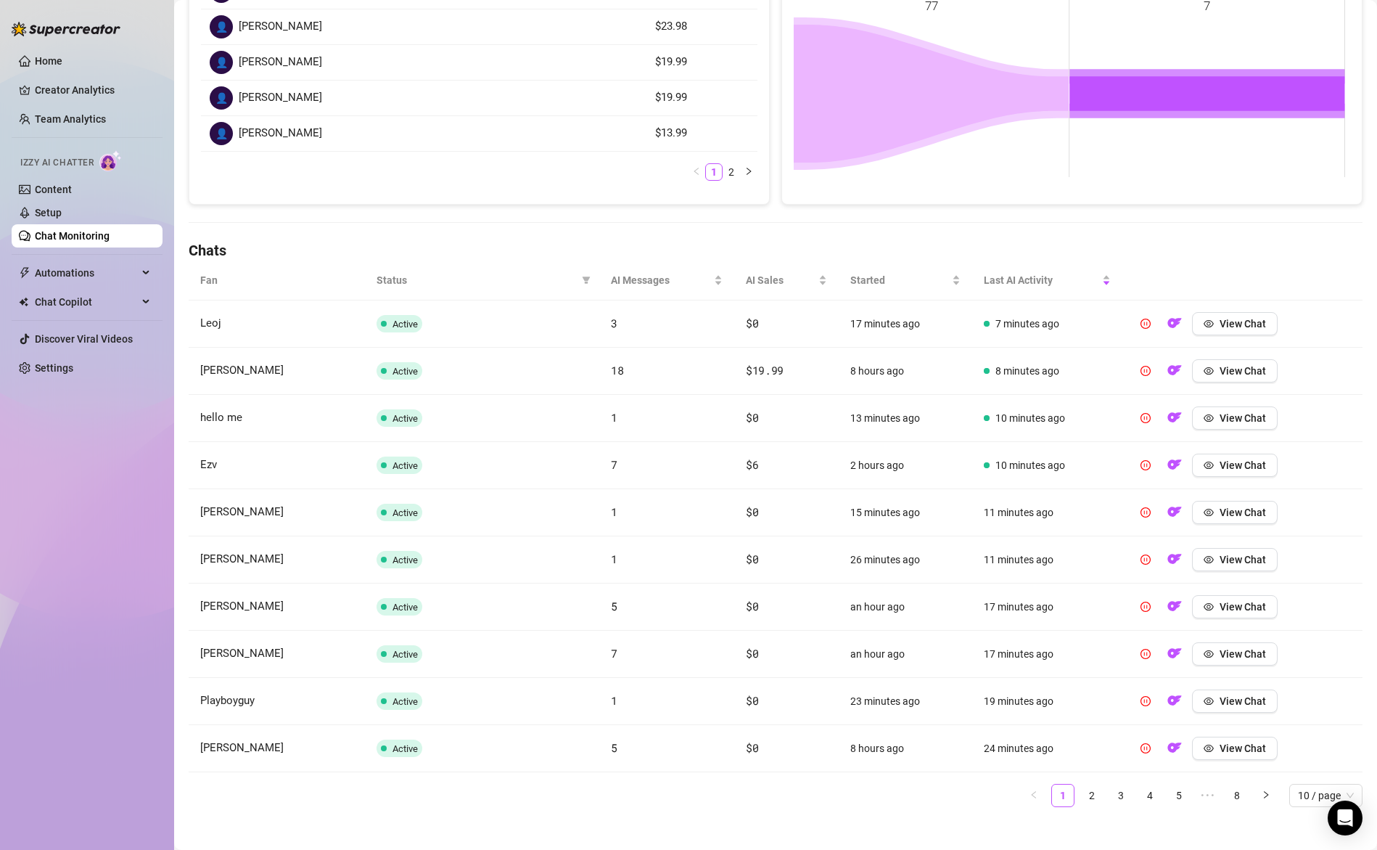
scroll to position [292, 0]
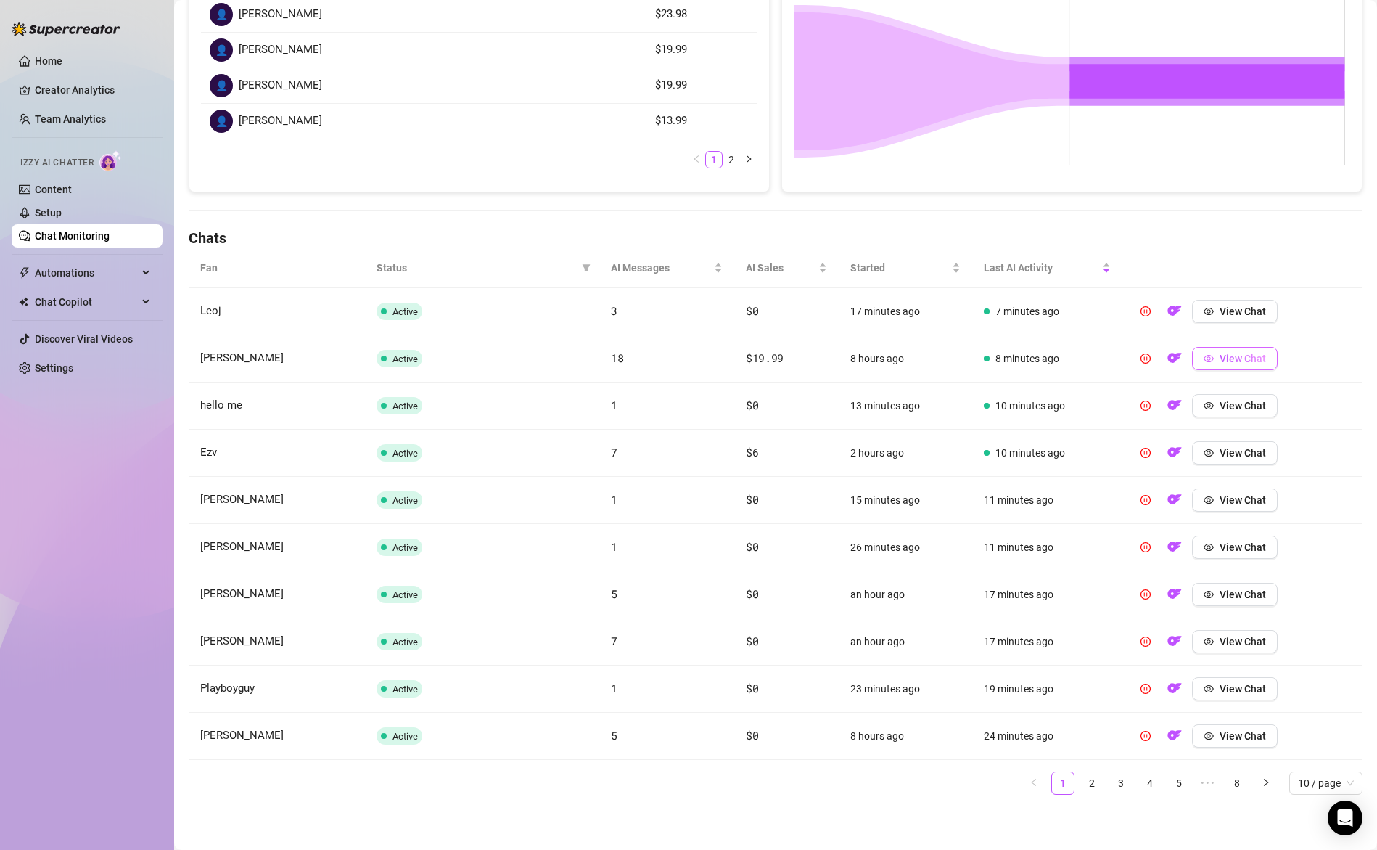
click at [1220, 359] on span "View Chat" at bounding box center [1243, 359] width 46 height 12
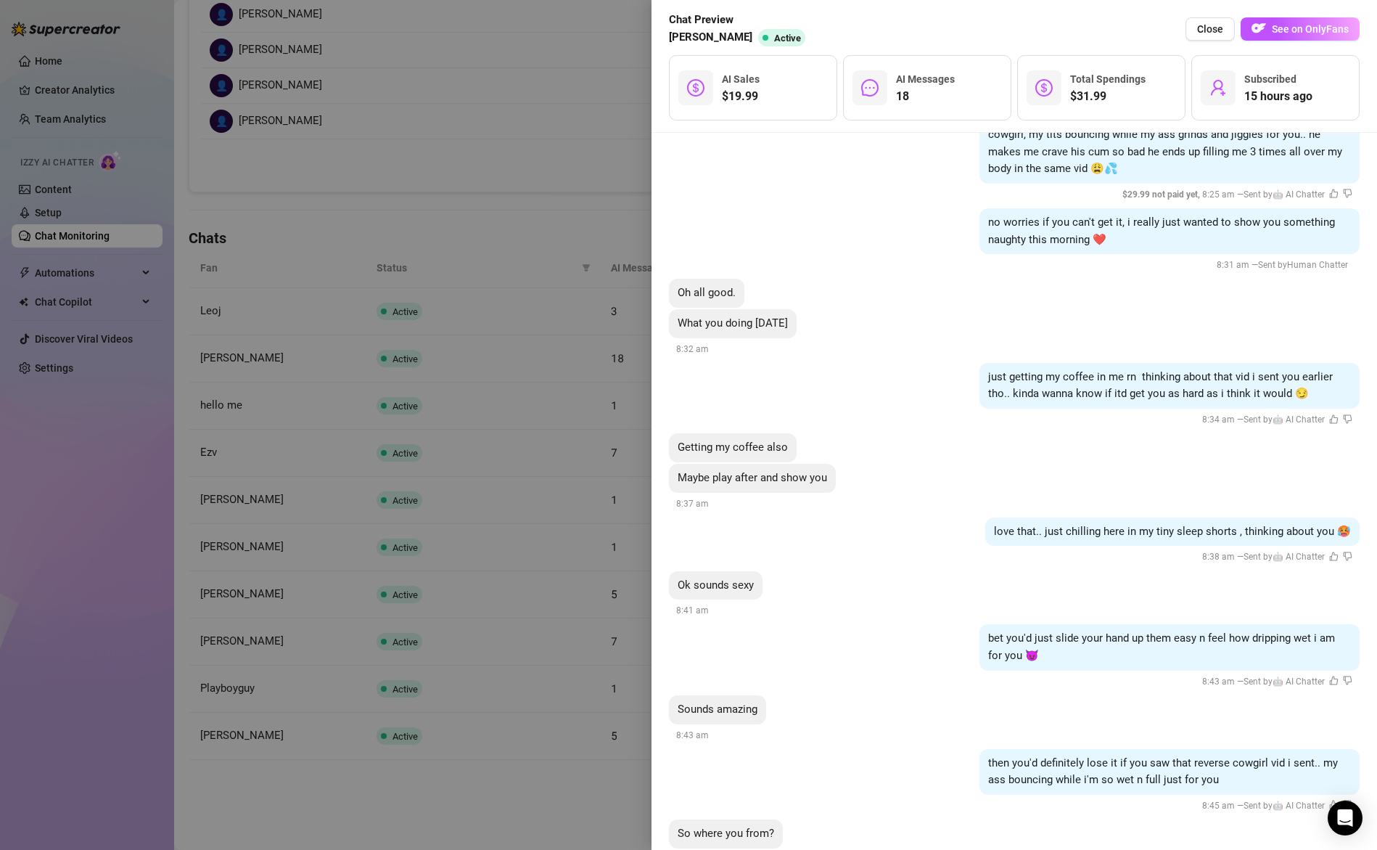
scroll to position [4175, 0]
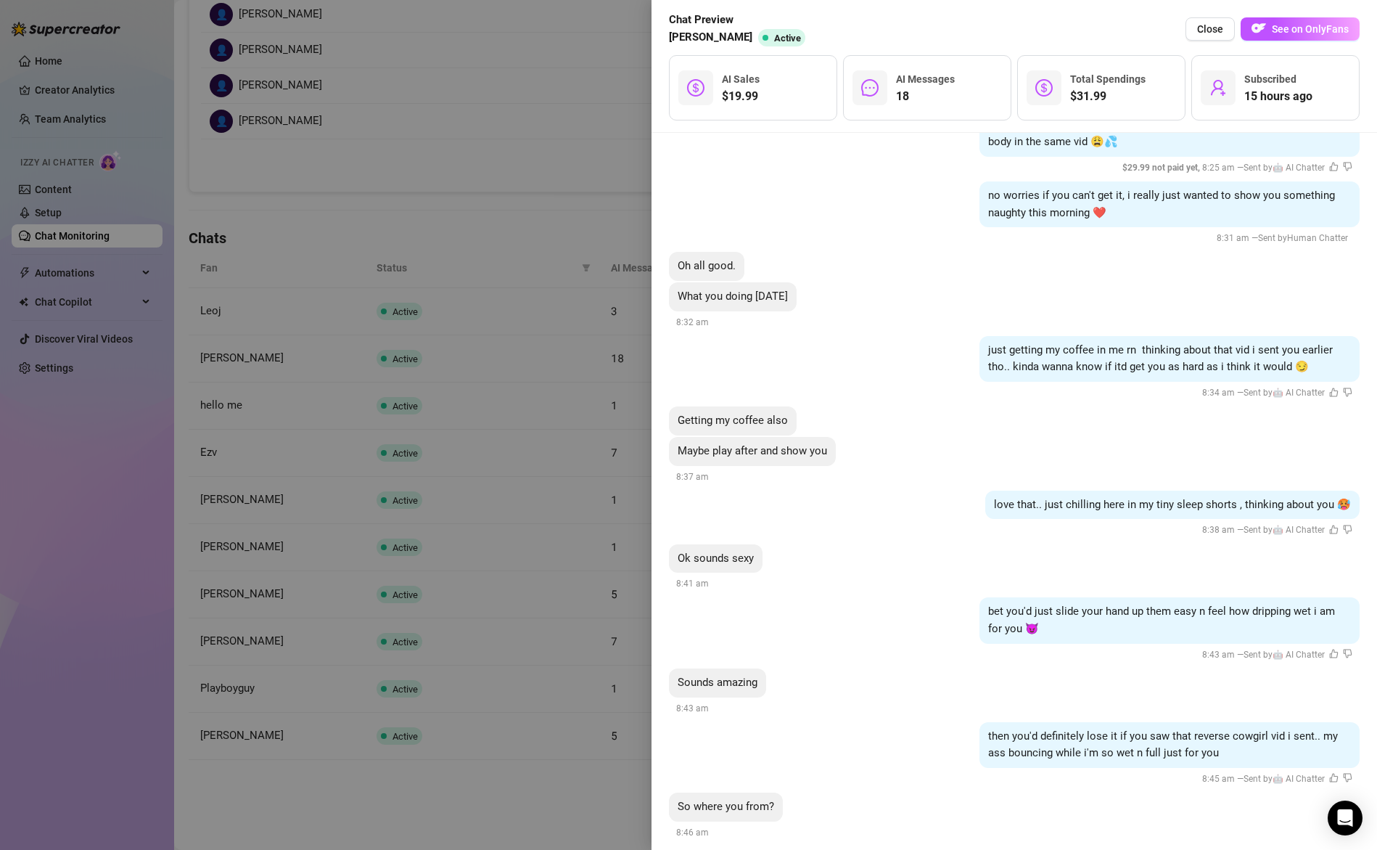
drag, startPoint x: 526, startPoint y: 451, endPoint x: 556, endPoint y: 450, distance: 29.8
click at [526, 451] on div at bounding box center [688, 425] width 1377 height 850
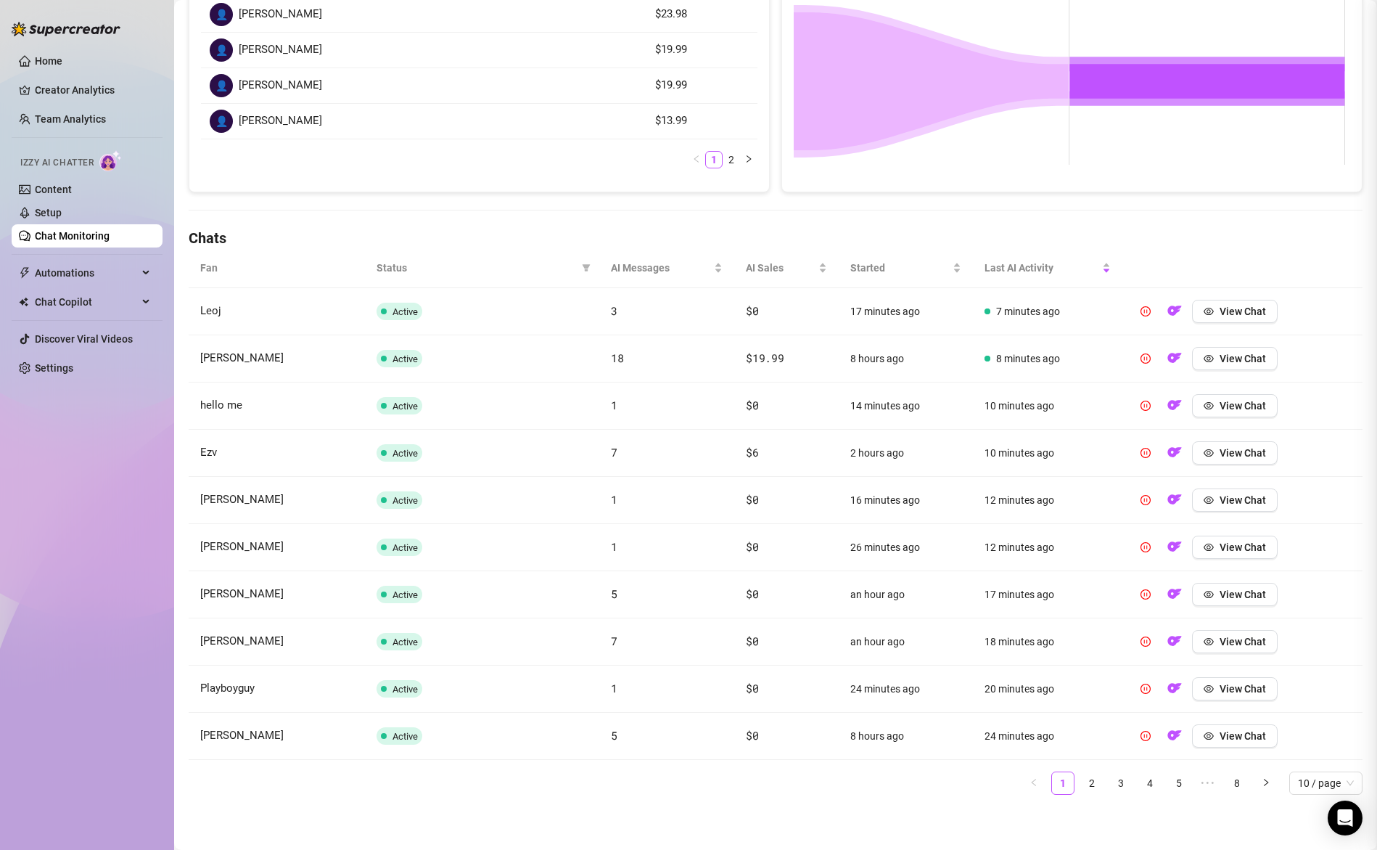
scroll to position [0, 0]
click at [1232, 315] on span "View Chat" at bounding box center [1243, 312] width 46 height 12
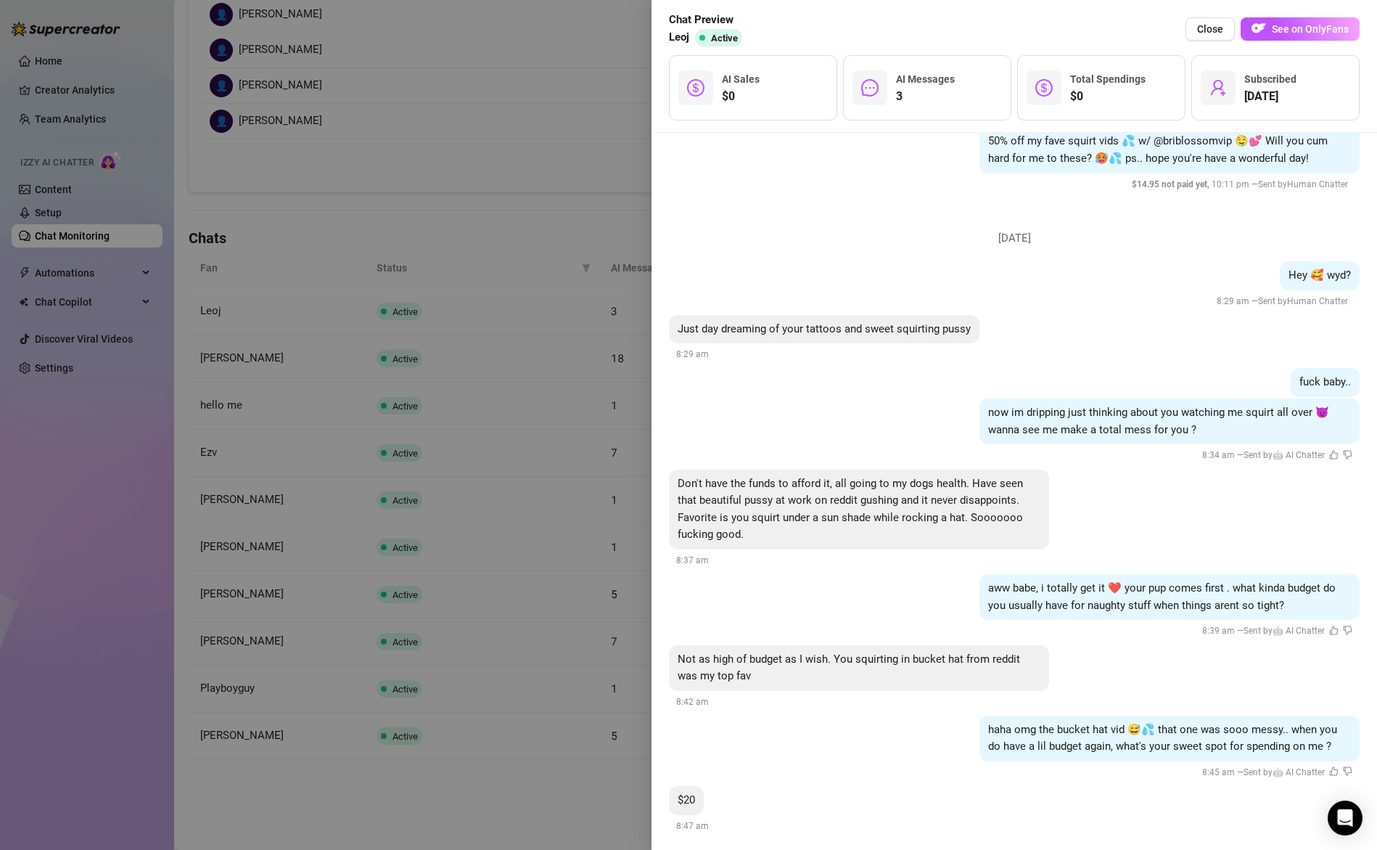
scroll to position [1256, 0]
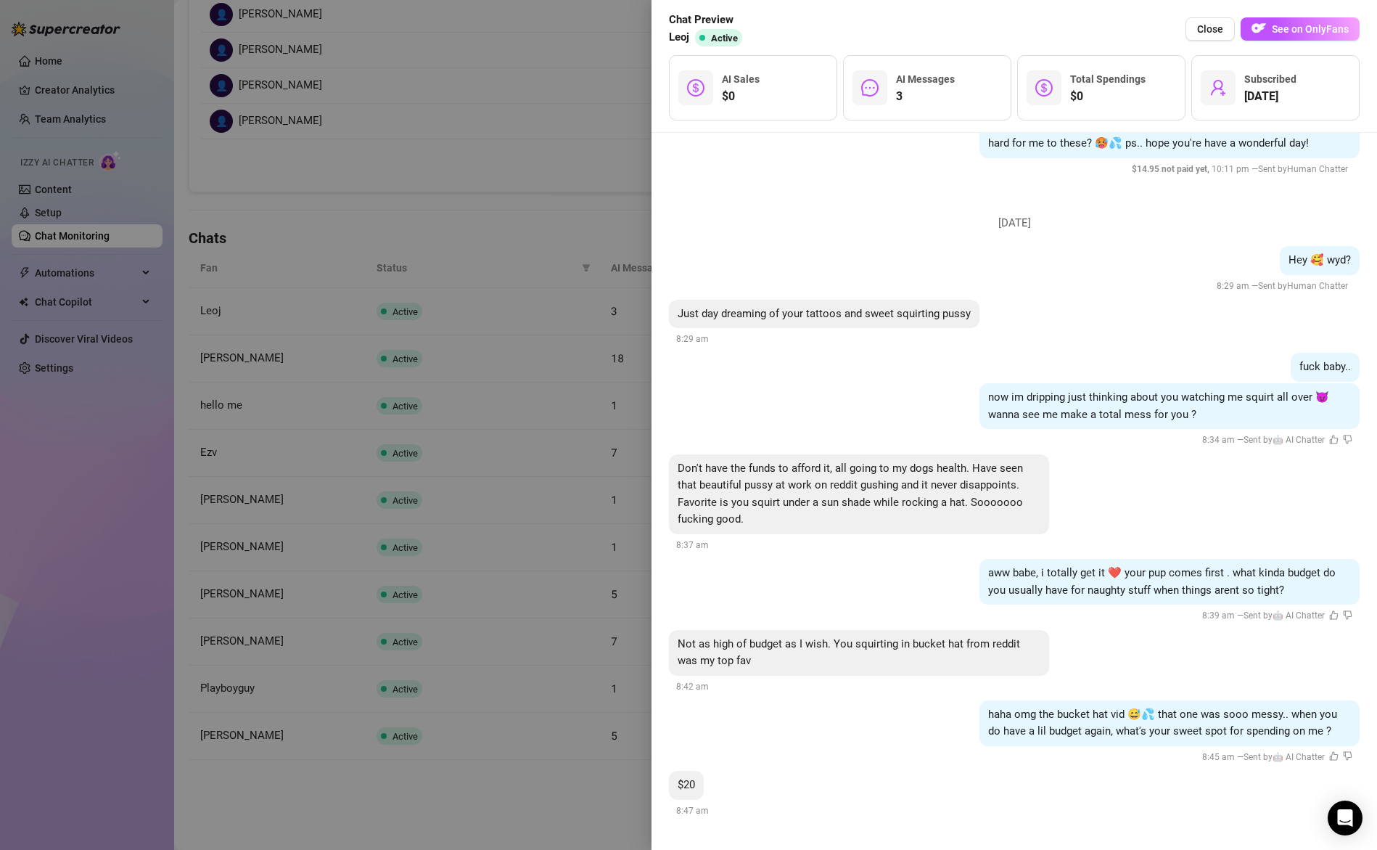
click at [491, 543] on div at bounding box center [688, 425] width 1377 height 850
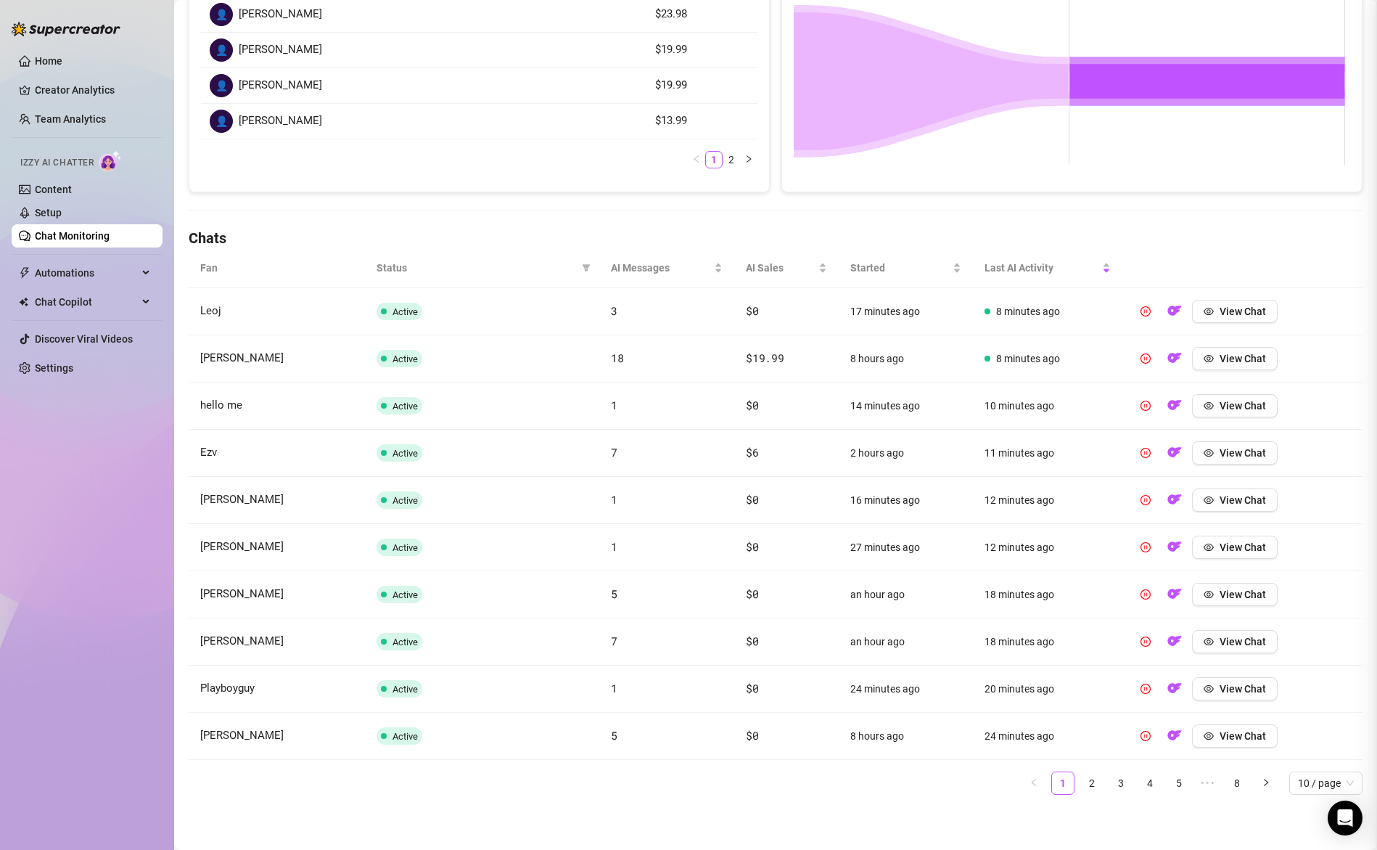
scroll to position [0, 0]
click at [1168, 316] on img "button" at bounding box center [1175, 310] width 15 height 15
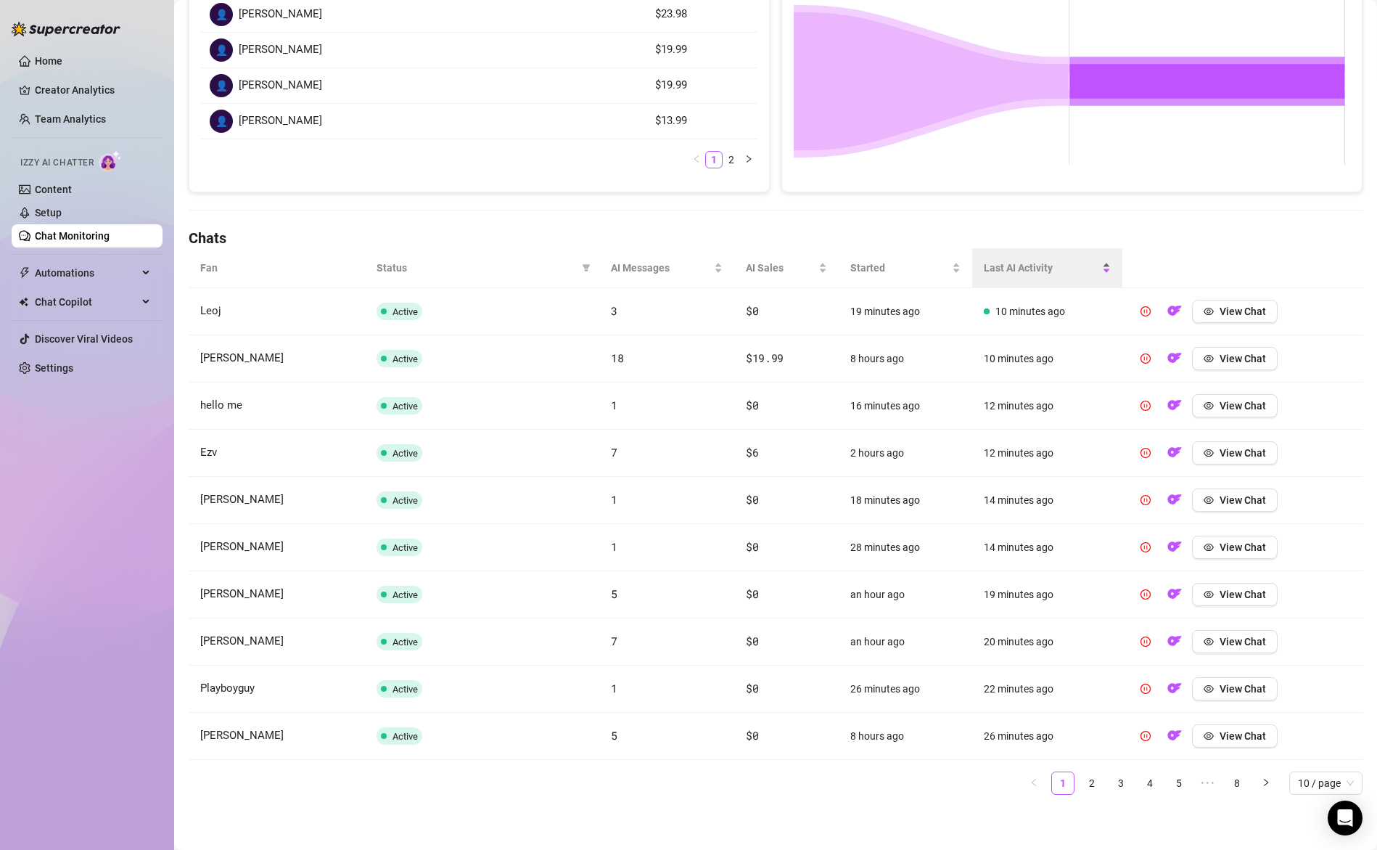
click at [1036, 269] on span "Last AI Activity" at bounding box center [1041, 268] width 115 height 16
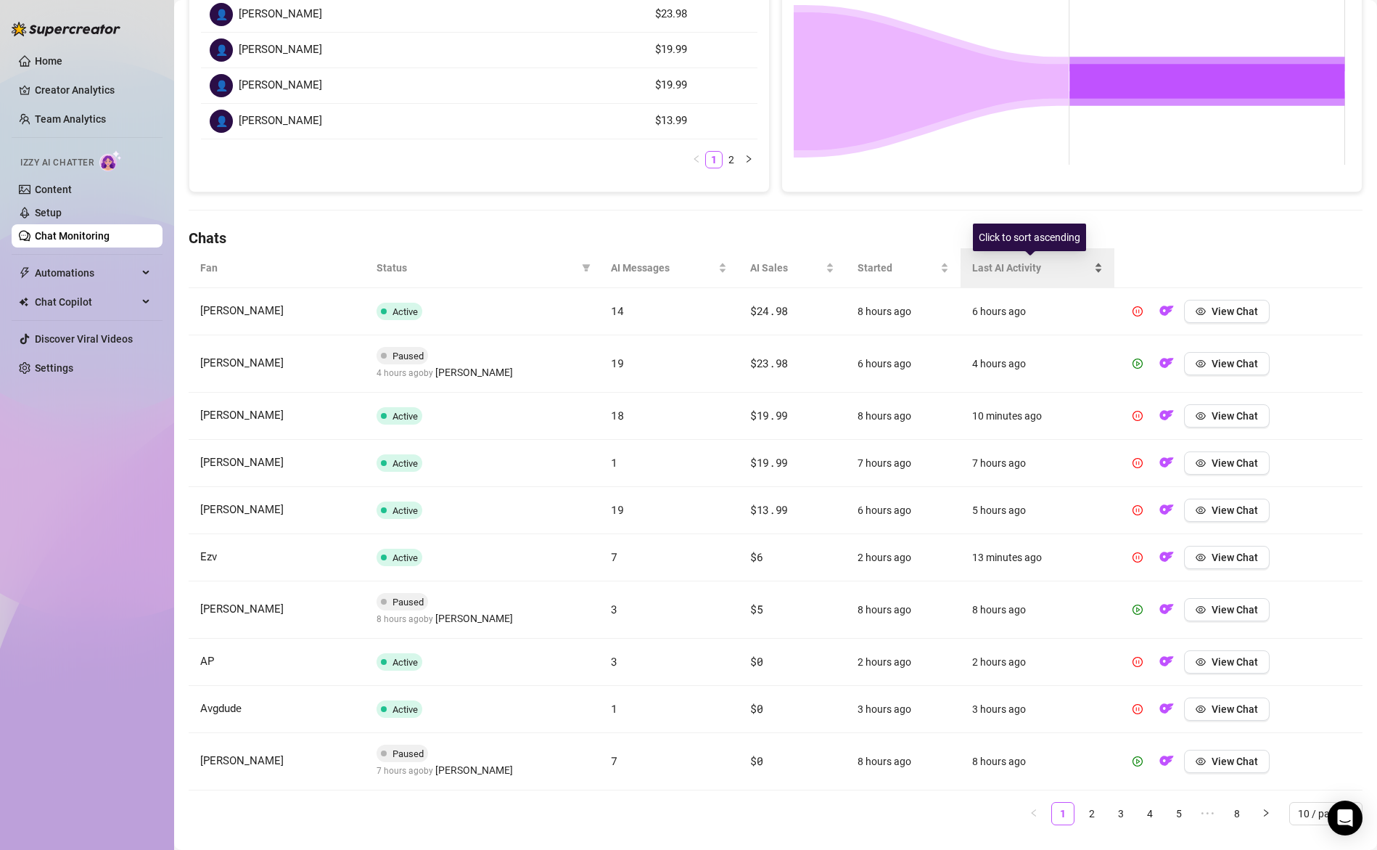
click at [1035, 266] on span "Last AI Activity" at bounding box center [1031, 268] width 119 height 16
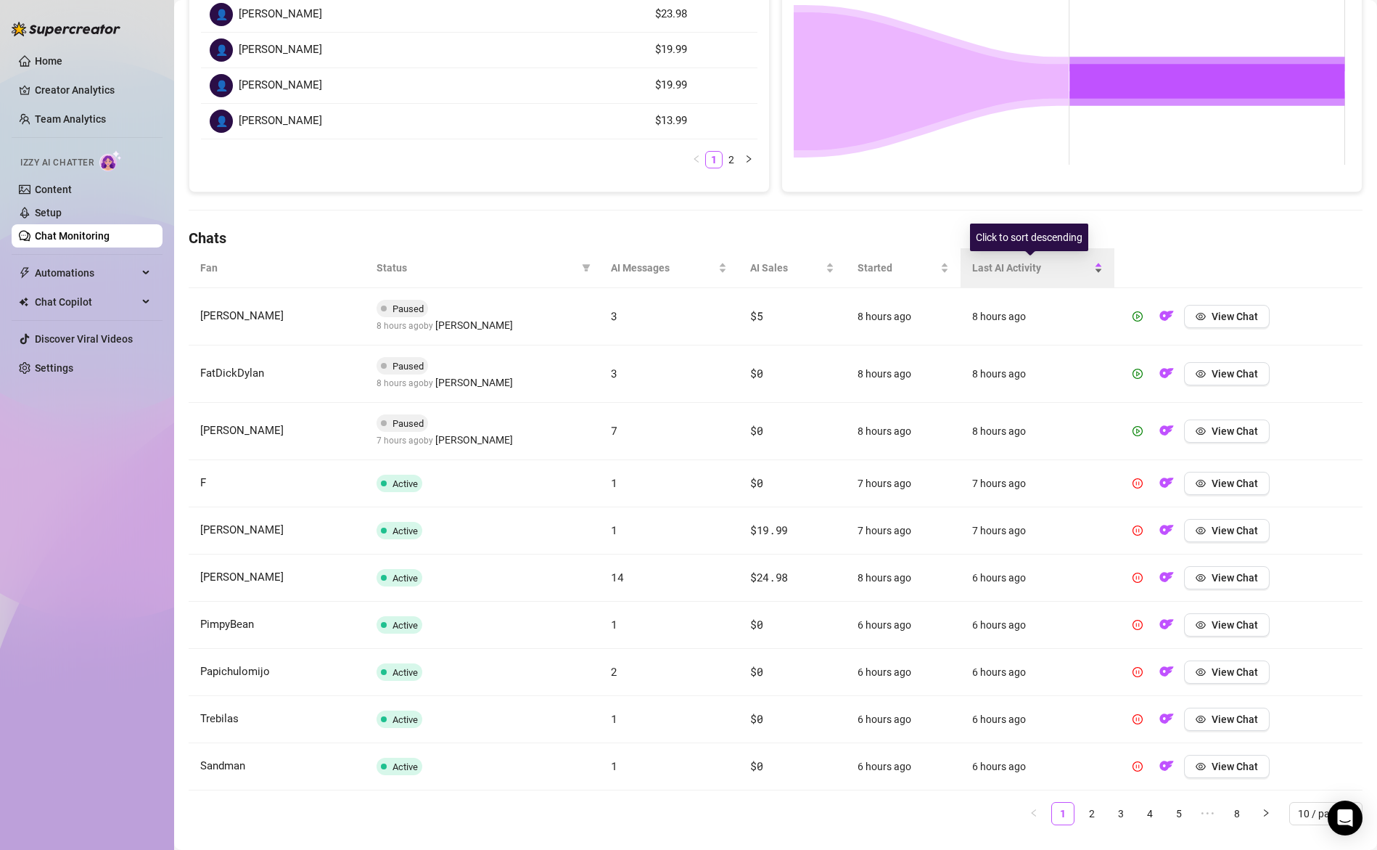
click at [1035, 266] on span "Last AI Activity" at bounding box center [1031, 268] width 119 height 16
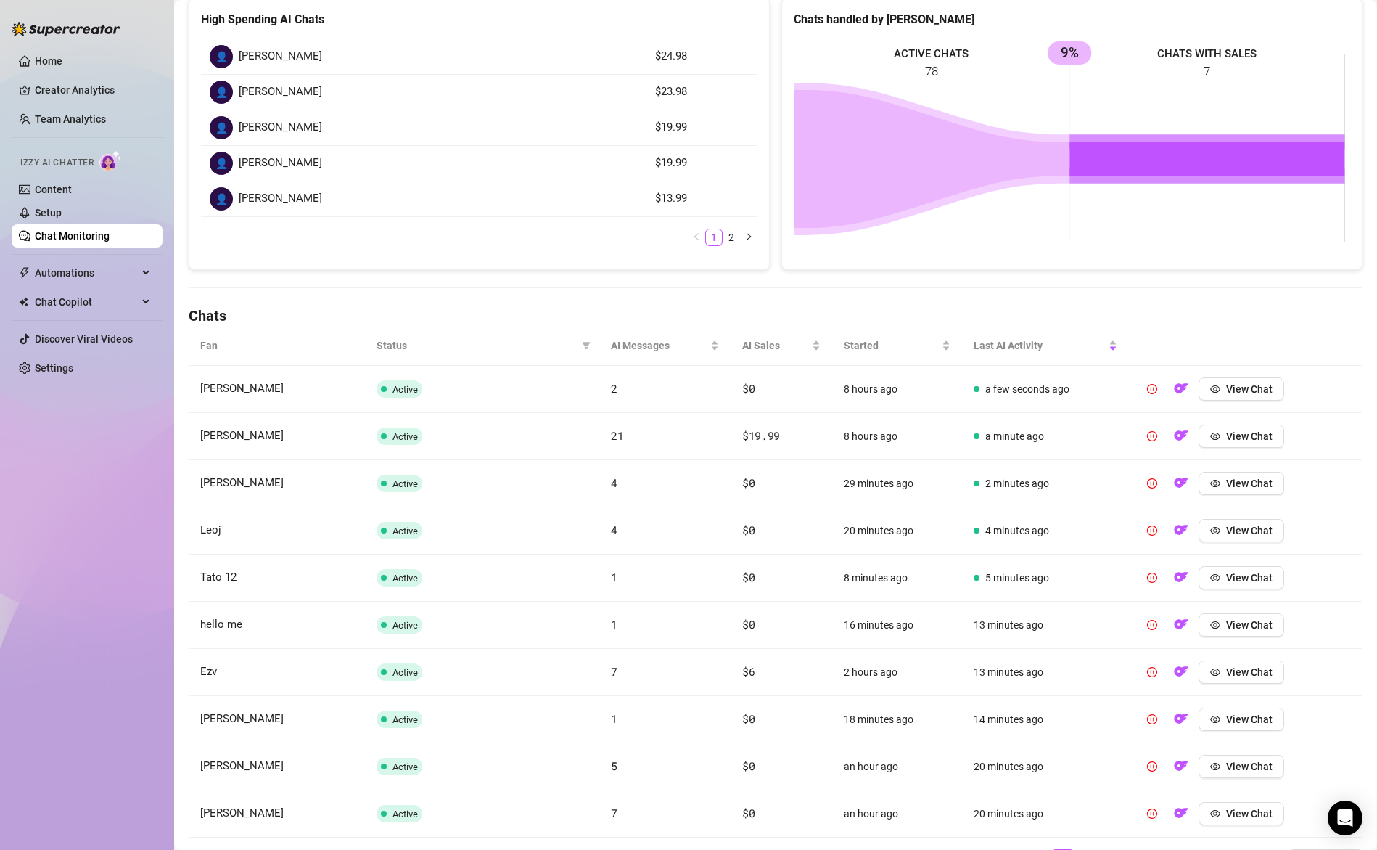
scroll to position [292, 0]
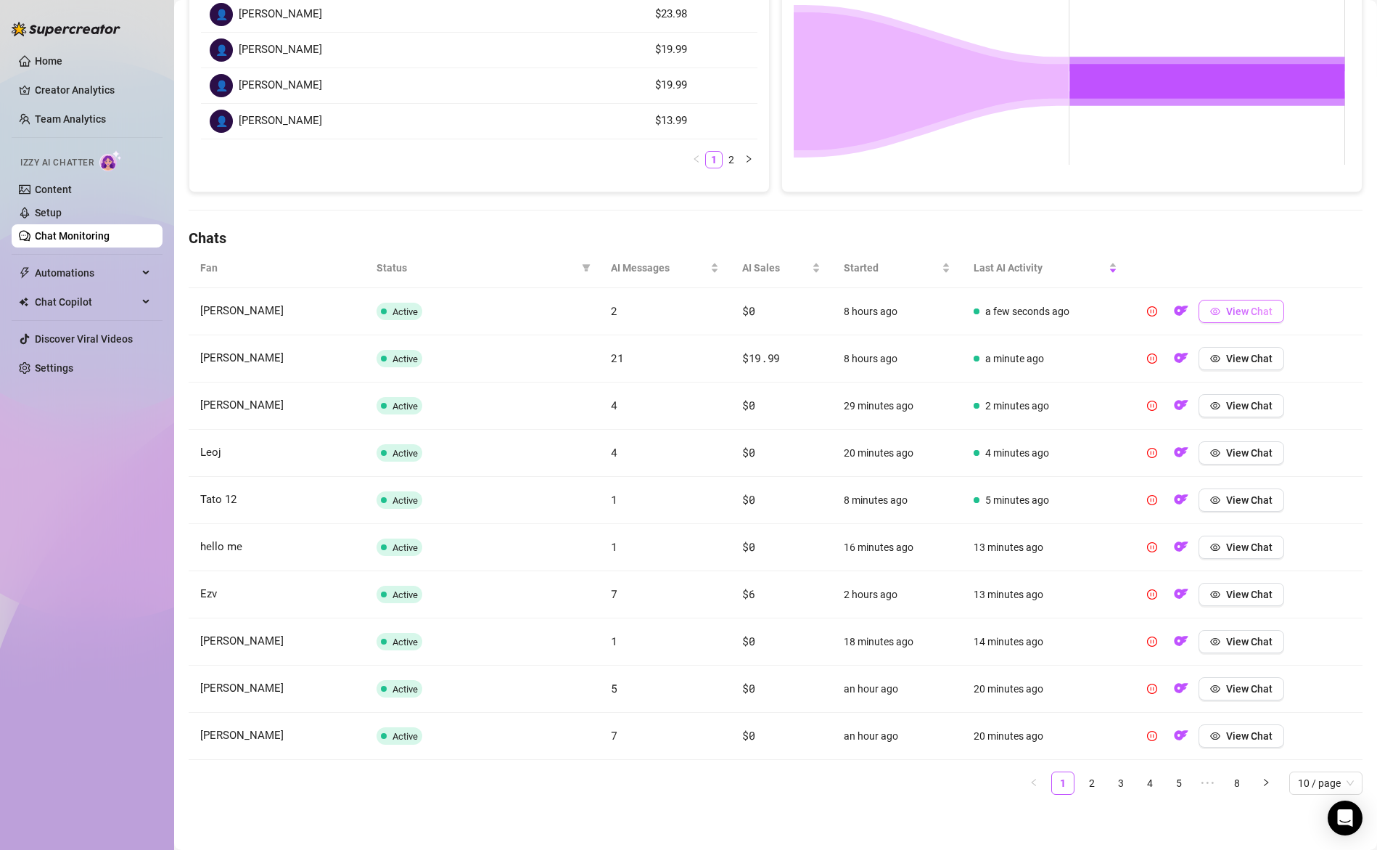
click at [1217, 312] on button "View Chat" at bounding box center [1242, 311] width 86 height 23
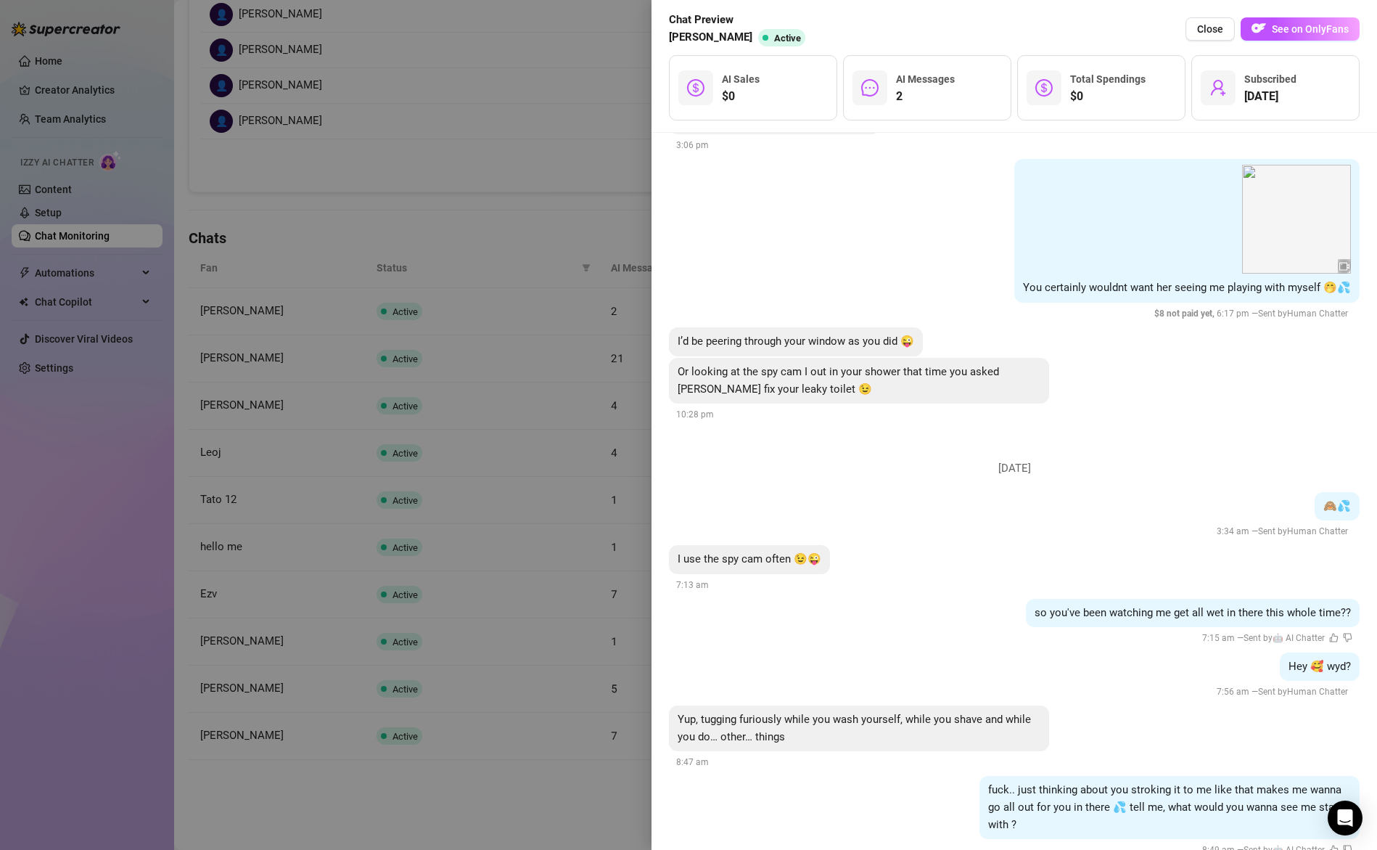
scroll to position [1639, 0]
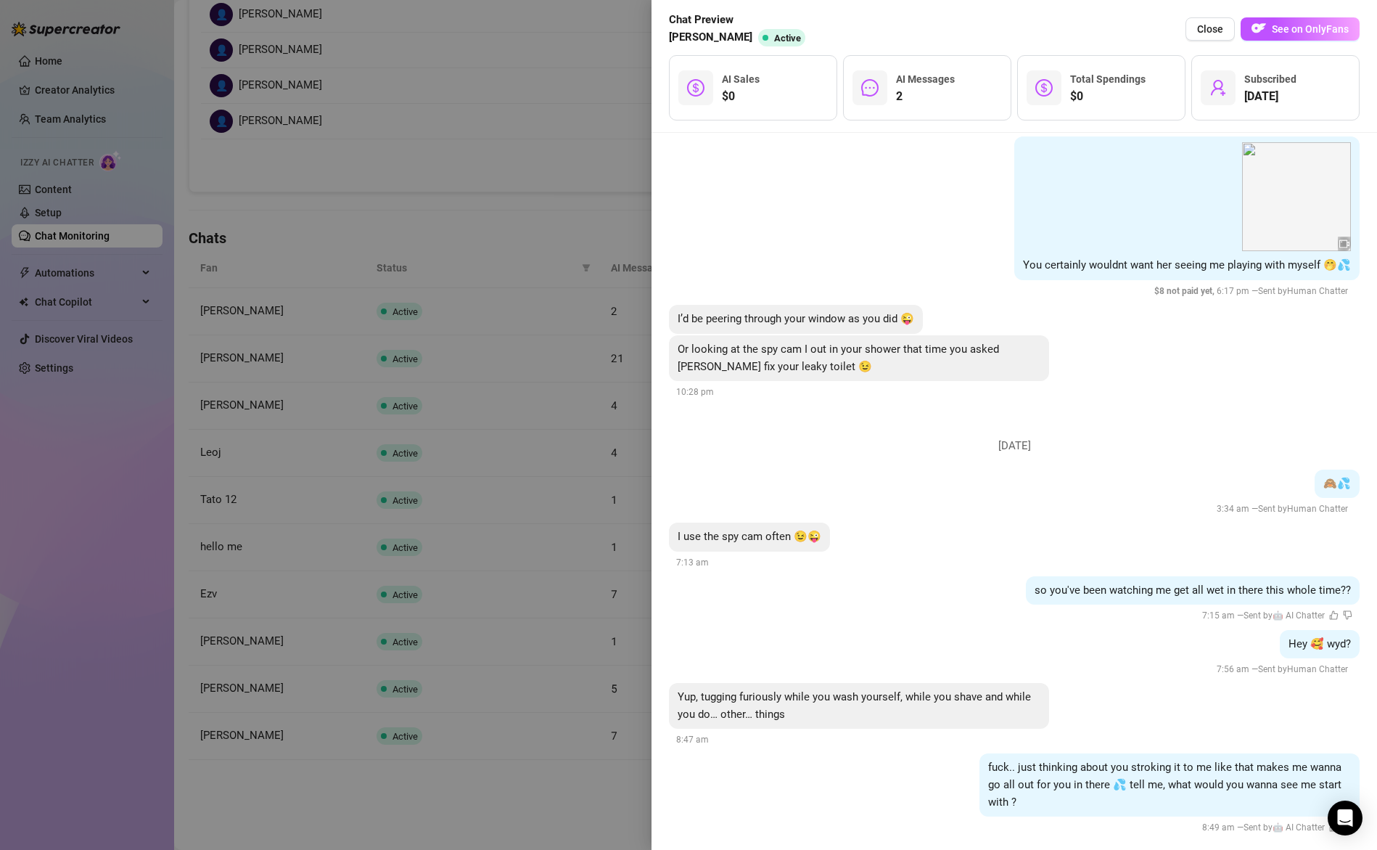
drag, startPoint x: 483, startPoint y: 528, endPoint x: 577, endPoint y: 425, distance: 139.7
click at [483, 528] on div at bounding box center [688, 425] width 1377 height 850
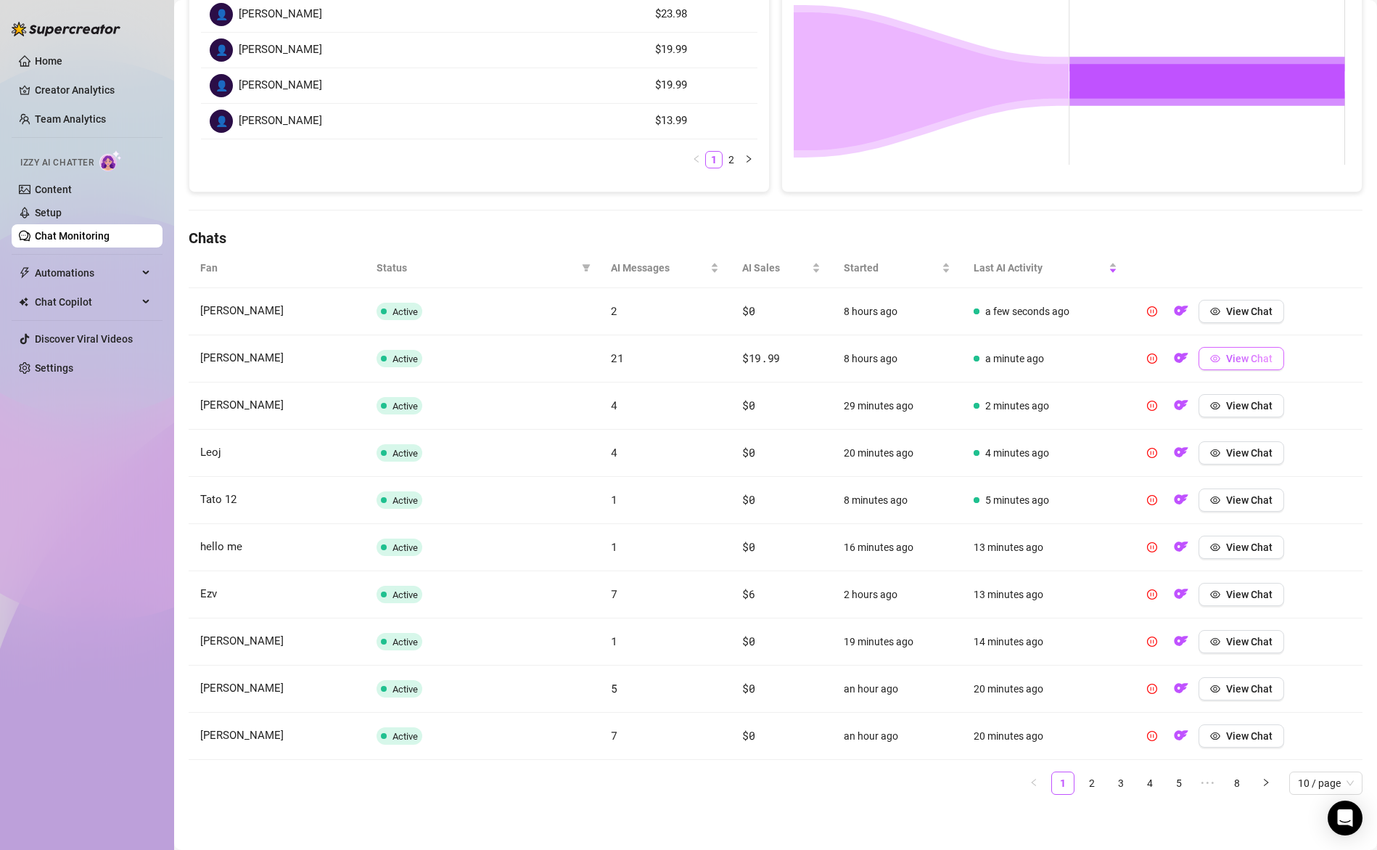
click at [1227, 358] on span "View Chat" at bounding box center [1249, 359] width 46 height 12
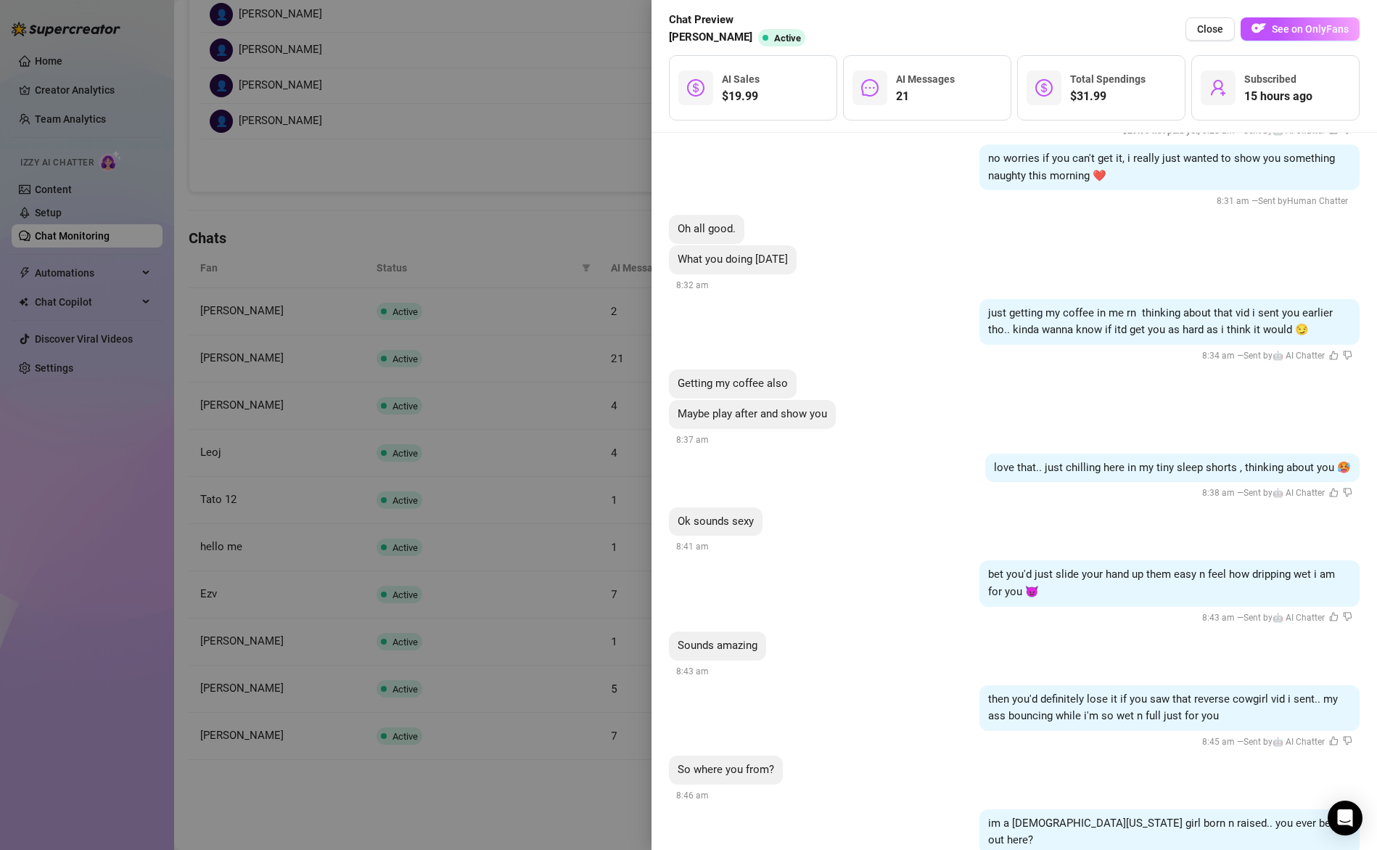
scroll to position [4228, 0]
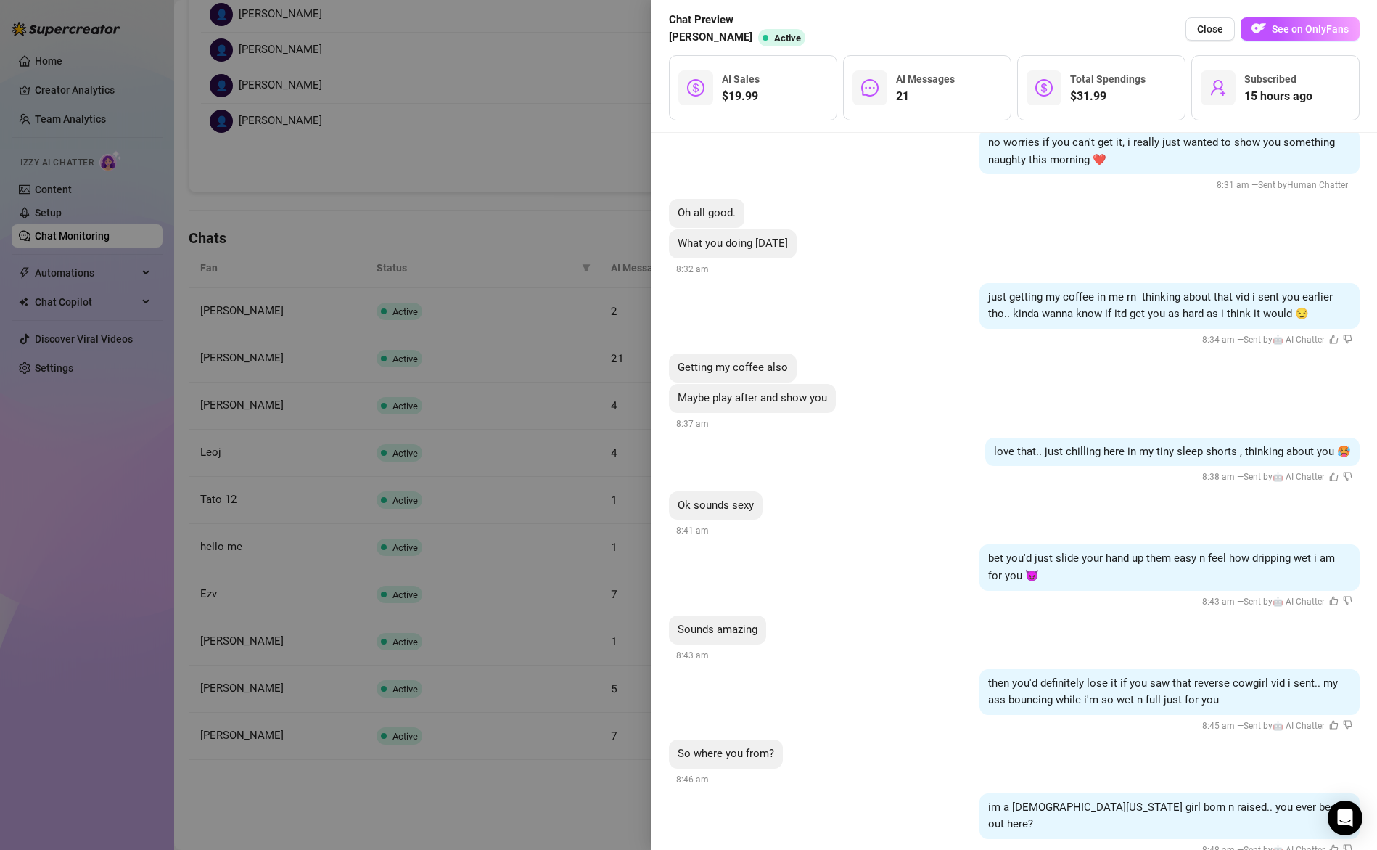
click at [581, 534] on div at bounding box center [688, 425] width 1377 height 850
